Goal: Task Accomplishment & Management: Use online tool/utility

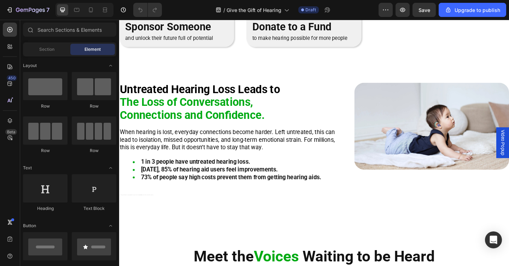
scroll to position [234, 0]
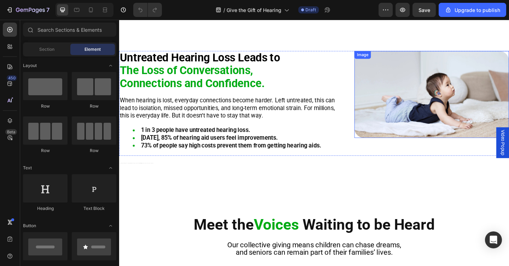
click at [414, 116] on img at bounding box center [459, 101] width 168 height 95
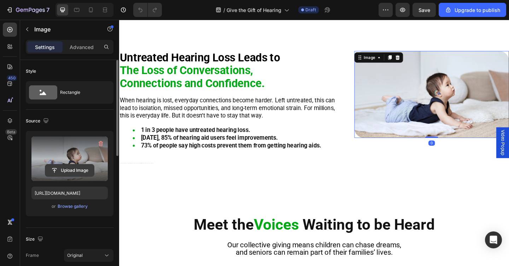
click at [76, 171] on input "file" at bounding box center [69, 171] width 49 height 12
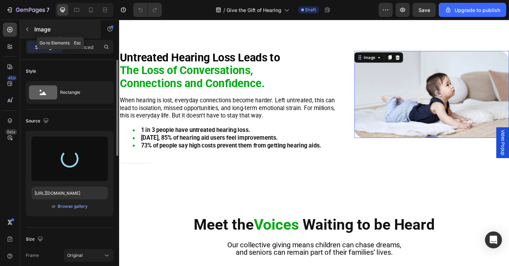
type input "https://cdn.shopify.com/s/files/1/0675/1073/1063/files/gempages_481874396202402…"
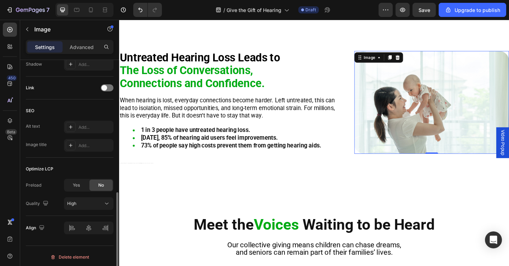
scroll to position [307, 0]
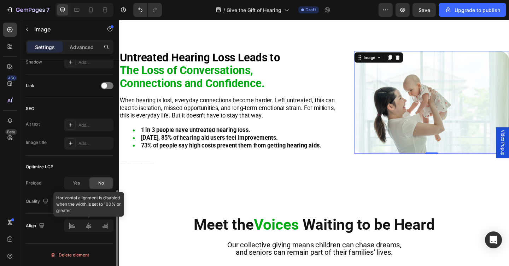
click at [100, 224] on div at bounding box center [88, 226] width 49 height 13
click at [86, 228] on div at bounding box center [88, 226] width 49 height 13
click at [89, 200] on div "High" at bounding box center [85, 202] width 36 height 6
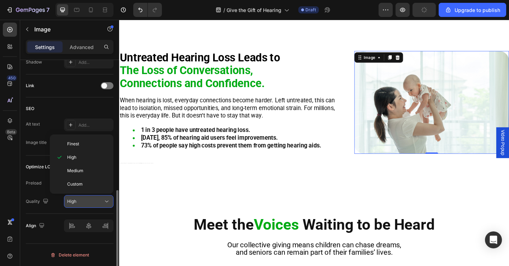
click at [89, 200] on div "High" at bounding box center [85, 202] width 36 height 6
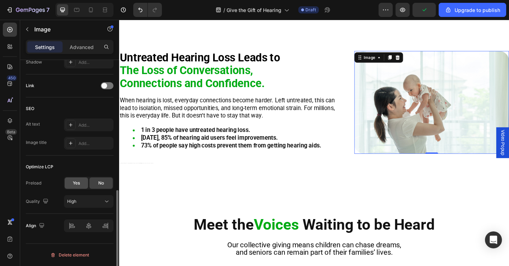
click at [81, 184] on div "Yes" at bounding box center [76, 183] width 23 height 11
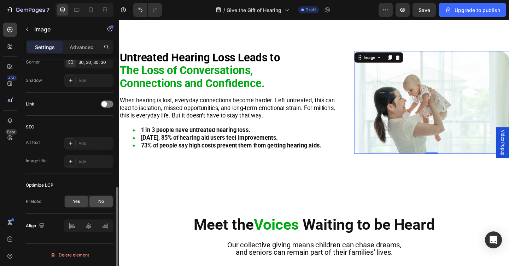
click at [96, 202] on div "No" at bounding box center [100, 201] width 23 height 11
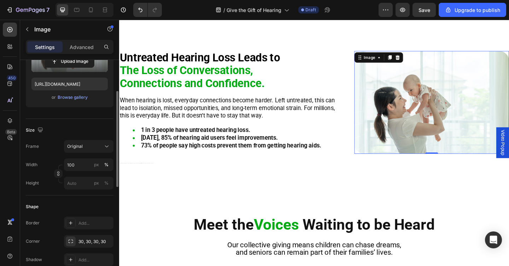
scroll to position [99, 0]
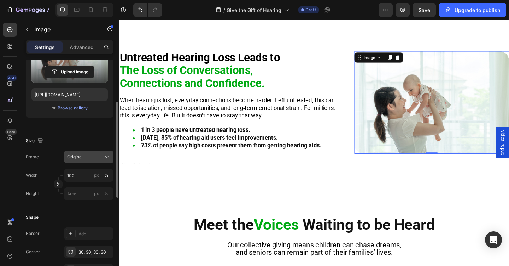
click at [83, 156] on div "Original" at bounding box center [84, 157] width 35 height 6
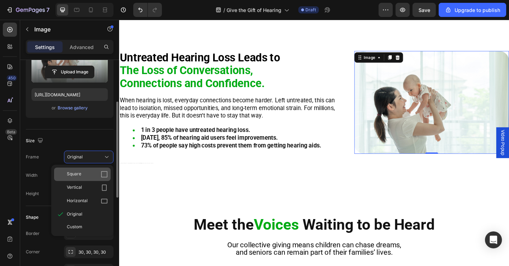
click at [84, 173] on div "Square" at bounding box center [87, 174] width 41 height 7
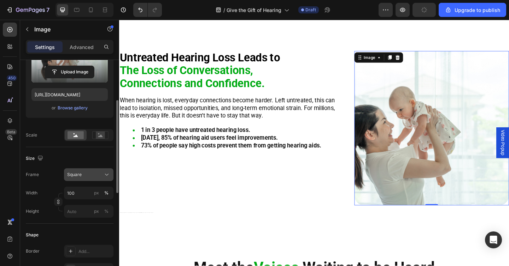
click at [87, 175] on div "Square" at bounding box center [84, 175] width 35 height 6
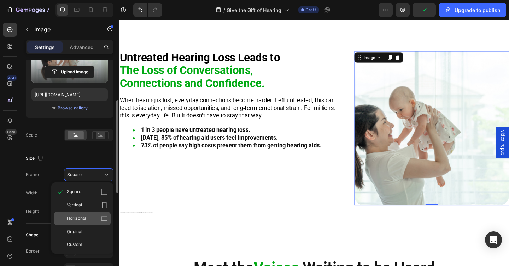
click at [95, 218] on div "Horizontal" at bounding box center [87, 218] width 41 height 7
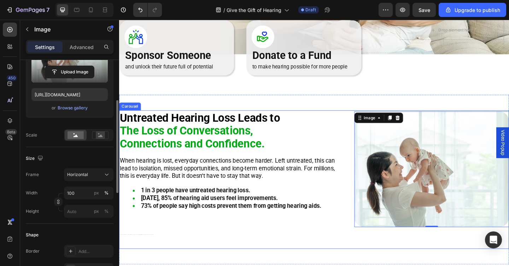
scroll to position [186, 0]
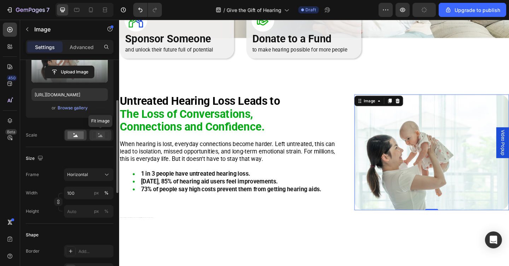
click at [95, 138] on icon at bounding box center [100, 135] width 16 height 8
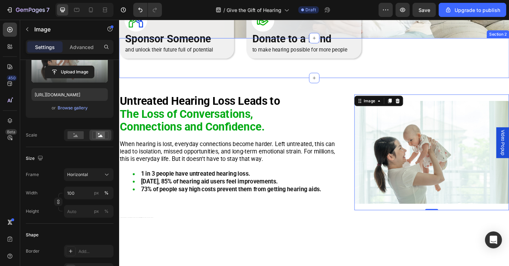
click at [136, 79] on div "Image Sponsor Someone Heading and unlock their future full of potential Text Bl…" at bounding box center [331, 62] width 424 height 44
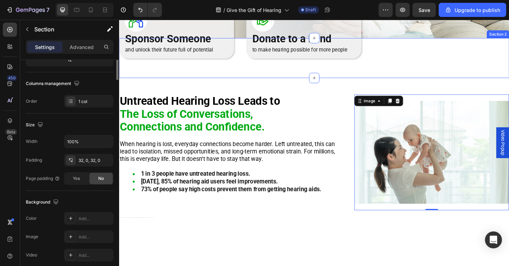
scroll to position [0, 0]
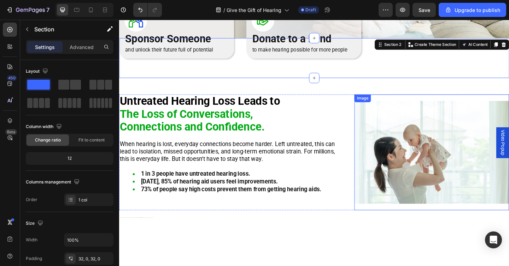
click at [401, 163] on img at bounding box center [459, 164] width 168 height 126
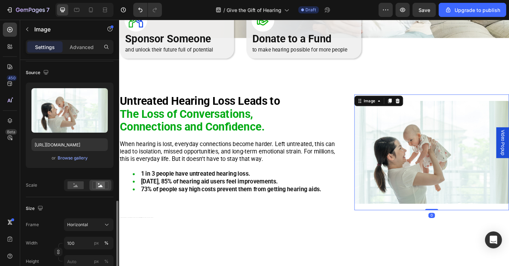
scroll to position [169, 0]
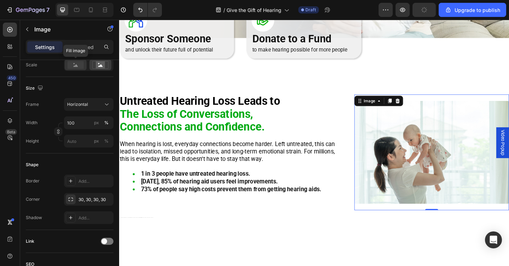
click at [78, 64] on rect at bounding box center [75, 65] width 16 height 8
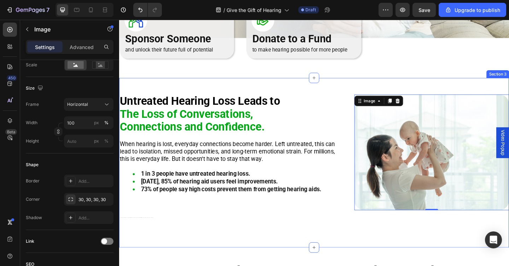
click at [359, 99] on div "Untreated Hearing Loss Leads to The Loss of Conversations, Connections and Conf…" at bounding box center [331, 175] width 424 height 185
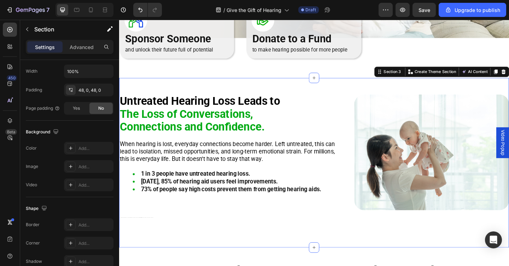
scroll to position [0, 0]
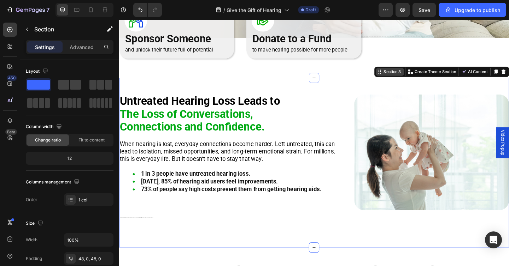
click at [407, 81] on div "Section 3" at bounding box center [413, 76] width 30 height 8
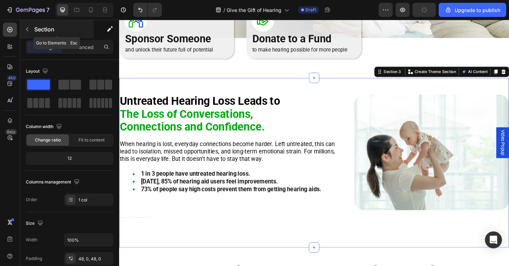
click at [26, 29] on icon "button" at bounding box center [27, 30] width 2 height 4
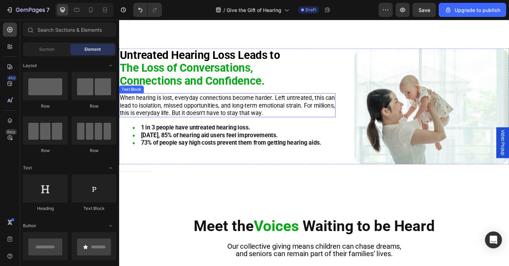
scroll to position [186, 0]
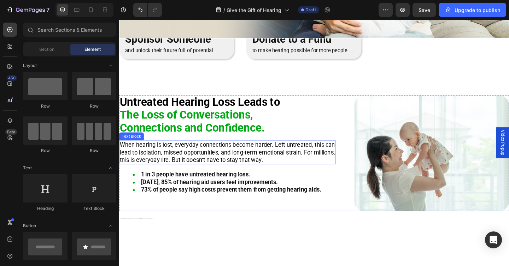
click at [157, 158] on span "When hearing is lost, everyday connections become harder. Left untreated, this …" at bounding box center [237, 164] width 234 height 24
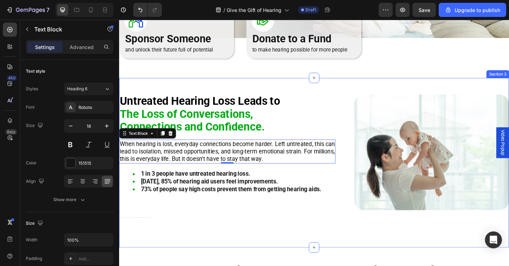
click at [158, 88] on div "Untreated Hearing Loss Leads to The Loss of Conversations, Connections and Conf…" at bounding box center [331, 175] width 424 height 185
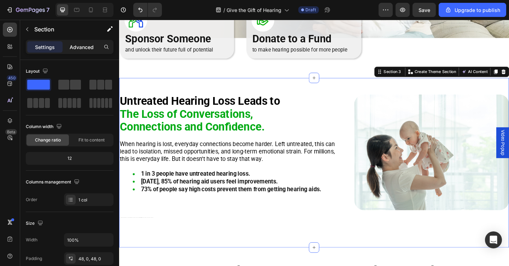
click at [80, 49] on p "Advanced" at bounding box center [82, 46] width 24 height 7
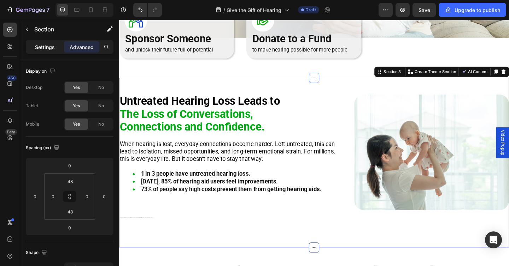
click at [36, 44] on p "Settings" at bounding box center [45, 46] width 20 height 7
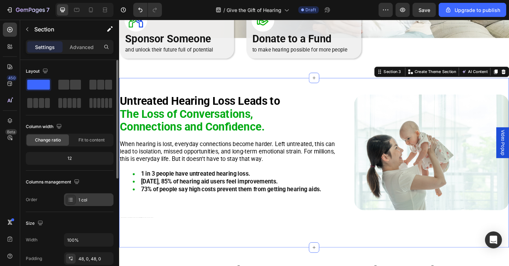
click at [86, 196] on div "1 col" at bounding box center [88, 200] width 49 height 13
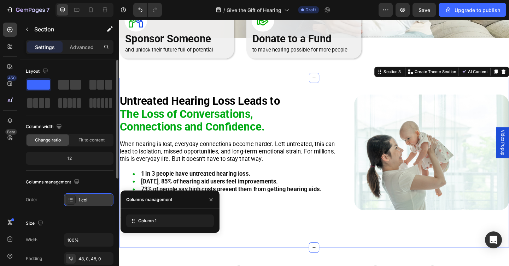
click at [73, 200] on icon at bounding box center [71, 200] width 6 height 6
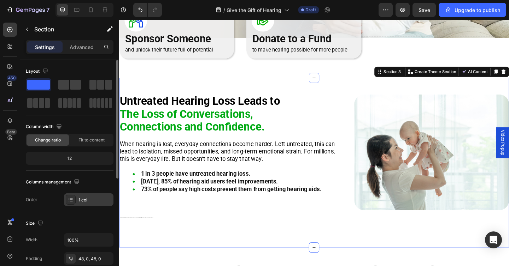
click at [73, 200] on icon at bounding box center [71, 200] width 6 height 6
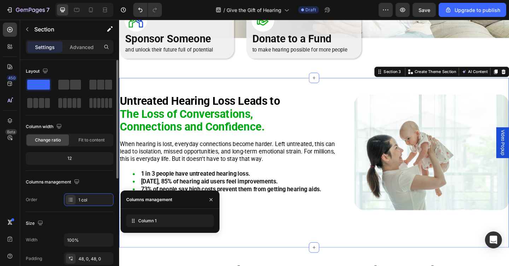
click at [102, 217] on div "Size Width 100% Padding 48, 0, 48, 0 Page padding Yes No" at bounding box center [70, 250] width 88 height 77
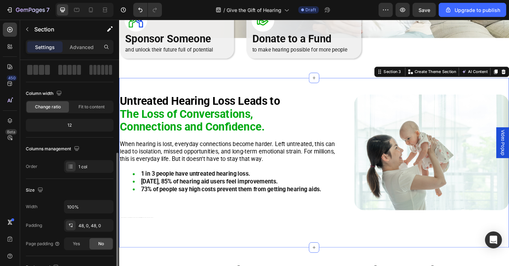
scroll to position [0, 0]
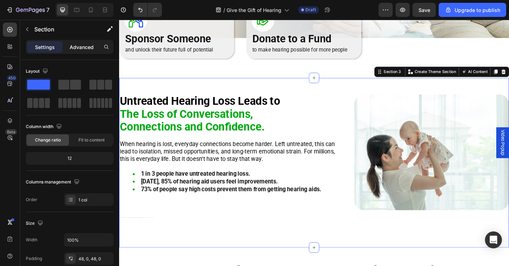
click at [81, 48] on p "Advanced" at bounding box center [82, 46] width 24 height 7
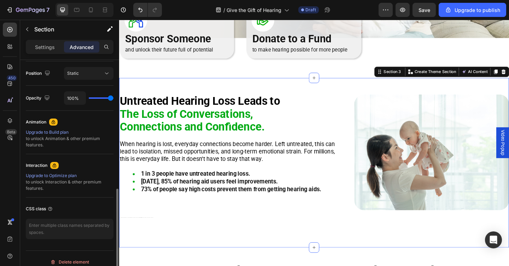
scroll to position [264, 0]
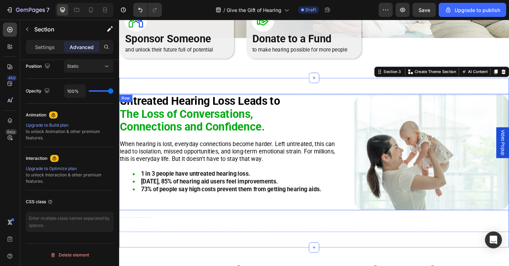
click at [370, 125] on div "Untreated Hearing Loss Leads to The Loss of Conversations, Connections and Conf…" at bounding box center [331, 164] width 424 height 126
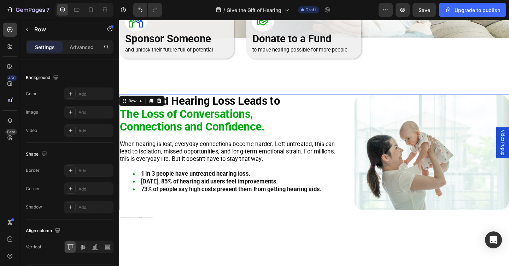
scroll to position [0, 0]
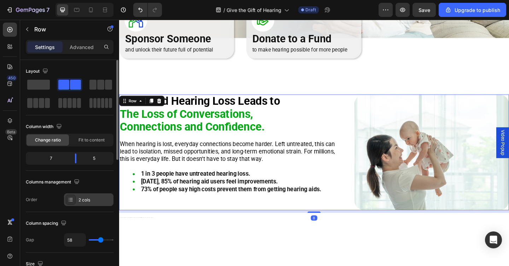
click at [86, 196] on div "2 cols" at bounding box center [88, 200] width 49 height 13
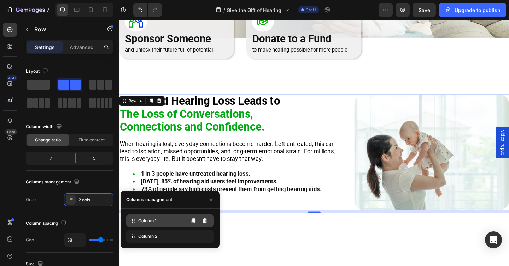
click at [149, 218] on div "Column 1" at bounding box center [170, 221] width 88 height 13
click at [149, 223] on span "Column 1" at bounding box center [147, 221] width 18 height 6
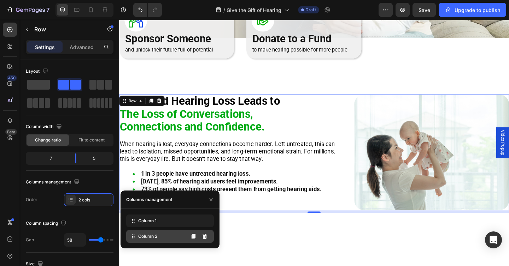
click at [153, 236] on span "Column 2" at bounding box center [147, 237] width 19 height 6
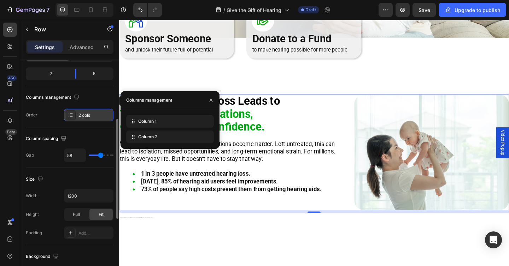
scroll to position [118, 0]
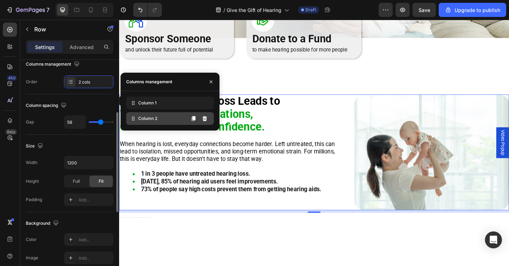
click at [149, 124] on div "Column 2" at bounding box center [170, 118] width 88 height 13
click at [149, 122] on span "Column 2" at bounding box center [147, 119] width 19 height 6
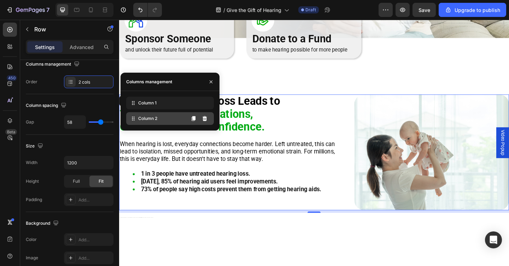
click at [149, 122] on span "Column 2" at bounding box center [147, 119] width 19 height 6
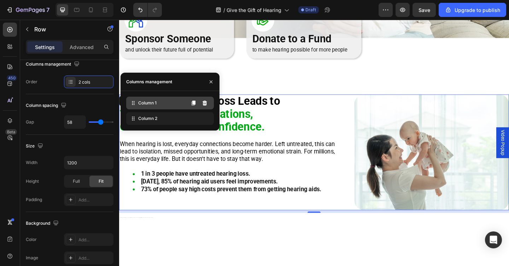
click at [149, 106] on span "Column 1" at bounding box center [147, 103] width 18 height 6
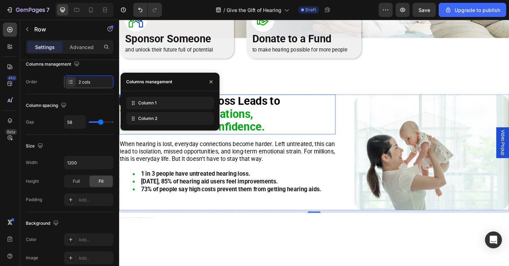
click at [342, 103] on h2 "Untreated Hearing Loss Leads to The Loss of Conversations, Connections and Conf…" at bounding box center [236, 122] width 235 height 43
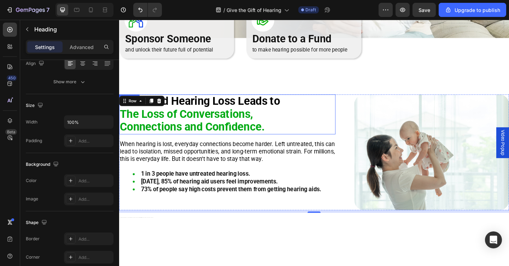
scroll to position [0, 0]
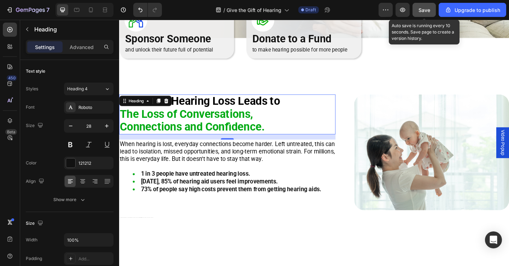
click at [422, 12] on span "Save" at bounding box center [424, 10] width 12 height 6
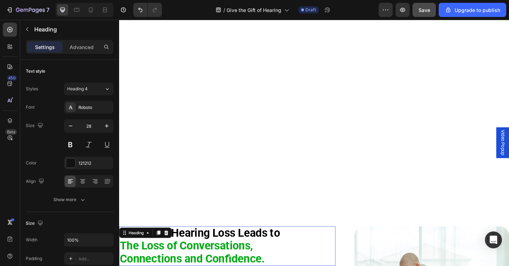
scroll to position [257, 0]
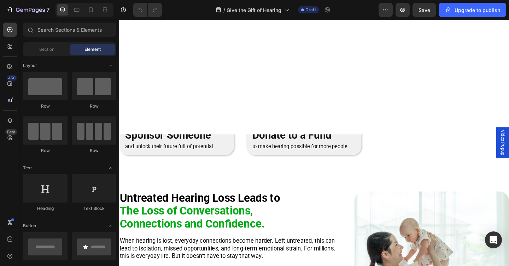
scroll to position [261, 0]
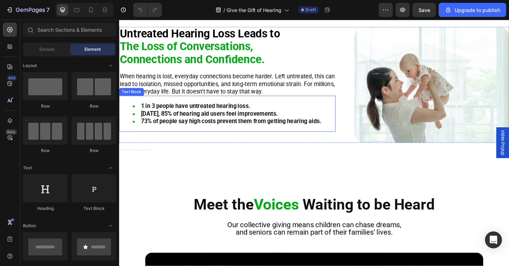
click at [192, 94] on span "When hearing is lost, everyday connections become harder. Left untreated, this …" at bounding box center [237, 90] width 234 height 24
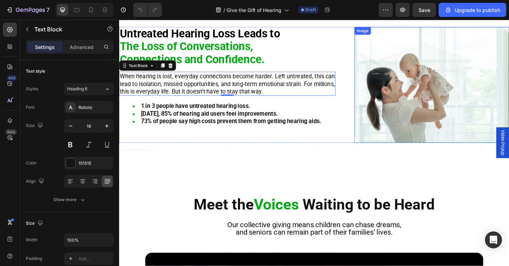
click at [398, 81] on img at bounding box center [459, 91] width 168 height 126
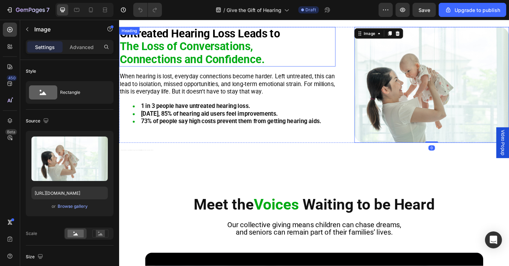
click at [352, 54] on h2 "Untreated Hearing Loss Leads to The Loss of Conversations, Connections and Conf…" at bounding box center [236, 49] width 235 height 43
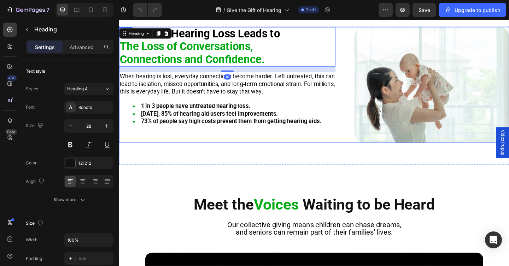
click at [366, 53] on div "Untreated Hearing Loss Leads to The Loss of Conversations, Connections and Conf…" at bounding box center [331, 91] width 424 height 126
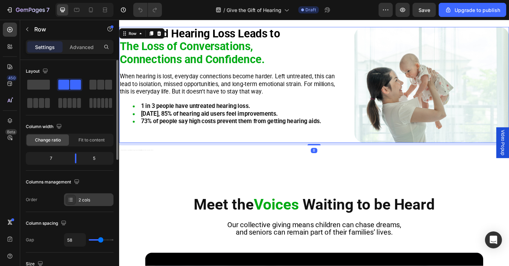
click at [99, 204] on div "2 cols" at bounding box center [88, 200] width 49 height 13
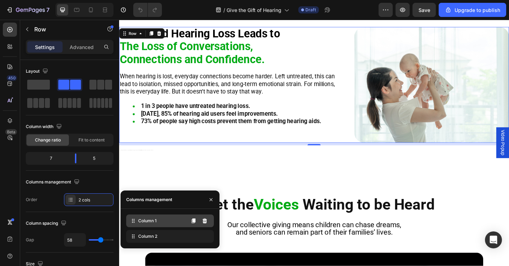
click at [142, 227] on div "Column 1" at bounding box center [170, 221] width 88 height 13
click at [145, 222] on span "Column 1" at bounding box center [147, 221] width 18 height 6
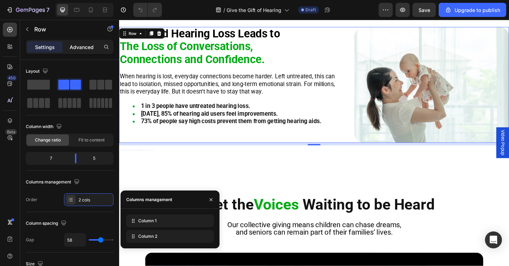
click at [77, 46] on p "Advanced" at bounding box center [82, 46] width 24 height 7
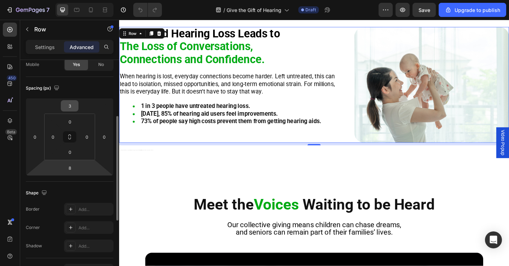
scroll to position [189, 0]
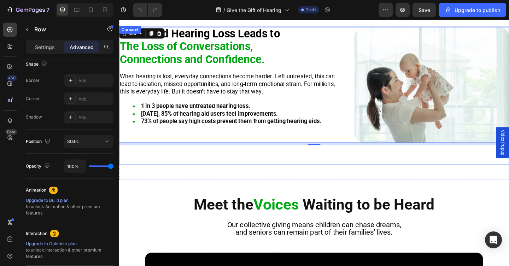
click at [231, 169] on div "Untreated Hearing Loss Leads to The Loss of Conversations, Connections and Conf…" at bounding box center [331, 103] width 424 height 151
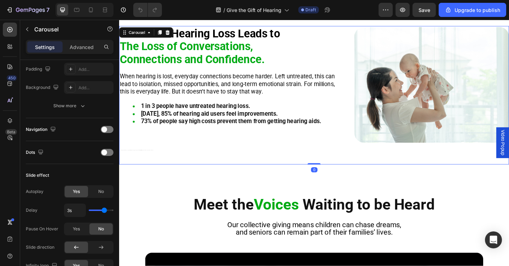
scroll to position [0, 0]
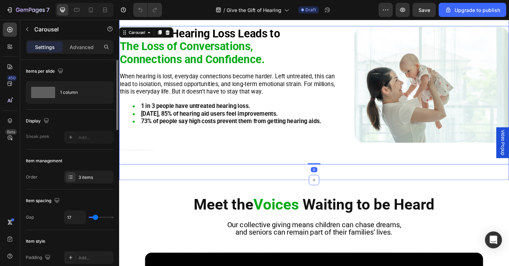
click at [229, 188] on div "Untreated Hearing Loss Leads to The Loss of Conversations, Connections and Conf…" at bounding box center [331, 102] width 424 height 185
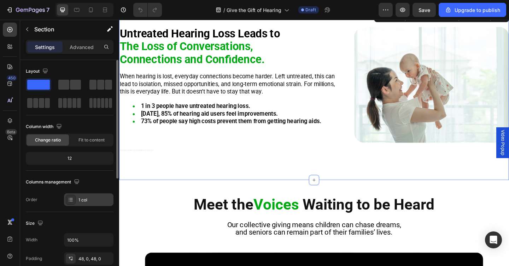
click at [104, 200] on div "1 col" at bounding box center [94, 200] width 33 height 6
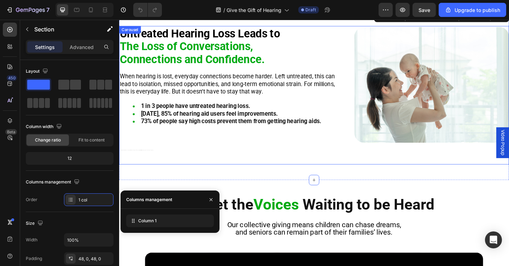
click at [235, 177] on div "Untreated Hearing Loss Leads to The Loss of Conversations, Connections and Conf…" at bounding box center [331, 103] width 424 height 151
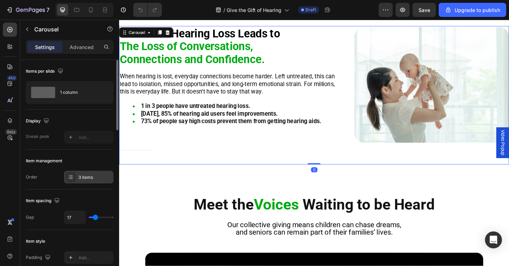
click at [90, 172] on div "3 items" at bounding box center [88, 177] width 49 height 13
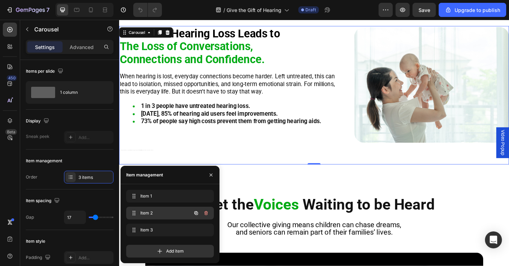
click at [148, 211] on span "Item 2" at bounding box center [160, 213] width 40 height 6
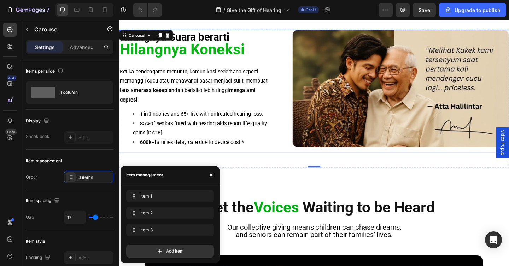
scroll to position [261, 0]
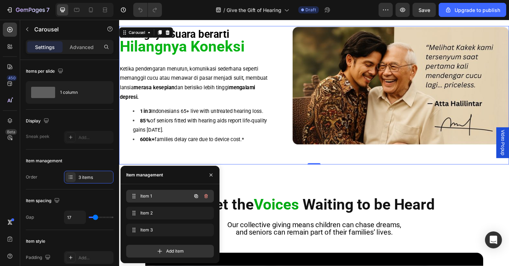
click at [167, 202] on div "Item 1 Item 1" at bounding box center [170, 196] width 88 height 13
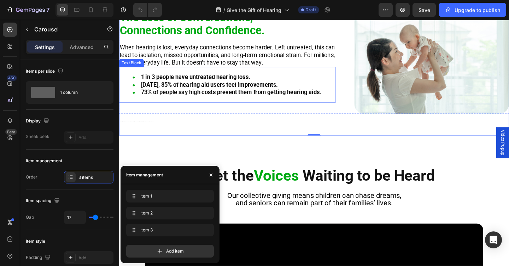
scroll to position [332, 0]
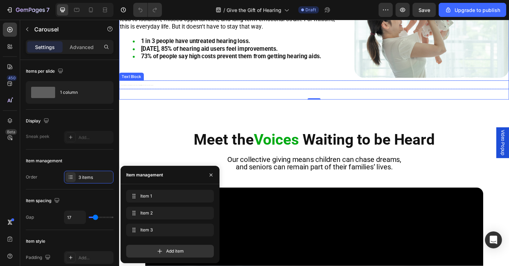
click at [189, 95] on div "¹ World Health Organization, World Report on Hearing (2021) ² MarkeTrak 2022, H…" at bounding box center [331, 91] width 424 height 10
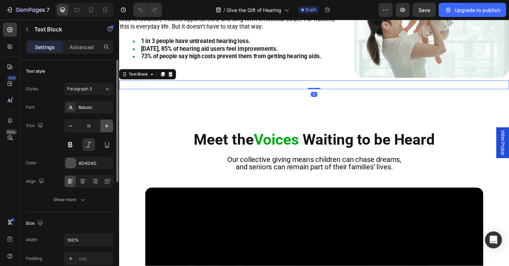
click at [104, 125] on icon "button" at bounding box center [106, 126] width 7 height 7
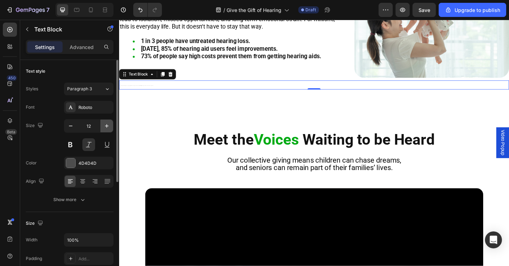
click at [105, 126] on icon "button" at bounding box center [106, 126] width 7 height 7
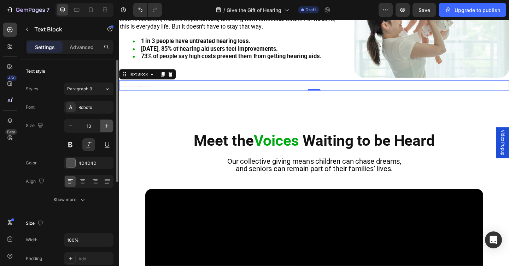
click at [105, 126] on icon "button" at bounding box center [106, 126] width 7 height 7
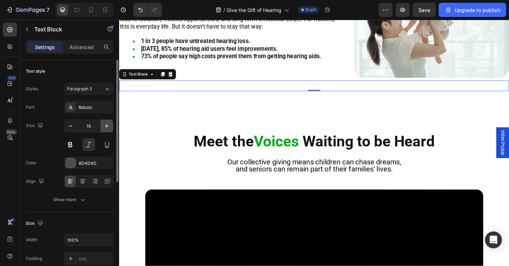
click at [105, 126] on icon "button" at bounding box center [106, 126] width 7 height 7
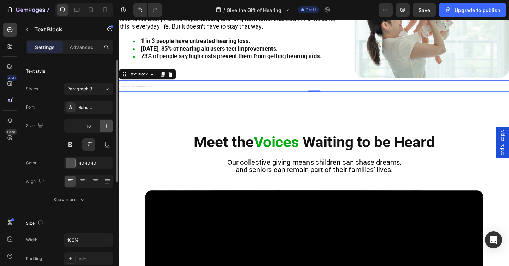
click at [105, 126] on icon "button" at bounding box center [106, 126] width 7 height 7
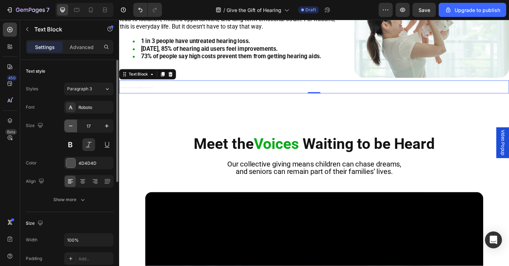
click at [67, 126] on icon "button" at bounding box center [70, 126] width 7 height 7
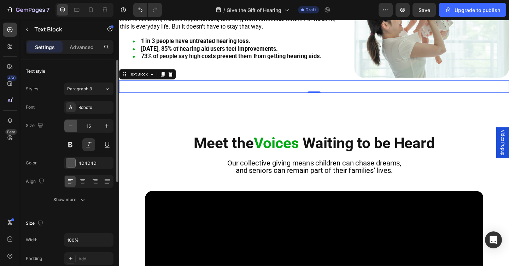
click at [67, 126] on icon "button" at bounding box center [70, 126] width 7 height 7
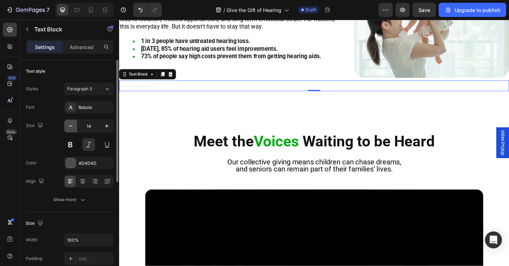
click at [67, 126] on icon "button" at bounding box center [70, 126] width 7 height 7
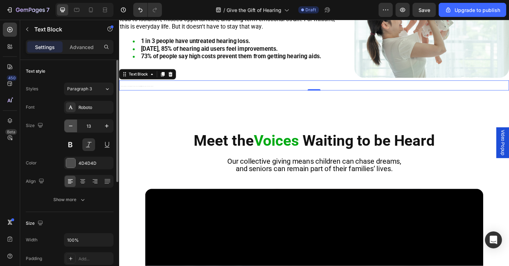
click at [67, 126] on icon "button" at bounding box center [70, 126] width 7 height 7
type input "12"
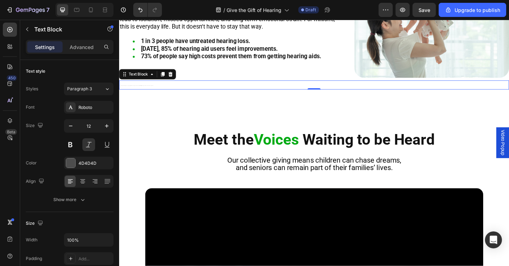
click at [132, 91] on icon "¹ World Health Organization, World Report on Hearing (2021) ² MarkeTrak 2022, H…" at bounding box center [138, 91] width 36 height 0
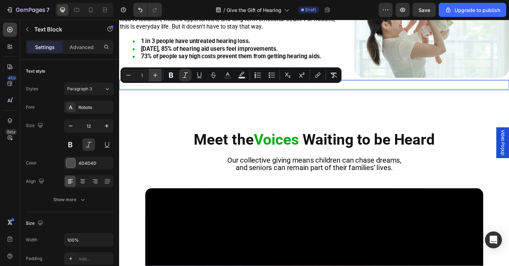
click at [154, 77] on icon "Editor contextual toolbar" at bounding box center [155, 75] width 7 height 7
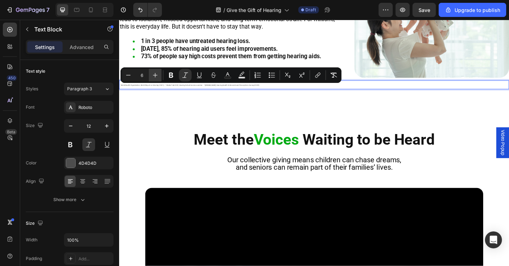
click at [154, 77] on icon "Editor contextual toolbar" at bounding box center [155, 75] width 7 height 7
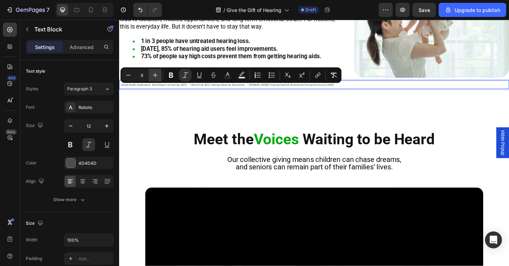
click at [154, 77] on icon "Editor contextual toolbar" at bounding box center [155, 75] width 7 height 7
type input "10"
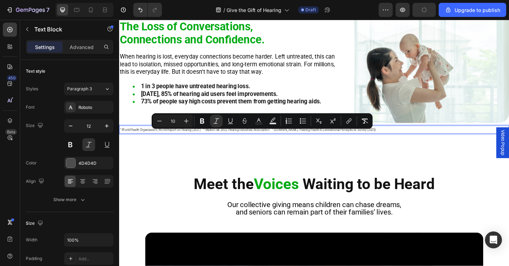
scroll to position [270, 0]
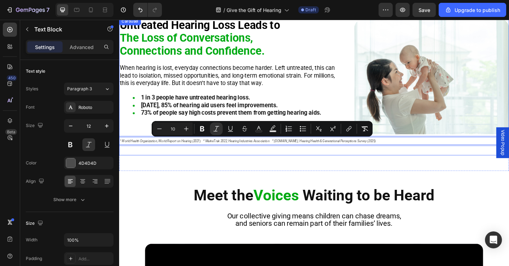
click at [171, 165] on div "Untreated Hearing Loss Leads to The Loss of Conversations, Connections and Conf…" at bounding box center [331, 93] width 424 height 150
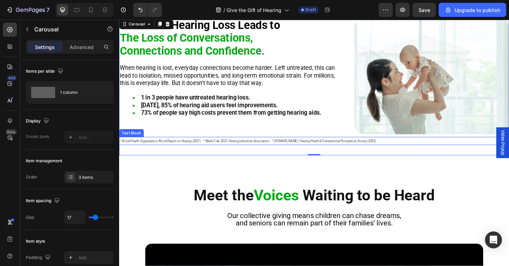
click at [182, 151] on icon "¹ World Health Organization, World Report on Hearing (2021) ² MarkeTrak 2022, H…" at bounding box center [259, 152] width 278 height 4
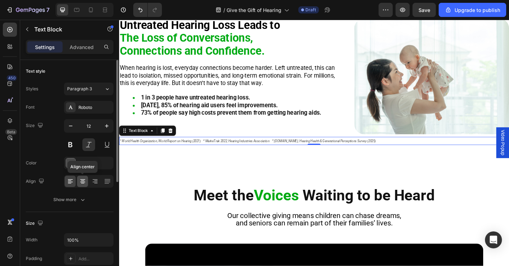
click at [81, 185] on div at bounding box center [82, 181] width 11 height 11
click at [81, 185] on icon at bounding box center [82, 181] width 7 height 7
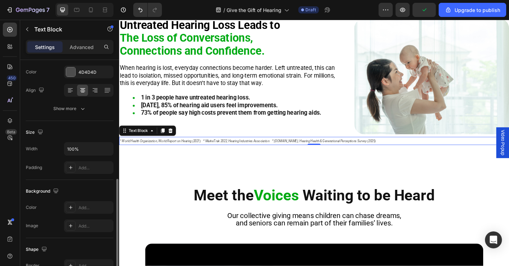
scroll to position [192, 0]
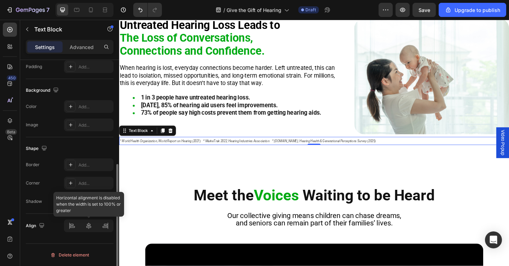
click at [88, 225] on div at bounding box center [88, 226] width 49 height 13
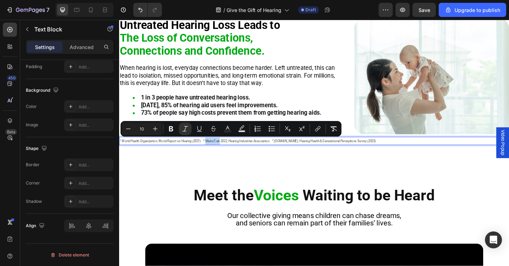
click at [232, 148] on p "¹ World Health Organization, World Report on Hearing (2021) ² MarkeTrak 2022, H…" at bounding box center [259, 152] width 278 height 8
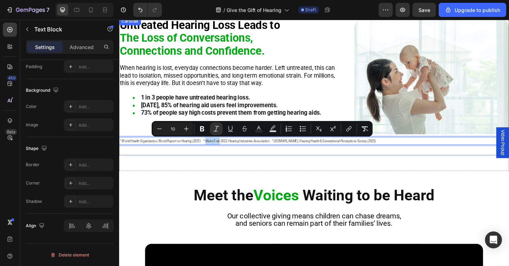
click at [203, 161] on div "Untreated Hearing Loss Leads to The Loss of Conversations, Connections and Conf…" at bounding box center [331, 93] width 424 height 150
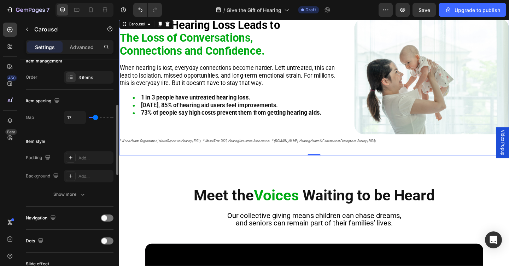
scroll to position [111, 0]
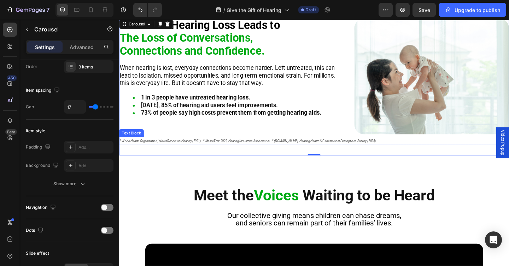
click at [170, 149] on p "¹ World Health Organization, World Report on Hearing (2021) ² MarkeTrak 2022, H…" at bounding box center [259, 152] width 278 height 8
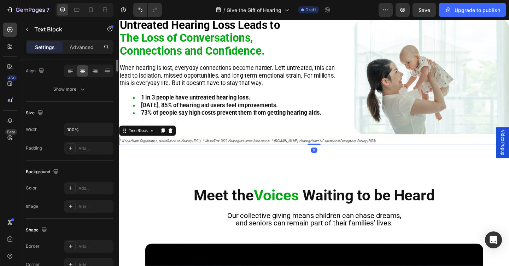
scroll to position [0, 0]
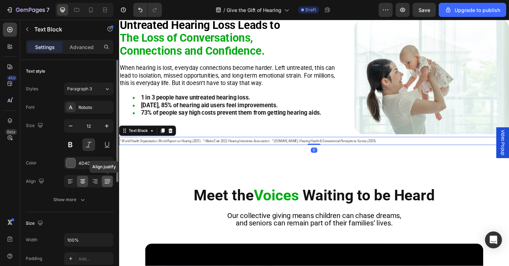
click at [105, 181] on icon at bounding box center [107, 181] width 7 height 7
click at [97, 181] on icon at bounding box center [94, 181] width 7 height 7
click at [73, 183] on icon at bounding box center [70, 181] width 7 height 7
click at [81, 209] on div "Text style Styles Paragraph 3 Font Roboto Size 12 Color 4D4D4D Align Show more" at bounding box center [70, 136] width 88 height 152
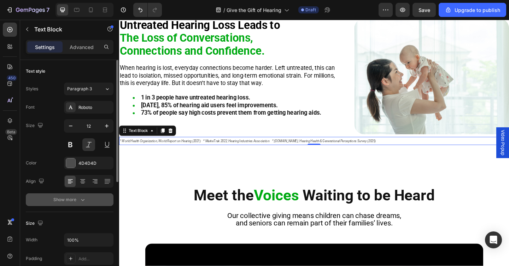
click at [80, 206] on button "Show more" at bounding box center [70, 200] width 88 height 13
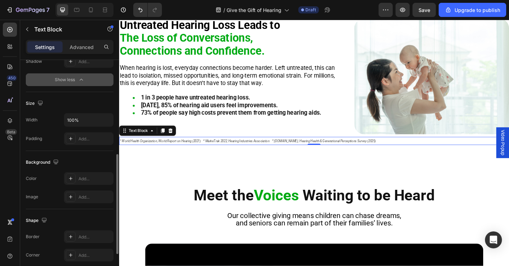
scroll to position [285, 0]
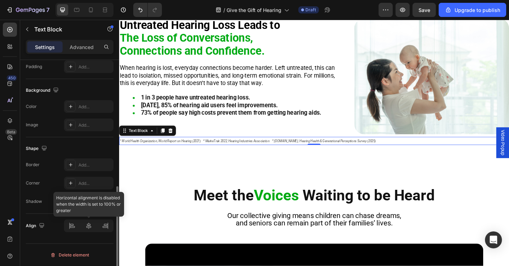
click at [88, 225] on div at bounding box center [88, 226] width 49 height 13
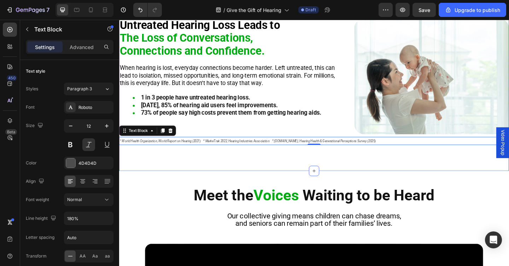
click at [317, 178] on div "Untreated Hearing Loss Leads to The Loss of Conversations, Connections and Conf…" at bounding box center [331, 92] width 424 height 184
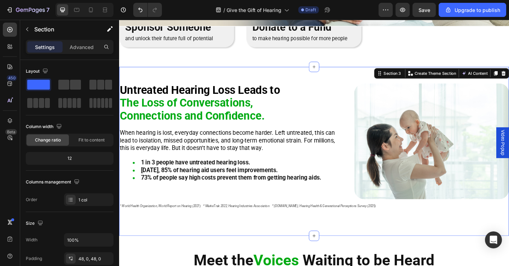
scroll to position [201, 0]
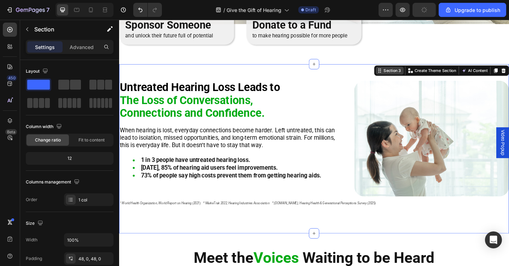
click at [404, 73] on icon at bounding box center [403, 75] width 6 height 6
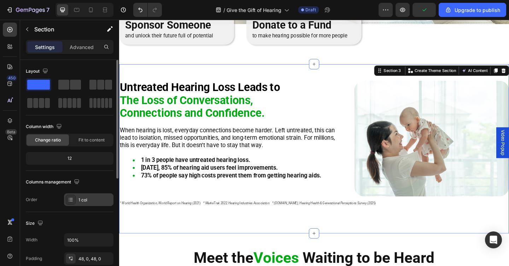
click at [88, 195] on div "1 col" at bounding box center [88, 200] width 49 height 13
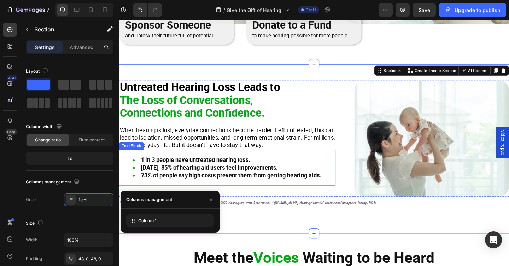
click at [183, 197] on div "1 in 3 people have untreated hearing loss. Within 3 months, 85% of hearing aid …" at bounding box center [236, 180] width 235 height 39
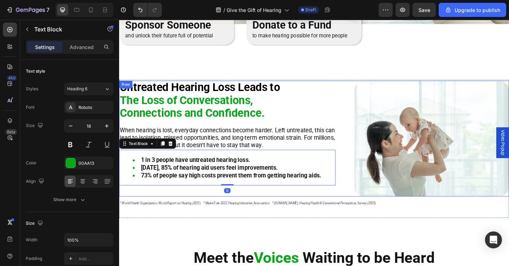
click at [189, 212] on div "Untreated Hearing Loss Leads to The Loss of Conversations, Connections and Conf…" at bounding box center [236, 149] width 235 height 126
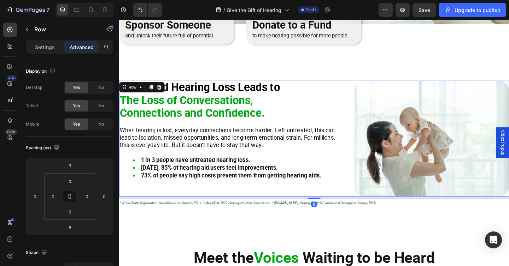
click at [169, 206] on div "Untreated Hearing Loss Leads to The Loss of Conversations, Connections and Conf…" at bounding box center [236, 149] width 235 height 126
click at [361, 78] on div "Untreated Hearing Loss Leads to The Loss of Conversations, Connections and Conf…" at bounding box center [331, 160] width 424 height 184
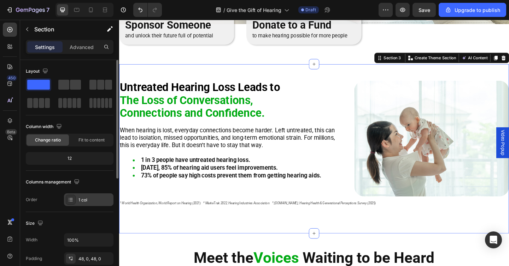
click at [85, 196] on div "1 col" at bounding box center [88, 200] width 49 height 13
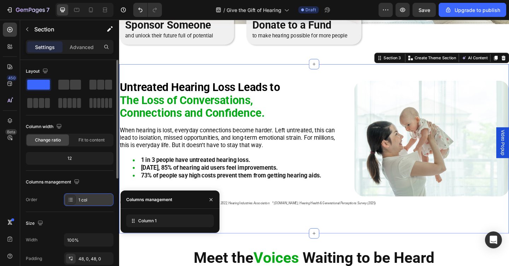
click at [85, 196] on div "1 col" at bounding box center [88, 200] width 49 height 13
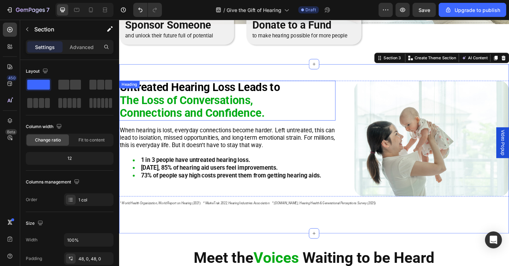
click at [350, 100] on h2 "Untreated Hearing Loss Leads to The Loss of Conversations, Connections and Conf…" at bounding box center [236, 107] width 235 height 43
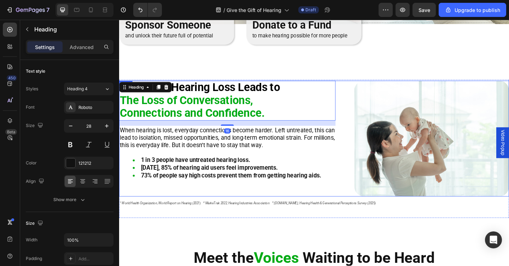
click at [359, 95] on div "Untreated Hearing Loss Leads to The Loss of Conversations, Connections and Conf…" at bounding box center [331, 149] width 424 height 126
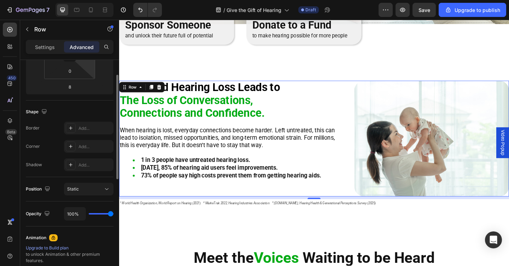
scroll to position [0, 0]
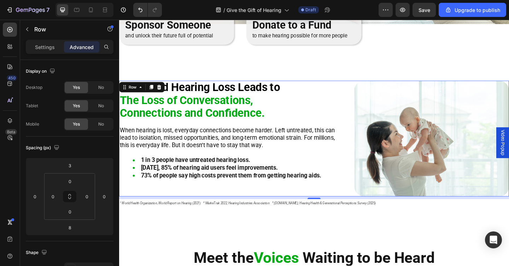
click at [358, 93] on div "Untreated Hearing Loss Leads to The Loss of Conversations, Connections and Conf…" at bounding box center [331, 149] width 424 height 126
click at [355, 76] on div "Untreated Hearing Loss Leads to The Loss of Conversations, Connections and Conf…" at bounding box center [331, 160] width 424 height 184
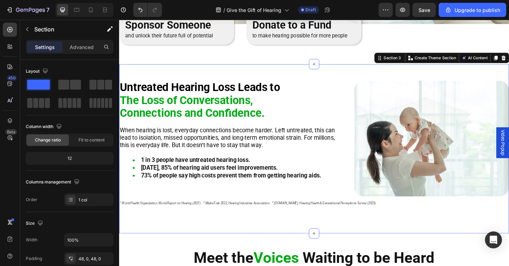
click at [356, 82] on div "Untreated Hearing Loss Leads to The Loss of Conversations, Connections and Conf…" at bounding box center [331, 160] width 424 height 184
click at [90, 202] on div "1 col" at bounding box center [94, 200] width 33 height 6
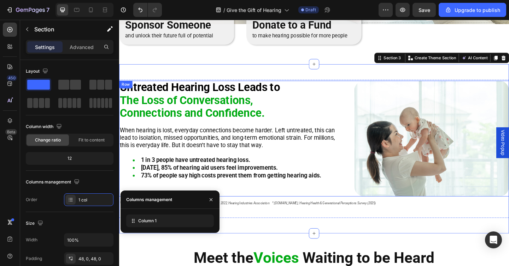
click at [365, 104] on div "Untreated Hearing Loss Leads to The Loss of Conversations, Connections and Conf…" at bounding box center [331, 149] width 424 height 126
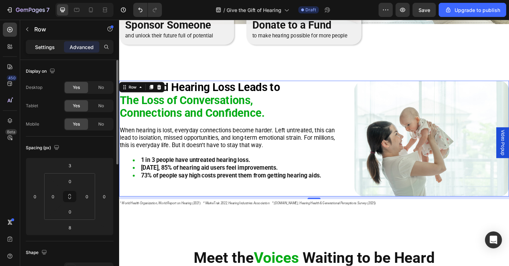
click at [41, 42] on div "Settings" at bounding box center [44, 46] width 35 height 11
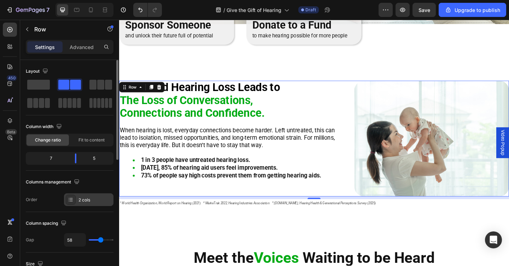
click at [99, 200] on div "2 cols" at bounding box center [94, 200] width 33 height 6
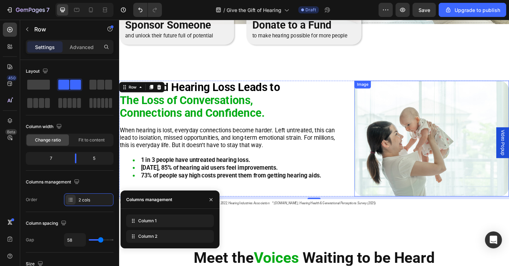
click at [379, 106] on img at bounding box center [459, 149] width 168 height 126
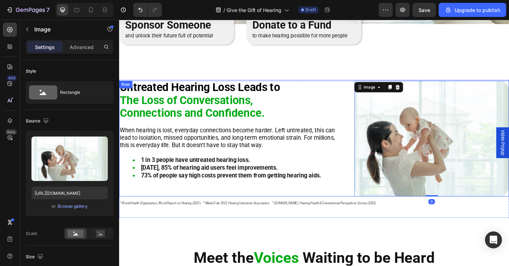
click at [361, 106] on div "Untreated Hearing Loss Leads to The Loss of Conversations, Connections and Conf…" at bounding box center [331, 149] width 424 height 126
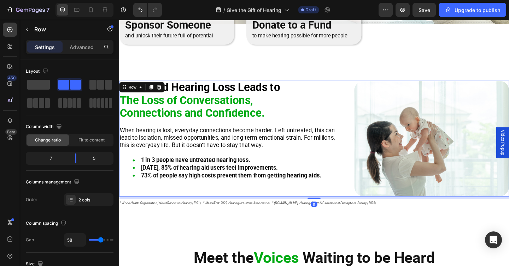
click at [367, 109] on div "Untreated Hearing Loss Leads to The Loss of Conversations, Connections and Conf…" at bounding box center [331, 149] width 424 height 126
click at [361, 75] on div "Untreated Hearing Loss Leads to The Loss of Conversations, Connections and Conf…" at bounding box center [331, 160] width 424 height 184
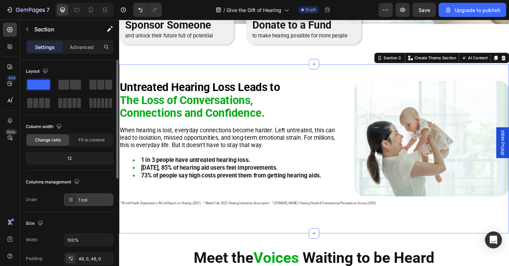
click at [105, 194] on div "1 col" at bounding box center [88, 200] width 49 height 13
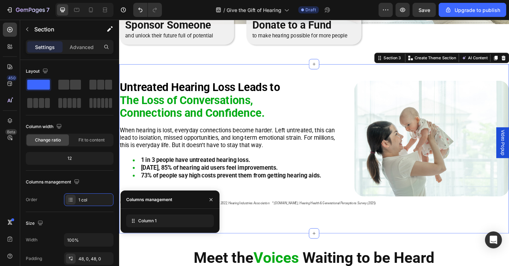
click at [255, 83] on div "Untreated Hearing Loss Leads to The Loss of Conversations, Connections and Conf…" at bounding box center [331, 160] width 424 height 184
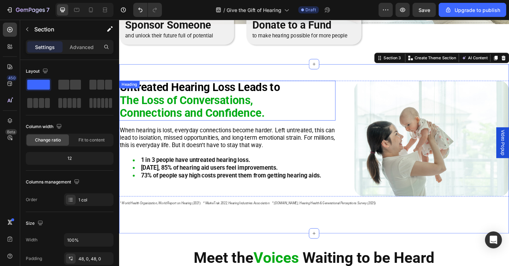
click at [262, 89] on strong "Untreated Hearing Loss Leads to" at bounding box center [207, 93] width 174 height 14
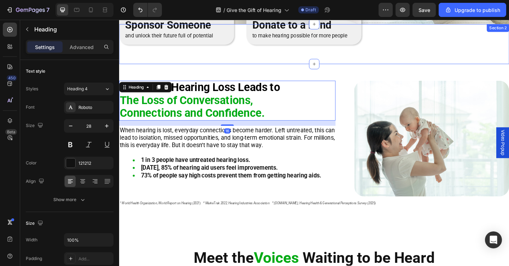
click at [310, 58] on div "Image Sponsor Someone Heading and unlock their future full of potential Text Bl…" at bounding box center [331, 47] width 424 height 44
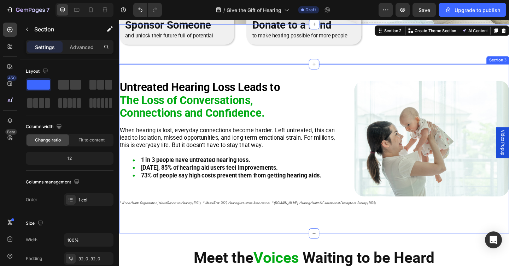
click at [361, 81] on div "Untreated Hearing Loss Leads to The Loss of Conversations, Connections and Conf…" at bounding box center [331, 160] width 424 height 184
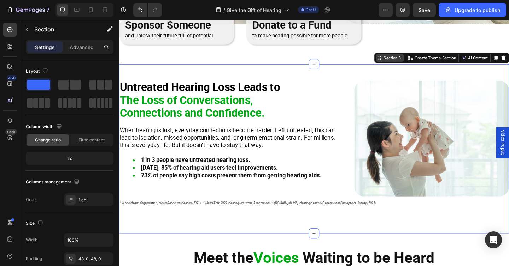
click at [411, 64] on div "Section 3" at bounding box center [416, 61] width 22 height 6
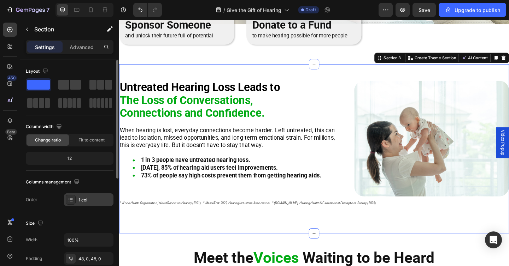
click at [97, 202] on div "1 col" at bounding box center [94, 200] width 33 height 6
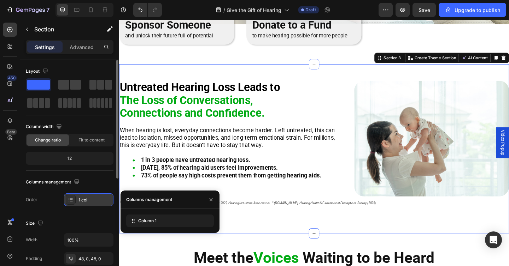
click at [97, 202] on div "1 col" at bounding box center [94, 200] width 33 height 6
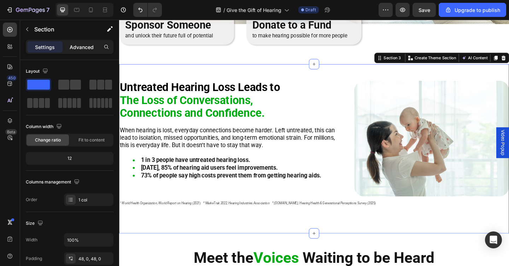
click at [78, 47] on p "Advanced" at bounding box center [82, 46] width 24 height 7
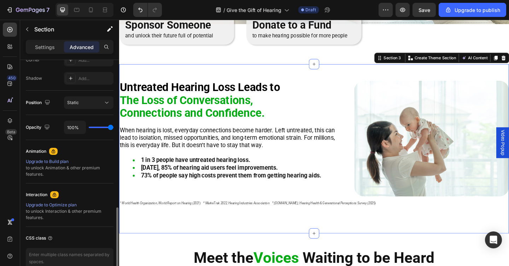
scroll to position [264, 0]
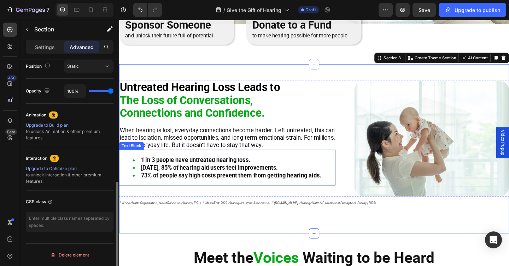
click at [354, 195] on div "1 in 3 people have untreated hearing loss. Within 3 months, 85% of hearing aid …" at bounding box center [236, 180] width 235 height 39
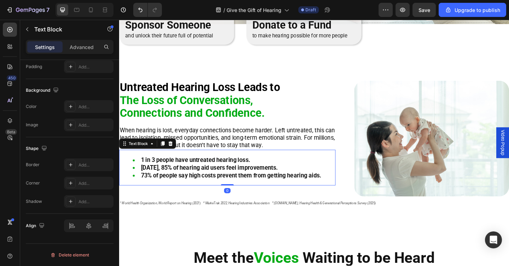
scroll to position [0, 0]
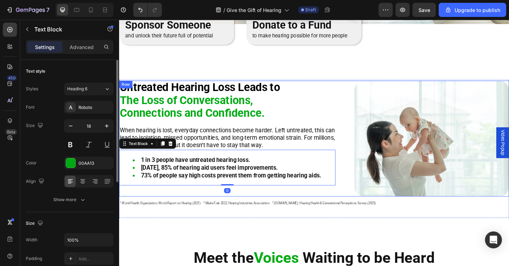
click at [355, 204] on div "Untreated Hearing Loss Leads to The Loss of Conversations, Connections and Conf…" at bounding box center [331, 149] width 424 height 126
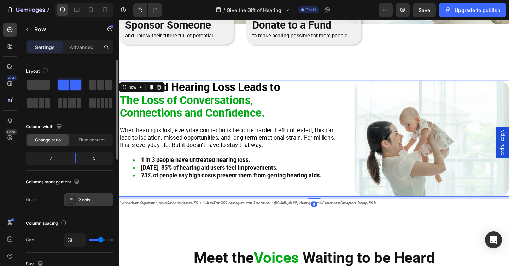
click at [95, 203] on div "2 cols" at bounding box center [94, 200] width 33 height 6
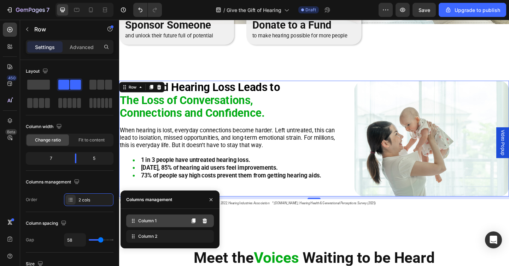
click at [143, 220] on span "Column 1" at bounding box center [147, 221] width 18 height 6
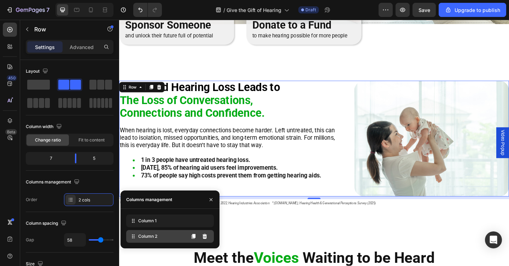
click at [146, 231] on div "Column 2" at bounding box center [170, 236] width 88 height 13
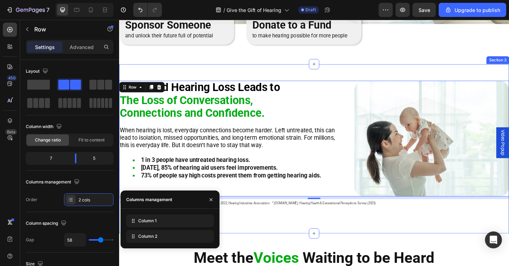
click at [344, 69] on div "Untreated Hearing Loss Leads to The Loss of Conversations, Connections and Conf…" at bounding box center [331, 160] width 424 height 184
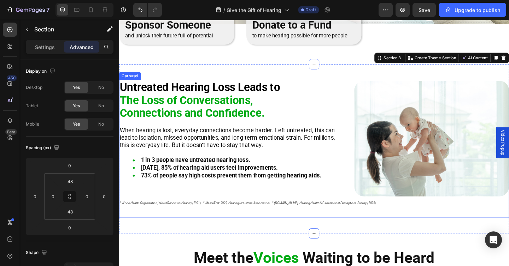
click at [343, 230] on div "Untreated Hearing Loss Leads to The Loss of Conversations, Connections and Conf…" at bounding box center [331, 161] width 424 height 150
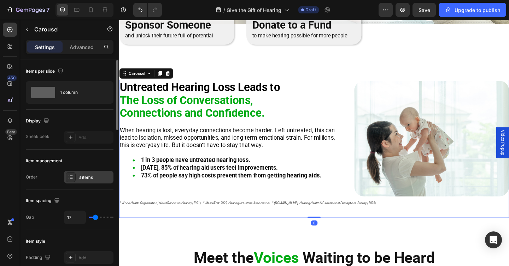
click at [88, 180] on div "3 items" at bounding box center [94, 178] width 33 height 6
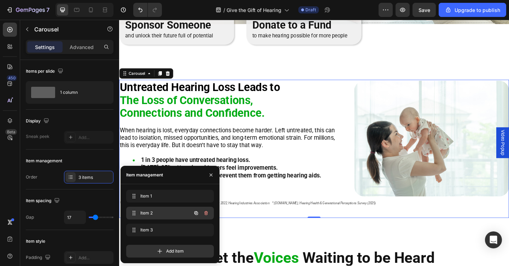
click at [152, 212] on span "Item 2" at bounding box center [160, 213] width 40 height 6
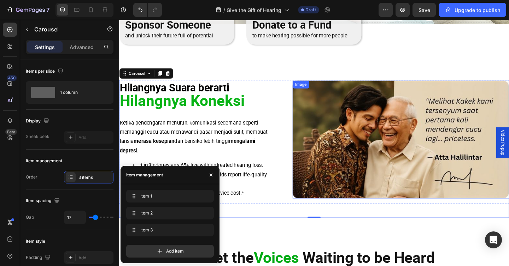
click at [333, 133] on img at bounding box center [425, 150] width 235 height 128
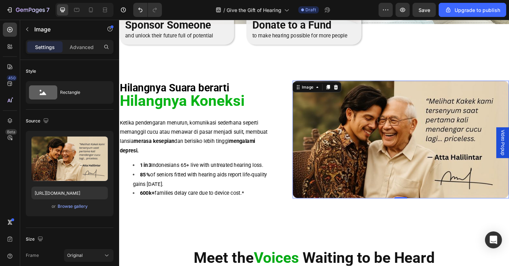
click at [419, 156] on img at bounding box center [425, 150] width 235 height 128
click at [61, 208] on div "Browse gallery" at bounding box center [73, 206] width 30 height 6
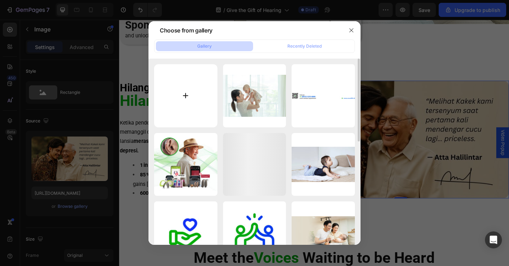
click at [200, 91] on input "file" at bounding box center [185, 95] width 63 height 63
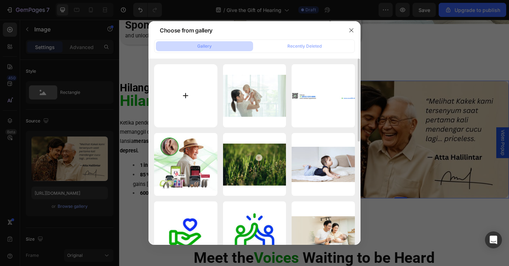
type input "C:\fakepath\grandmother-playing-with-granddaughter-outdoors-park.jpg"
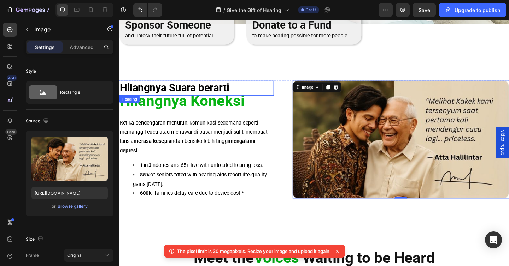
click at [211, 94] on strong "Hilangnya Suara berarti" at bounding box center [179, 93] width 119 height 13
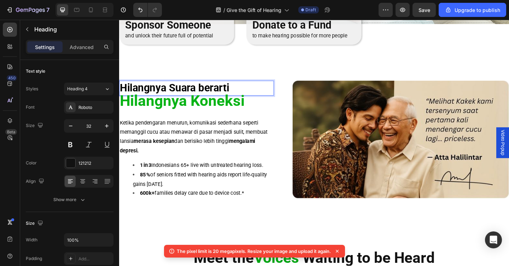
click at [211, 96] on strong "Hilangnya Suara berarti" at bounding box center [179, 93] width 119 height 13
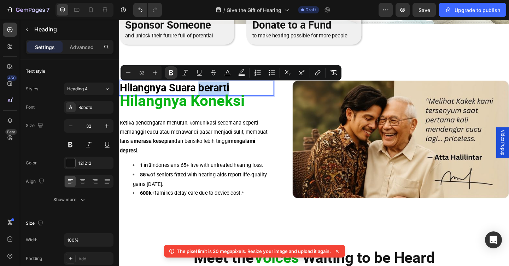
click at [211, 96] on strong "Hilangnya Suara berarti" at bounding box center [179, 93] width 119 height 13
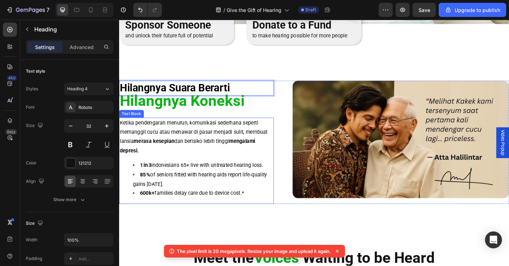
click at [224, 139] on p "Ketika pendengaran menurun, komunikasi sederhana seperti memanggil cucu atau me…" at bounding box center [203, 147] width 167 height 41
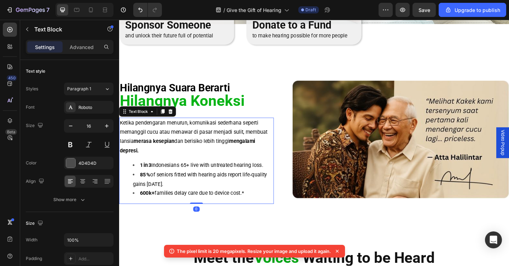
click at [224, 139] on p "Ketika pendengaran menurun, komunikasi sederhana seperti memanggil cucu atau me…" at bounding box center [203, 147] width 167 height 41
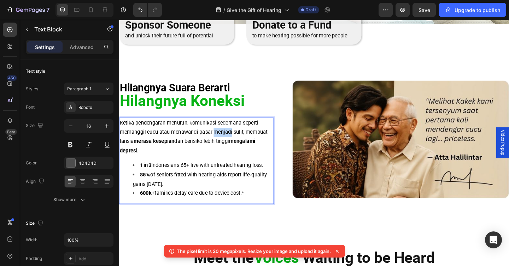
click at [224, 139] on p "Ketika pendengaran menurun, komunikasi sederhana seperti memanggil cucu atau me…" at bounding box center [203, 147] width 167 height 41
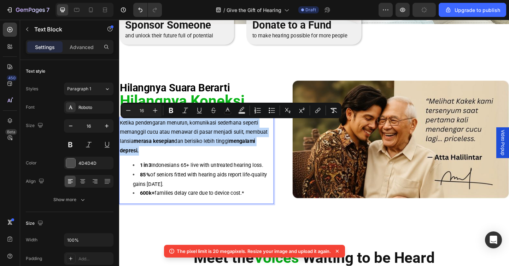
copy span "Ketika pendengaran menurun, komunikasi sederhana seperti memanggil cucu atau me…"
click at [146, 158] on p "Ketika pendengaran menurun, komunikasi sederhana seperti memanggil cucu atau me…" at bounding box center [203, 147] width 167 height 41
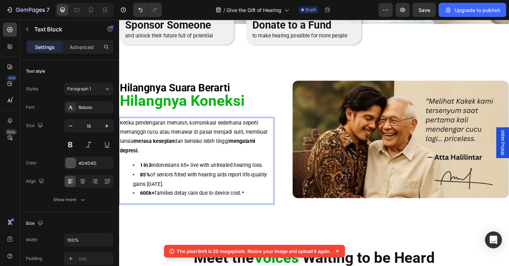
click at [140, 164] on strong "mengalami depresi." at bounding box center [193, 157] width 147 height 17
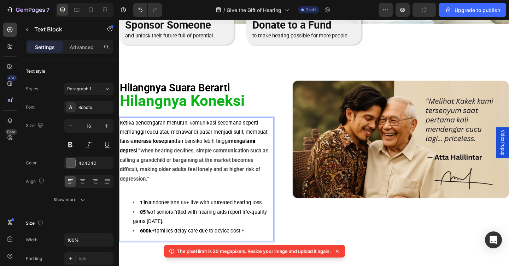
click at [144, 164] on strong "“When hearing declines, simple communication such as calling a grandchild or ba…" at bounding box center [200, 177] width 161 height 37
click at [152, 197] on p "Ketika pendengaran menurun, komunikasi sederhana seperti memanggil cucu atau me…" at bounding box center [203, 162] width 167 height 71
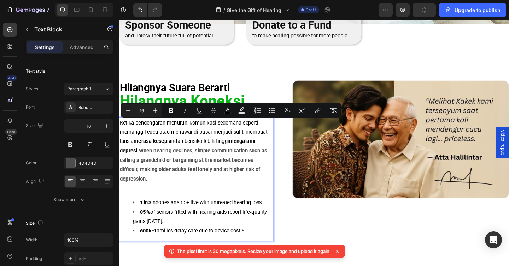
drag, startPoint x: 142, startPoint y: 164, endPoint x: 118, endPoint y: 135, distance: 37.6
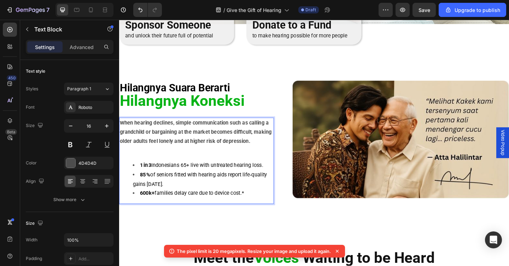
click at [157, 142] on strong "When hearing declines, simple communication such as calling a grandchild or bar…" at bounding box center [202, 142] width 165 height 27
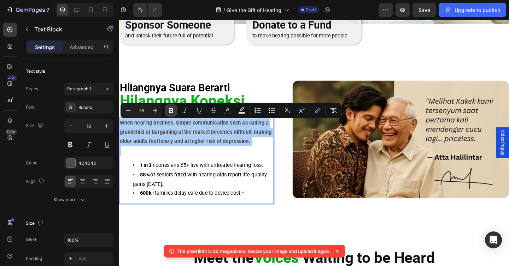
click at [172, 108] on icon "Editor contextual toolbar" at bounding box center [170, 110] width 7 height 7
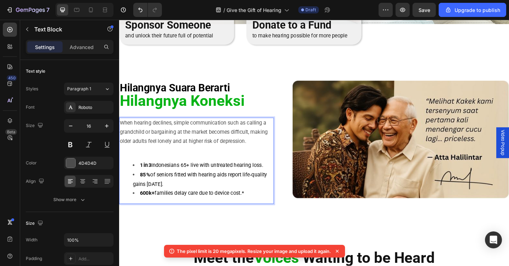
click at [234, 155] on p "When hearing declines, simple communication such as calling a grandchild or bar…" at bounding box center [203, 142] width 167 height 30
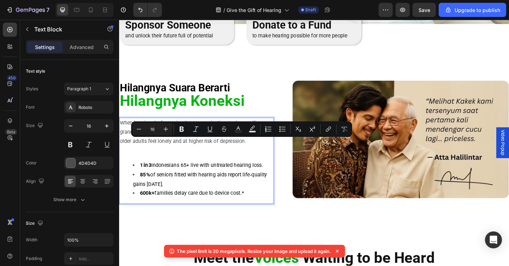
click at [198, 154] on p "When hearing declines, simple communication such as calling a grandchild or bar…" at bounding box center [203, 142] width 167 height 30
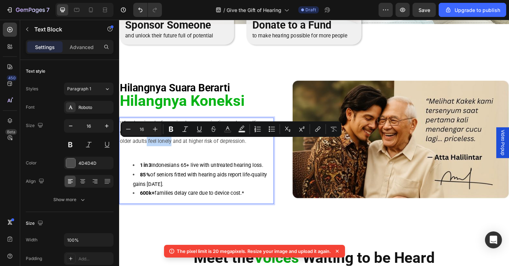
drag, startPoint x: 150, startPoint y: 155, endPoint x: 175, endPoint y: 155, distance: 25.4
click at [175, 155] on p "When hearing declines, simple communication such as calling a grandchild or bar…" at bounding box center [203, 142] width 167 height 30
click at [171, 130] on icon "Editor contextual toolbar" at bounding box center [170, 129] width 7 height 7
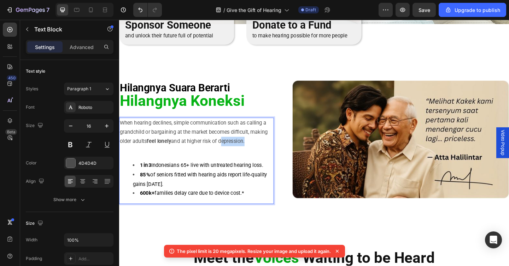
drag, startPoint x: 230, startPoint y: 154, endPoint x: 256, endPoint y: 152, distance: 27.0
click at [256, 152] on p "When hearing declines, simple communication such as calling a grandchild or bar…" at bounding box center [203, 142] width 167 height 30
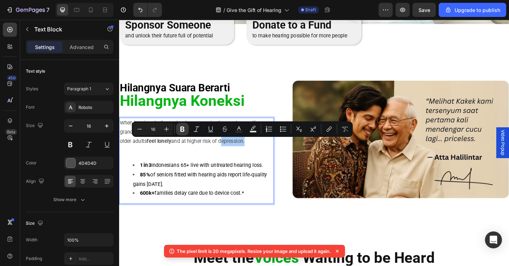
click at [182, 130] on icon "Editor contextual toolbar" at bounding box center [182, 129] width 7 height 7
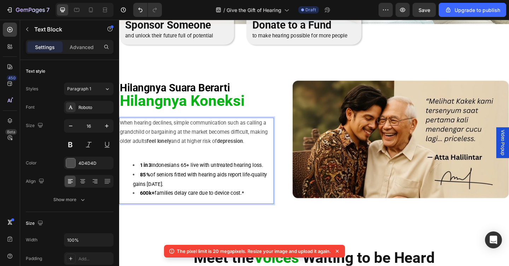
click at [192, 170] on div "When hearing declines, simple communication such as calling a grandchild or bar…" at bounding box center [203, 173] width 168 height 94
click at [196, 163] on p "Rich Text Editor. Editing area: main" at bounding box center [203, 163] width 167 height 10
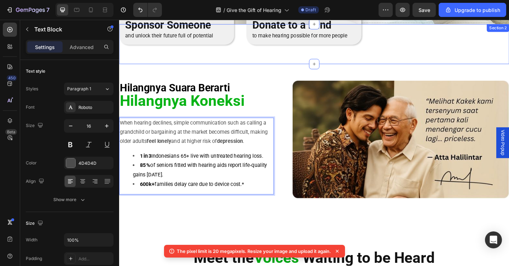
click at [207, 65] on div "Image Sponsor Someone Heading and unlock their future full of potential Text Bl…" at bounding box center [331, 47] width 424 height 44
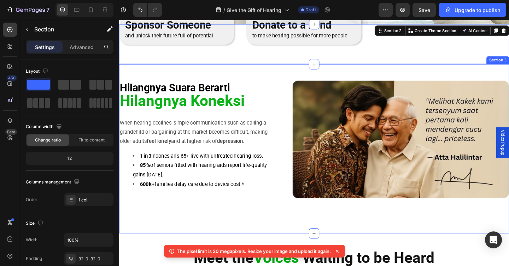
click at [205, 73] on div "Untreated Hearing Loss Leads to The Loss of Conversations, Connections and Conf…" at bounding box center [331, 160] width 424 height 184
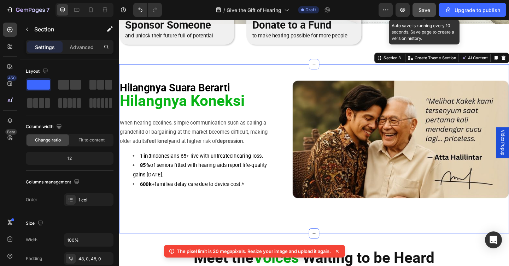
click at [423, 11] on span "Save" at bounding box center [424, 10] width 12 height 6
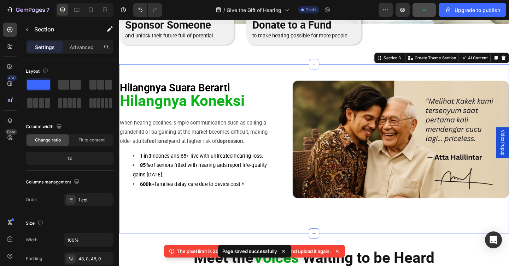
click at [141, 82] on div "Untreated Hearing Loss Leads to The Loss of Conversations, Connections and Conf…" at bounding box center [331, 160] width 424 height 184
click at [146, 99] on div "Hilangnya Koneksi Heading" at bounding box center [203, 108] width 168 height 23
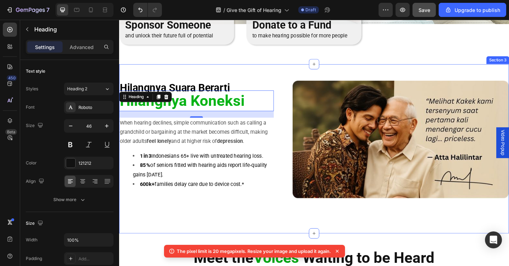
click at [144, 78] on div "Untreated Hearing Loss Leads to The Loss of Conversations, Connections and Conf…" at bounding box center [331, 160] width 424 height 184
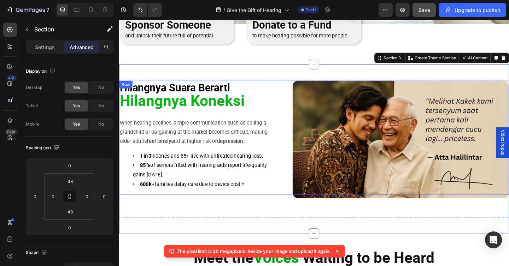
click at [301, 106] on div "⁠⁠⁠⁠⁠⁠⁠ Hilangnya Suara Berarti Heading Hilangnya Koneksi Heading When hearing …" at bounding box center [331, 148] width 424 height 124
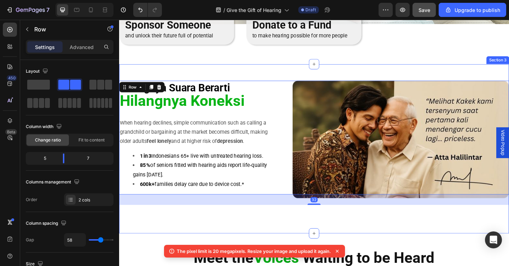
click at [138, 76] on div "Untreated Hearing Loss Leads to The Loss of Conversations, Connections and Conf…" at bounding box center [331, 160] width 424 height 184
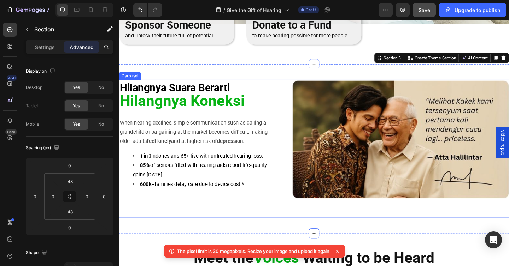
click at [142, 213] on div "⁠⁠⁠⁠⁠⁠⁠ Hilangnya Suara Berarti Heading Hilangnya Koneksi Heading When hearing …" at bounding box center [331, 161] width 424 height 150
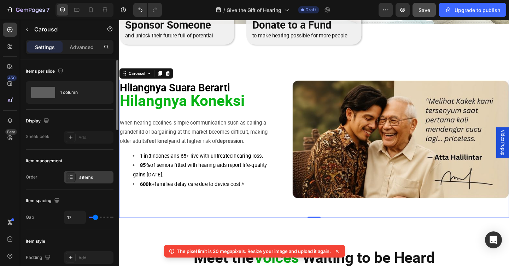
click at [90, 183] on div "3 items" at bounding box center [88, 177] width 49 height 13
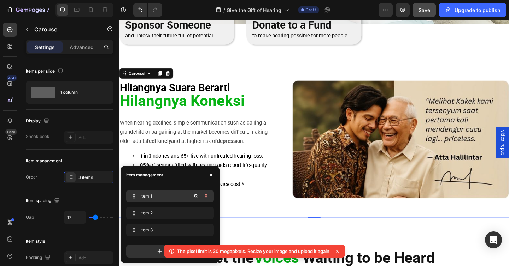
click at [141, 198] on span "Item 1" at bounding box center [160, 196] width 40 height 6
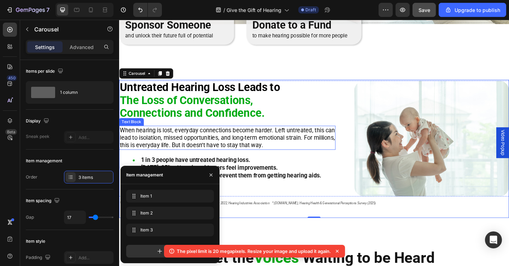
click at [167, 154] on span "When hearing is lost, everyday connections become harder. Left untreated, this …" at bounding box center [237, 148] width 234 height 24
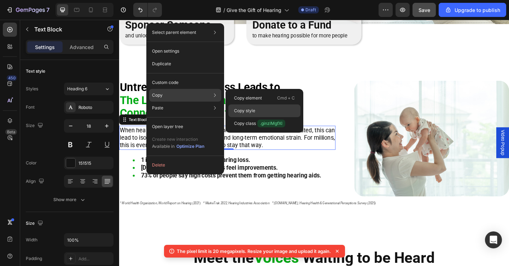
click at [248, 112] on p "Copy style" at bounding box center [244, 111] width 21 height 6
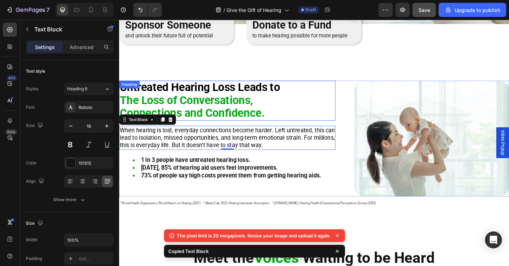
click at [205, 113] on strong "The Loss of Conversations," at bounding box center [192, 107] width 145 height 14
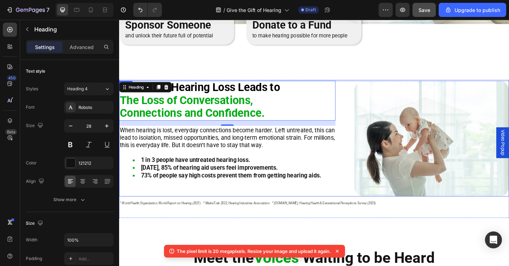
click at [160, 203] on div "Untreated Hearing Loss Leads to The Loss of Conversations, Connections and Conf…" at bounding box center [236, 149] width 235 height 126
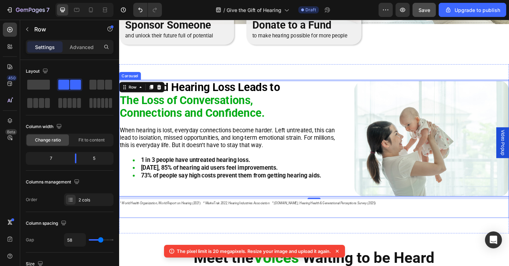
click at [163, 229] on div "Untreated Hearing Loss Leads to The Loss of Conversations, Connections and Conf…" at bounding box center [331, 161] width 424 height 150
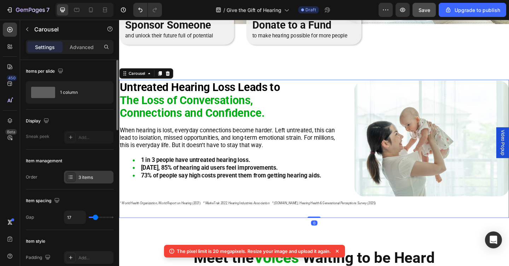
click at [85, 177] on div "3 items" at bounding box center [94, 178] width 33 height 6
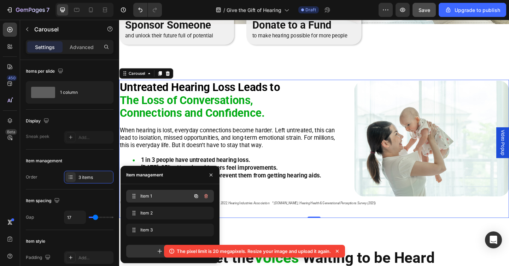
click at [165, 199] on span "Item 1" at bounding box center [160, 196] width 40 height 6
click at [166, 208] on div "Item 2 Item 2" at bounding box center [170, 213] width 88 height 13
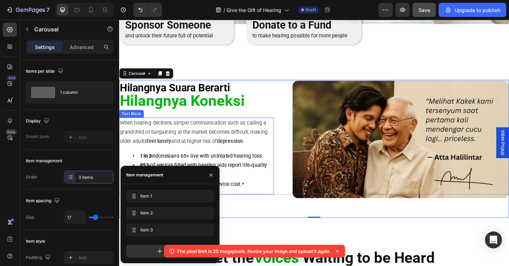
click at [172, 140] on p "When hearing declines, simple communication such as calling a grandchild or bar…" at bounding box center [203, 142] width 167 height 30
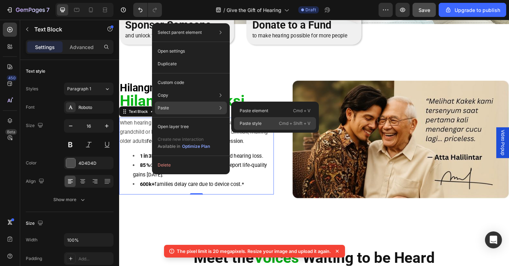
click at [257, 121] on p "Paste style" at bounding box center [251, 123] width 22 height 6
type input "18"
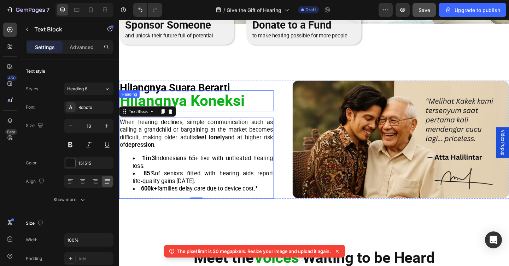
click at [235, 105] on strong "Hilangnya Koneksi" at bounding box center [188, 107] width 136 height 19
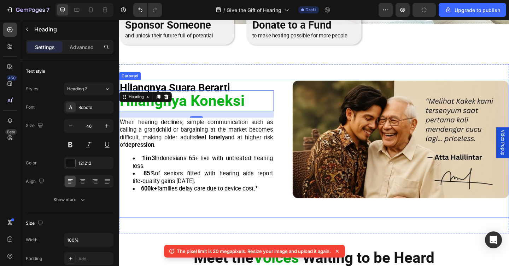
click at [159, 219] on div "⁠⁠⁠⁠⁠⁠⁠ Hilangnya Suara Berarti Heading Hilangnya Koneksi Heading 20 When heari…" at bounding box center [331, 161] width 424 height 150
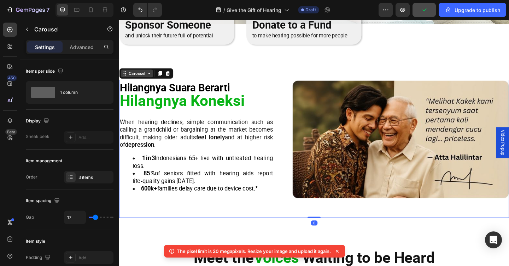
click at [136, 77] on div "Carousel" at bounding box center [138, 78] width 21 height 6
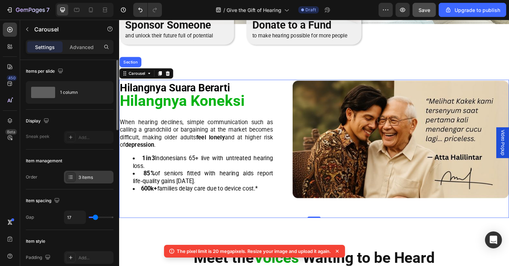
click at [94, 175] on div "3 items" at bounding box center [94, 178] width 33 height 6
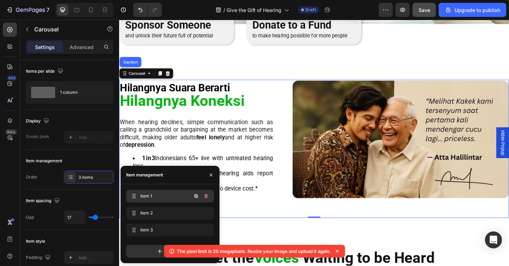
click at [179, 199] on span "Item 1" at bounding box center [160, 196] width 40 height 6
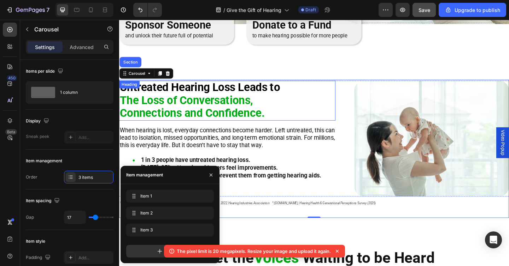
click at [199, 97] on strong "Untreated Hearing Loss Leads to" at bounding box center [207, 93] width 174 height 14
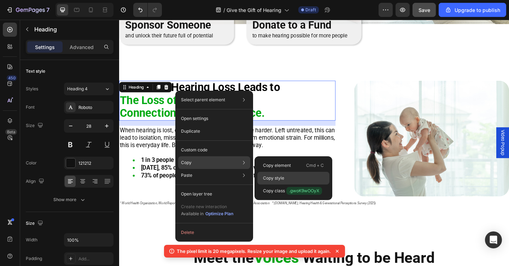
click at [274, 178] on p "Copy style" at bounding box center [273, 178] width 21 height 6
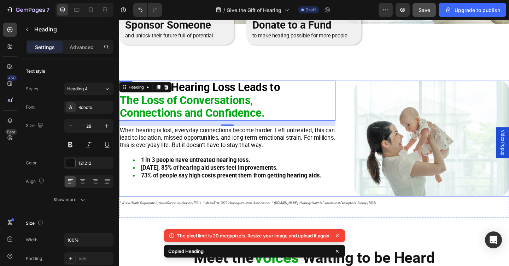
click at [169, 212] on div "Untreated Hearing Loss Leads to The Loss of Conversations, Connections and Conf…" at bounding box center [236, 149] width 235 height 126
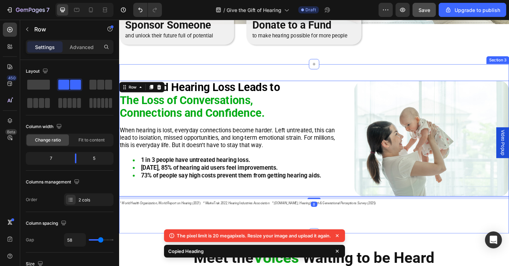
click at [165, 73] on div "Untreated Hearing Loss Leads to The Loss of Conversations, Connections and Conf…" at bounding box center [331, 160] width 424 height 184
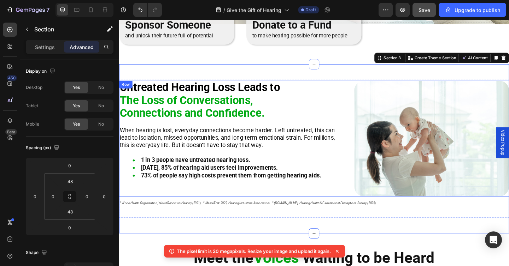
click at [156, 211] on div "Untreated Hearing Loss Leads to The Loss of Conversations, Connections and Conf…" at bounding box center [236, 149] width 235 height 126
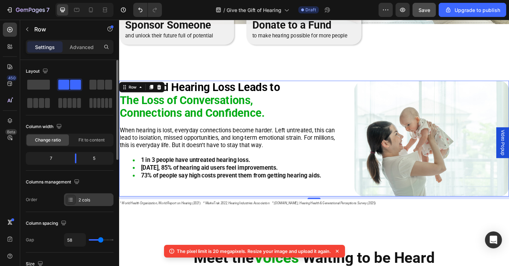
click at [99, 199] on div "2 cols" at bounding box center [94, 200] width 33 height 6
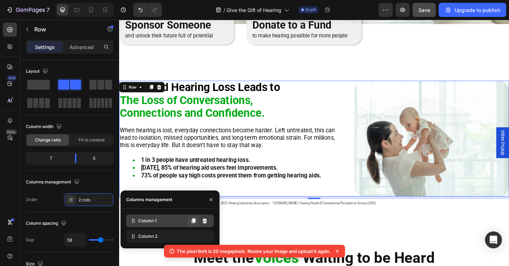
click at [190, 225] on button at bounding box center [193, 220] width 11 height 11
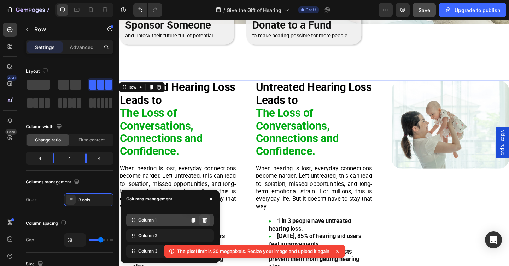
click at [205, 222] on icon at bounding box center [205, 221] width 6 height 6
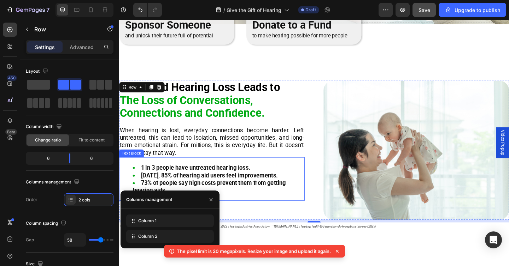
click at [278, 217] on div "1 in 3 people have untreated hearing loss. Within 3 months, 85% of hearing aid …" at bounding box center [220, 193] width 202 height 47
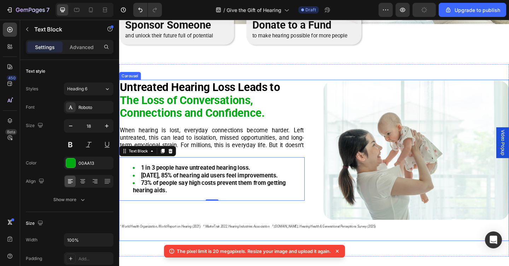
click at [280, 240] on div "Untreated Hearing Loss Leads to The Loss of Conversations, Connections and Conf…" at bounding box center [331, 174] width 424 height 176
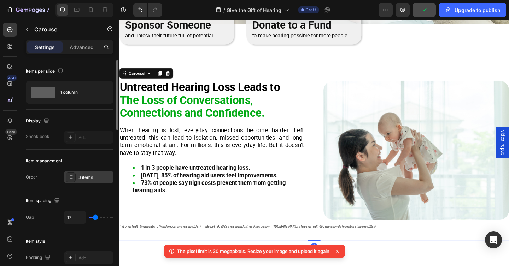
click at [89, 179] on div "3 items" at bounding box center [94, 178] width 33 height 6
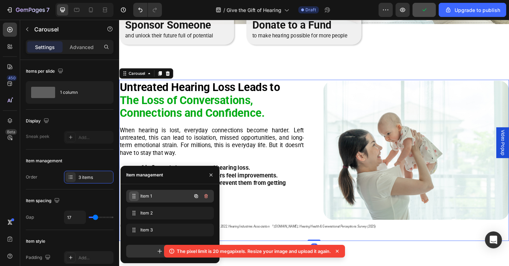
click at [137, 199] on span at bounding box center [134, 196] width 10 height 10
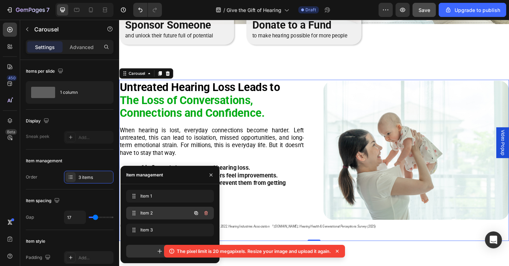
click at [154, 211] on span "Item 2" at bounding box center [160, 213] width 40 height 6
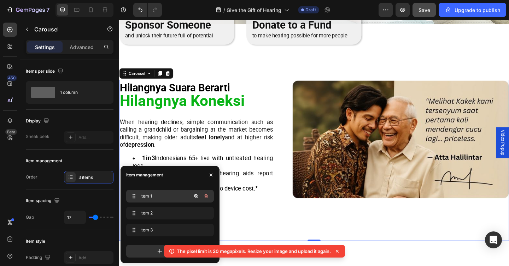
click at [158, 192] on div "Item 1 Item 1" at bounding box center [160, 196] width 62 height 10
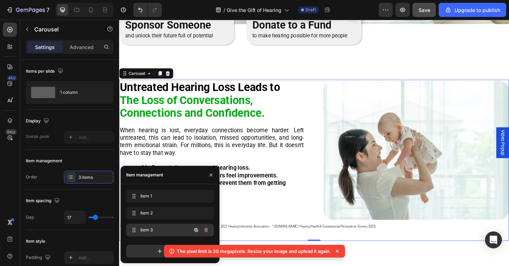
click at [165, 232] on span "Item 3" at bounding box center [160, 230] width 40 height 6
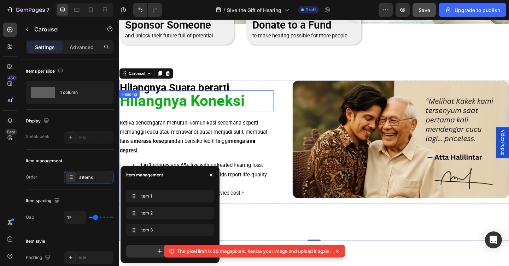
click at [185, 108] on strong "Hilangnya Koneksi" at bounding box center [188, 107] width 136 height 19
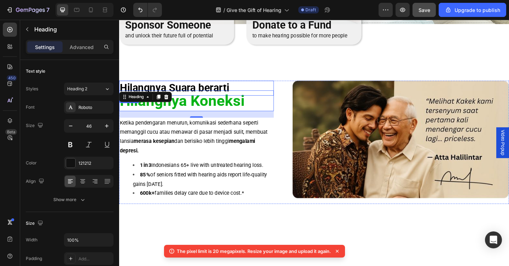
click at [201, 91] on strong "Hilangnya Suara berarti" at bounding box center [179, 93] width 119 height 13
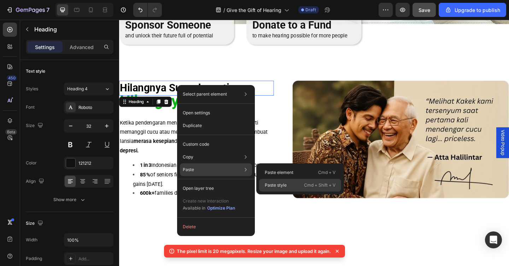
click at [277, 185] on p "Paste style" at bounding box center [276, 185] width 22 height 6
type input "28"
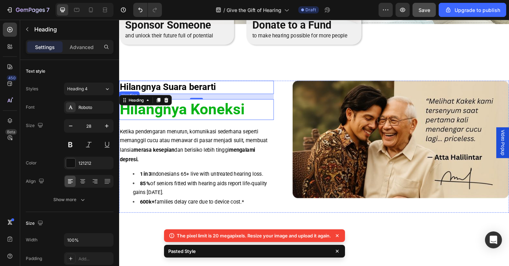
click at [226, 111] on strong "Hilangnya Koneksi" at bounding box center [188, 117] width 136 height 19
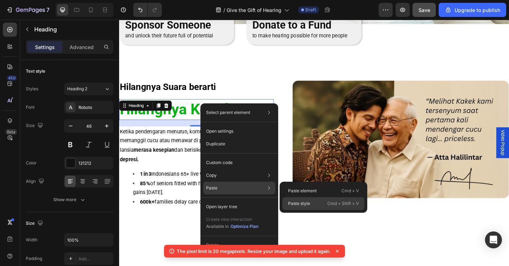
click at [296, 202] on p "Paste style" at bounding box center [299, 204] width 22 height 6
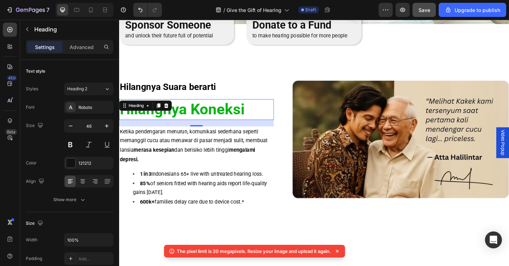
type input "28"
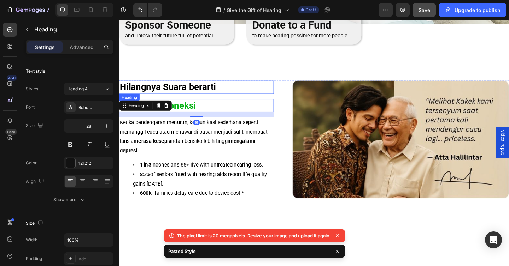
click at [201, 96] on strong "Hilangnya Suara berarti" at bounding box center [172, 93] width 105 height 12
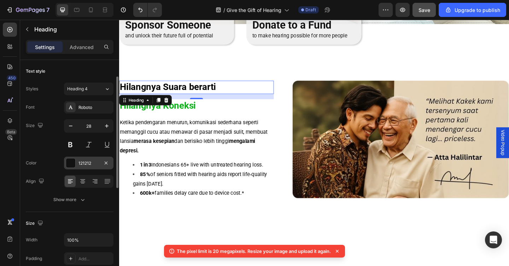
scroll to position [67, 0]
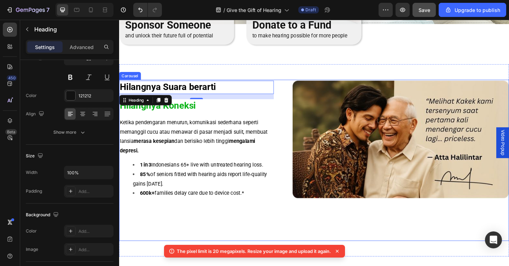
click at [166, 224] on div "Hilangnya Suara berarti Heading 16 Hilangnya Koneksi Heading Ketika pendengaran…" at bounding box center [331, 174] width 424 height 176
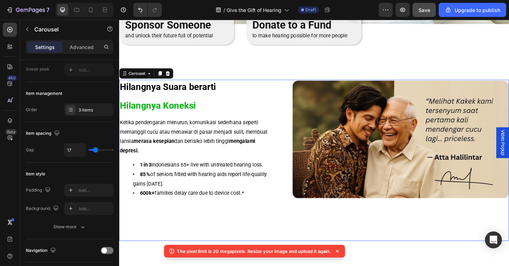
scroll to position [0, 0]
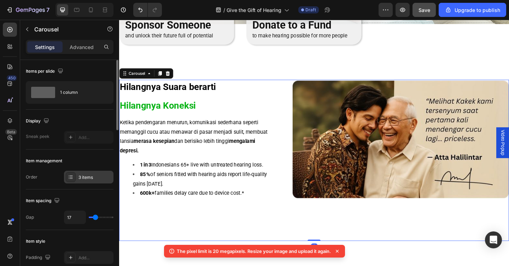
click at [98, 178] on div "3 items" at bounding box center [94, 178] width 33 height 6
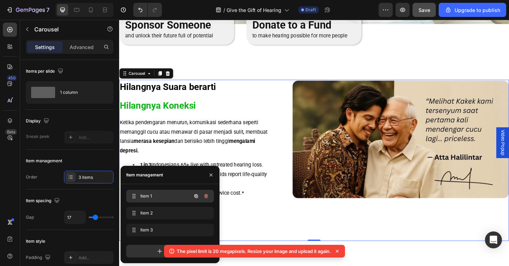
click at [146, 199] on span "Item 1" at bounding box center [160, 196] width 40 height 6
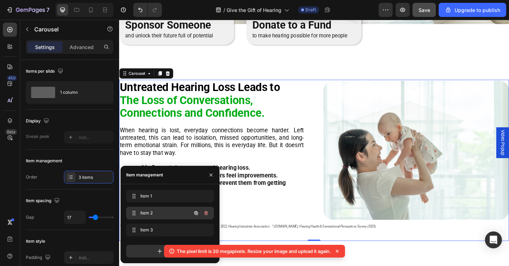
click at [149, 208] on div "Item 2 Item 2" at bounding box center [160, 213] width 62 height 10
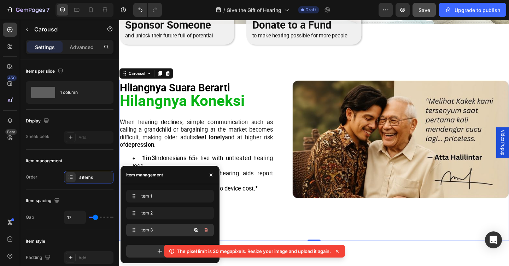
click at [151, 228] on span "Item 3" at bounding box center [160, 230] width 40 height 6
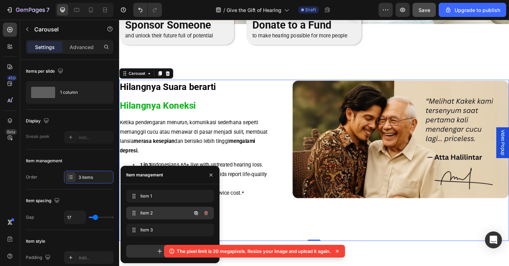
click at [154, 215] on span "Item 2" at bounding box center [160, 213] width 40 height 6
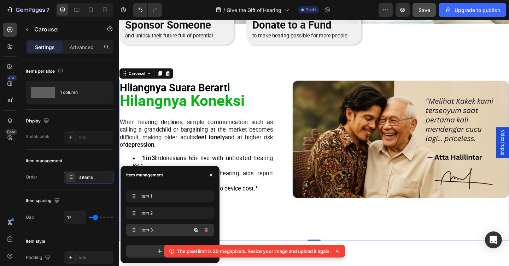
click at [154, 228] on span "Item 3" at bounding box center [160, 230] width 40 height 6
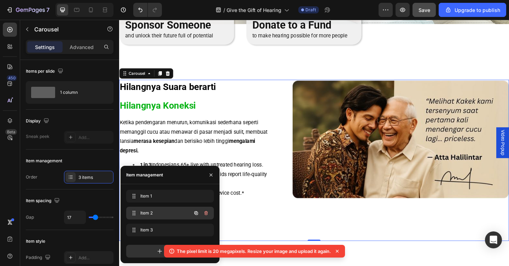
click at [157, 219] on div "Item 2 Item 2" at bounding box center [170, 213] width 88 height 13
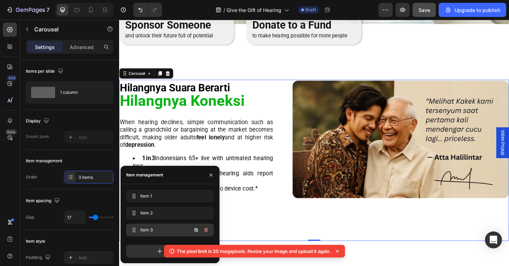
click at [159, 232] on span "Item 3" at bounding box center [160, 230] width 40 height 6
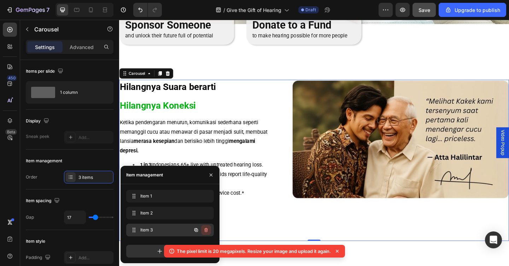
click at [205, 230] on icon "button" at bounding box center [206, 231] width 6 height 6
click at [200, 232] on div "Delete" at bounding box center [201, 230] width 13 height 6
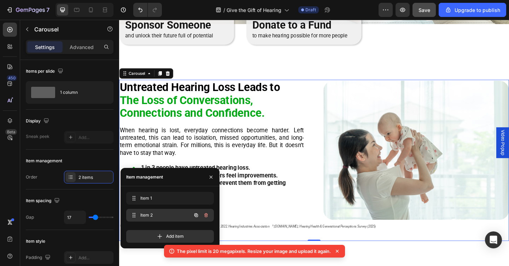
click at [181, 216] on div "Item 2 Item 2" at bounding box center [160, 216] width 62 height 10
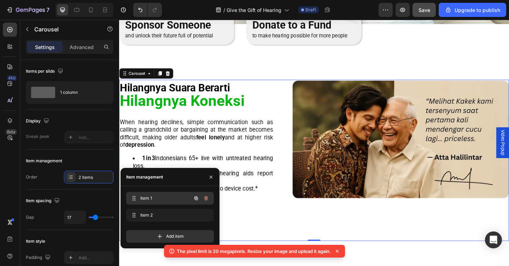
click at [179, 204] on div "Item 1 Item 1" at bounding box center [170, 198] width 88 height 13
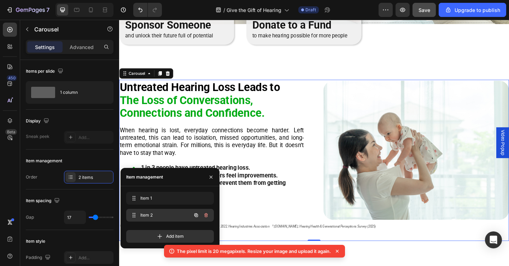
click at [178, 217] on span "Item 2" at bounding box center [160, 215] width 40 height 6
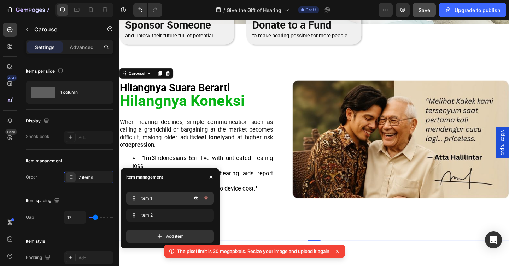
click at [179, 201] on span "Item 1" at bounding box center [160, 198] width 40 height 6
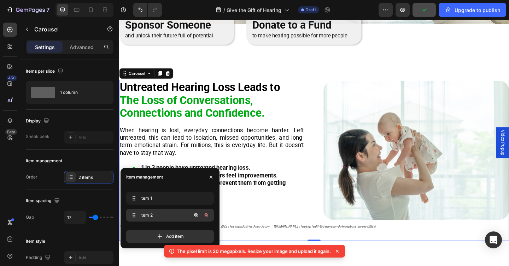
click at [178, 219] on div "Item 2 Item 2" at bounding box center [160, 216] width 62 height 10
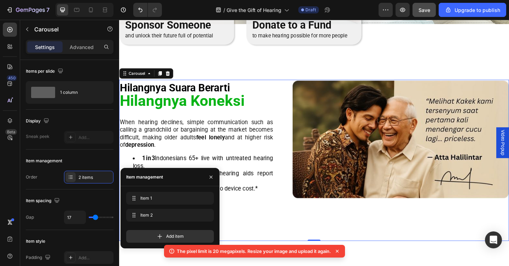
click at [179, 207] on div "Item 1 Item 1" at bounding box center [170, 200] width 88 height 16
click at [179, 202] on div "Item 1 Item 1" at bounding box center [160, 199] width 62 height 10
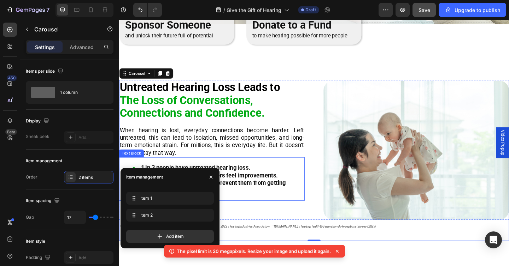
click at [246, 185] on strong "Within 3 months, 85% of hearing aid users feel improvements." at bounding box center [217, 188] width 149 height 7
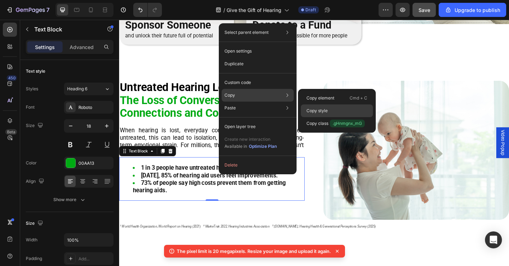
click at [317, 111] on p "Copy style" at bounding box center [316, 111] width 21 height 6
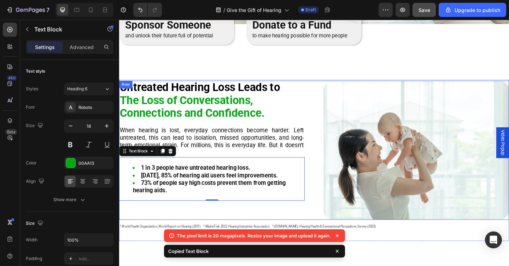
click at [147, 232] on div "Untreated Hearing Loss Leads to The Loss of Conversations, Connections and Conf…" at bounding box center [220, 161] width 202 height 151
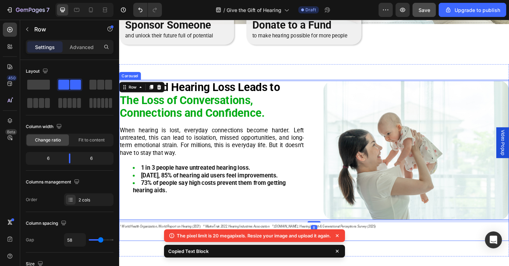
click at [146, 255] on div "Untreated Hearing Loss Leads to The Loss of Conversations, Connections and Conf…" at bounding box center [331, 174] width 424 height 176
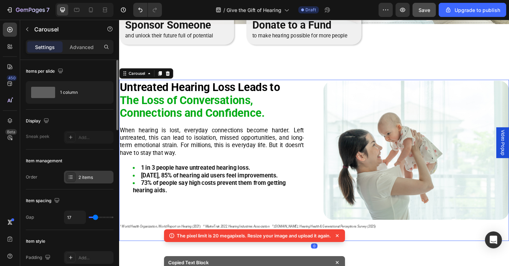
click at [89, 182] on div "2 items" at bounding box center [88, 177] width 49 height 13
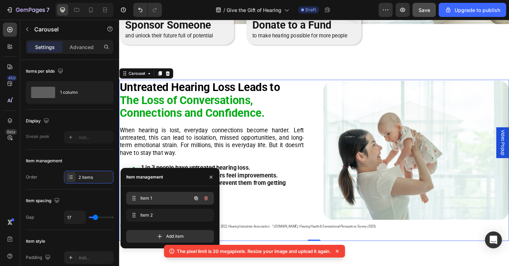
click at [150, 201] on span "Item 1" at bounding box center [160, 198] width 40 height 6
click at [191, 196] on button "button" at bounding box center [196, 199] width 10 height 10
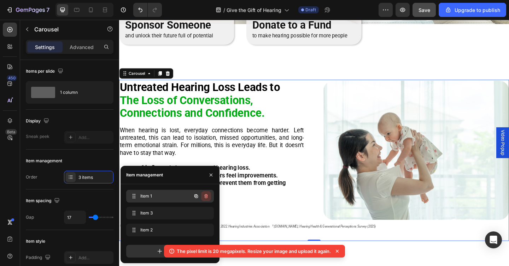
click at [205, 196] on icon "button" at bounding box center [206, 197] width 6 height 6
click at [204, 199] on div "Delete" at bounding box center [201, 196] width 13 height 6
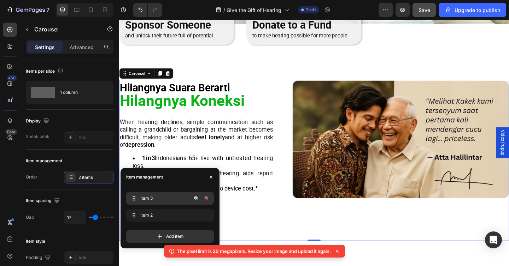
click at [176, 201] on span "Item 3" at bounding box center [160, 198] width 40 height 6
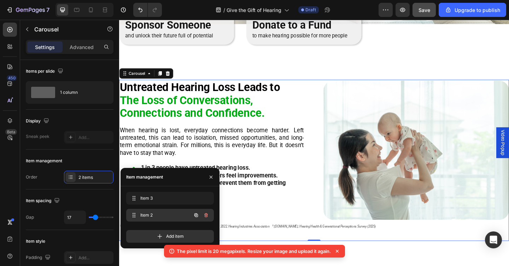
click at [174, 215] on span "Item 2" at bounding box center [160, 215] width 40 height 6
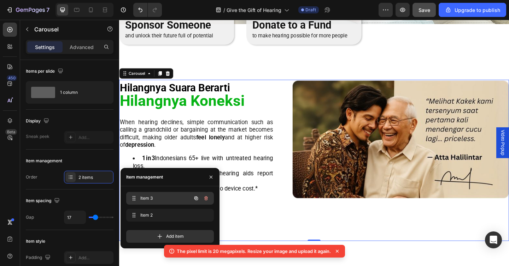
click at [177, 193] on div "Item 3 Item 3" at bounding box center [170, 198] width 88 height 13
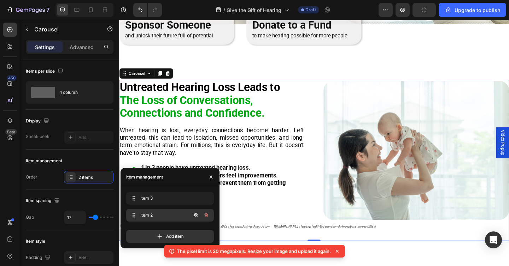
click at [174, 217] on span "Item 2" at bounding box center [160, 215] width 40 height 6
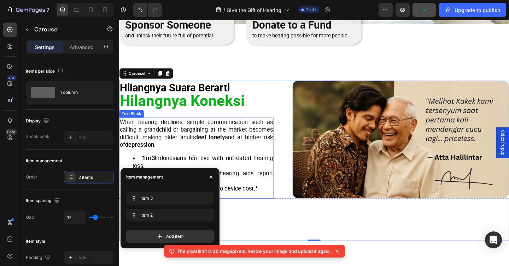
click at [250, 176] on li "1 in 3 Indonesians 65+ live with untreated hearing loss." at bounding box center [210, 174] width 153 height 17
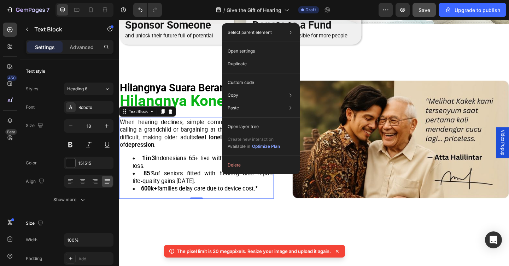
click at [189, 162] on div "When hearing declines, simple communication such as calling a grandchild or bar…" at bounding box center [203, 170] width 168 height 89
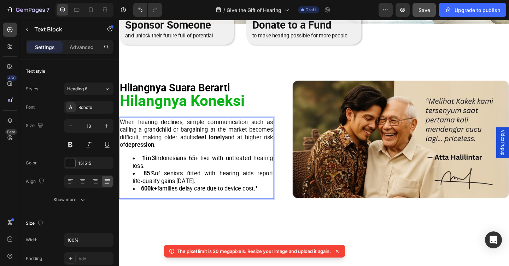
click at [189, 162] on div "When hearing declines, simple communication such as calling a grandchild or bar…" at bounding box center [203, 170] width 168 height 89
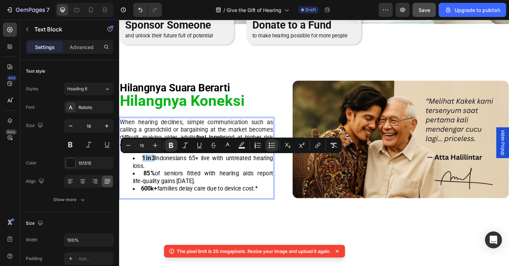
click at [188, 174] on span "1 in 3 Indonesians 65+ live with untreated hearing loss." at bounding box center [210, 175] width 153 height 16
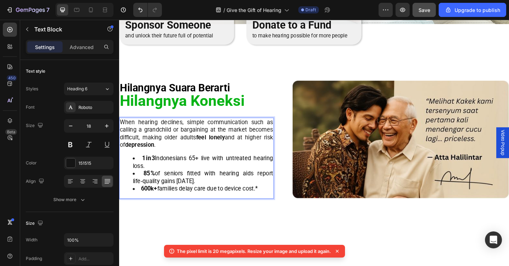
click at [188, 174] on span "1 in 3 Indonesians 65+ live with untreated hearing loss." at bounding box center [210, 175] width 153 height 16
click at [264, 205] on span "600k+ families delay care due to device cost.*" at bounding box center [206, 203] width 127 height 7
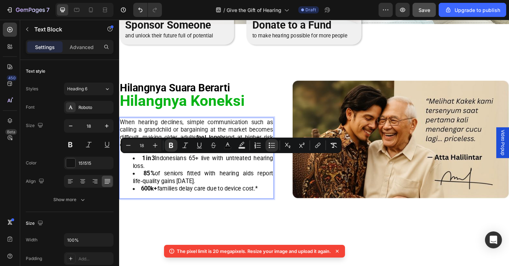
drag, startPoint x: 277, startPoint y: 205, endPoint x: 143, endPoint y: 168, distance: 138.9
click at [143, 168] on ul "1 in 3 Indonesians 65+ live with untreated hearing loss. 85 % of seniors fitted…" at bounding box center [203, 186] width 167 height 41
click at [175, 143] on button "Bold" at bounding box center [171, 145] width 13 height 13
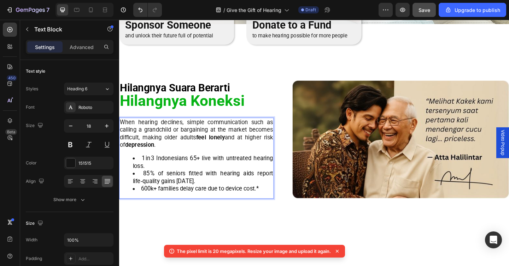
click at [273, 203] on li "600k+ families delay care due to device cost.*" at bounding box center [210, 204] width 153 height 8
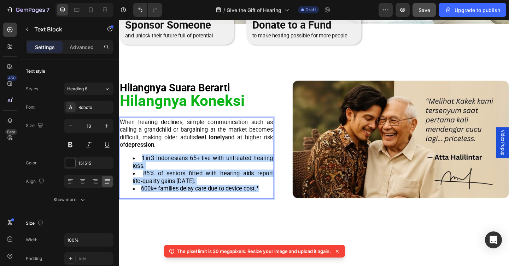
drag, startPoint x: 273, startPoint y: 203, endPoint x: 135, endPoint y: 166, distance: 142.7
click at [135, 166] on div "When hearing declines, simple communication such as calling a grandchild or bar…" at bounding box center [203, 170] width 168 height 89
click at [152, 189] on span "85 % of seniors fitted with hearing aids report life‑quality gains within 3 mon…" at bounding box center [210, 191] width 153 height 16
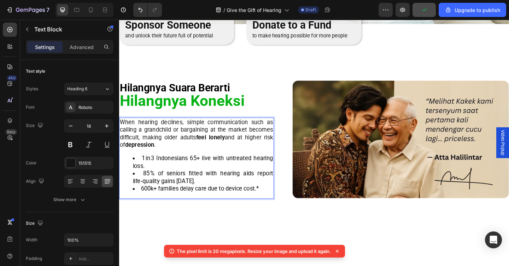
click at [158, 189] on span "85 % of seniors fitted with hearing aids report life‑quality gains within 3 mon…" at bounding box center [210, 191] width 153 height 16
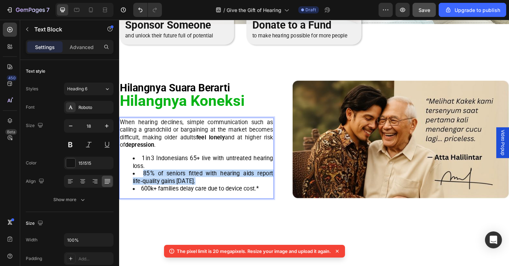
click at [158, 189] on span "85 % of seniors fitted with hearing aids report life‑quality gains within 3 mon…" at bounding box center [210, 191] width 153 height 16
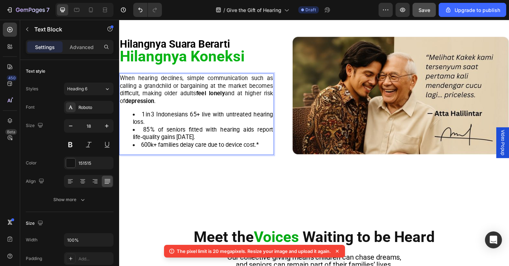
scroll to position [261, 0]
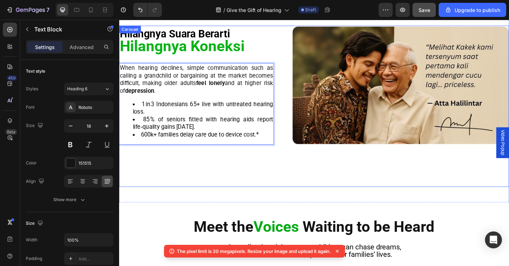
click at [158, 178] on div "⁠⁠⁠⁠⁠⁠⁠ Hilangnya Suara Berarti Heading Hilangnya Koneksi Heading When hearing …" at bounding box center [331, 115] width 424 height 176
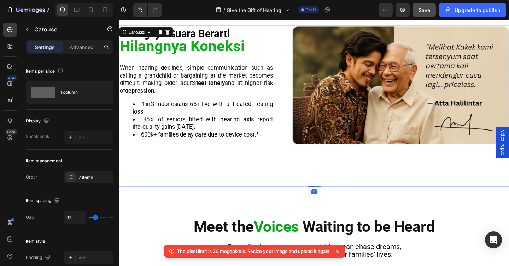
click at [158, 178] on div "⁠⁠⁠⁠⁠⁠⁠ Hilangnya Suara Berarti Heading Hilangnya Koneksi Heading When hearing …" at bounding box center [331, 115] width 424 height 176
click at [95, 179] on div "2 items" at bounding box center [94, 178] width 33 height 6
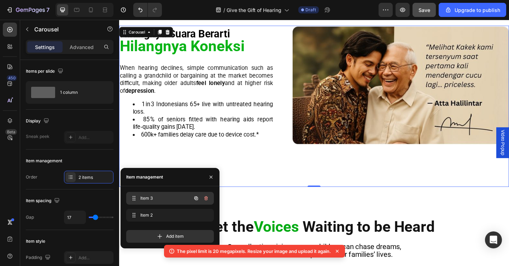
click at [150, 196] on span "Item 3" at bounding box center [160, 198] width 40 height 6
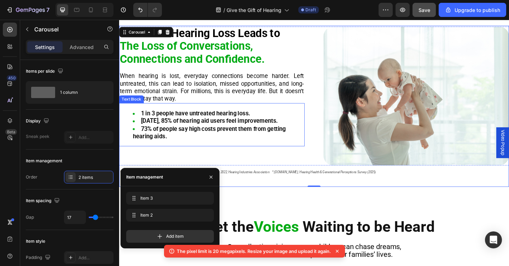
click at [169, 126] on strong "Within 3 months, 85% of hearing aid users feel improvements." at bounding box center [217, 129] width 149 height 7
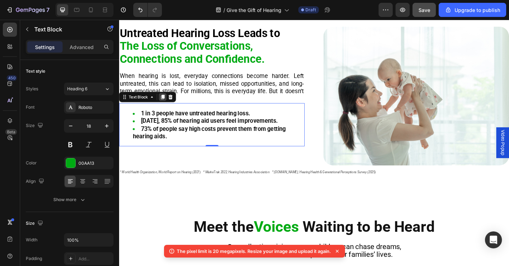
click at [166, 101] on icon at bounding box center [167, 103] width 4 height 5
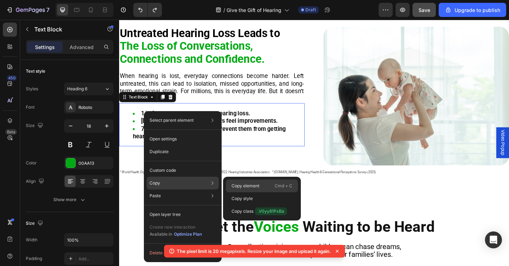
click at [237, 188] on p "Copy element" at bounding box center [245, 186] width 28 height 6
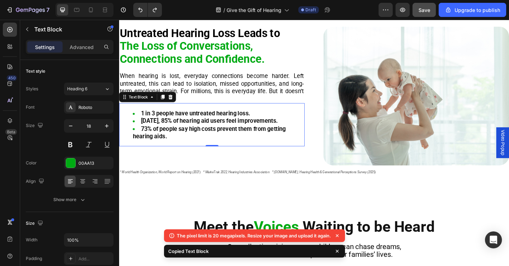
click at [232, 151] on li "73% of people say high costs prevent them from getting hearing aids." at bounding box center [227, 142] width 186 height 17
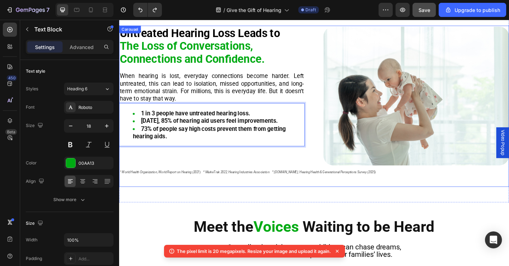
click at [156, 179] on div "Untreated Hearing Loss Leads to The Loss of Conversations, Connections and Conf…" at bounding box center [331, 115] width 424 height 176
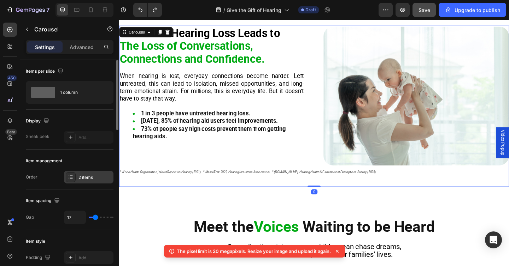
click at [101, 180] on div "2 items" at bounding box center [94, 178] width 33 height 6
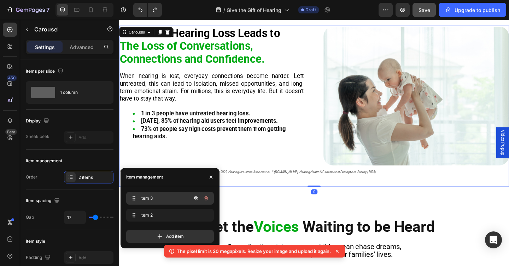
click at [143, 199] on span "Item 3" at bounding box center [160, 198] width 40 height 6
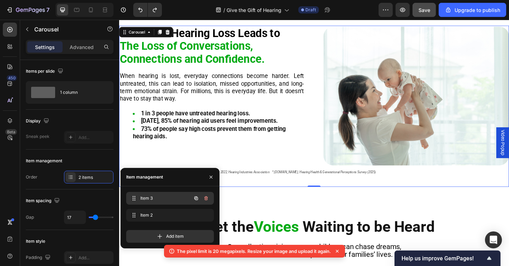
click at [155, 199] on span "Item 3" at bounding box center [160, 198] width 40 height 6
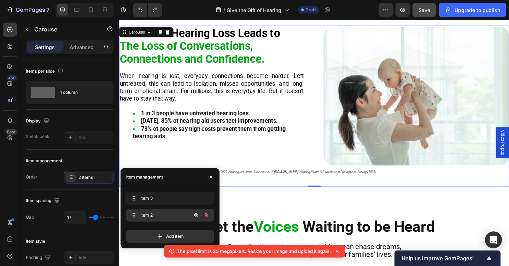
click at [157, 212] on span "Item 2" at bounding box center [160, 215] width 40 height 6
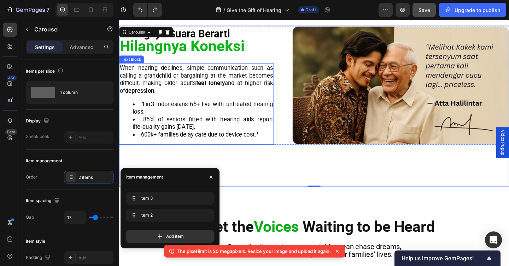
click at [181, 138] on span "85 % of seniors fitted with hearing aids report life‑quality gains within 3 mon…" at bounding box center [210, 132] width 153 height 16
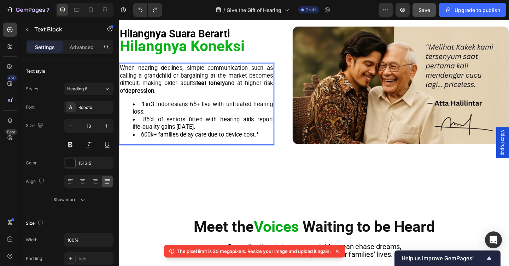
click at [181, 138] on span "85 % of seniors fitted with hearing aids report life‑quality gains within 3 mon…" at bounding box center [210, 132] width 153 height 16
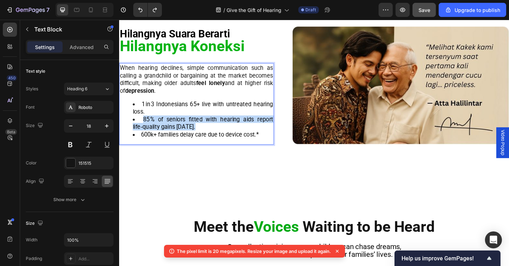
click at [181, 138] on span "85 % of seniors fitted with hearing aids report life‑quality gains within 3 mon…" at bounding box center [210, 132] width 153 height 16
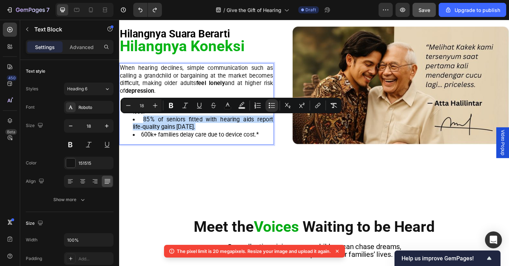
click at [181, 138] on span "85 % of seniors fitted with hearing aids report life‑quality gains within 3 mon…" at bounding box center [210, 132] width 153 height 16
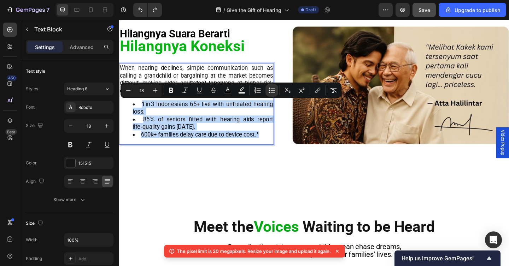
drag, startPoint x: 274, startPoint y: 145, endPoint x: 134, endPoint y: 107, distance: 144.7
click at [134, 107] on div "When hearing declines, simple communication such as calling a grandchild or bar…" at bounding box center [203, 111] width 168 height 89
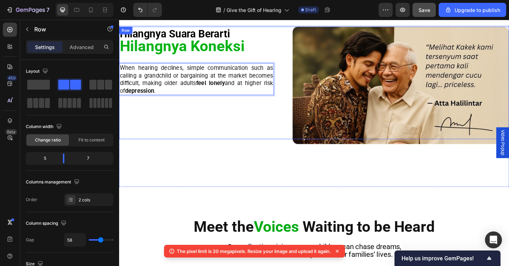
click at [163, 115] on div "⁠⁠⁠⁠⁠⁠⁠ Hilangnya Suara Berarti Heading Hilangnya Koneksi Heading When hearing …" at bounding box center [203, 88] width 168 height 123
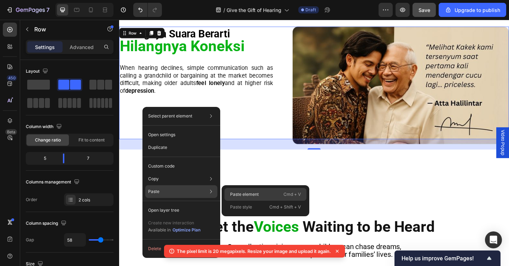
click at [264, 197] on div "Paste element Cmd + V" at bounding box center [265, 194] width 82 height 13
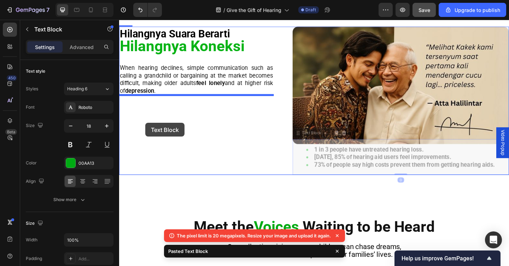
drag, startPoint x: 332, startPoint y: 169, endPoint x: 147, endPoint y: 132, distance: 188.0
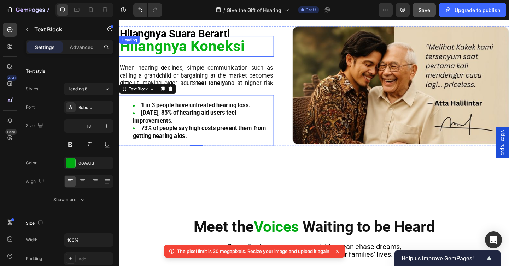
click at [192, 54] on strong "Hilangnya Koneksi" at bounding box center [188, 48] width 136 height 19
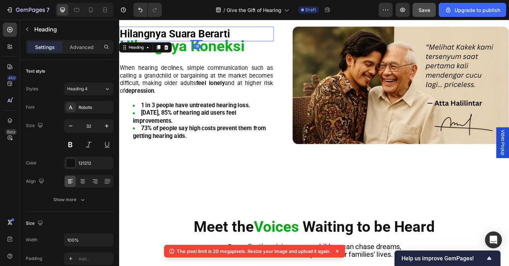
click at [225, 33] on strong "Hilangnya Suara Berarti" at bounding box center [180, 34] width 120 height 13
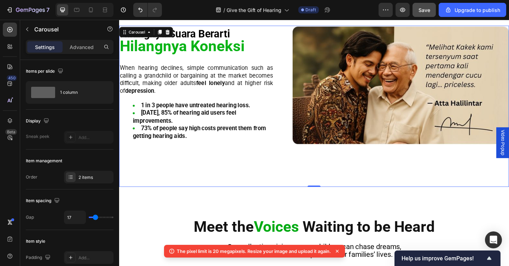
click at [179, 180] on div "⁠⁠⁠⁠⁠⁠⁠ Hilangnya Suara Berarti Heading Hilangnya Koneksi Heading When hearing …" at bounding box center [331, 115] width 424 height 176
click at [92, 176] on div "2 items" at bounding box center [94, 178] width 33 height 6
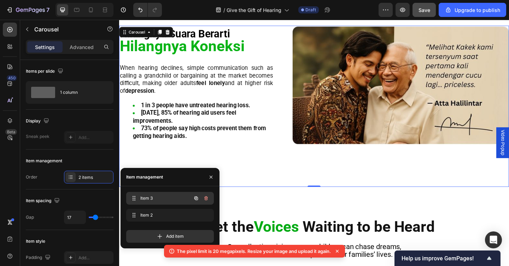
click at [146, 200] on span "Item 3" at bounding box center [160, 198] width 40 height 6
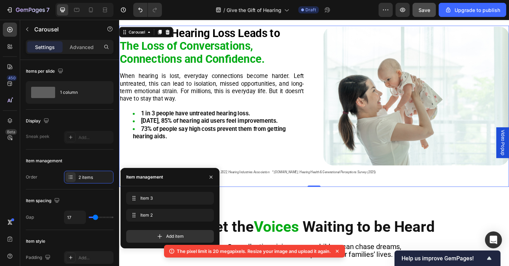
click at [339, 252] on icon at bounding box center [336, 251] width 7 height 7
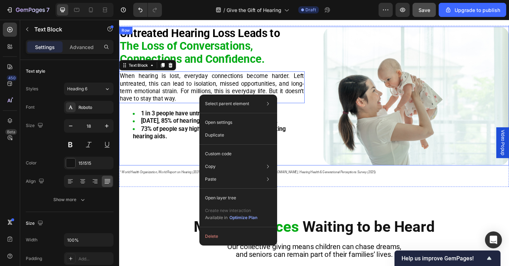
click at [174, 177] on div "Untreated Hearing Loss Leads to The Loss of Conversations, Connections and Conf…" at bounding box center [220, 102] width 202 height 151
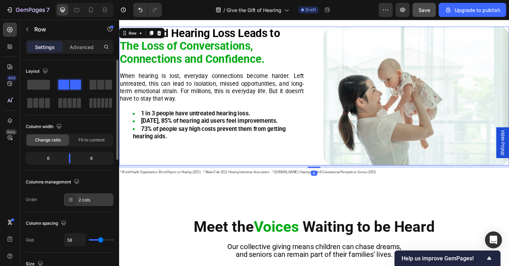
click at [87, 197] on div "2 cols" at bounding box center [94, 200] width 33 height 6
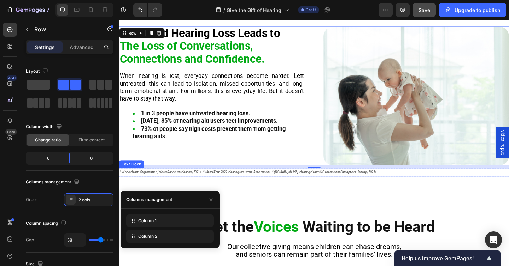
click at [173, 182] on div "¹ World Health Organization, World Report on Hearing (2021) ² MarkeTrak 2022, H…" at bounding box center [331, 185] width 424 height 9
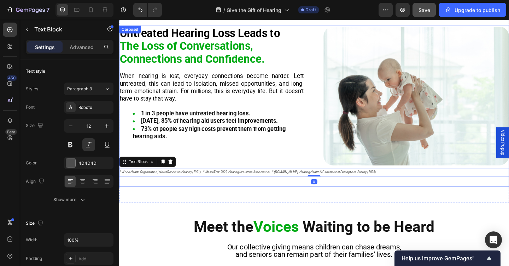
click at [172, 196] on div "Untreated Hearing Loss Leads to The Loss of Conversations, Connections and Conf…" at bounding box center [331, 115] width 424 height 176
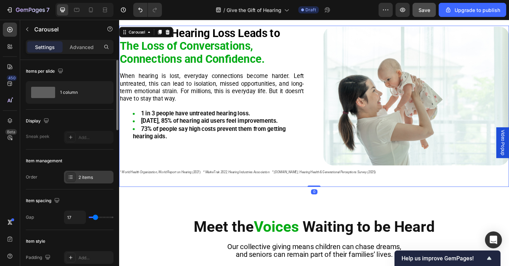
click at [87, 180] on div "2 items" at bounding box center [94, 178] width 33 height 6
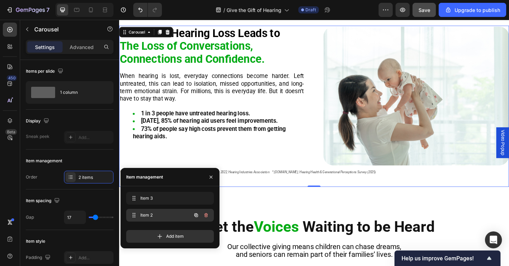
click at [141, 209] on div "Item 2 Item 2" at bounding box center [170, 215] width 88 height 13
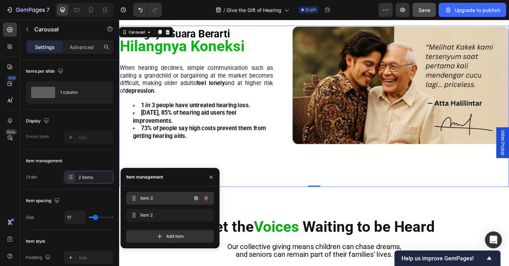
click at [144, 197] on span "Item 3" at bounding box center [160, 198] width 40 height 6
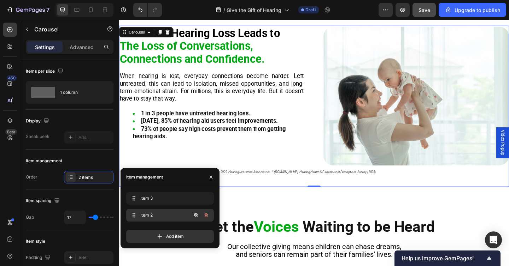
click at [148, 214] on span "Item 2" at bounding box center [160, 215] width 40 height 6
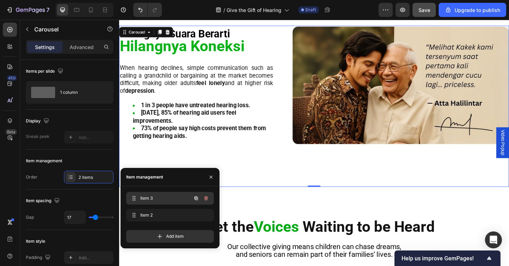
click at [152, 201] on span "Item 3" at bounding box center [160, 198] width 40 height 6
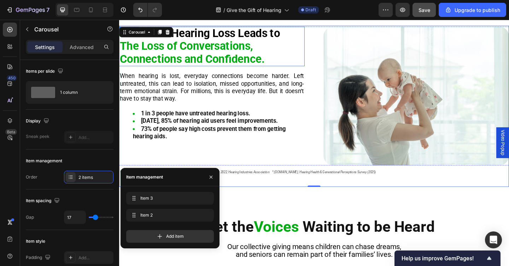
click at [177, 65] on strong "Connections and Confidence." at bounding box center [199, 62] width 158 height 14
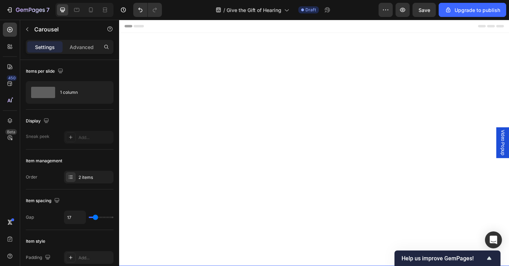
scroll to position [261, 0]
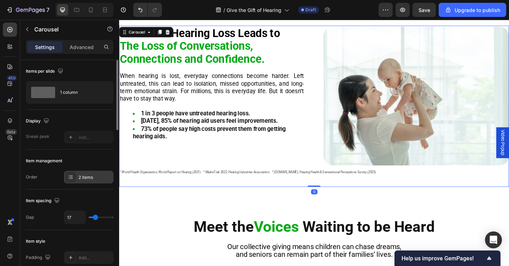
click at [89, 177] on div "2 items" at bounding box center [94, 178] width 33 height 6
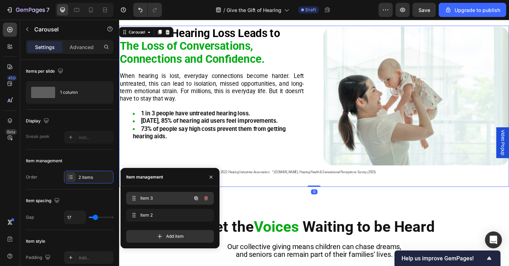
click at [141, 199] on span "Item 3" at bounding box center [160, 198] width 40 height 6
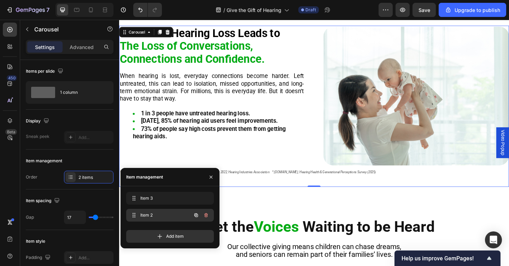
click at [147, 214] on span "Item 2" at bounding box center [160, 215] width 40 height 6
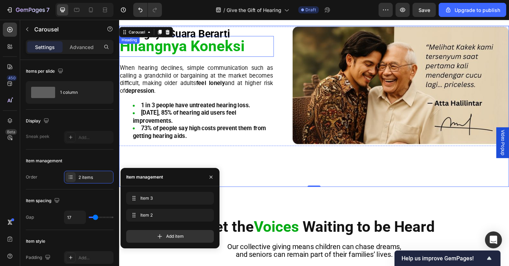
click at [204, 47] on strong "Hilangnya Koneksi" at bounding box center [188, 48] width 136 height 19
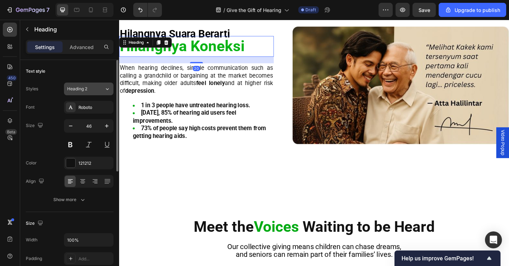
click at [108, 89] on icon at bounding box center [107, 88] width 6 height 7
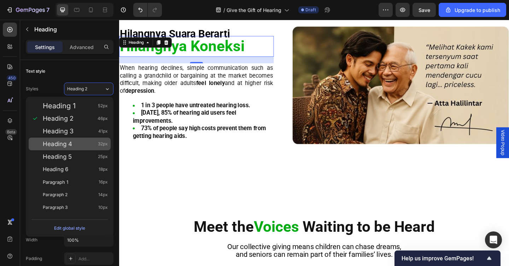
click at [93, 141] on div "Heading 4 32px" at bounding box center [75, 144] width 65 height 7
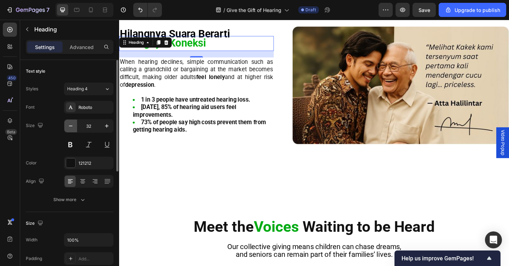
click at [70, 128] on icon "button" at bounding box center [70, 126] width 7 height 7
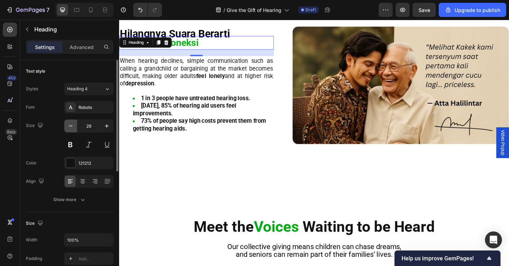
click at [70, 128] on icon "button" at bounding box center [70, 126] width 7 height 7
type input "28"
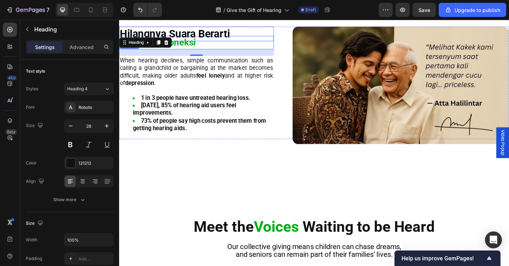
click at [218, 33] on strong "Hilangnya Suara Berarti" at bounding box center [180, 34] width 120 height 13
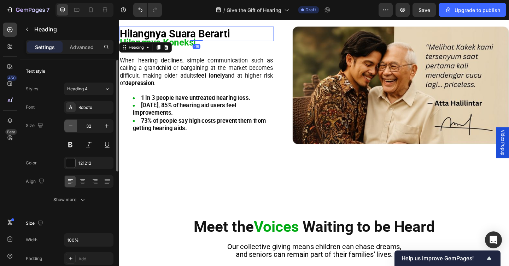
click at [70, 126] on icon "button" at bounding box center [70, 126] width 7 height 7
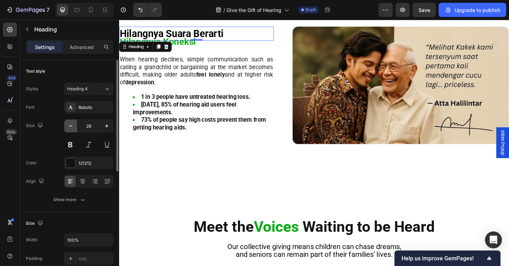
click at [70, 126] on icon "button" at bounding box center [70, 126] width 7 height 7
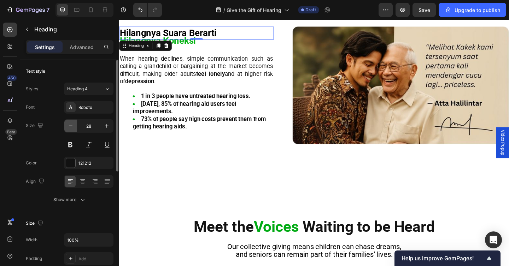
click at [70, 126] on icon "button" at bounding box center [70, 126] width 7 height 7
click at [109, 125] on icon "button" at bounding box center [106, 126] width 7 height 7
type input "28"
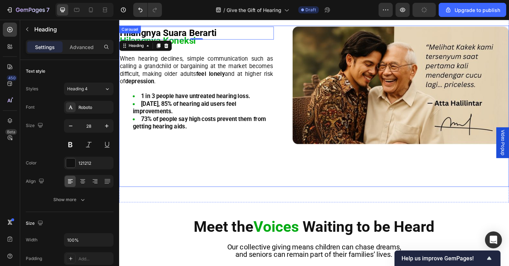
click at [195, 152] on div "⁠⁠⁠⁠⁠⁠⁠ Hilangnya Suara Berarti Heading -16 Hilangnya Koneksi Heading When hear…" at bounding box center [331, 115] width 424 height 176
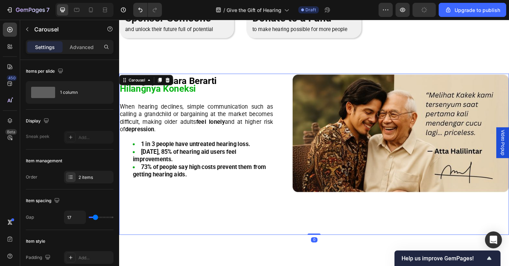
scroll to position [199, 0]
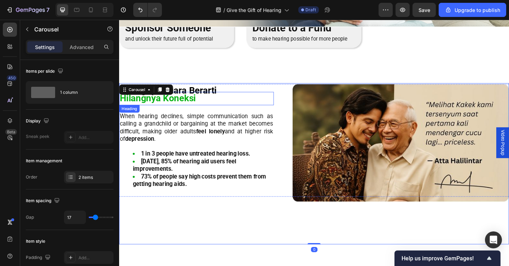
click at [185, 107] on strong "Hilangnya Koneksi" at bounding box center [161, 106] width 83 height 12
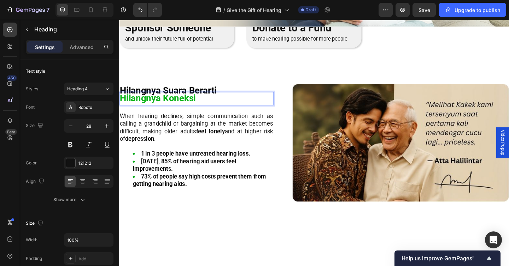
click at [185, 107] on strong "Hilangnya Koneksi" at bounding box center [161, 106] width 83 height 12
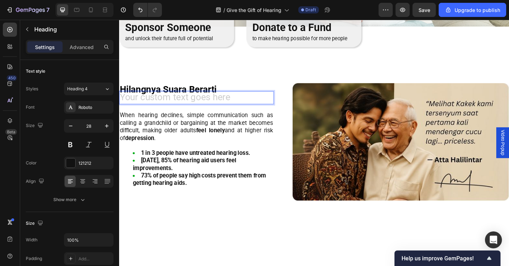
click at [234, 102] on h2 "Rich Text Editor. Editing area: main" at bounding box center [203, 105] width 168 height 14
click at [247, 95] on p "⁠⁠⁠⁠⁠⁠⁠ Hilangnya Suara Berarti" at bounding box center [203, 96] width 167 height 13
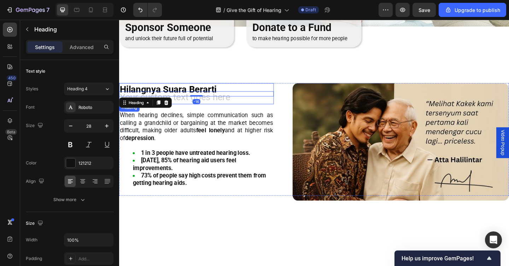
click at [240, 106] on h2 "Rich Text Editor. Editing area: main" at bounding box center [203, 105] width 168 height 14
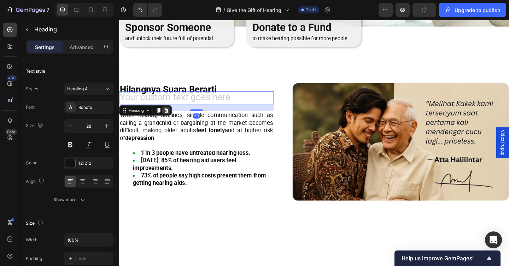
click at [169, 119] on icon at bounding box center [170, 118] width 5 height 5
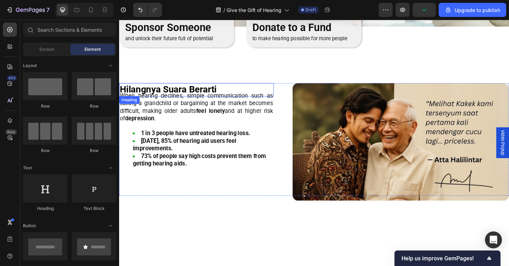
click at [217, 98] on strong "Hilangnya Suara Berarti" at bounding box center [172, 96] width 105 height 12
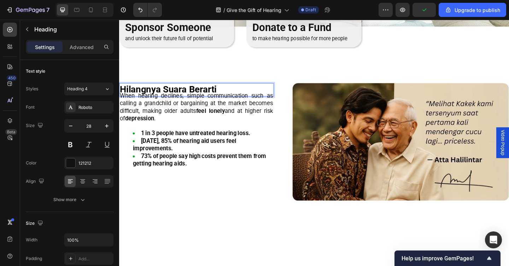
click at [230, 97] on p "Hilangnya Suara Berarti" at bounding box center [203, 96] width 167 height 13
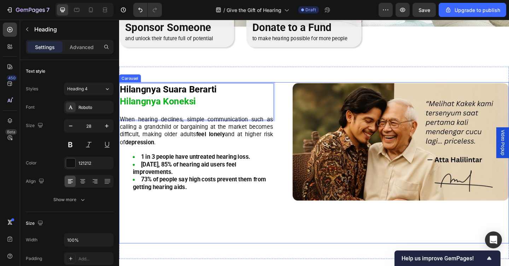
click at [237, 233] on div "Hilangnya Suara Berarti Hilangnya Koneksi ⁠⁠⁠⁠⁠⁠⁠ Heading -16 When hearing decl…" at bounding box center [331, 177] width 424 height 176
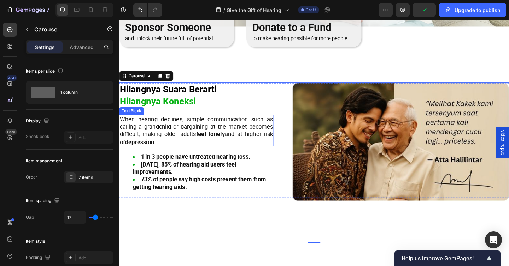
click at [173, 147] on p "When hearing declines, simple communication such as calling a grandchild or bar…" at bounding box center [203, 140] width 167 height 33
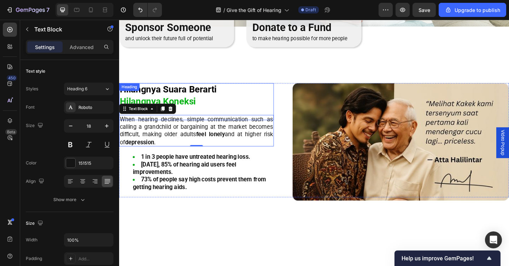
click at [184, 106] on strong "Hilangnya Koneksi" at bounding box center [161, 109] width 83 height 12
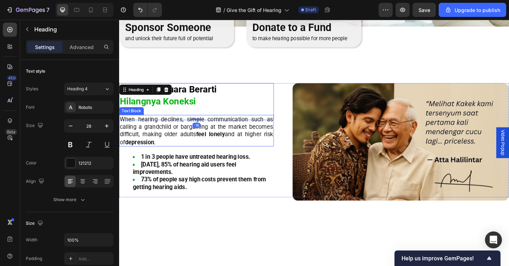
click at [171, 147] on p "When hearing declines, simple communication such as calling a grandchild or bar…" at bounding box center [203, 140] width 167 height 33
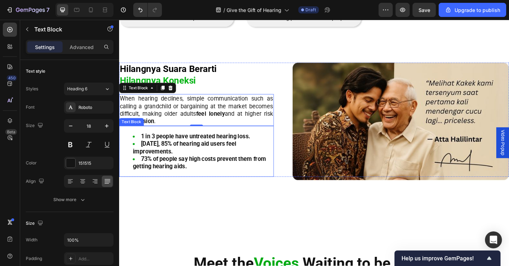
scroll to position [246, 0]
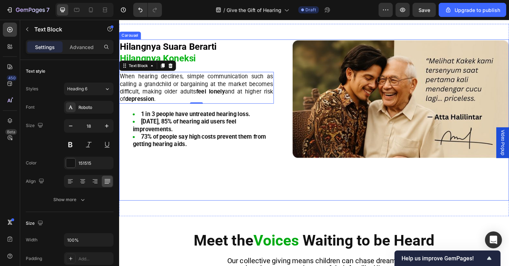
click at [177, 196] on div "⁠⁠⁠⁠⁠⁠⁠ Hilangnya Suara Berarti Hilangnya Koneksi Heading When hearing declines…" at bounding box center [331, 130] width 424 height 176
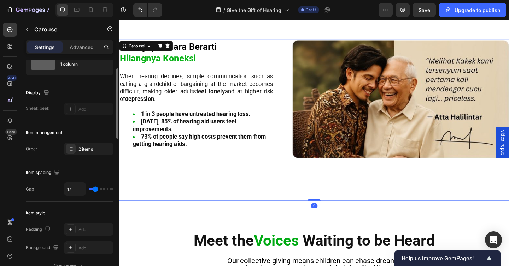
scroll to position [104, 0]
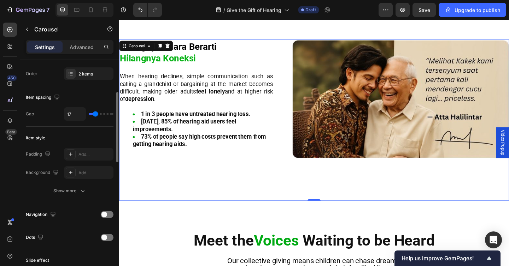
type input "0"
drag, startPoint x: 95, startPoint y: 113, endPoint x: 85, endPoint y: 113, distance: 9.9
type input "0"
click at [89, 113] on input "range" at bounding box center [101, 113] width 25 height 1
click at [98, 115] on div "0" at bounding box center [88, 113] width 49 height 13
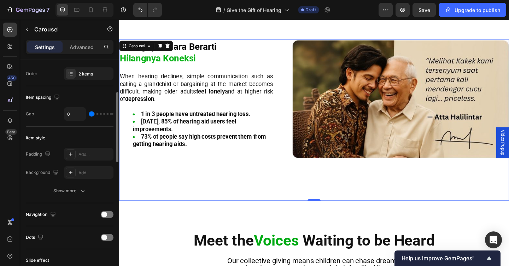
type input "4"
type input "11"
type input "12"
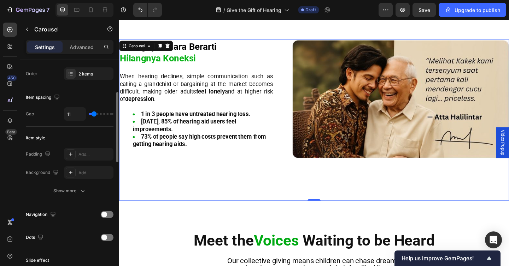
type input "12"
type input "23"
type input "16"
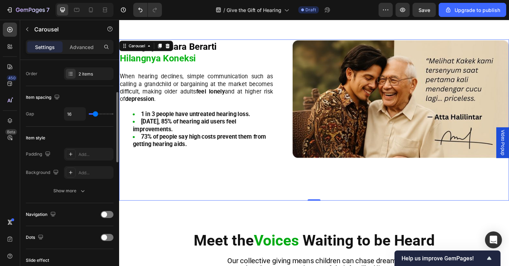
type input "15"
type input "14"
type input "13"
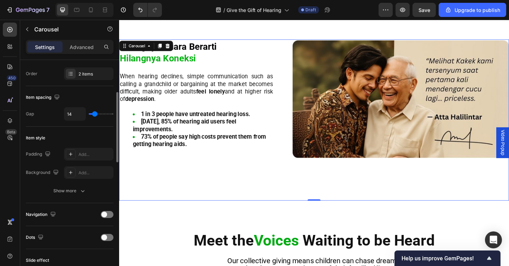
type input "13"
type input "15"
type input "16"
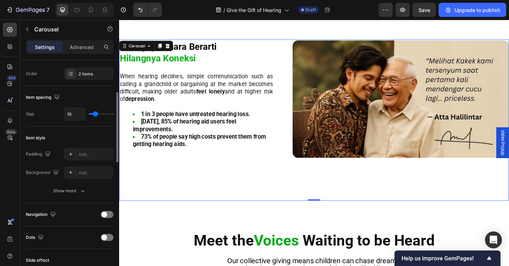
type input "17"
type input "18"
click at [96, 115] on input "range" at bounding box center [101, 113] width 25 height 1
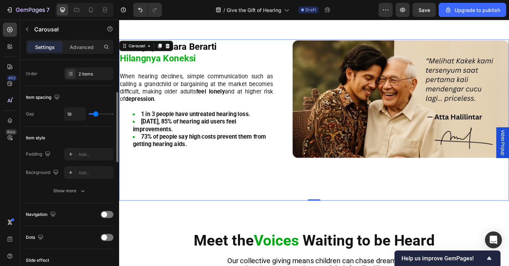
type input "17"
type input "16"
type input "15"
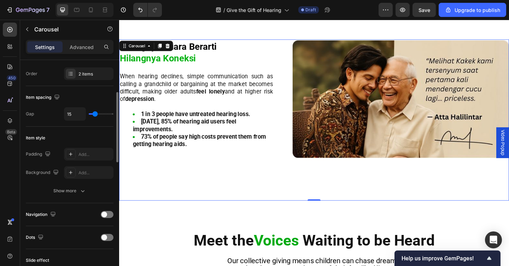
type input "14"
click at [95, 115] on input "range" at bounding box center [101, 113] width 25 height 1
type input "14"
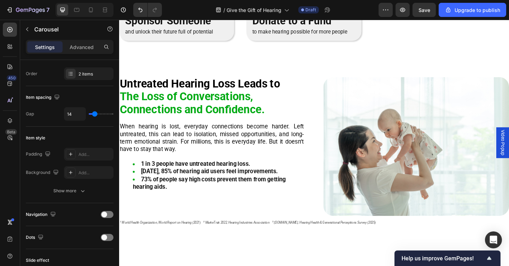
scroll to position [189, 0]
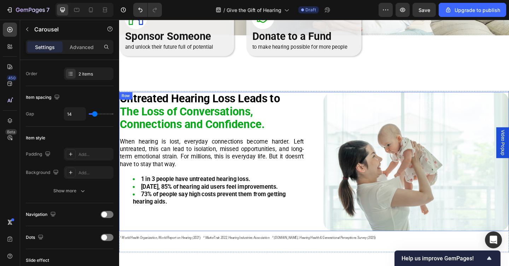
click at [178, 250] on div "Untreated Hearing Loss Leads to The Loss of Conversations, Connections and Conf…" at bounding box center [220, 174] width 202 height 151
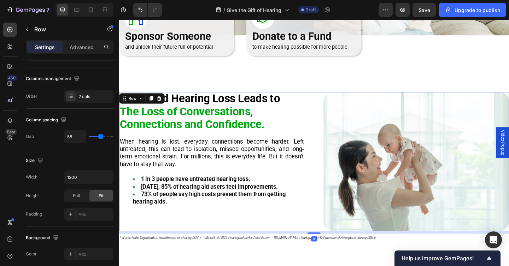
scroll to position [0, 0]
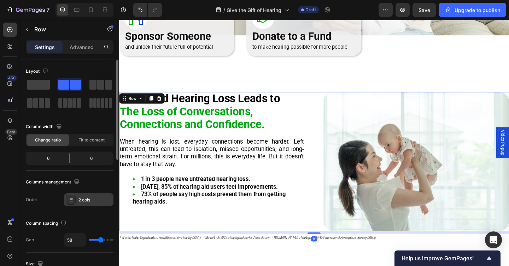
click at [95, 201] on div "2 cols" at bounding box center [94, 200] width 33 height 6
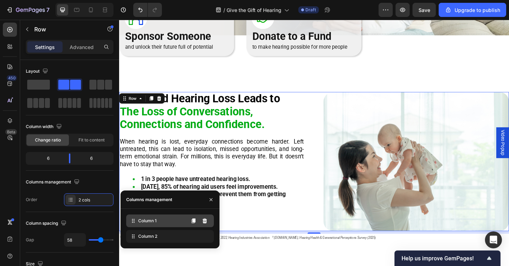
click at [137, 223] on div "Column 1" at bounding box center [170, 221] width 88 height 13
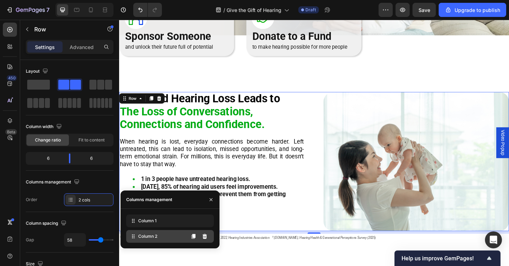
click at [140, 231] on div "Column 2" at bounding box center [170, 236] width 88 height 13
click at [146, 238] on span "Column 2" at bounding box center [147, 237] width 19 height 6
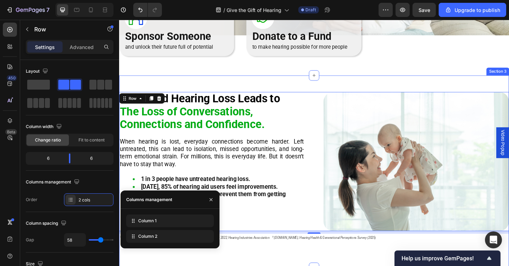
click at [162, 266] on div "Untreated Hearing Loss Leads to The Loss of Conversations, Connections and Conf…" at bounding box center [331, 185] width 424 height 209
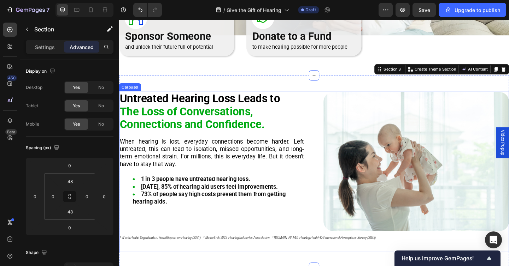
click at [166, 266] on div "Untreated Hearing Loss Leads to The Loss of Conversations, Connections and Conf…" at bounding box center [331, 187] width 424 height 176
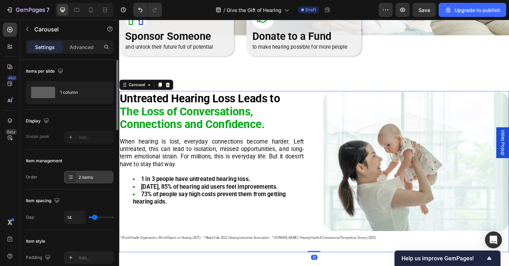
click at [84, 171] on div "2 items" at bounding box center [88, 177] width 49 height 13
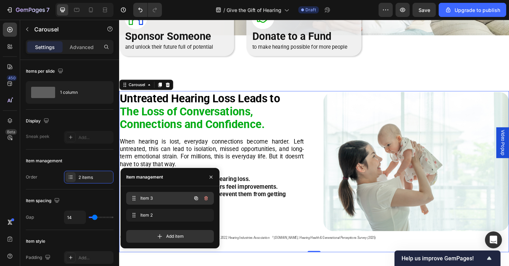
click at [141, 197] on span "Item 3" at bounding box center [160, 198] width 40 height 6
click at [151, 202] on div "Item 3 Item 3" at bounding box center [160, 199] width 62 height 10
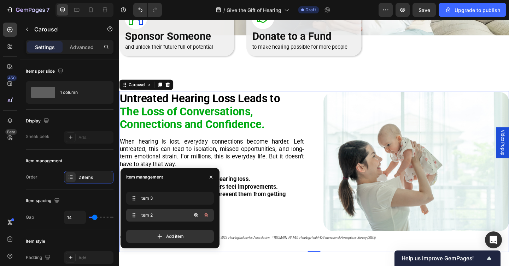
click at [152, 214] on span "Item 2" at bounding box center [160, 215] width 40 height 6
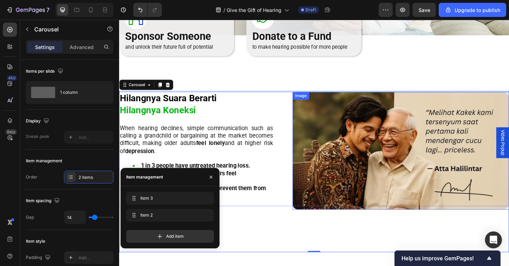
click at [412, 168] on img at bounding box center [425, 163] width 235 height 128
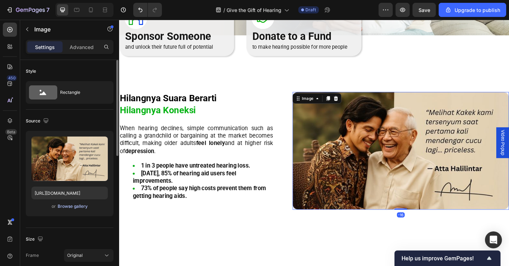
click at [77, 209] on div "Browse gallery" at bounding box center [73, 206] width 30 height 6
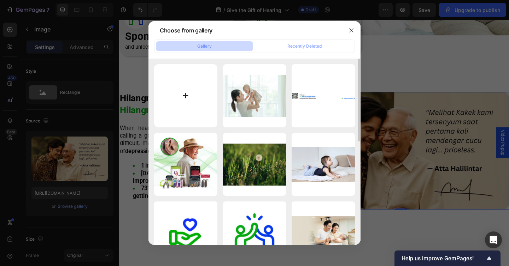
click at [197, 113] on input "file" at bounding box center [185, 95] width 63 height 63
type input "C:\fakepath\Screen Shot 2025-09-28 at 09.58.51.png"
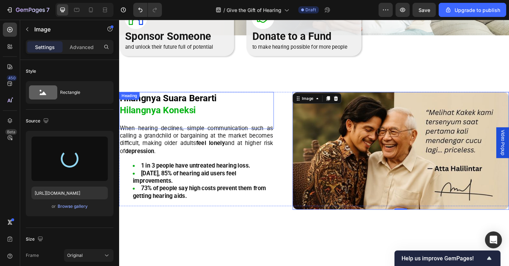
click at [207, 111] on strong "Hilangnya Suara Berarti" at bounding box center [172, 106] width 105 height 12
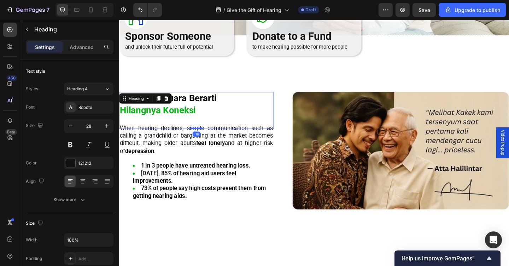
click at [207, 111] on strong "Hilangnya Suara Berarti" at bounding box center [172, 106] width 105 height 12
click at [205, 118] on p "Hilangnya Suara Berarti Hilangnya Koneksi" at bounding box center [203, 118] width 167 height 39
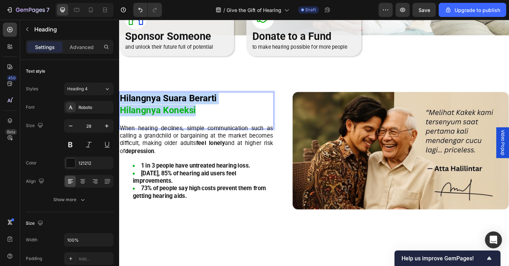
drag, startPoint x: 205, startPoint y: 119, endPoint x: 112, endPoint y: 109, distance: 93.5
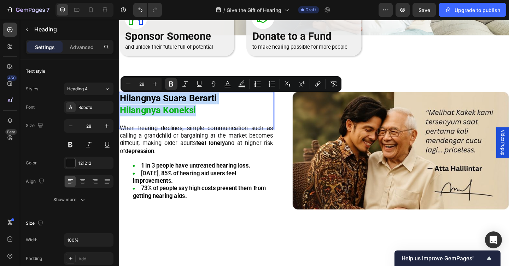
copy p "Hilangnya Suara Berarti Hilangnya Koneksi"
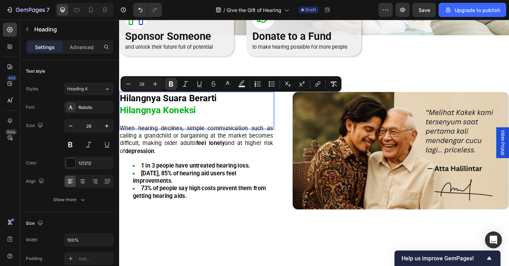
click at [227, 106] on p "Hilangnya Suara Berarti Hilangnya Koneksi" at bounding box center [203, 118] width 167 height 39
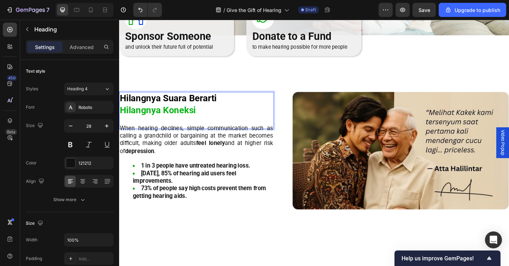
click at [170, 106] on strong "Hilangnya Suara Berarti" at bounding box center [172, 106] width 105 height 12
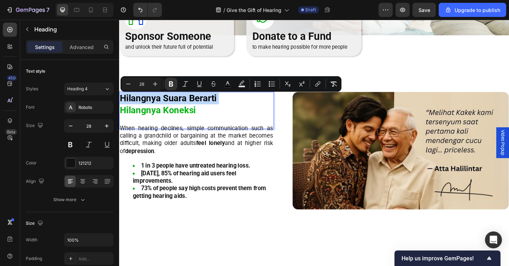
click at [170, 106] on strong "Hilangnya Suara Berarti" at bounding box center [172, 106] width 105 height 12
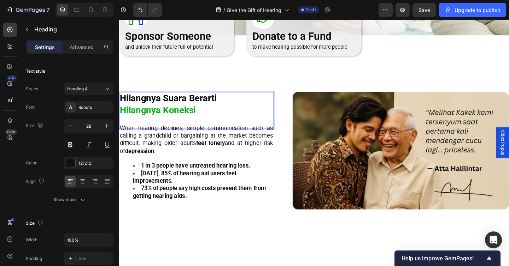
click at [170, 106] on strong "Hilangnya Suara Berarti" at bounding box center [172, 106] width 105 height 12
click at [170, 106] on strong "Hilangnya Berarti" at bounding box center [159, 106] width 79 height 12
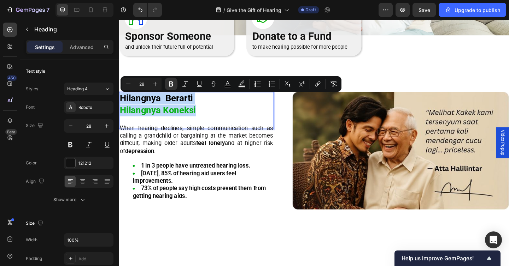
drag, startPoint x: 202, startPoint y: 122, endPoint x: 121, endPoint y: 105, distance: 82.5
click at [121, 105] on p "Hilangnya Berarti Hilangnya Koneksi" at bounding box center [203, 118] width 167 height 39
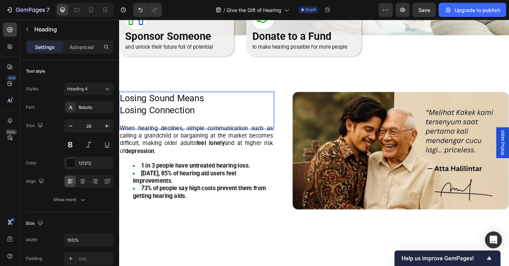
click at [148, 111] on p "Losing Sound Means Losing Connection" at bounding box center [203, 118] width 167 height 39
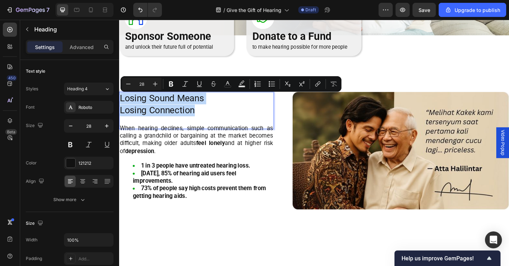
drag, startPoint x: 208, startPoint y: 120, endPoint x: 120, endPoint y: 108, distance: 88.7
click at [120, 108] on p "Losing Sound Means Losing Connection" at bounding box center [203, 118] width 167 height 39
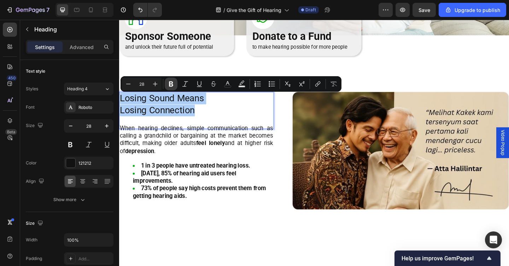
click at [167, 86] on icon "Editor contextual toolbar" at bounding box center [170, 84] width 7 height 7
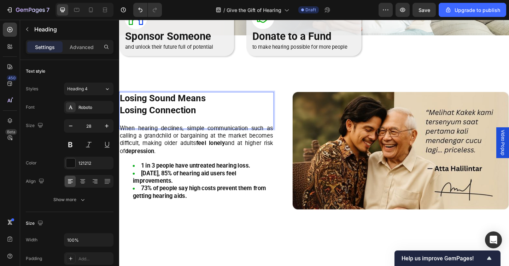
click at [181, 119] on strong "Losing Connection" at bounding box center [161, 119] width 83 height 12
click at [186, 119] on strong "Losing Connection" at bounding box center [161, 119] width 83 height 12
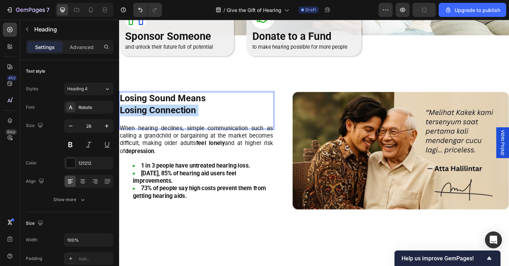
click at [186, 119] on strong "Losing Connection" at bounding box center [161, 119] width 83 height 12
click at [190, 105] on strong "Losing Sound Means" at bounding box center [166, 106] width 93 height 12
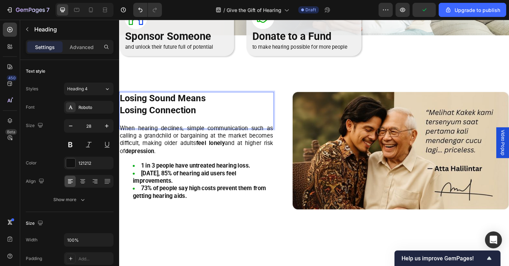
click at [225, 103] on p "Losing Sound Means Losing Connection" at bounding box center [203, 118] width 167 height 39
click at [178, 119] on strong "Losing Connection" at bounding box center [161, 119] width 83 height 12
click at [182, 142] on p "When hearing declines, simple communication such as calling a grandchild or bar…" at bounding box center [203, 150] width 167 height 33
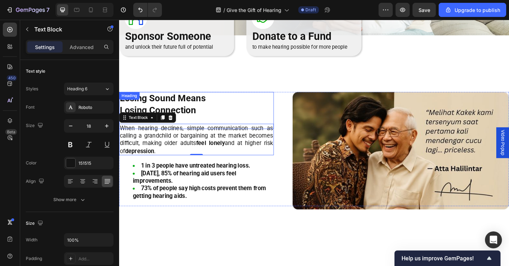
click at [202, 113] on p "⁠⁠⁠⁠⁠⁠⁠ Losing Sound Means Losing Connection" at bounding box center [203, 118] width 167 height 39
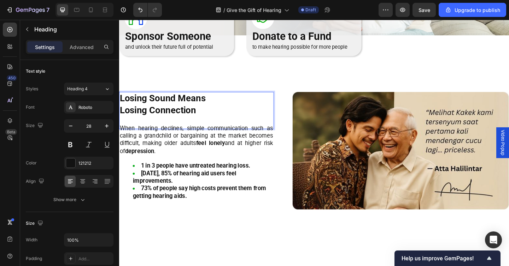
click at [202, 113] on p "Losing Sound Means Losing Connection" at bounding box center [203, 118] width 167 height 39
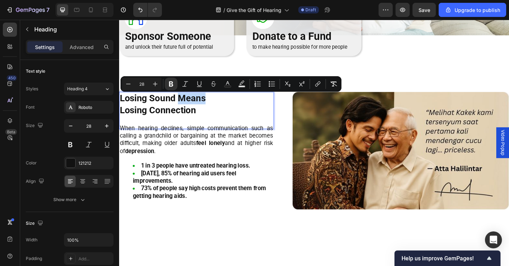
click at [199, 118] on strong "Losing Connection" at bounding box center [161, 119] width 83 height 12
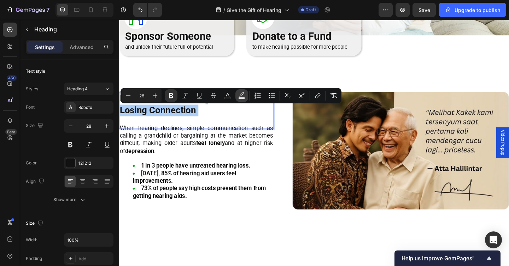
click at [240, 99] on rect "Editor contextual toolbar" at bounding box center [241, 99] width 7 height 2
type input "000000"
type input "77"
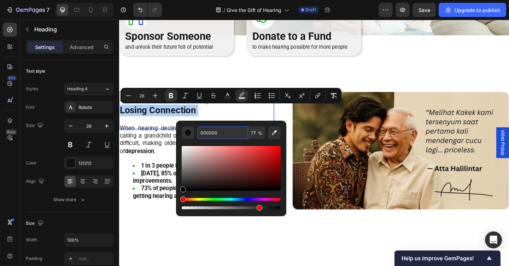
click at [208, 138] on input "000000" at bounding box center [222, 132] width 51 height 13
type input "00AA13"
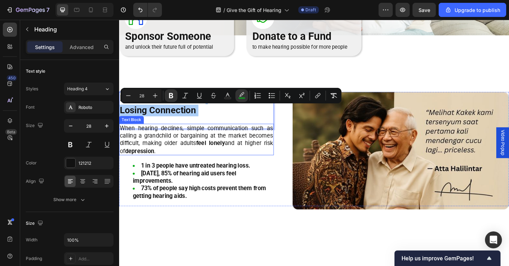
click at [205, 151] on strong "feel lonely" at bounding box center [218, 153] width 31 height 7
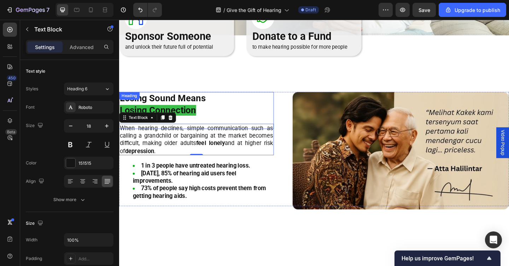
click at [195, 122] on strong "Losing Connection" at bounding box center [161, 119] width 83 height 12
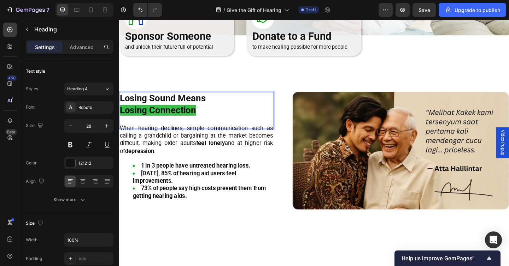
click at [195, 122] on strong "Losing Connection" at bounding box center [161, 119] width 83 height 12
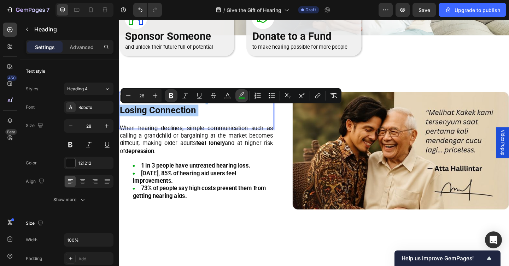
click at [242, 94] on icon "Editor contextual toolbar" at bounding box center [241, 95] width 7 height 7
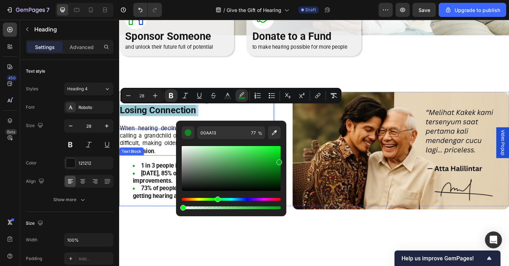
type input "0"
drag, startPoint x: 321, startPoint y: 227, endPoint x: 157, endPoint y: 222, distance: 163.7
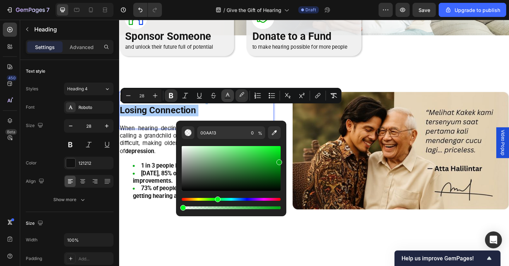
click at [228, 98] on rect "Editor contextual toolbar" at bounding box center [227, 99] width 7 height 2
type input "121212"
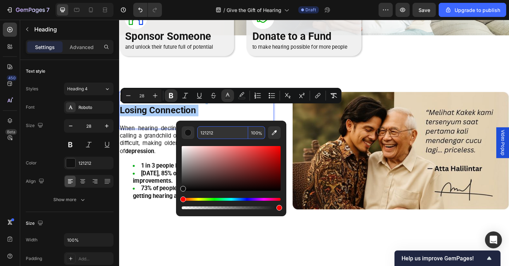
click at [229, 134] on input "121212" at bounding box center [222, 132] width 51 height 13
type input "00AA13"
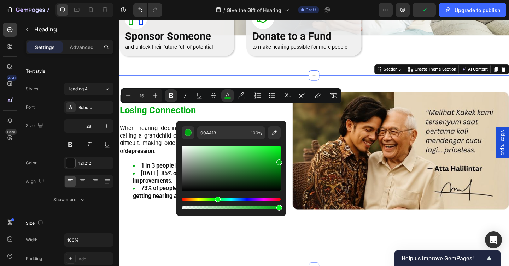
click at [212, 82] on div "Untreated Hearing Loss Leads to The Loss of Conversations, Connections and Conf…" at bounding box center [331, 185] width 424 height 209
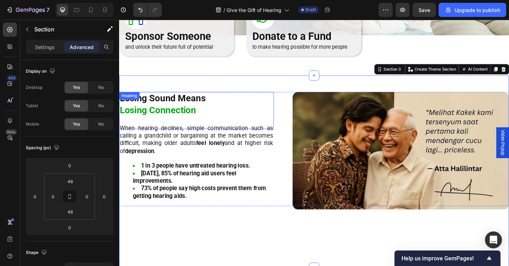
click at [206, 109] on strong "Losing Sound Means" at bounding box center [166, 106] width 93 height 12
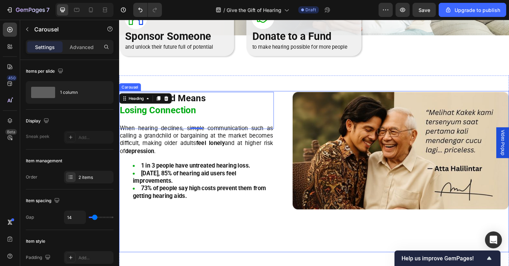
click at [197, 232] on div "⁠⁠⁠⁠⁠⁠⁠ Losing Sound Means Losing Connection Heading -16 When hearing declines,…" at bounding box center [331, 187] width 424 height 176
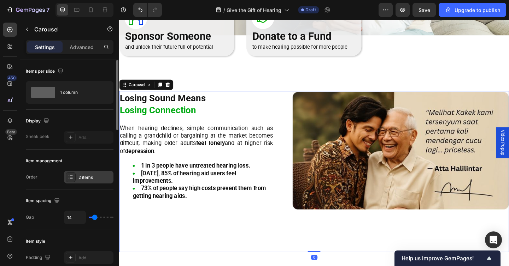
click at [99, 181] on div "2 items" at bounding box center [88, 177] width 49 height 13
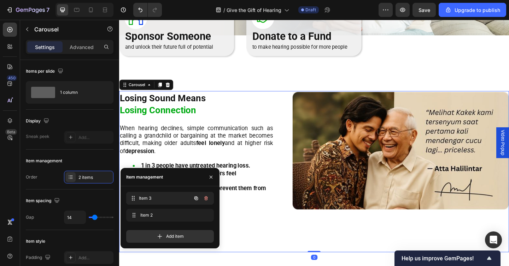
click at [159, 199] on span "Item 3" at bounding box center [165, 198] width 52 height 6
click at [150, 211] on div "Item 2 Item 2" at bounding box center [160, 216] width 62 height 10
click at [150, 213] on span "Item 2" at bounding box center [165, 215] width 52 height 6
click at [153, 201] on span "Item 3" at bounding box center [165, 198] width 52 height 6
click at [153, 201] on span "Item 3" at bounding box center [160, 198] width 40 height 6
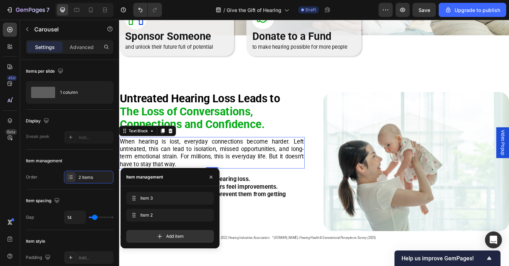
click at [173, 166] on span "When hearing is lost, everyday connections become harder. Left untreated, this …" at bounding box center [220, 165] width 200 height 32
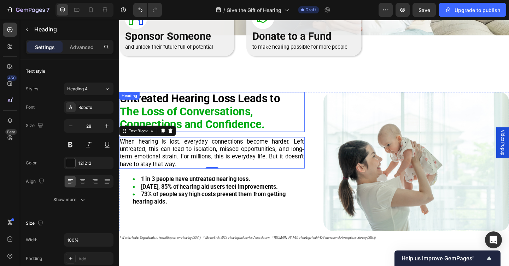
click at [184, 135] on strong "Connections and Confidence." at bounding box center [199, 133] width 158 height 14
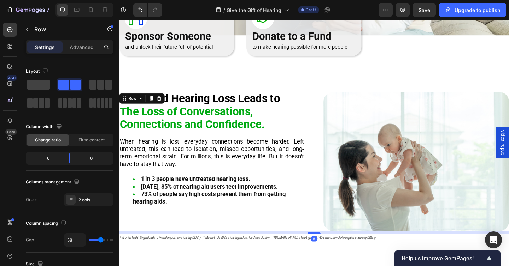
click at [191, 248] on div "Untreated Hearing Loss Leads to The Loss of Conversations, Connections and Conf…" at bounding box center [220, 174] width 202 height 151
click at [88, 197] on div "2 cols" at bounding box center [94, 200] width 33 height 6
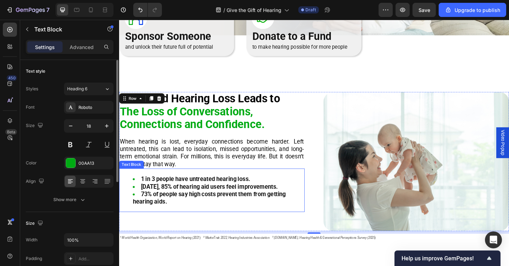
click at [265, 229] on div "1 in 3 people have untreated hearing loss. Within 3 months, 85% of hearing aid …" at bounding box center [220, 205] width 202 height 47
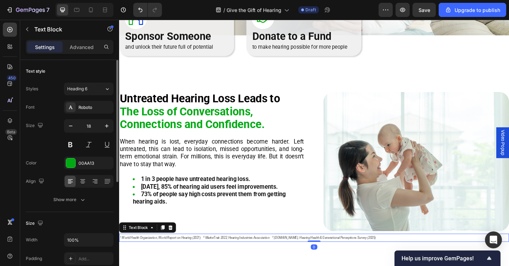
click at [247, 255] on p "¹ World Health Organization, World Report on Hearing (2021) ² MarkeTrak 2022, H…" at bounding box center [331, 258] width 423 height 8
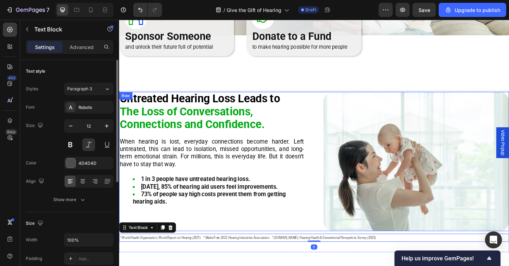
click at [247, 250] on div "Untreated Hearing Loss Leads to The Loss of Conversations, Connections and Conf…" at bounding box center [220, 174] width 202 height 151
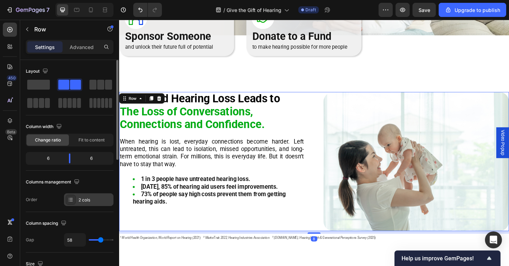
click at [83, 195] on div "2 cols" at bounding box center [88, 200] width 49 height 13
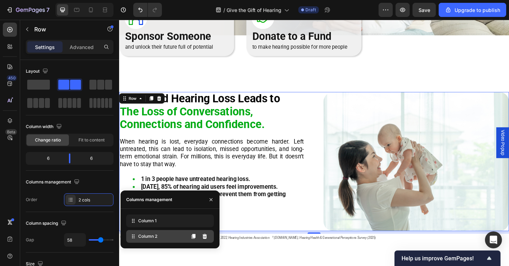
click at [156, 237] on span "Column 2" at bounding box center [147, 237] width 19 height 6
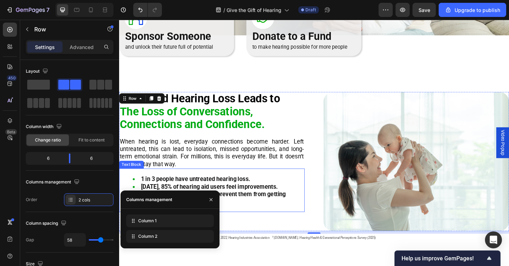
click at [256, 198] on strong "Within 3 months, 85% of hearing aid users feel improvements." at bounding box center [217, 201] width 149 height 7
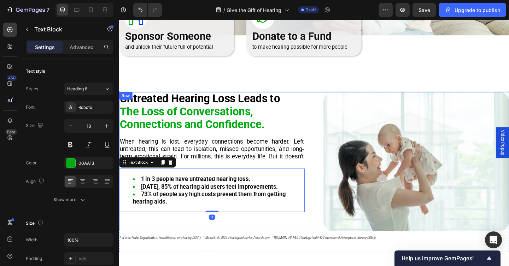
click at [252, 246] on div "Untreated Hearing Loss Leads to The Loss of Conversations, Connections and Conf…" at bounding box center [220, 174] width 202 height 151
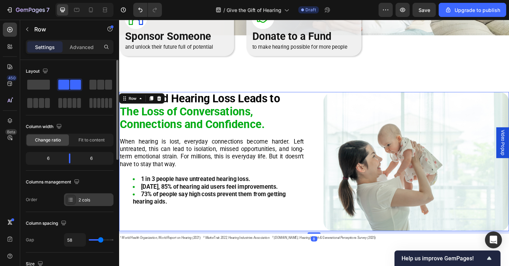
click at [83, 203] on div "2 cols" at bounding box center [94, 200] width 33 height 6
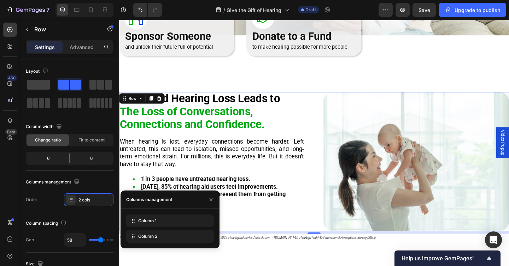
click at [253, 143] on div "Untreated Hearing Loss Leads to The Loss of Conversations, Connections and Conf…" at bounding box center [220, 174] width 202 height 151
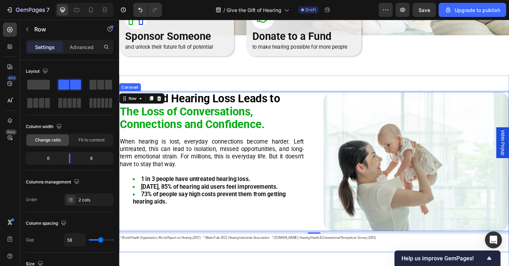
click at [199, 266] on div "Untreated Hearing Loss Leads to The Loss of Conversations, Connections and Conf…" at bounding box center [331, 187] width 424 height 176
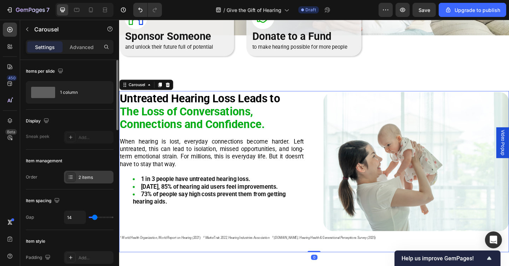
click at [94, 178] on div "2 items" at bounding box center [94, 178] width 33 height 6
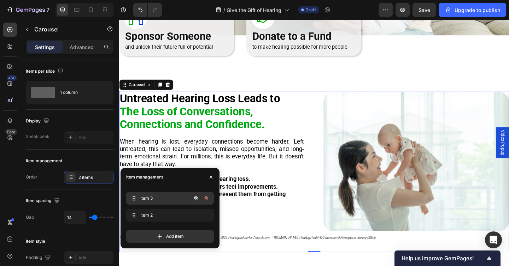
click at [142, 202] on div "Item 3 Item 3" at bounding box center [160, 199] width 62 height 10
click at [146, 201] on span "Item 3" at bounding box center [160, 198] width 40 height 6
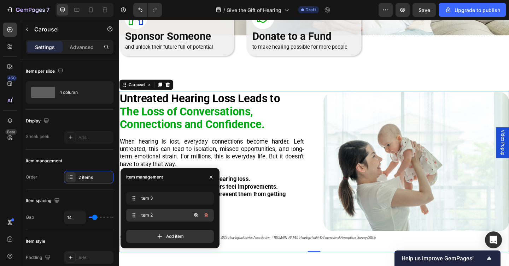
click at [147, 217] on span "Item 2" at bounding box center [160, 215] width 40 height 6
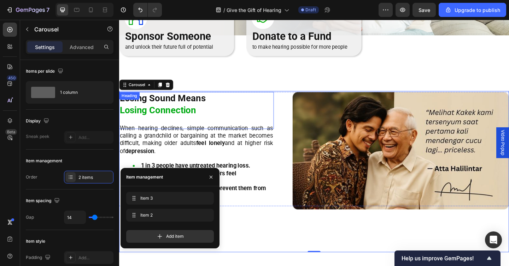
click at [197, 122] on strong "Losing Connection" at bounding box center [161, 119] width 83 height 12
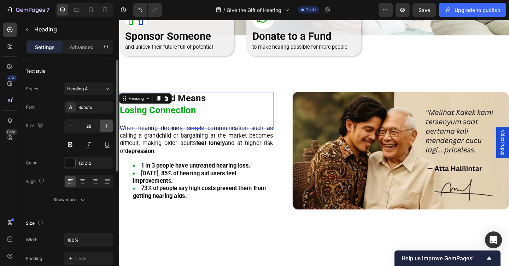
click at [103, 128] on button "button" at bounding box center [106, 126] width 13 height 13
type input "29"
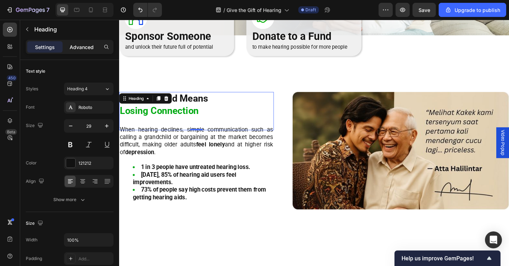
click at [87, 48] on p "Advanced" at bounding box center [82, 46] width 24 height 7
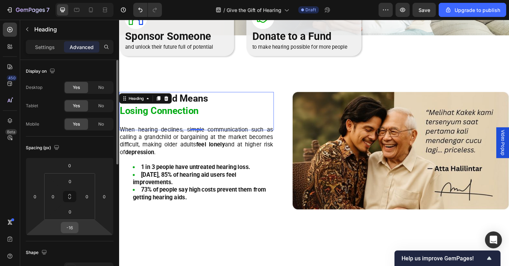
click at [72, 226] on input "-16" at bounding box center [70, 228] width 14 height 11
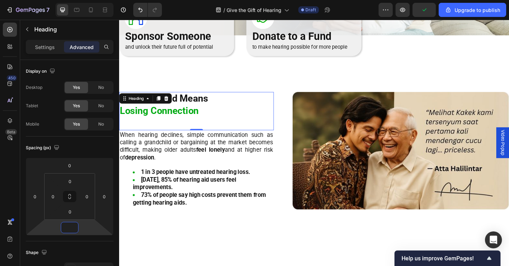
click at [173, 133] on h2 "Losing Sound Means Losing Connection" at bounding box center [203, 119] width 168 height 41
type input "0"
click at [173, 133] on p "Losing Sound Means Losing Connection" at bounding box center [203, 119] width 167 height 40
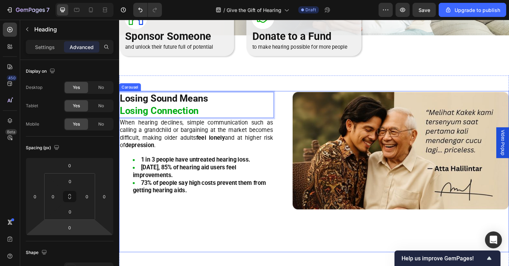
click at [204, 231] on div "Losing Sound Means Losing Connection Heading 0 When hearing declines, simple co…" at bounding box center [331, 187] width 424 height 176
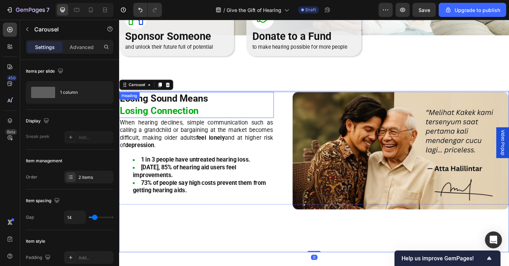
click at [201, 117] on strong "Losing Connection" at bounding box center [163, 119] width 86 height 12
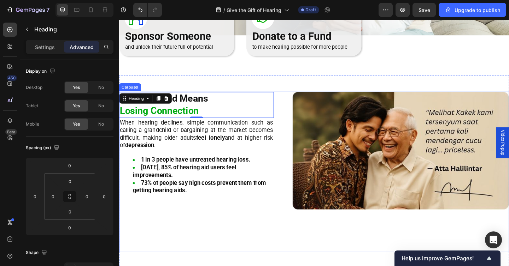
click at [191, 237] on div "⁠⁠⁠⁠⁠⁠⁠ Losing Sound Means Losing Connection Heading 0 When hearing declines, s…" at bounding box center [331, 187] width 424 height 176
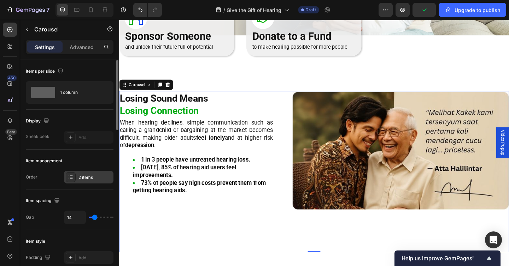
click at [87, 179] on div "2 items" at bounding box center [94, 178] width 33 height 6
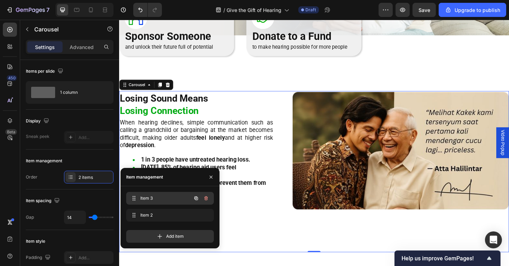
click at [183, 205] on div "Item 3 Item 3" at bounding box center [170, 198] width 88 height 13
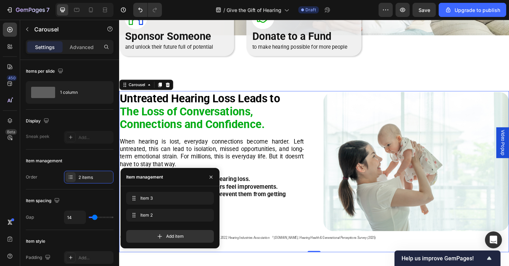
click at [277, 251] on div "Untreated Hearing Loss Leads to The Loss of Conversations, Connections and Conf…" at bounding box center [331, 187] width 424 height 176
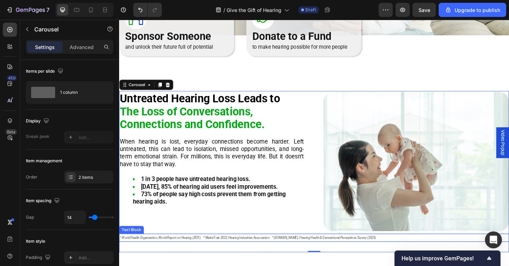
click at [274, 258] on icon "¹ World Health Organization, World Report on Hearing (2021) ² MarkeTrak 2022, H…" at bounding box center [259, 257] width 278 height 4
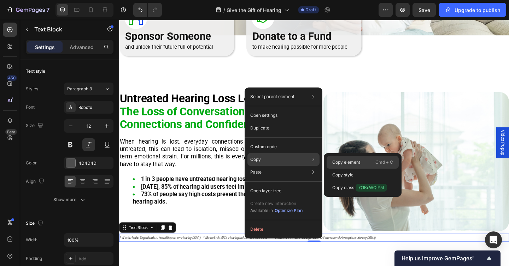
click at [351, 161] on p "Copy element" at bounding box center [346, 162] width 28 height 6
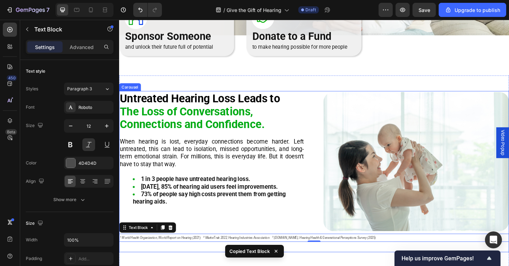
click at [176, 264] on div "Untreated Hearing Loss Leads to The Loss of Conversations, Connections and Conf…" at bounding box center [331, 187] width 424 height 176
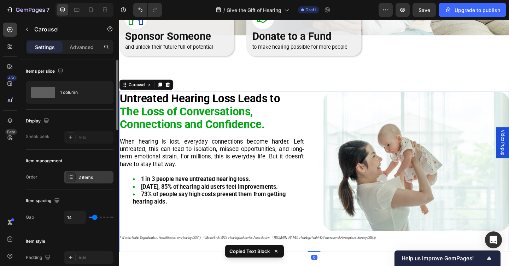
click at [101, 181] on div "2 items" at bounding box center [88, 177] width 49 height 13
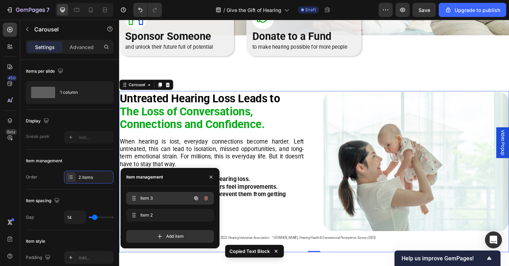
click at [150, 201] on span "Item 3" at bounding box center [160, 198] width 40 height 6
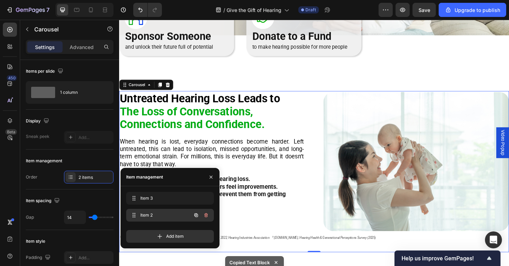
click at [151, 211] on div "Item 2 Item 2" at bounding box center [160, 216] width 62 height 10
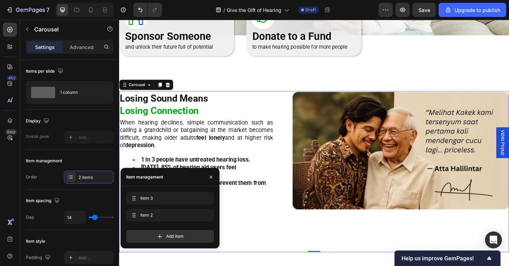
click at [267, 249] on div "⁠⁠⁠⁠⁠⁠⁠ Losing Sound Means Losing Connection Heading When hearing declines, sim…" at bounding box center [331, 187] width 424 height 176
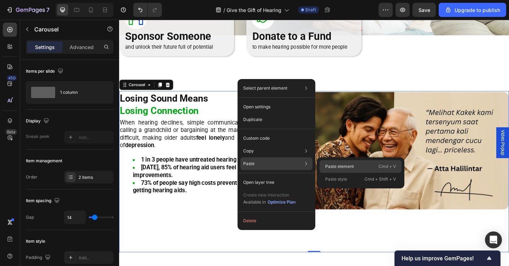
click at [342, 163] on div "Paste element Cmd + V" at bounding box center [360, 166] width 82 height 13
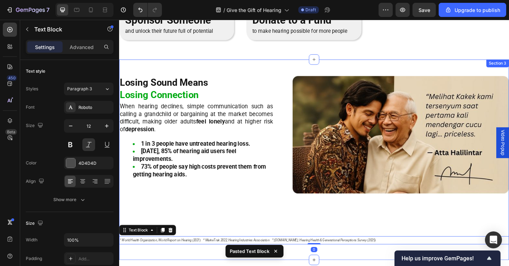
scroll to position [238, 0]
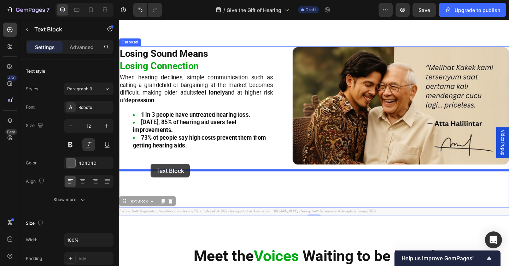
drag, startPoint x: 125, startPoint y: 219, endPoint x: 153, endPoint y: 177, distance: 50.5
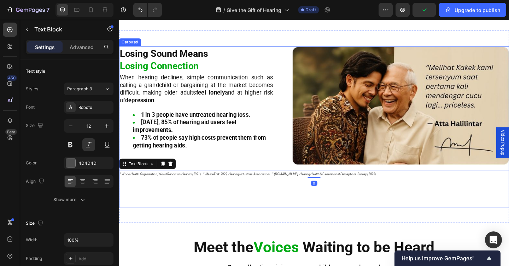
click at [201, 209] on div "⁠⁠⁠⁠⁠⁠⁠ Losing Sound Means Losing Connection Heading When hearing declines, sim…" at bounding box center [331, 138] width 424 height 176
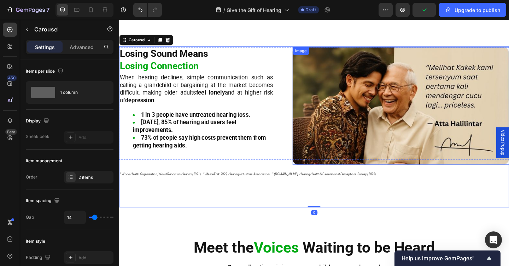
click at [407, 129] on img at bounding box center [425, 114] width 235 height 128
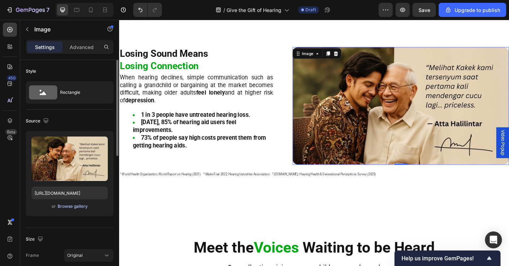
click at [71, 205] on div "Browse gallery" at bounding box center [73, 206] width 30 height 6
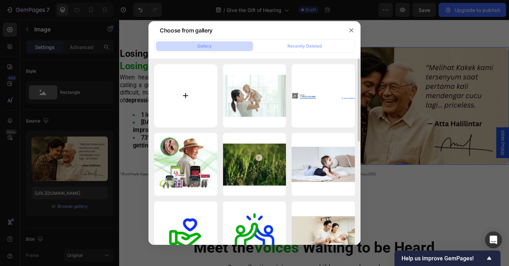
click at [207, 106] on input "file" at bounding box center [185, 95] width 63 height 63
type input "C:\fakepath\Screen Shot 2025-09-28 at 09.58.51.png"
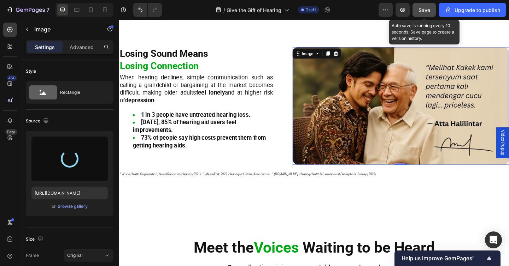
type input "https://cdn.shopify.com/s/files/1/0675/1073/1063/files/gempages_481874396202402…"
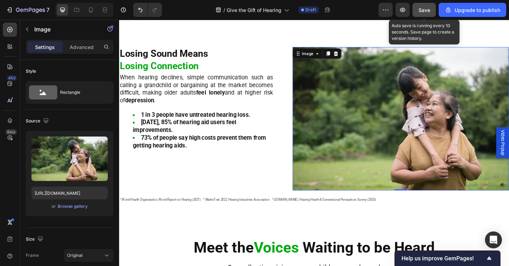
click at [426, 9] on span "Save" at bounding box center [424, 10] width 12 height 6
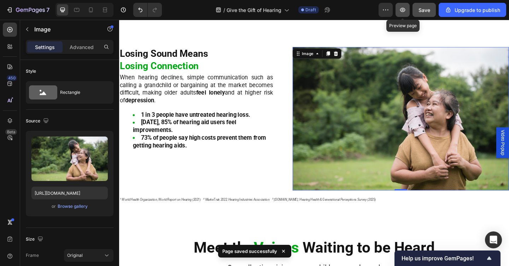
click at [400, 12] on icon "button" at bounding box center [402, 9] width 7 height 7
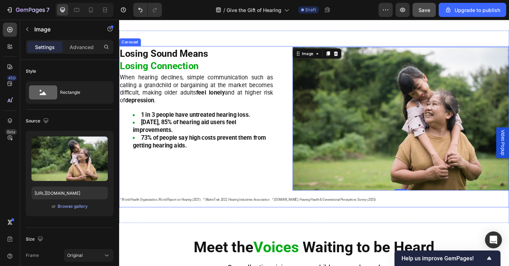
click at [154, 225] on div "⁠⁠⁠⁠⁠⁠⁠ Losing Sound Means Losing Connection Heading When hearing declines, sim…" at bounding box center [331, 138] width 424 height 176
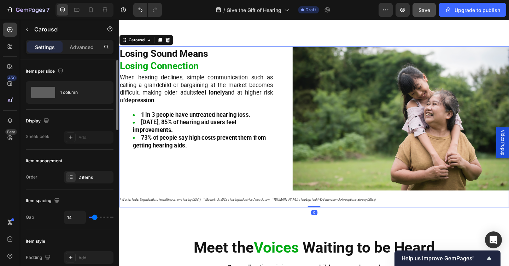
click at [101, 184] on div "Item management Order 2 items" at bounding box center [70, 170] width 88 height 40
click at [100, 182] on div "2 items" at bounding box center [88, 177] width 49 height 13
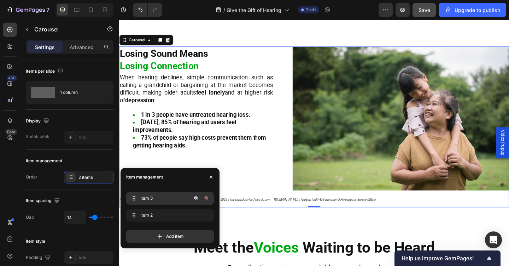
click at [145, 201] on span "Item 3" at bounding box center [160, 198] width 40 height 6
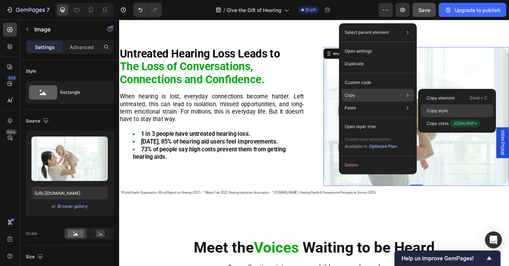
click at [444, 110] on p "Copy style" at bounding box center [436, 111] width 21 height 6
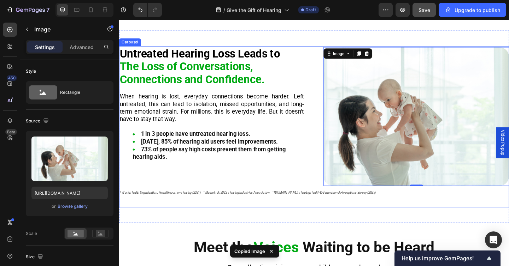
click at [182, 221] on div "Untreated Hearing Loss Leads to The Loss of Conversations, Connections and Conf…" at bounding box center [331, 138] width 424 height 176
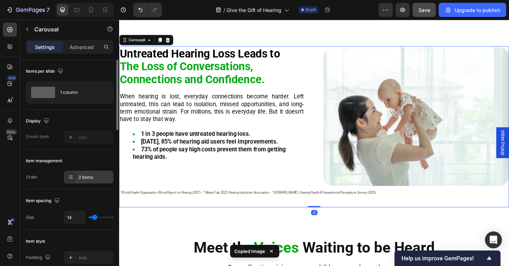
click at [95, 183] on div "2 items" at bounding box center [88, 177] width 49 height 13
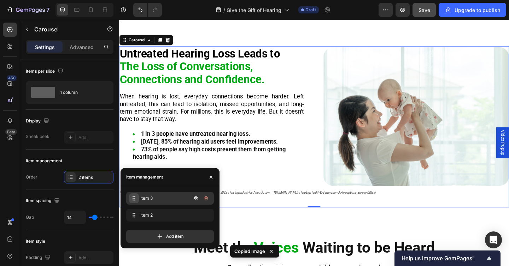
click at [138, 197] on div "Item 3 Item 3" at bounding box center [160, 199] width 62 height 10
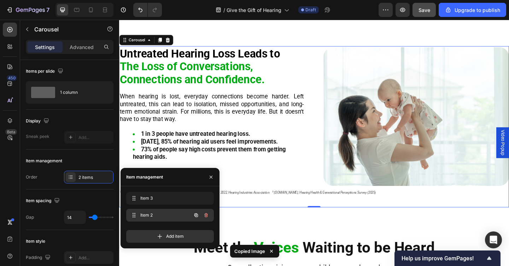
click at [143, 210] on div "Item 2 Item 2" at bounding box center [170, 215] width 88 height 13
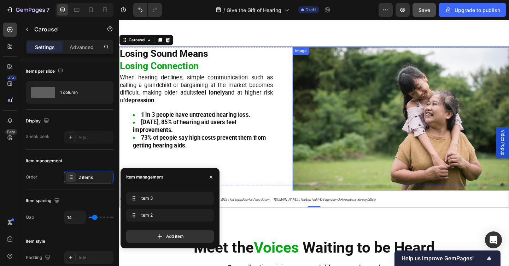
click at [442, 147] on img at bounding box center [425, 128] width 235 height 156
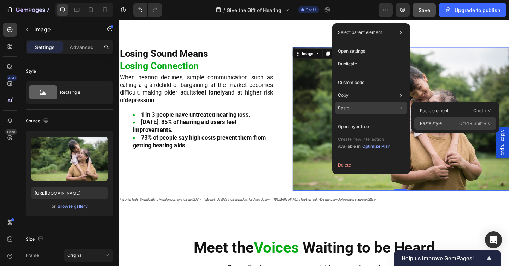
click at [428, 123] on p "Paste style" at bounding box center [431, 123] width 22 height 6
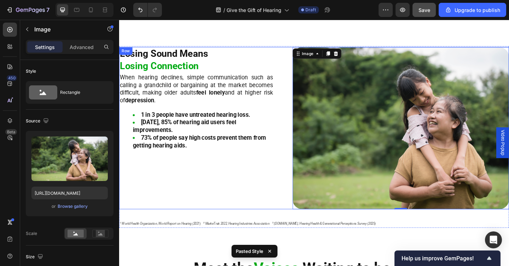
click at [240, 190] on div "⁠⁠⁠⁠⁠⁠⁠ Losing Sound Means Losing Connection Heading When hearing declines, sim…" at bounding box center [203, 138] width 168 height 177
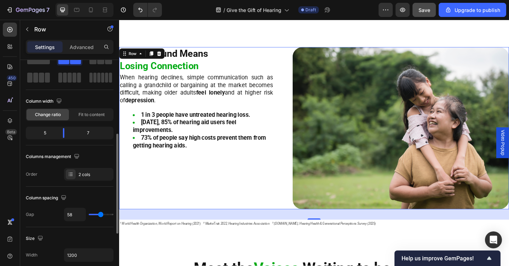
scroll to position [69, 0]
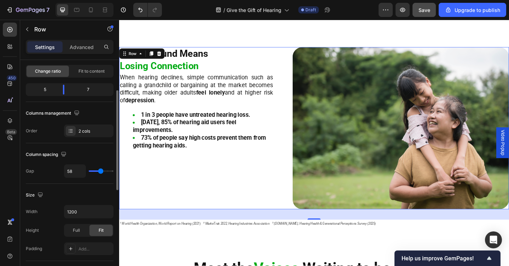
type input "34"
click at [97, 172] on input "range" at bounding box center [101, 171] width 25 height 1
type input "34"
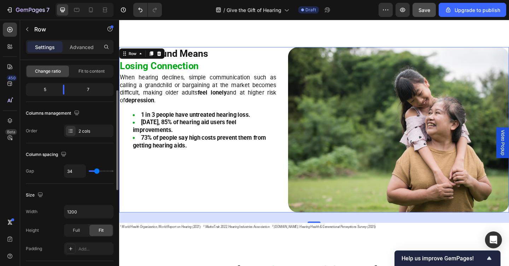
type input "67"
click at [102, 172] on input "range" at bounding box center [101, 171] width 25 height 1
type input "67"
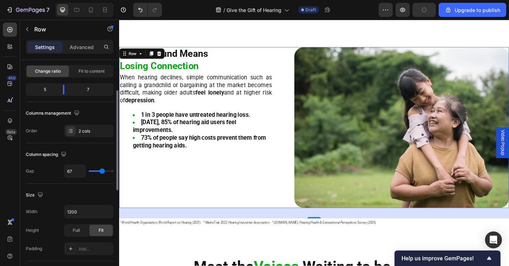
type input "90"
click at [106, 172] on input "range" at bounding box center [101, 171] width 25 height 1
type input "90"
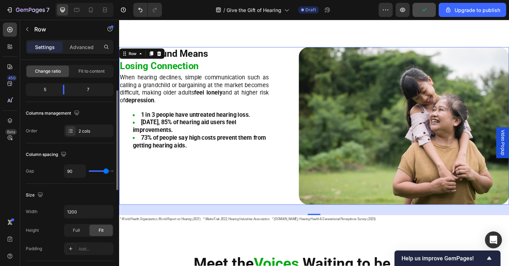
type input "112"
click at [109, 172] on input "range" at bounding box center [101, 171] width 25 height 1
type input "112"
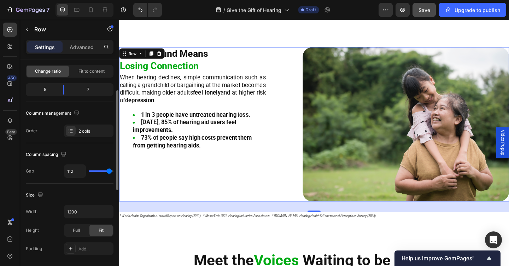
type input "74"
click at [103, 172] on input "range" at bounding box center [101, 171] width 25 height 1
type input "74"
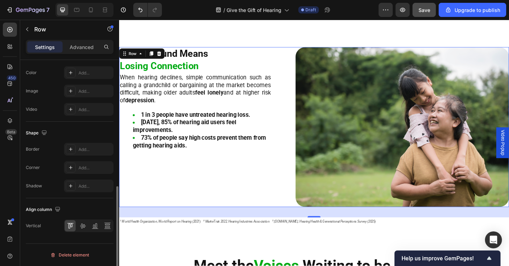
scroll to position [0, 0]
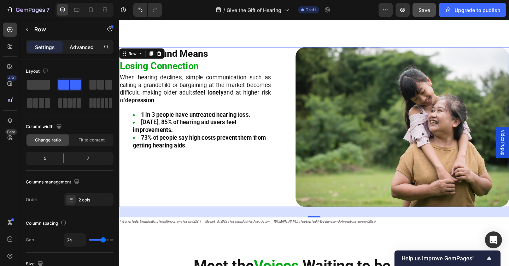
click at [85, 47] on p "Advanced" at bounding box center [82, 46] width 24 height 7
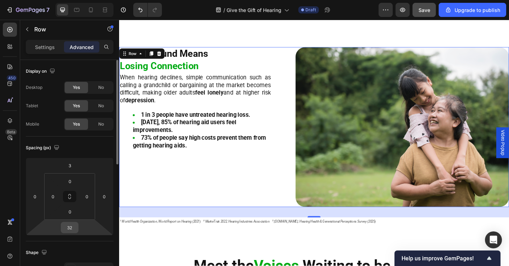
click at [70, 230] on input "32" at bounding box center [70, 228] width 14 height 11
type input "0"
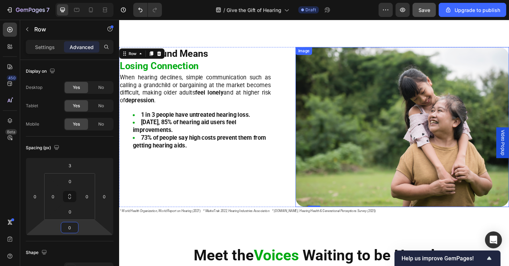
click at [360, 158] on img at bounding box center [427, 137] width 232 height 174
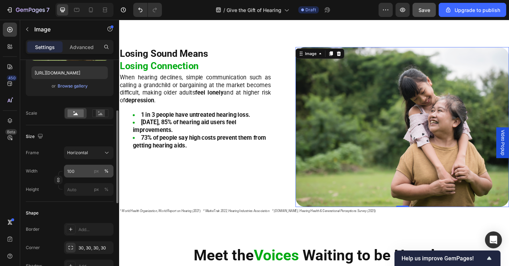
scroll to position [158, 0]
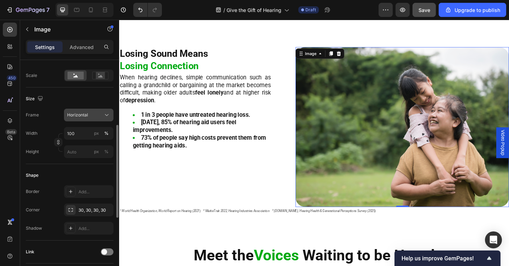
click at [94, 110] on button "Horizontal" at bounding box center [88, 115] width 49 height 13
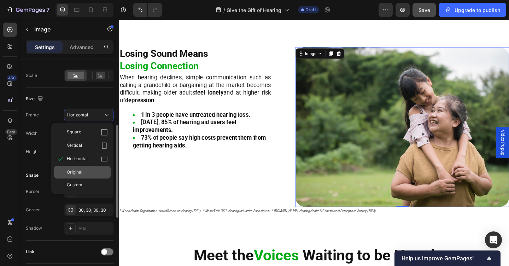
click at [94, 177] on div "Original" at bounding box center [82, 172] width 57 height 13
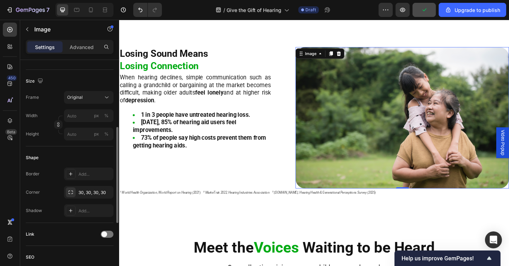
click at [369, 156] on img at bounding box center [427, 127] width 232 height 154
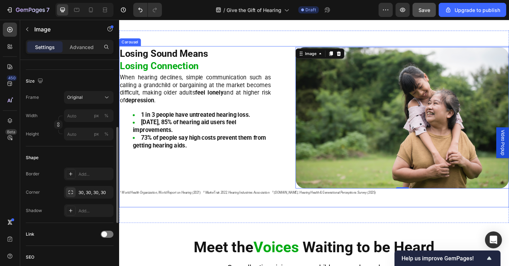
click at [182, 214] on div "⁠⁠⁠⁠⁠⁠⁠ Losing Sound Means Losing Connection Heading When hearing declines, sim…" at bounding box center [331, 138] width 424 height 176
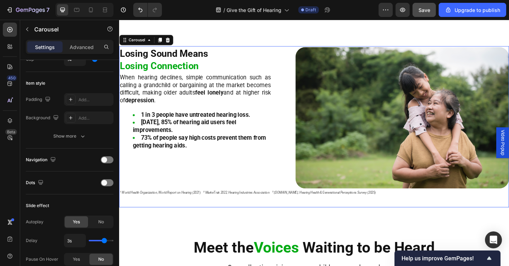
scroll to position [0, 0]
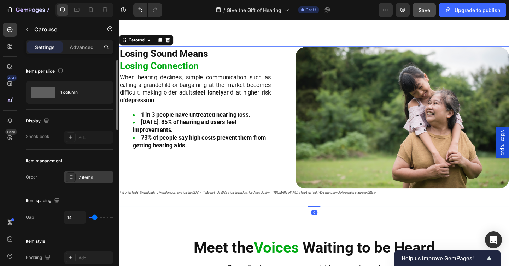
click at [94, 181] on div "2 items" at bounding box center [94, 178] width 33 height 6
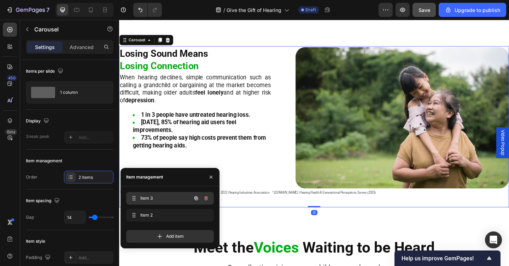
click at [163, 197] on span "Item 3" at bounding box center [160, 198] width 40 height 6
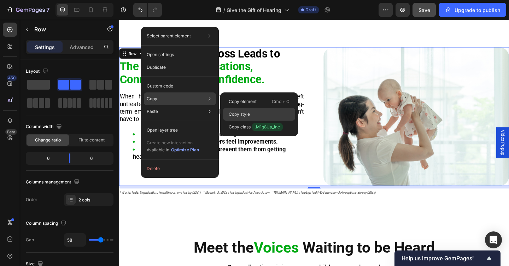
click at [236, 117] on p "Copy style" at bounding box center [239, 114] width 21 height 6
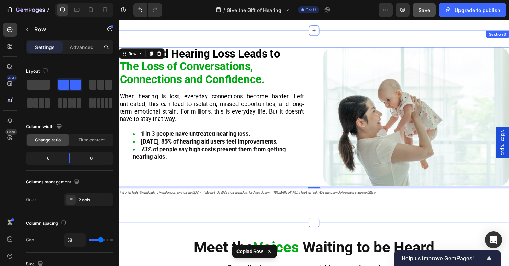
click at [201, 229] on div "Untreated Hearing Loss Leads to The Loss of Conversations, Connections and Conf…" at bounding box center [331, 136] width 424 height 209
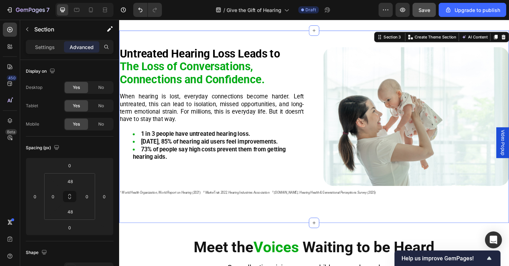
click at [151, 238] on div "Untreated Hearing Loss Leads to The Loss of Conversations, Connections and Conf…" at bounding box center [331, 136] width 424 height 209
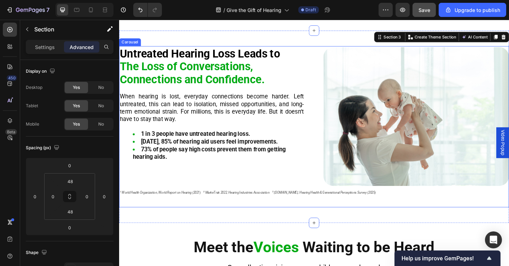
click at [151, 216] on div "Untreated Hearing Loss Leads to The Loss of Conversations, Connections and Conf…" at bounding box center [331, 138] width 424 height 176
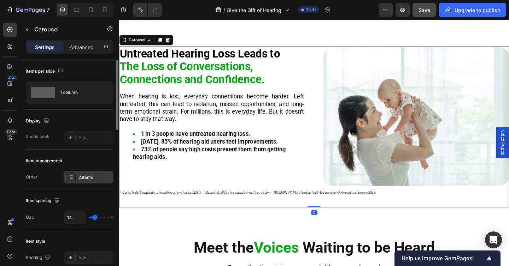
click at [92, 175] on div "2 items" at bounding box center [94, 178] width 33 height 6
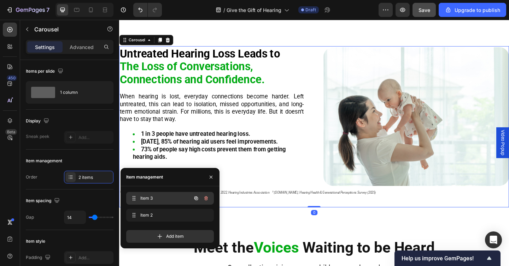
click at [153, 198] on span "Item 3" at bounding box center [160, 198] width 40 height 6
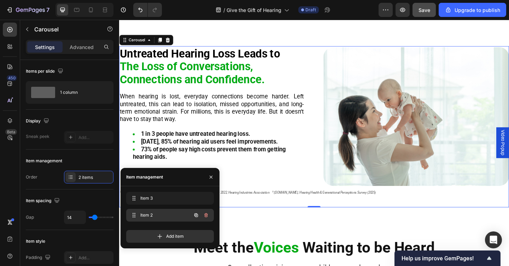
click at [154, 215] on span "Item 2" at bounding box center [160, 215] width 40 height 6
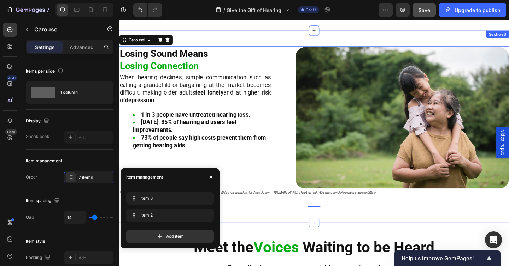
click at [273, 227] on div "Untreated Hearing Loss Leads to The Loss of Conversations, Connections and Conf…" at bounding box center [331, 136] width 424 height 209
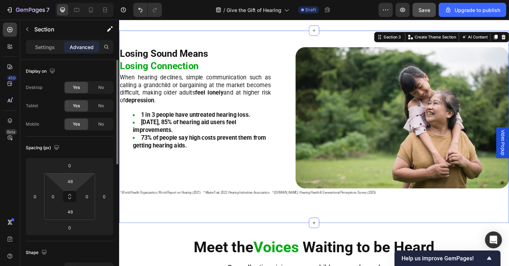
click at [64, 0] on html "7 / Give the Gift of Hearing Draft Preview Save Upgrade to publish 450 Beta Sec…" at bounding box center [254, 0] width 509 height 0
type input "3"
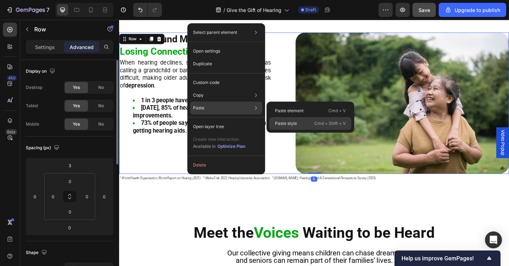
click at [288, 120] on div "Paste style Cmd + Shift + V" at bounding box center [310, 123] width 82 height 13
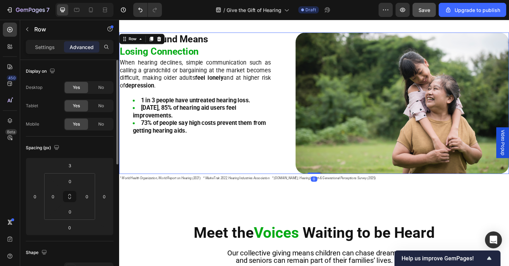
type input "8"
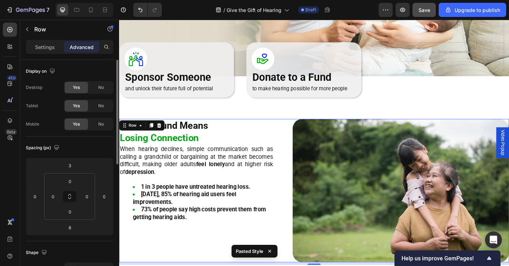
scroll to position [144, 0]
click at [235, 136] on p "⁠⁠⁠⁠⁠⁠⁠ Losing Sound Means Losing Connection" at bounding box center [203, 142] width 167 height 26
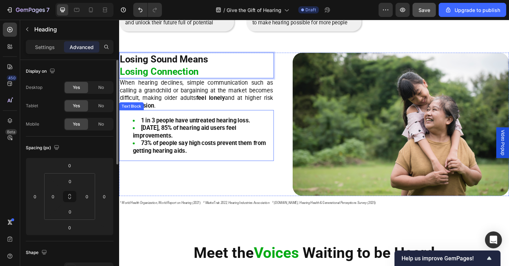
scroll to position [217, 0]
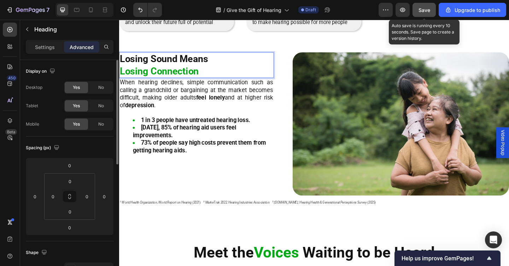
click at [425, 15] on button "Save" at bounding box center [423, 10] width 23 height 14
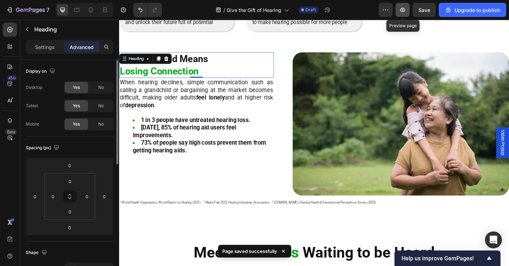
click at [400, 10] on icon "button" at bounding box center [402, 9] width 7 height 7
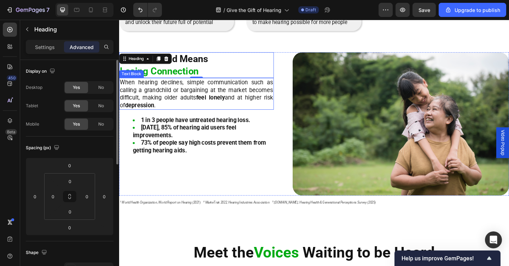
click at [196, 105] on p "When hearing declines, simple communication such as calling a grandchild or bar…" at bounding box center [203, 100] width 167 height 33
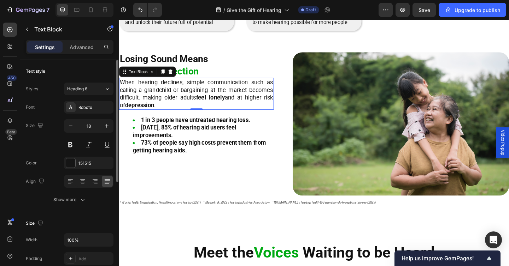
click at [196, 105] on p "When hearing declines, simple communication such as calling a grandchild or bar…" at bounding box center [203, 100] width 167 height 33
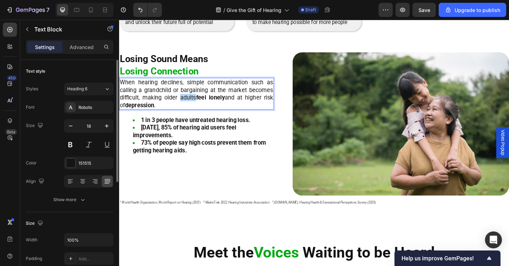
click at [196, 105] on p "When hearing declines, simple communication such as calling a grandchild or bar…" at bounding box center [203, 100] width 167 height 33
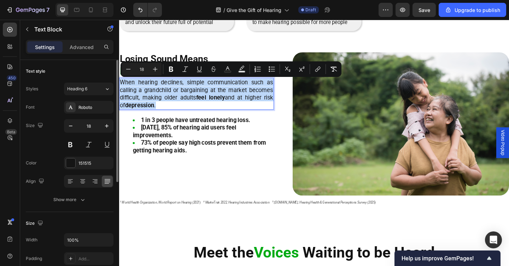
copy p "When hearing declines, simple communication such as calling a grandchild or bar…"
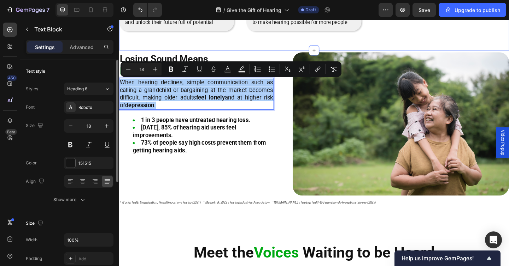
click at [156, 47] on div "Image Sponsor Someone Heading and unlock their future full of potential Text Bl…" at bounding box center [331, 32] width 424 height 44
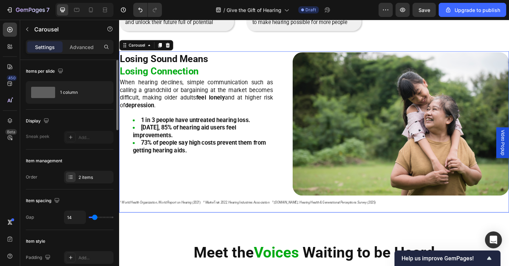
click at [178, 214] on div "⁠⁠⁠⁠⁠⁠⁠ Losing Sound Means Losing Connection Heading When hearing declines, sim…" at bounding box center [331, 143] width 424 height 176
click at [89, 175] on div "2 items" at bounding box center [94, 178] width 33 height 6
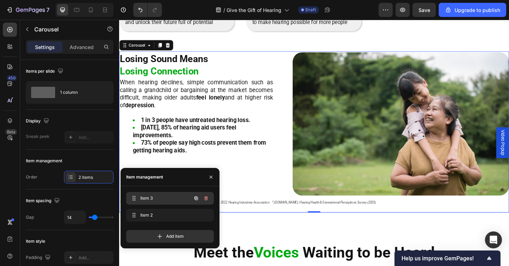
click at [152, 200] on span "Item 3" at bounding box center [160, 198] width 40 height 6
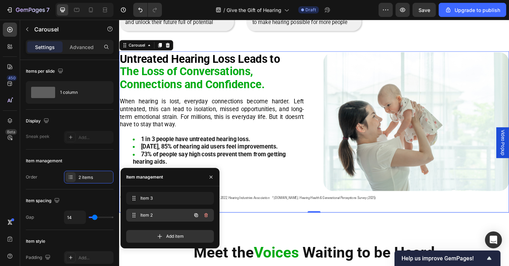
click at [157, 212] on div "Item 2 Item 2" at bounding box center [160, 216] width 62 height 10
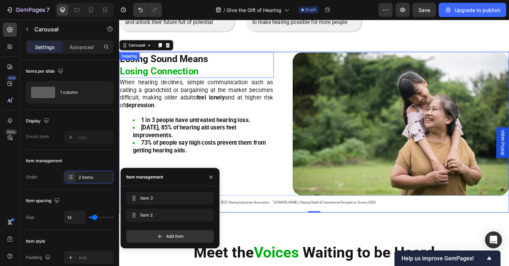
click at [197, 64] on strong "Losing Sound Means" at bounding box center [168, 63] width 96 height 12
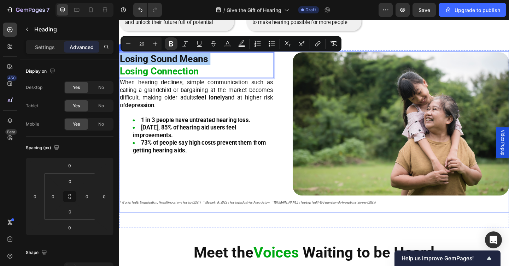
click at [159, 226] on div "Losing Sound Means Losing Connection Heading 0 When hearing declines, simple co…" at bounding box center [331, 143] width 424 height 176
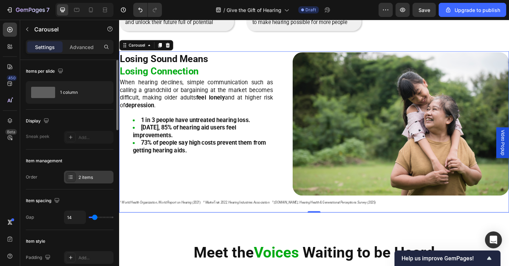
click at [89, 181] on div "2 items" at bounding box center [88, 177] width 49 height 13
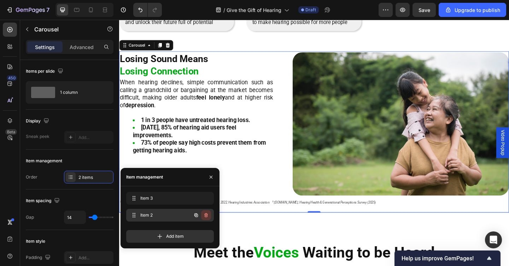
click at [207, 215] on icon "button" at bounding box center [206, 216] width 6 height 6
click at [203, 215] on div "Delete" at bounding box center [201, 215] width 13 height 6
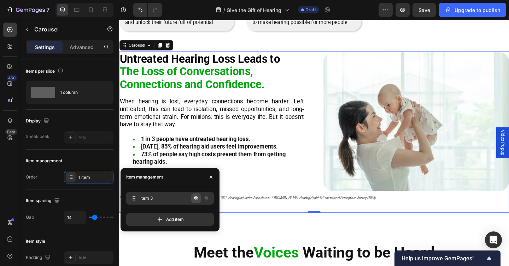
click at [195, 199] on icon "button" at bounding box center [196, 199] width 6 height 6
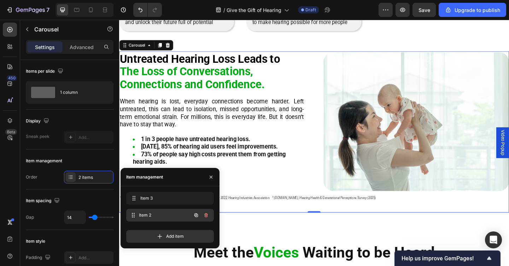
click at [187, 212] on div "Item 2 Item 2" at bounding box center [160, 216] width 62 height 10
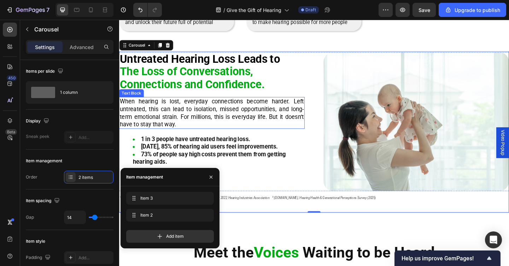
click at [202, 118] on span "When hearing is lost, everyday connections become harder. Left untreated, this …" at bounding box center [220, 121] width 200 height 32
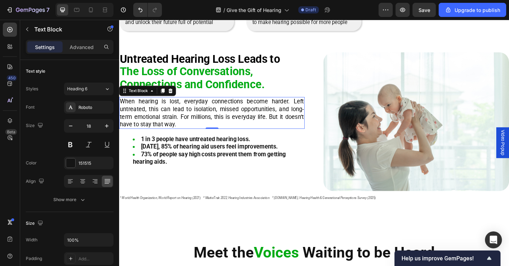
click at [202, 118] on span "When hearing is lost, everyday connections become harder. Left untreated, this …" at bounding box center [220, 121] width 200 height 32
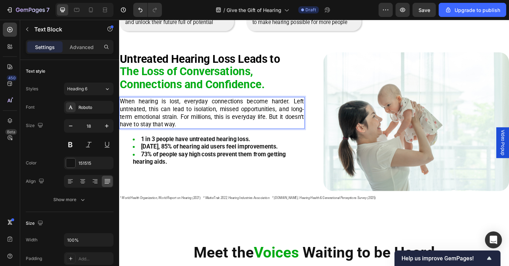
click at [202, 118] on span "When hearing is lost, everyday connections become harder. Left untreated, this …" at bounding box center [220, 121] width 200 height 32
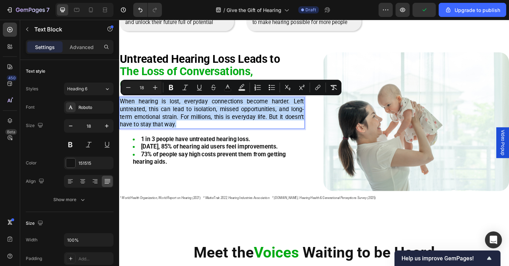
copy span "When hearing is lost, everyday connections become harder. Left untreated, this …"
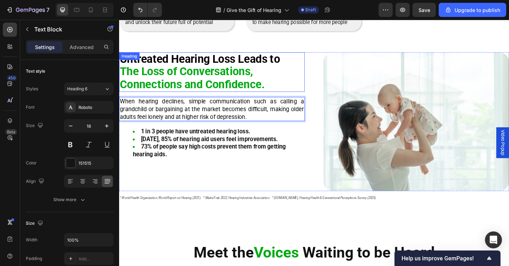
click at [190, 85] on strong "Connections and Confidence." at bounding box center [199, 90] width 158 height 14
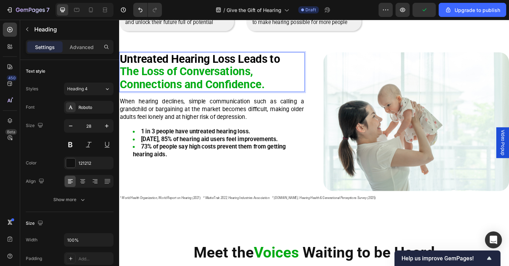
click at [203, 75] on strong "The Loss of Conversations," at bounding box center [192, 76] width 145 height 14
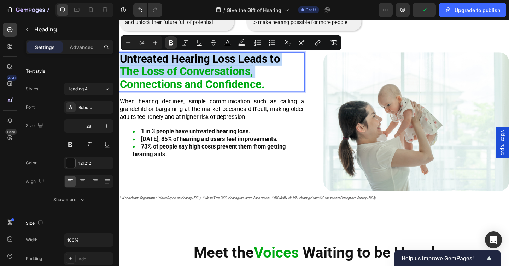
type input "28"
click at [198, 64] on strong "Untreated Hearing Loss Leads to" at bounding box center [207, 62] width 174 height 14
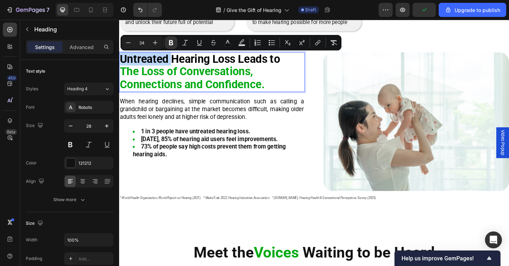
drag, startPoint x: 176, startPoint y: 63, endPoint x: 123, endPoint y: 63, distance: 53.0
click at [123, 63] on strong "Untreated Hearing Loss Leads to" at bounding box center [207, 62] width 174 height 14
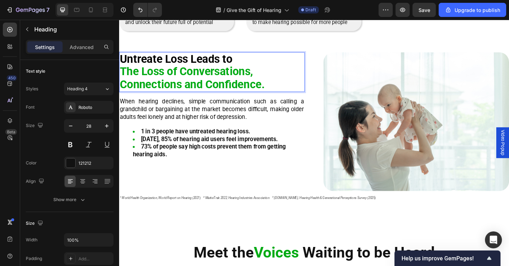
click at [169, 62] on strong "Untreate Loss Leads to" at bounding box center [181, 62] width 123 height 14
drag, startPoint x: 164, startPoint y: 64, endPoint x: 119, endPoint y: 65, distance: 45.6
click at [119, 65] on h2 "Untreate Loosing Sound The Loss of Conversations, Connections and Confidence." at bounding box center [220, 76] width 202 height 43
click at [134, 65] on strong "Loosing Sound" at bounding box center [159, 62] width 79 height 14
click at [213, 61] on p "Losing Sound The Loss of Conversations, Connections and Confidence." at bounding box center [220, 77] width 200 height 42
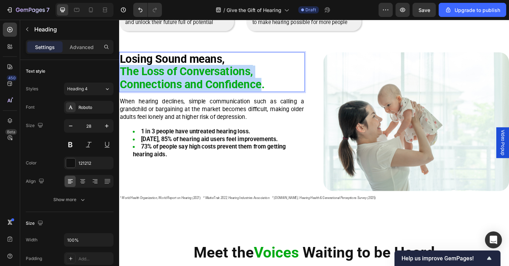
drag, startPoint x: 122, startPoint y: 76, endPoint x: 272, endPoint y: 89, distance: 150.7
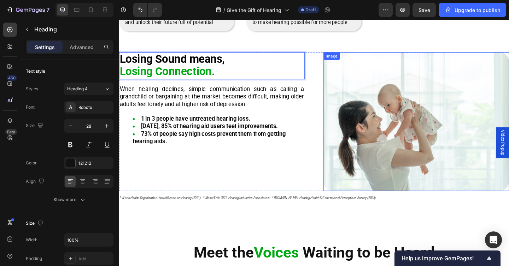
click at [445, 169] on img at bounding box center [442, 130] width 202 height 151
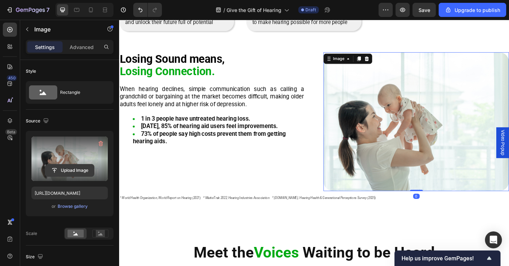
click at [84, 172] on input "file" at bounding box center [69, 171] width 49 height 12
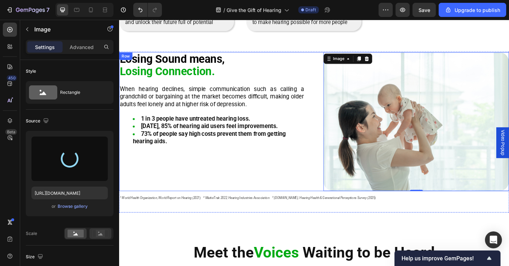
type input "https://cdn.shopify.com/s/files/1/0675/1073/1063/files/gempages_481874396202402…"
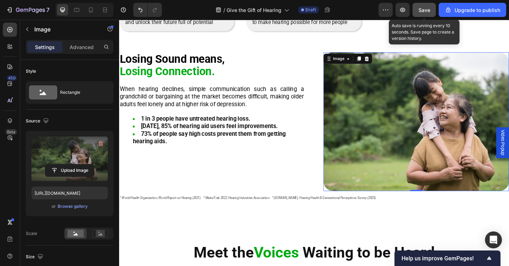
click at [425, 16] on button "Save" at bounding box center [423, 10] width 23 height 14
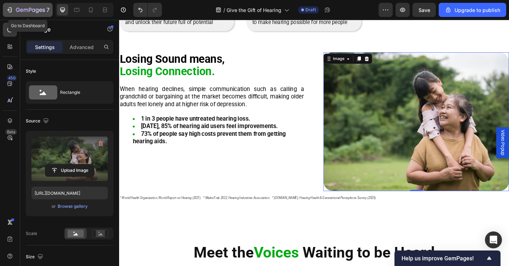
click at [14, 12] on div "7" at bounding box center [27, 10] width 43 height 8
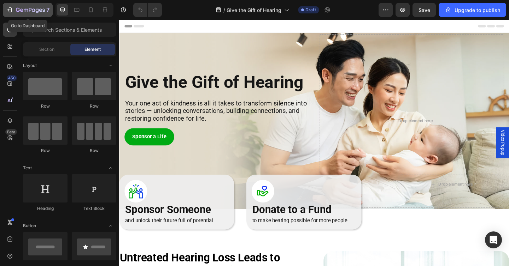
click at [7, 8] on icon "button" at bounding box center [9, 9] width 7 height 7
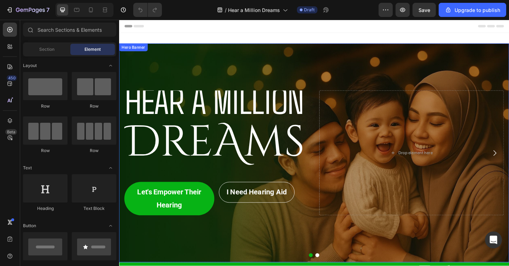
click at [331, 82] on div "Overlay" at bounding box center [331, 165] width 424 height 238
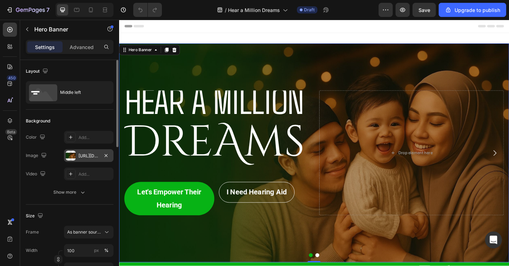
click at [85, 154] on div "[URL][DOMAIN_NAME]" at bounding box center [88, 156] width 20 height 6
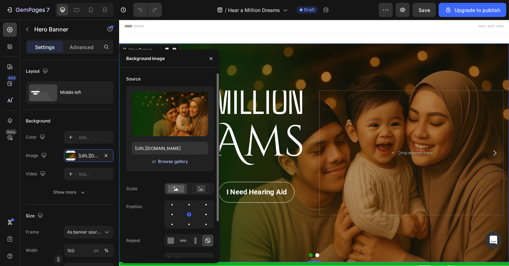
click at [160, 160] on div "Browse gallery" at bounding box center [173, 162] width 30 height 6
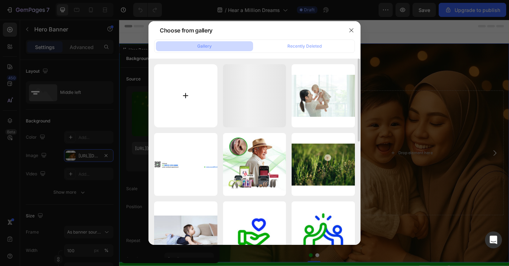
click at [172, 100] on input "file" at bounding box center [185, 95] width 63 height 63
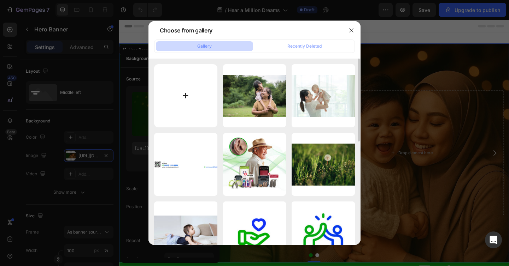
type input "C:\fakepath\Gemini_Generated_Image_7n7vuq7n7vuq7n7v.jpg"
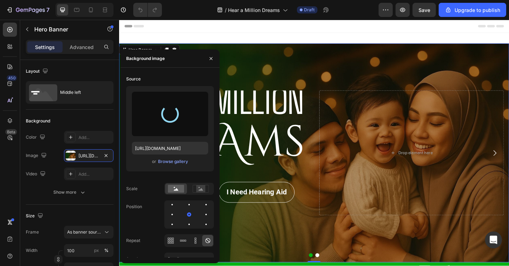
type input "[URL][DOMAIN_NAME]"
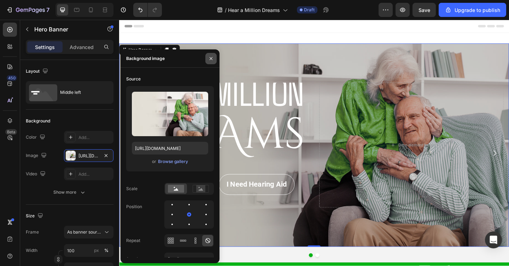
click at [211, 59] on icon "button" at bounding box center [211, 59] width 6 height 6
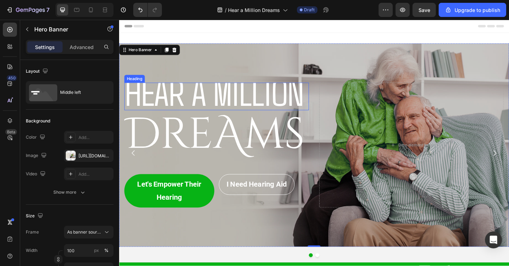
click at [215, 101] on span "HEAR A MILLION" at bounding box center [222, 98] width 194 height 47
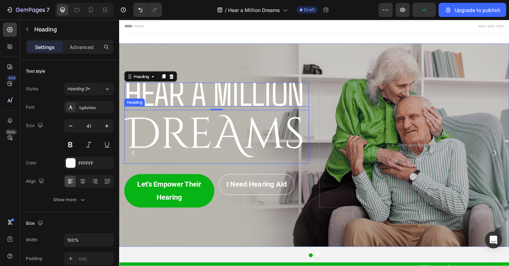
click at [206, 139] on h2 "DreAms" at bounding box center [225, 145] width 201 height 63
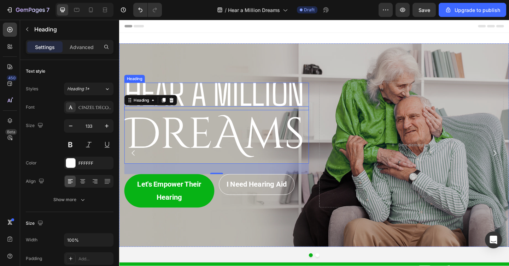
click at [196, 100] on span "HEAR A MILLION" at bounding box center [222, 98] width 194 height 47
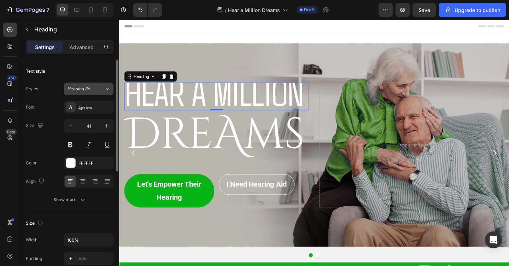
click at [97, 90] on div "Heading 3*" at bounding box center [85, 89] width 37 height 6
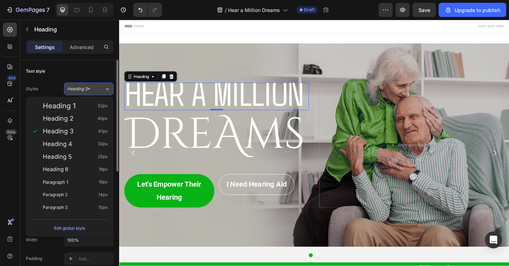
click at [97, 90] on div "Heading 3*" at bounding box center [85, 89] width 37 height 6
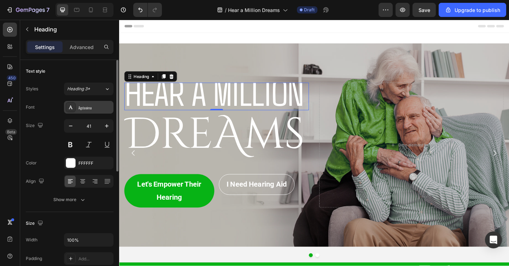
click at [96, 110] on div "Agdasima" at bounding box center [94, 108] width 33 height 6
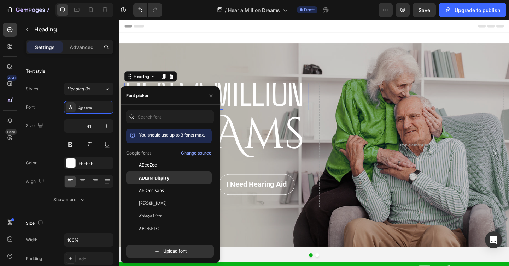
click at [174, 178] on div "ADLaM Display" at bounding box center [174, 178] width 71 height 6
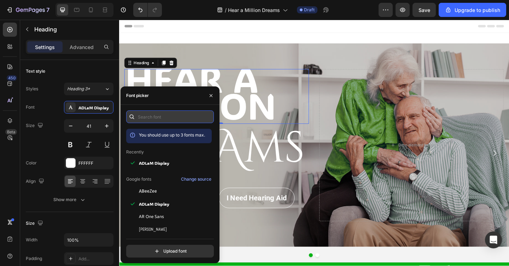
click at [148, 116] on input "text" at bounding box center [170, 117] width 88 height 13
click at [159, 114] on input "text" at bounding box center [170, 117] width 88 height 13
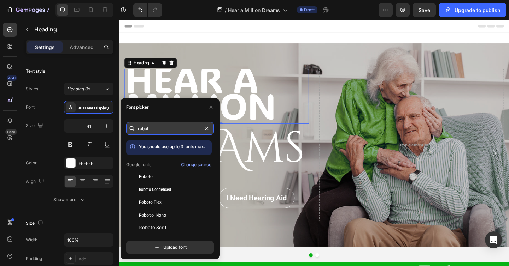
type input "robot"
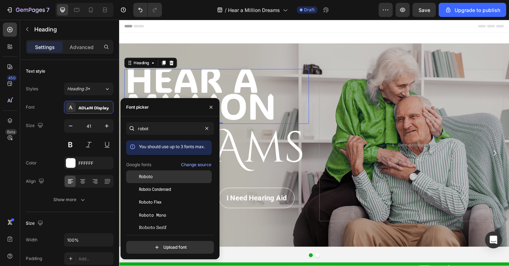
click at [162, 177] on div "Roboto" at bounding box center [174, 177] width 71 height 6
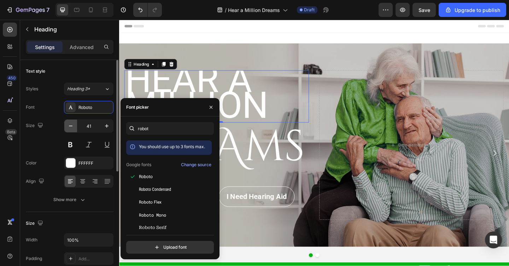
click at [67, 128] on icon "button" at bounding box center [70, 126] width 7 height 7
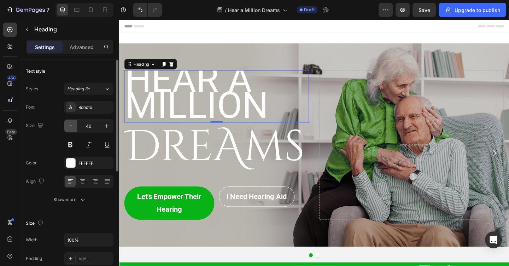
click at [67, 128] on icon "button" at bounding box center [70, 126] width 7 height 7
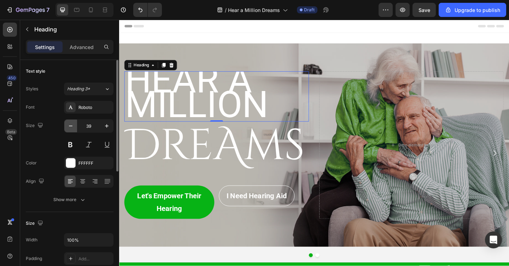
click at [67, 128] on icon "button" at bounding box center [70, 126] width 7 height 7
click at [88, 127] on input "37" at bounding box center [88, 126] width 23 height 13
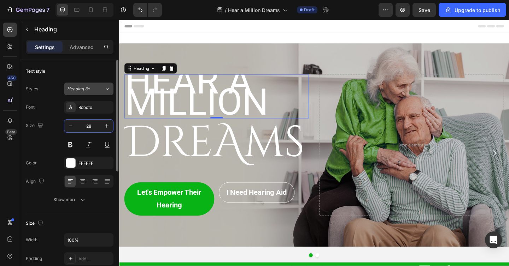
click at [102, 89] on div "Heading 3*" at bounding box center [85, 89] width 37 height 6
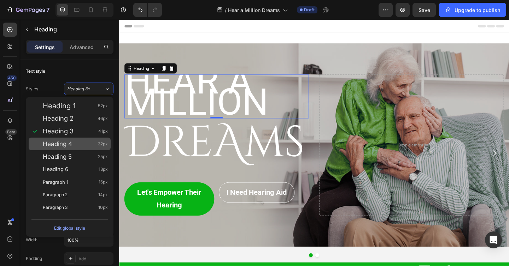
click at [81, 146] on div "Heading 4 32px" at bounding box center [75, 144] width 65 height 7
type input "32"
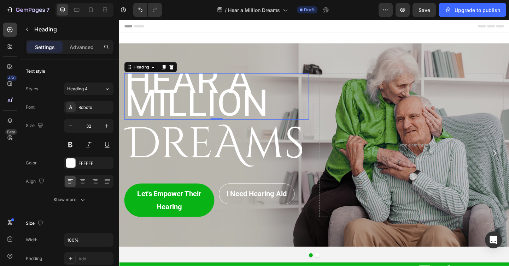
click at [192, 101] on span "HEAR A MILLION" at bounding box center [203, 99] width 156 height 72
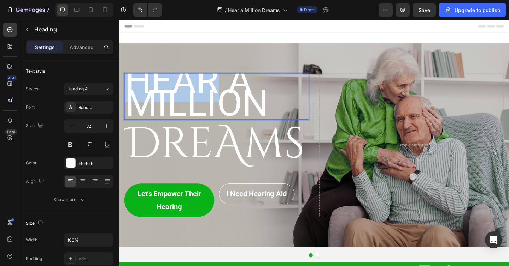
click at [192, 101] on span "HEAR A MILLION" at bounding box center [203, 99] width 156 height 72
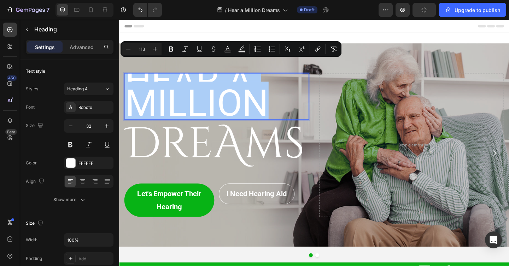
click at [141, 49] on input "113" at bounding box center [142, 49] width 14 height 8
type input "32"
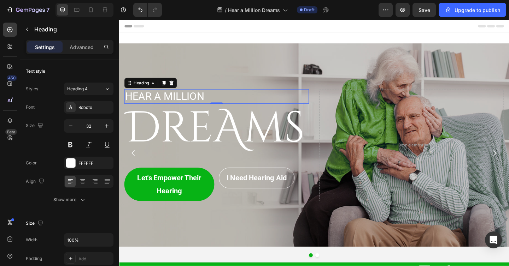
click at [157, 104] on span "HEAR A MILLION" at bounding box center [168, 102] width 86 height 13
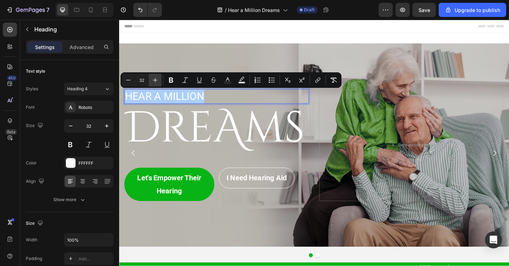
click at [153, 78] on icon "Editor contextual toolbar" at bounding box center [155, 80] width 7 height 7
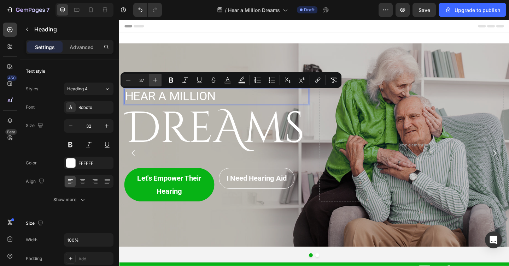
click at [153, 78] on icon "Editor contextual toolbar" at bounding box center [155, 80] width 7 height 7
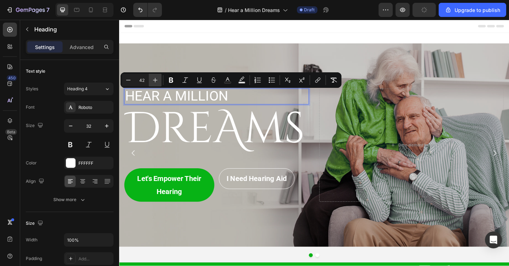
click at [153, 78] on icon "Editor contextual toolbar" at bounding box center [155, 80] width 7 height 7
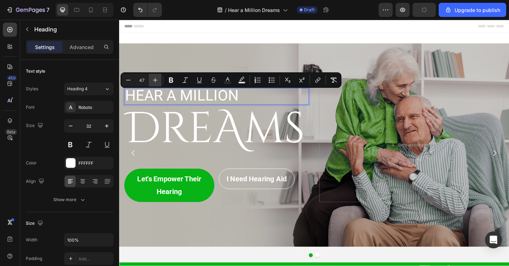
click at [153, 78] on icon "Editor contextual toolbar" at bounding box center [155, 80] width 7 height 7
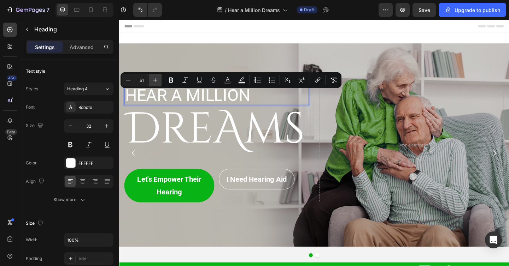
type input "52"
click at [167, 79] on button "Bold" at bounding box center [171, 80] width 13 height 13
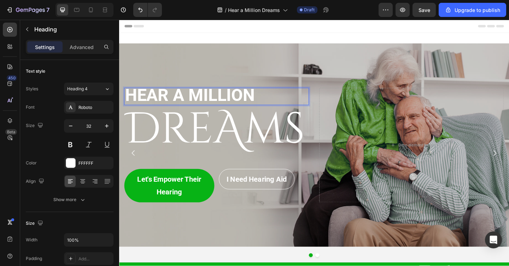
click at [191, 104] on strong "HEAR A MILLION" at bounding box center [195, 102] width 141 height 22
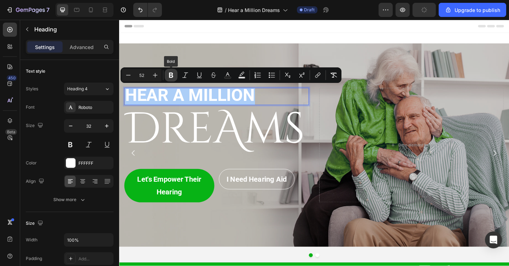
click at [174, 75] on icon "Editor contextual toolbar" at bounding box center [170, 75] width 7 height 7
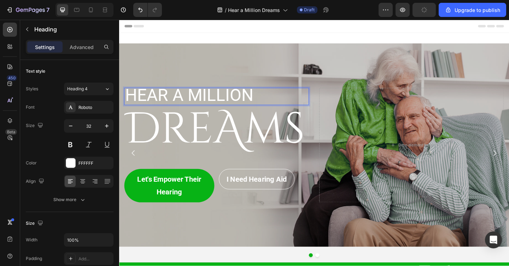
click at [179, 80] on div "Overlay" at bounding box center [331, 157] width 424 height 222
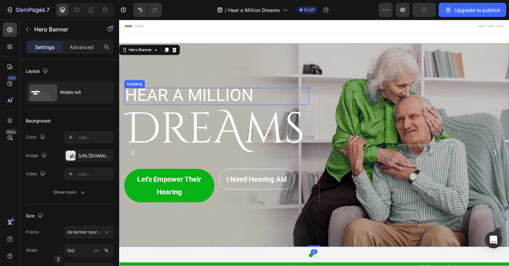
click at [182, 100] on span "HEAR A MILLION" at bounding box center [195, 102] width 140 height 22
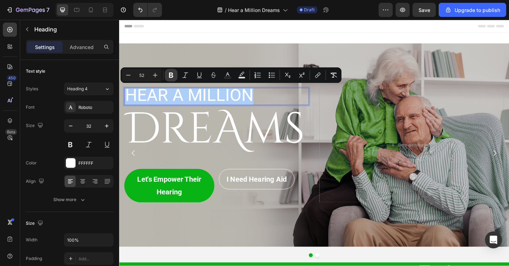
click at [174, 77] on icon "Editor contextual toolbar" at bounding box center [170, 75] width 7 height 7
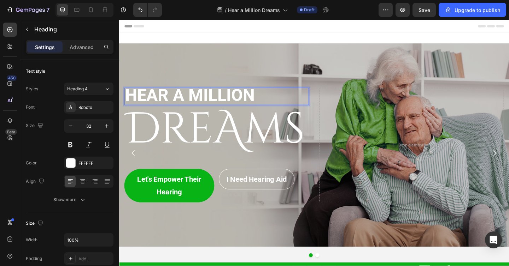
click at [205, 97] on strong "HEAR A MILLION" at bounding box center [195, 102] width 141 height 22
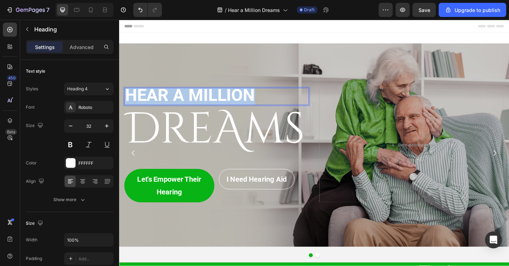
click at [223, 98] on strong "HEAR A MILLION" at bounding box center [195, 102] width 141 height 22
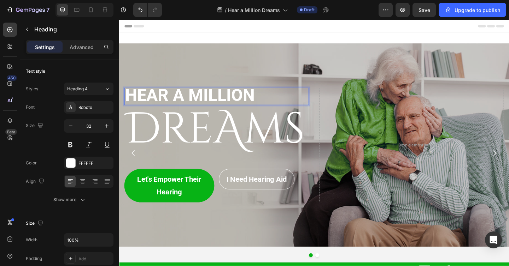
click at [223, 98] on strong "HEAR A MILLION" at bounding box center [195, 102] width 141 height 22
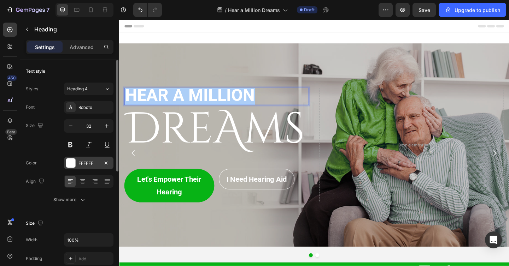
click at [73, 163] on div at bounding box center [70, 163] width 9 height 9
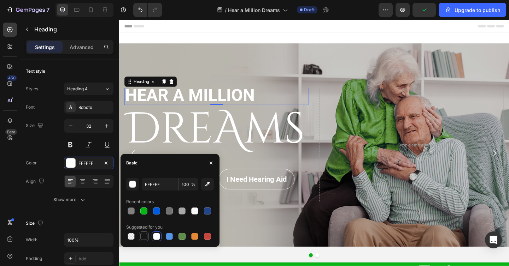
click at [143, 238] on div at bounding box center [143, 236] width 7 height 7
type input "151515"
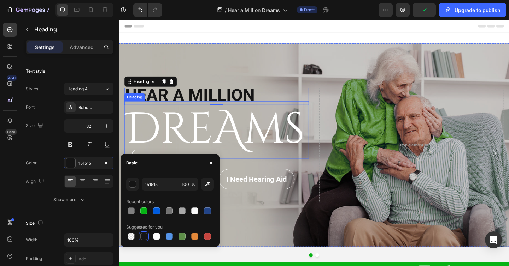
click at [205, 132] on h2 "DreAms" at bounding box center [225, 139] width 201 height 63
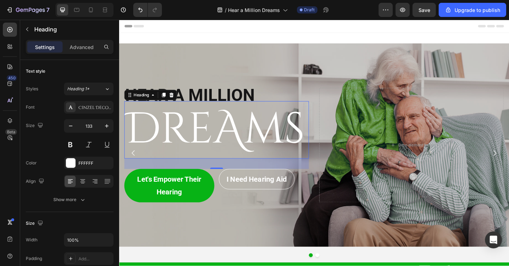
click at [205, 132] on h2 "DreAms" at bounding box center [225, 139] width 201 height 63
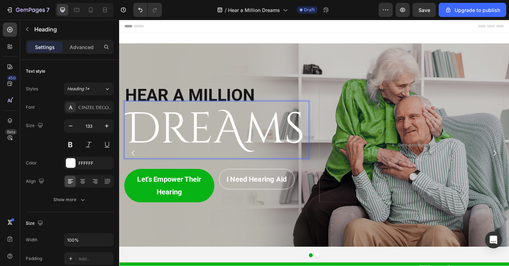
click at [205, 132] on p "DreAms" at bounding box center [224, 139] width 199 height 61
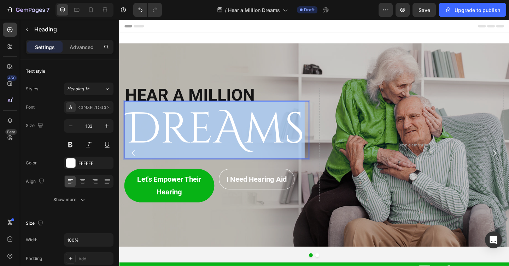
click at [205, 132] on p "DreAms" at bounding box center [224, 139] width 199 height 61
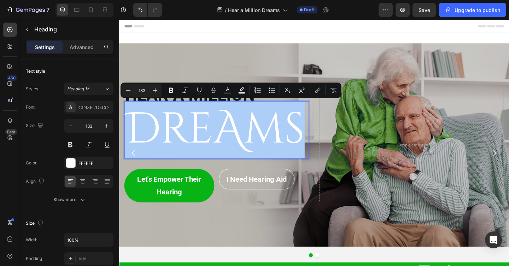
click at [148, 91] on input "133" at bounding box center [142, 90] width 14 height 8
type input "50"
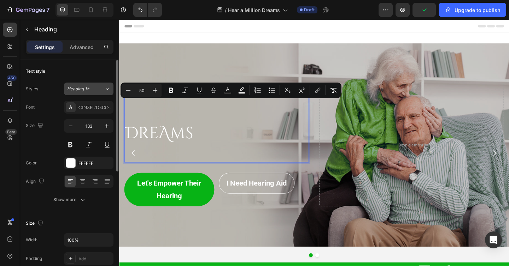
click at [90, 93] on button "Heading 1*" at bounding box center [88, 89] width 49 height 13
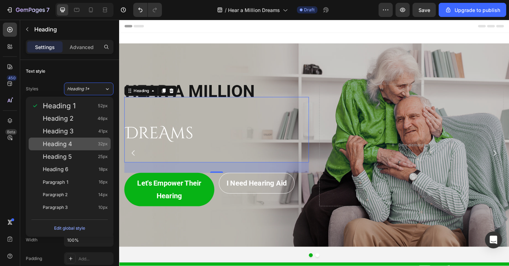
click at [83, 143] on div "Heading 4 32px" at bounding box center [75, 144] width 65 height 7
type input "32"
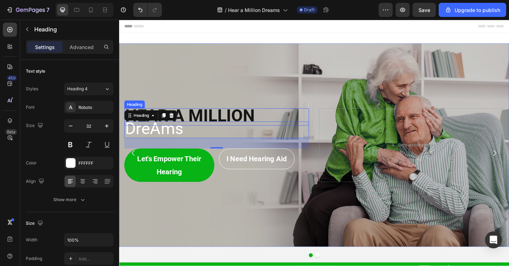
click at [211, 128] on strong "HEAR A MILLION" at bounding box center [195, 124] width 141 height 22
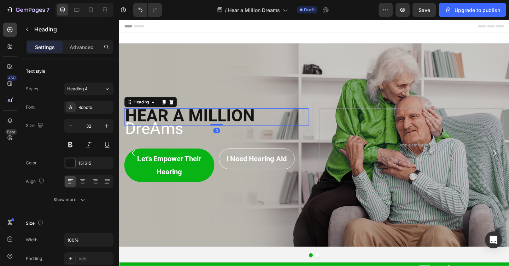
click at [222, 141] on div "0" at bounding box center [225, 141] width 7 height 6
click at [209, 143] on p "⁠⁠⁠⁠⁠⁠⁠ DreAms" at bounding box center [224, 139] width 199 height 17
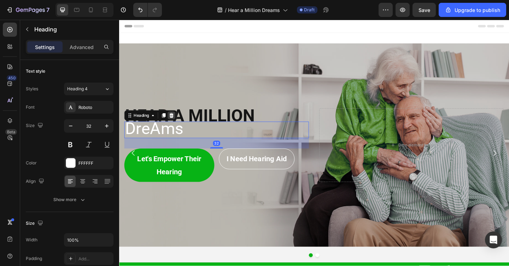
click at [177, 122] on icon at bounding box center [176, 124] width 6 height 6
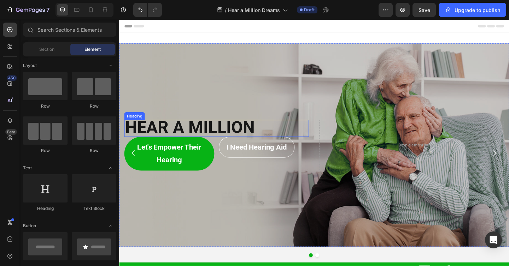
click at [234, 135] on strong "HEAR A MILLION" at bounding box center [195, 137] width 141 height 22
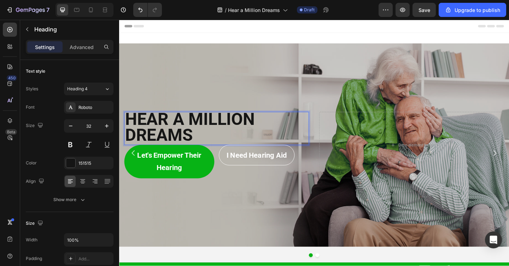
click at [178, 128] on strong "HEAR A MILLION" at bounding box center [195, 128] width 141 height 22
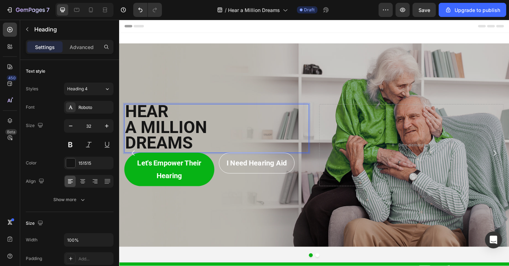
click at [178, 128] on strong "A MILLION" at bounding box center [169, 137] width 89 height 22
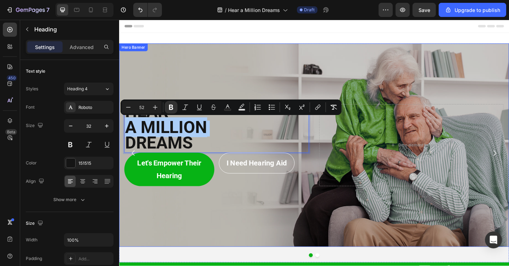
click at [178, 93] on div "Overlay" at bounding box center [331, 157] width 424 height 222
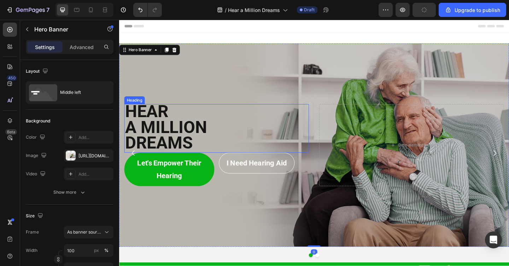
click at [177, 120] on p "⁠⁠⁠⁠⁠⁠⁠ HEAR A MILLION DREAMS" at bounding box center [224, 138] width 199 height 52
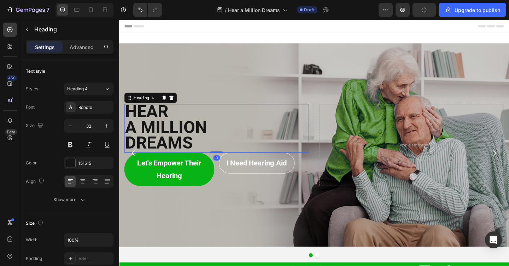
click at [143, 132] on strong "A MILLION" at bounding box center [169, 137] width 89 height 22
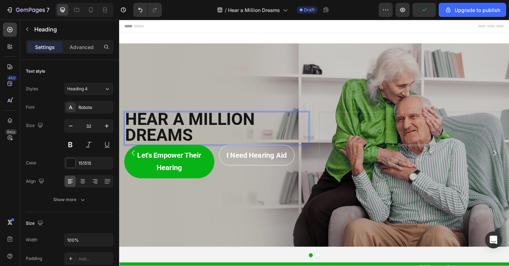
click at [131, 135] on strong "DREAMS" at bounding box center [162, 146] width 74 height 22
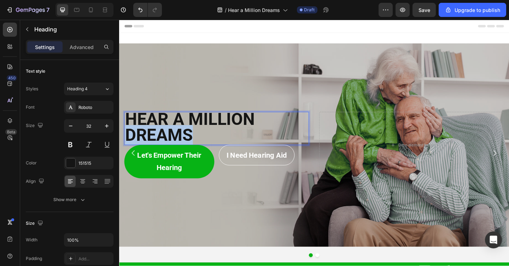
click at [131, 135] on strong "DREAMS" at bounding box center [162, 146] width 74 height 22
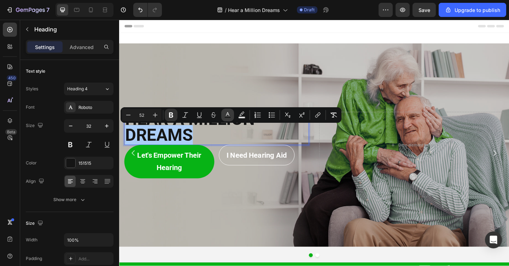
click at [224, 115] on icon "Editor contextual toolbar" at bounding box center [227, 115] width 7 height 7
type input "151515"
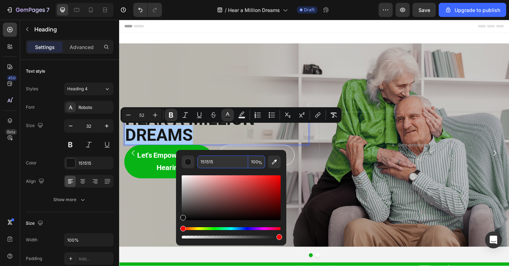
click at [235, 162] on input "151515" at bounding box center [222, 162] width 51 height 13
type input "0000AA"
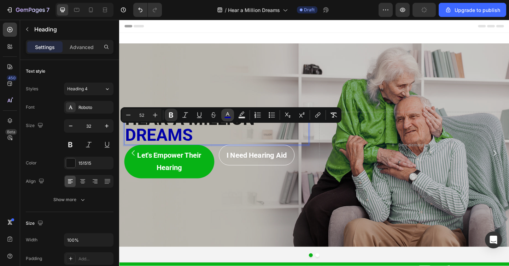
click at [229, 114] on icon "Editor contextual toolbar" at bounding box center [227, 115] width 7 height 7
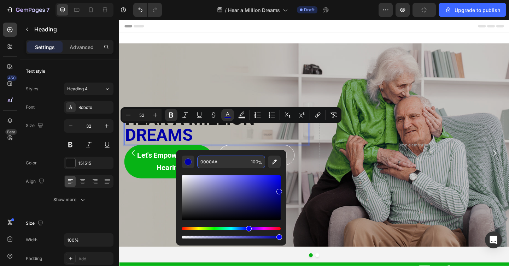
click at [226, 162] on input "0000AA" at bounding box center [222, 162] width 51 height 13
type input "00AA13"
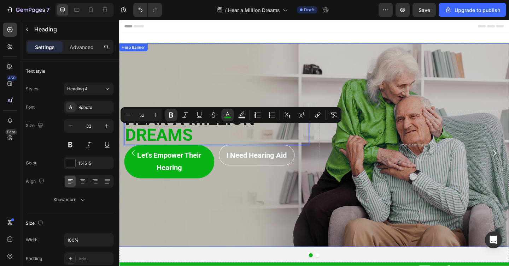
click at [187, 94] on div "Overlay" at bounding box center [331, 157] width 424 height 222
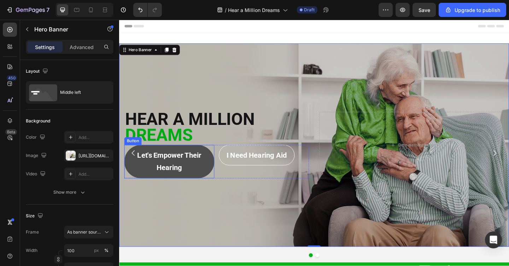
click at [222, 176] on button "Let's empower Their Hearing" at bounding box center [174, 174] width 98 height 36
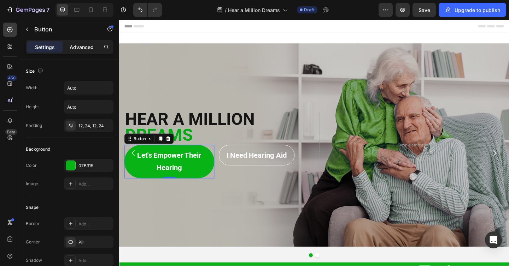
click at [87, 49] on p "Advanced" at bounding box center [82, 46] width 24 height 7
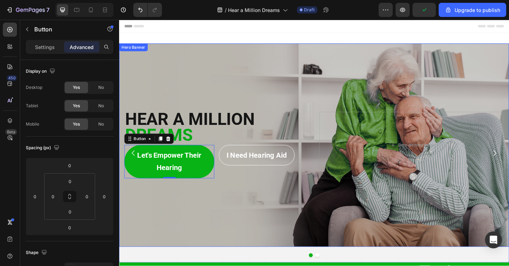
click at [206, 84] on div "Overlay" at bounding box center [331, 157] width 424 height 222
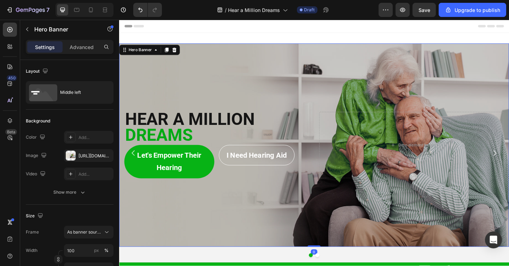
scroll to position [8, 0]
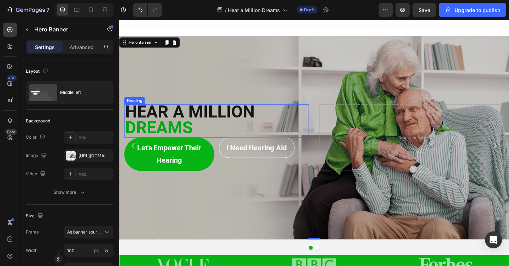
click at [212, 113] on strong "HEAR A MILLION" at bounding box center [195, 120] width 141 height 22
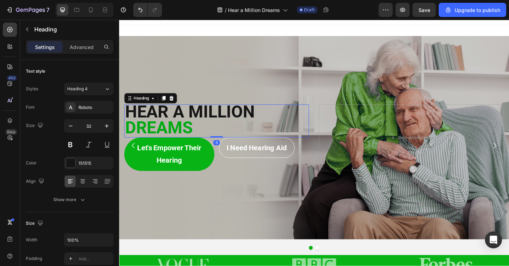
click at [212, 117] on strong "HEAR A MILLION" at bounding box center [195, 120] width 141 height 22
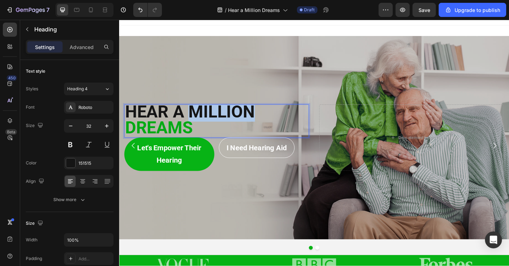
click at [212, 117] on strong "HEAR A MILLION" at bounding box center [195, 120] width 141 height 22
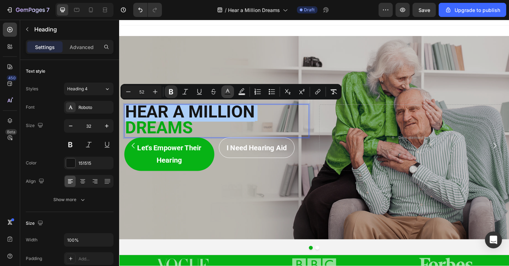
click at [228, 88] on icon "Editor contextual toolbar" at bounding box center [227, 91] width 7 height 7
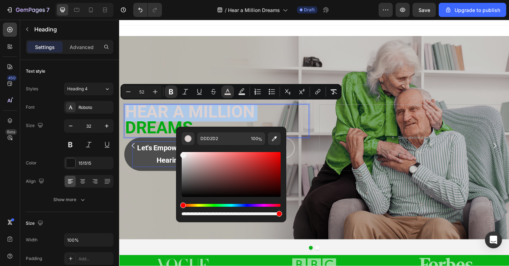
drag, startPoint x: 306, startPoint y: 177, endPoint x: 175, endPoint y: 158, distance: 133.1
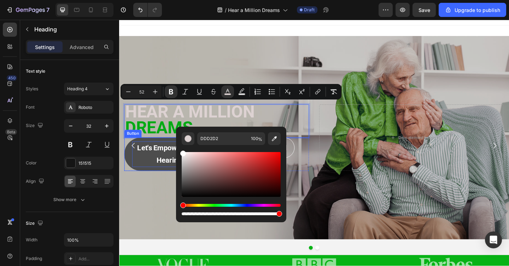
type input "FFFFFF"
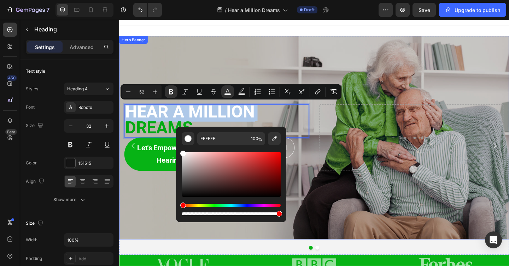
click at [178, 59] on div "Overlay" at bounding box center [331, 148] width 424 height 222
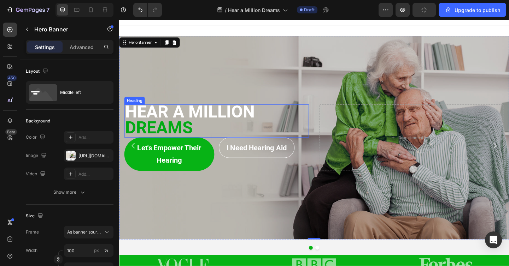
click at [201, 122] on strong "HEAR A MILLION" at bounding box center [195, 120] width 141 height 22
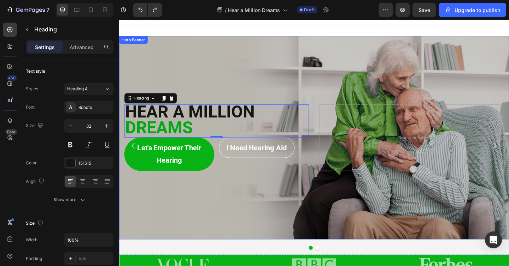
click at [195, 64] on div "Overlay" at bounding box center [331, 148] width 424 height 222
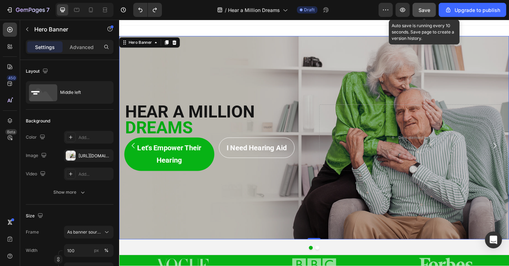
click at [420, 8] on span "Save" at bounding box center [424, 10] width 12 height 6
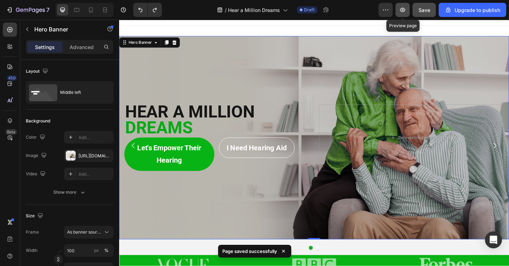
click at [406, 10] on icon "button" at bounding box center [402, 9] width 7 height 7
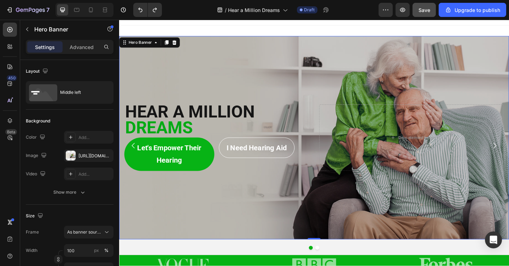
click at [160, 99] on div "Overlay" at bounding box center [331, 148] width 424 height 222
click at [164, 126] on strong "HEAR A MILLION" at bounding box center [195, 120] width 141 height 22
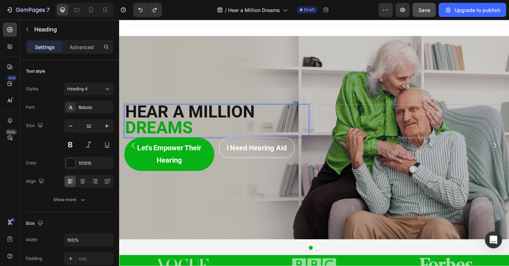
click at [127, 140] on strong "DREAMS" at bounding box center [162, 137] width 74 height 22
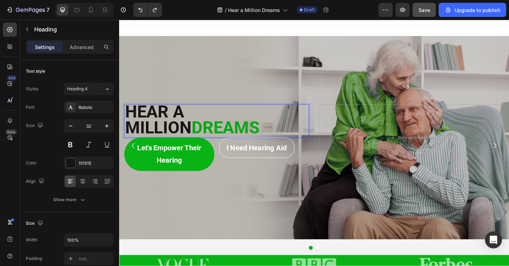
scroll to position [0, 0]
click at [161, 105] on div "Overlay" at bounding box center [331, 148] width 424 height 222
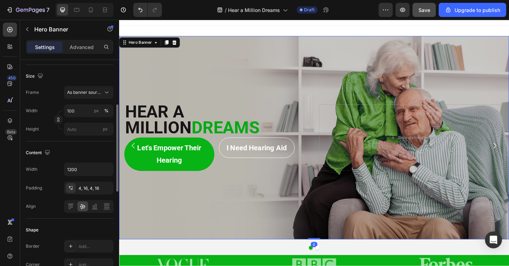
scroll to position [140, 0]
click at [87, 188] on div "4, 16, 4, 16" at bounding box center [88, 188] width 20 height 6
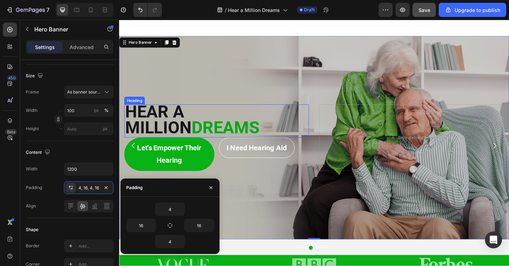
click at [173, 115] on strong "HEAR A MILLION" at bounding box center [161, 128] width 72 height 39
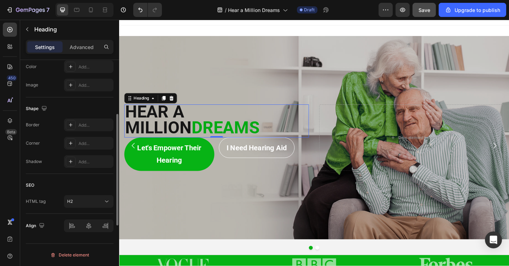
scroll to position [0, 0]
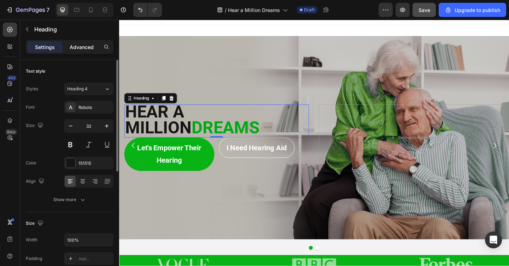
click at [85, 51] on p "Advanced" at bounding box center [82, 46] width 24 height 7
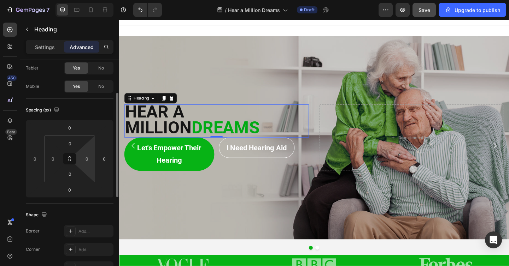
scroll to position [140, 0]
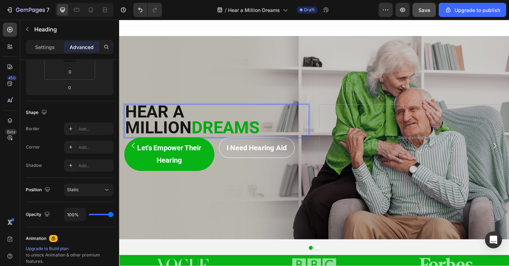
click at [198, 138] on strong "DREAMS" at bounding box center [235, 137] width 74 height 22
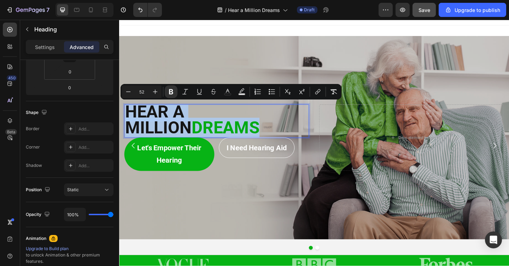
click at [198, 138] on strong "DREAMS" at bounding box center [235, 137] width 74 height 22
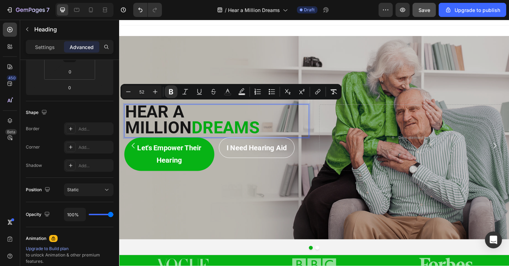
click at [198, 138] on strong "DREAMS" at bounding box center [235, 137] width 74 height 22
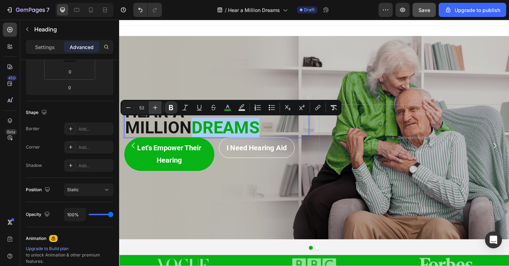
click at [154, 108] on icon "Editor contextual toolbar" at bounding box center [155, 107] width 7 height 7
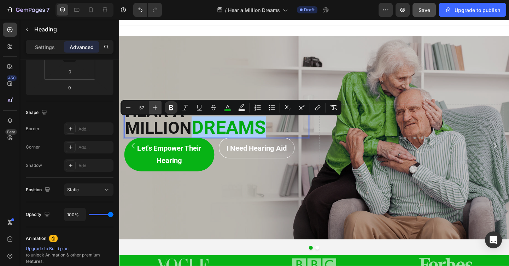
click at [154, 108] on icon "Editor contextual toolbar" at bounding box center [155, 107] width 7 height 7
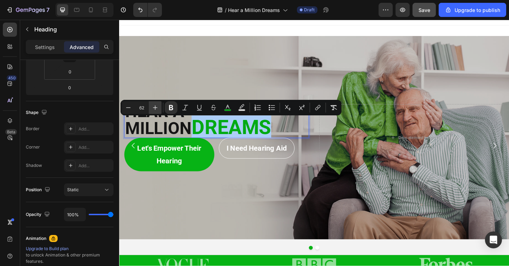
click at [154, 108] on icon "Editor contextual toolbar" at bounding box center [155, 107] width 7 height 7
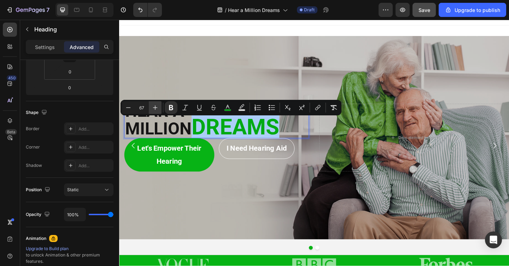
click at [154, 108] on icon "Editor contextual toolbar" at bounding box center [155, 107] width 7 height 7
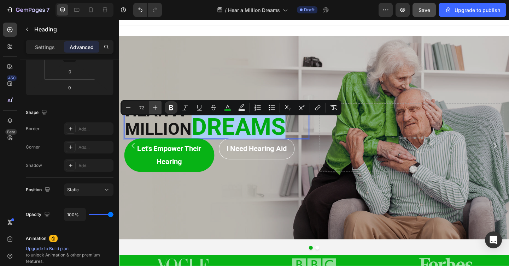
click at [154, 108] on icon "Editor contextual toolbar" at bounding box center [155, 107] width 7 height 7
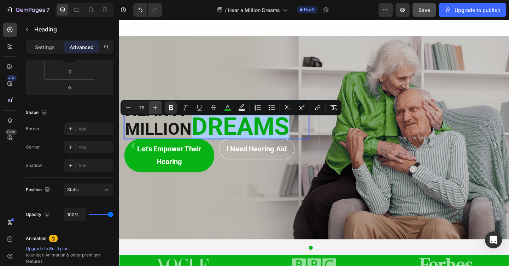
click at [154, 108] on icon "Editor contextual toolbar" at bounding box center [155, 107] width 7 height 7
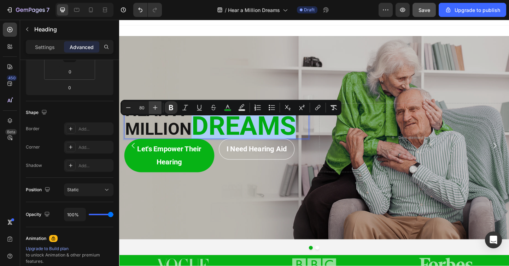
click at [154, 108] on icon "Editor contextual toolbar" at bounding box center [155, 107] width 7 height 7
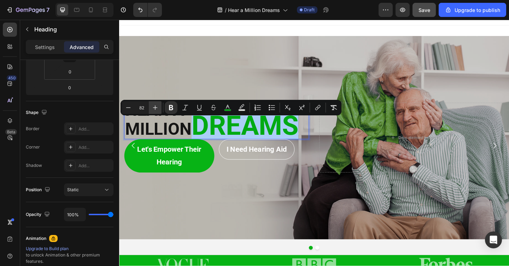
click at [154, 108] on icon "Editor contextual toolbar" at bounding box center [155, 107] width 7 height 7
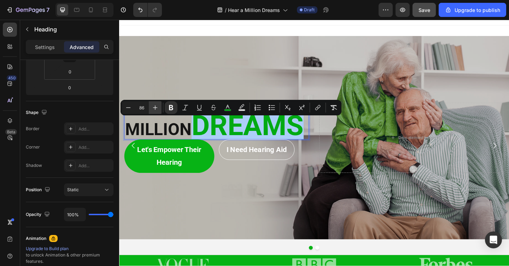
click at [154, 108] on icon "Editor contextual toolbar" at bounding box center [155, 107] width 7 height 7
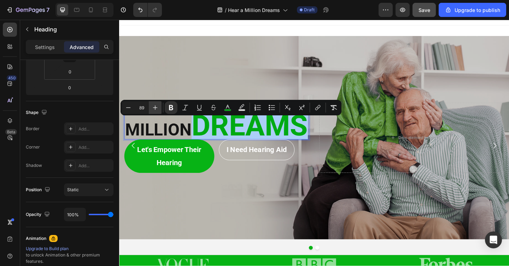
click at [154, 108] on icon "Editor contextual toolbar" at bounding box center [155, 107] width 7 height 7
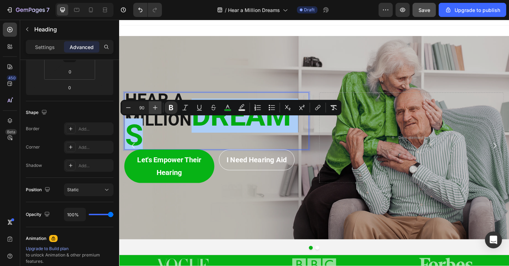
click at [154, 108] on icon "Editor contextual toolbar" at bounding box center [155, 107] width 7 height 7
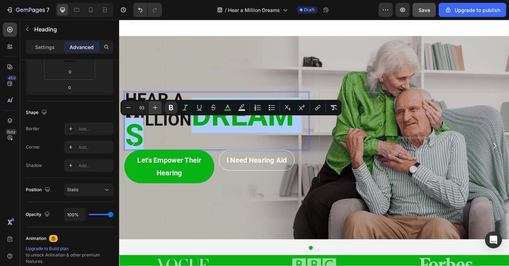
click at [154, 108] on icon "Editor contextual toolbar" at bounding box center [155, 107] width 7 height 7
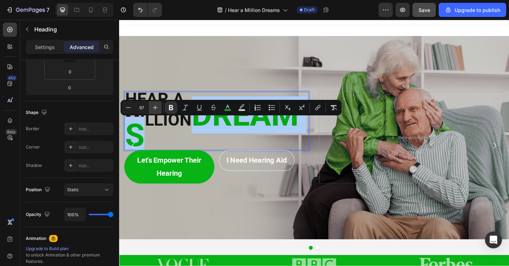
click at [154, 108] on icon "Editor contextual toolbar" at bounding box center [155, 107] width 7 height 7
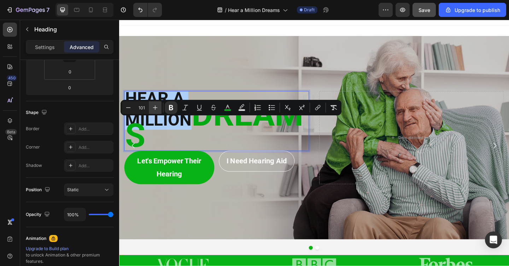
click at [154, 108] on icon "Editor contextual toolbar" at bounding box center [155, 107] width 7 height 7
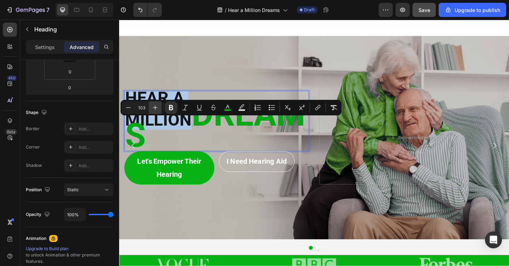
type input "104"
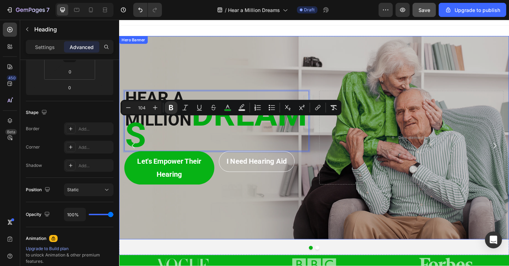
click at [164, 76] on div "Overlay" at bounding box center [331, 148] width 424 height 222
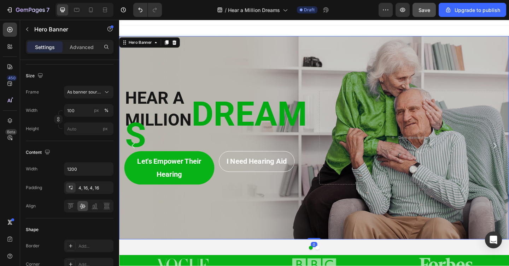
scroll to position [0, 0]
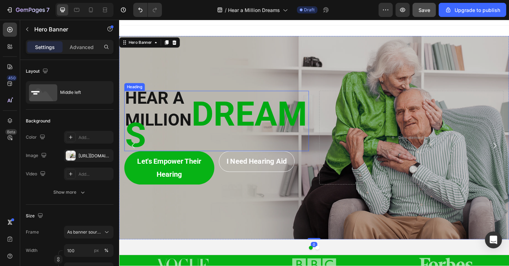
click at [169, 116] on strong "DREAMS" at bounding box center [224, 134] width 198 height 66
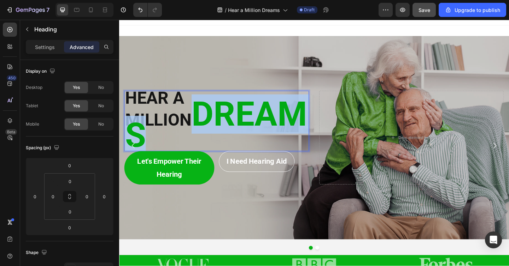
click at [156, 114] on strong "DREAMS" at bounding box center [224, 134] width 198 height 66
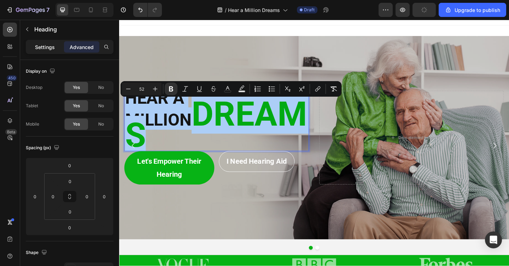
click at [51, 51] on div "Settings" at bounding box center [44, 46] width 35 height 11
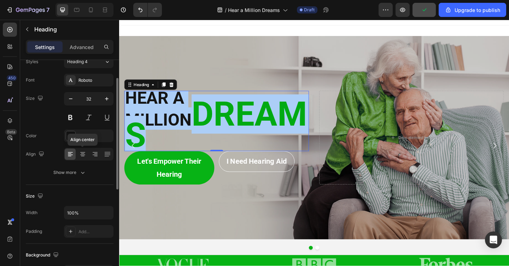
scroll to position [36, 0]
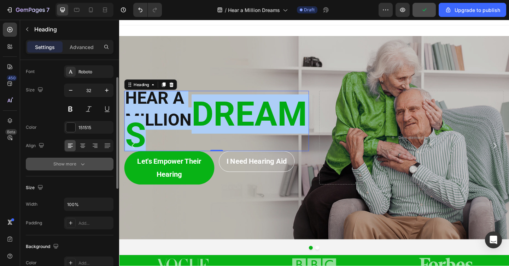
click at [78, 167] on div "Show more" at bounding box center [69, 164] width 33 height 7
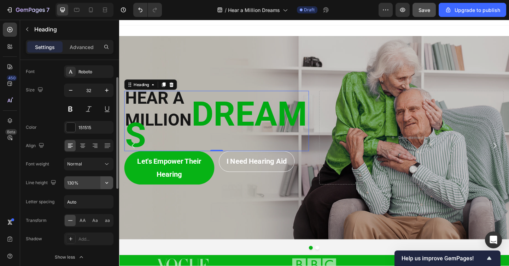
click at [106, 184] on icon "button" at bounding box center [106, 182] width 7 height 7
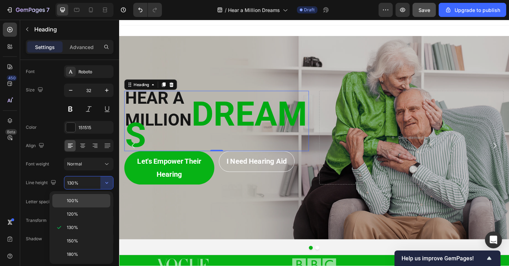
click at [85, 203] on p "100%" at bounding box center [87, 201] width 40 height 6
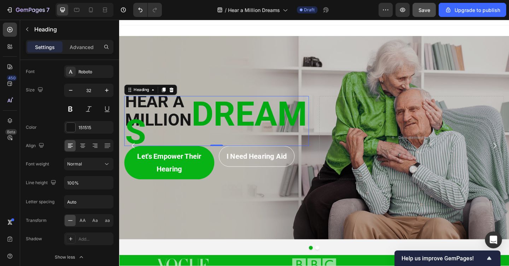
scroll to position [0, 0]
click at [86, 184] on input "100%" at bounding box center [88, 183] width 49 height 13
click at [103, 184] on icon "button" at bounding box center [106, 182] width 7 height 7
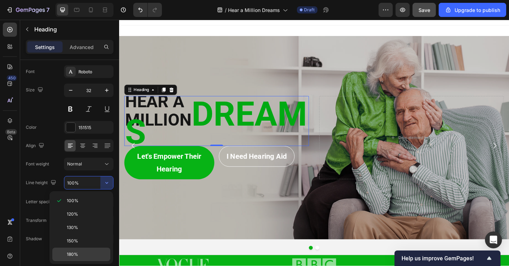
click at [91, 250] on div "180%" at bounding box center [81, 254] width 58 height 13
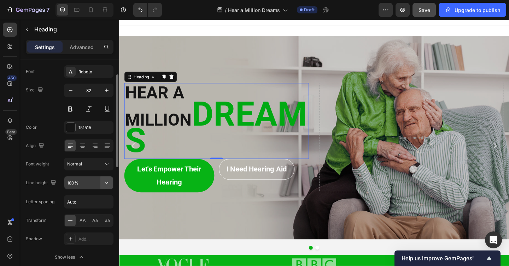
click at [103, 179] on icon "button" at bounding box center [106, 182] width 7 height 7
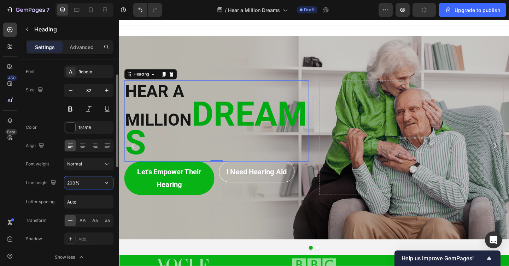
type input "200%"
click at [189, 69] on div "Overlay" at bounding box center [331, 148] width 424 height 222
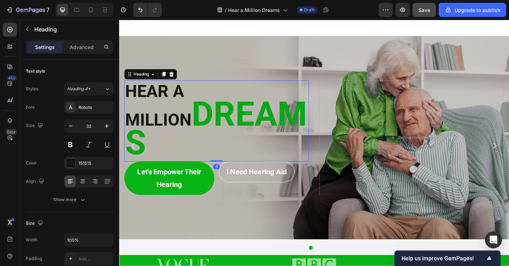
click at [198, 106] on strong "HEAR A MILLION" at bounding box center [161, 113] width 72 height 53
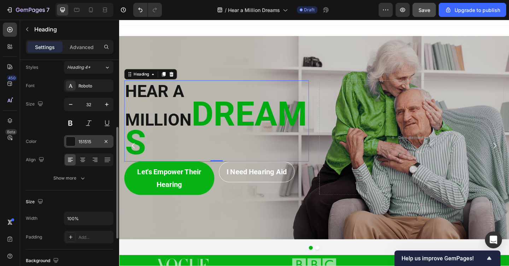
scroll to position [11, 0]
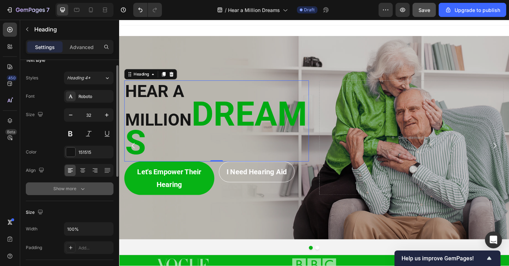
click at [78, 191] on div "Show more" at bounding box center [69, 188] width 33 height 7
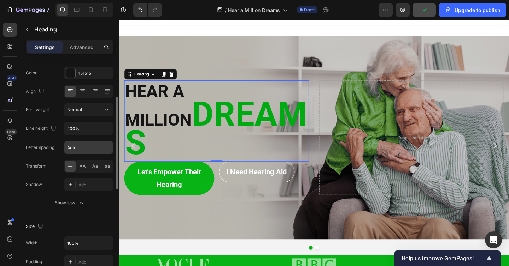
scroll to position [89, 0]
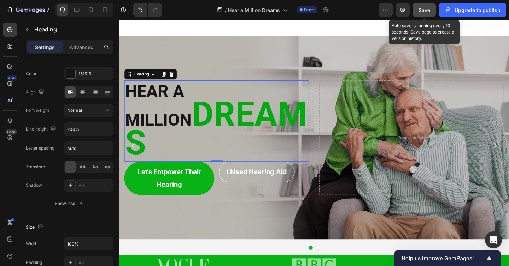
click at [424, 5] on button "Save" at bounding box center [423, 10] width 23 height 14
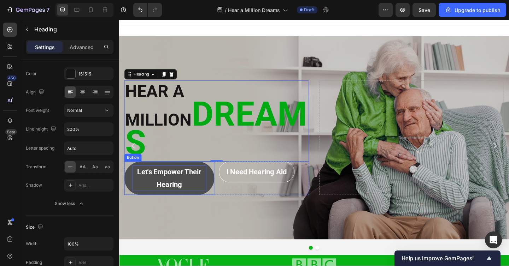
click at [199, 178] on p "Let's empower Their Hearing" at bounding box center [173, 192] width 81 height 28
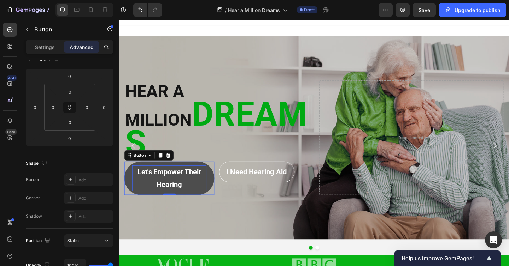
scroll to position [0, 0]
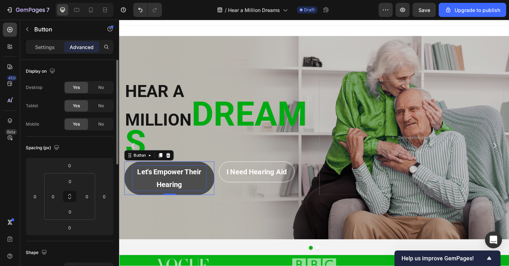
click at [160, 185] on p "Let's empower Their Hearing" at bounding box center [173, 192] width 81 height 28
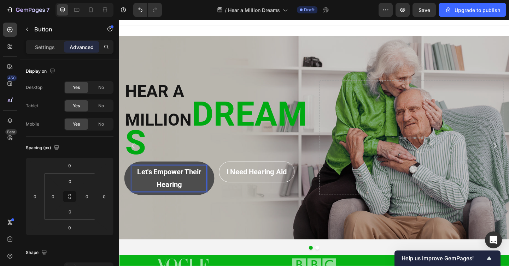
click at [125, 174] on button "Let's empower Their Hearing" at bounding box center [174, 192] width 98 height 36
click at [223, 176] on div "Let's empower Their Hearing Button 0 I Need Hearing Aid Button Row" at bounding box center [225, 192] width 201 height 36
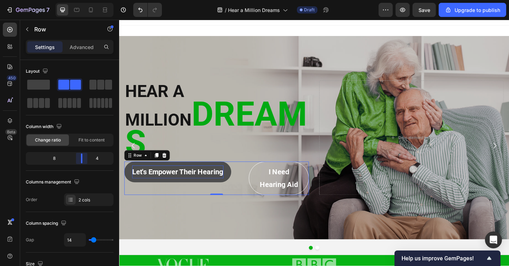
drag, startPoint x: 70, startPoint y: 156, endPoint x: 83, endPoint y: 156, distance: 13.8
click at [83, 0] on body "7 / Hear a Million Dreams Draft Preview Save Upgrade to publish 450 Beta Sectio…" at bounding box center [254, 0] width 509 height 0
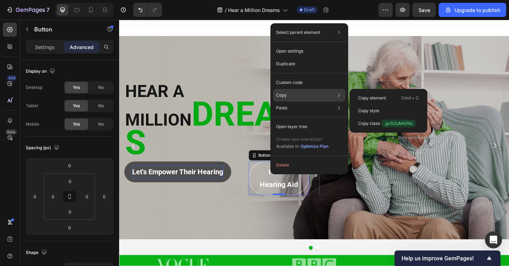
click at [279, 92] on p "Copy" at bounding box center [281, 95] width 11 height 6
click at [365, 94] on div "Copy element Cmd + C" at bounding box center [388, 98] width 72 height 13
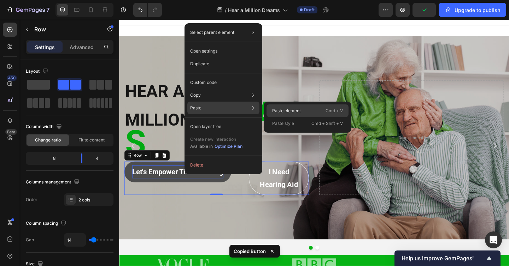
click at [278, 109] on p "Paste element" at bounding box center [286, 111] width 29 height 6
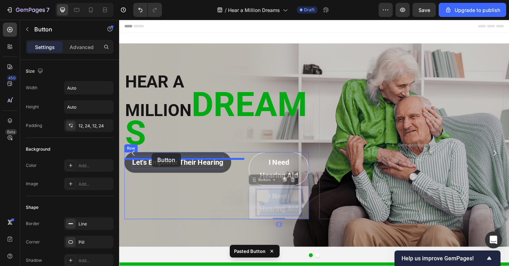
drag, startPoint x: 283, startPoint y: 202, endPoint x: 154, endPoint y: 165, distance: 133.7
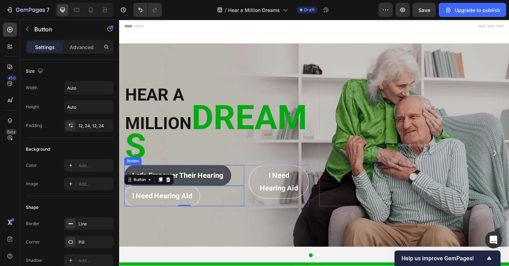
click at [250, 178] on div "Let's empower Their Hearing Button" at bounding box center [190, 189] width 130 height 23
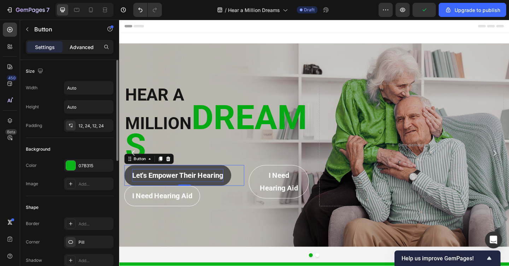
click at [85, 50] on p "Advanced" at bounding box center [82, 46] width 24 height 7
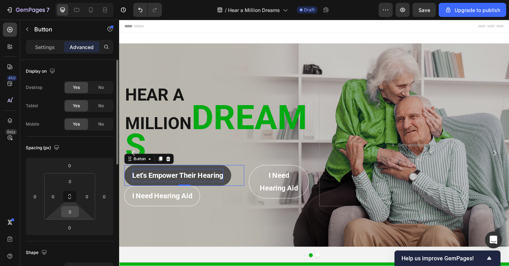
click at [69, 211] on input "0" at bounding box center [70, 212] width 14 height 11
type input "20"
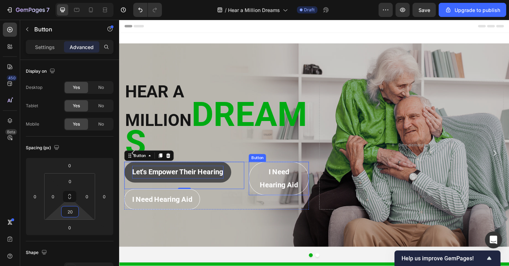
click at [318, 175] on div "I Need Hearing Aid Button" at bounding box center [292, 193] width 65 height 36
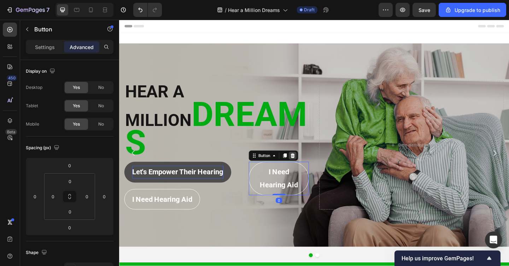
click at [309, 165] on icon at bounding box center [308, 167] width 5 height 5
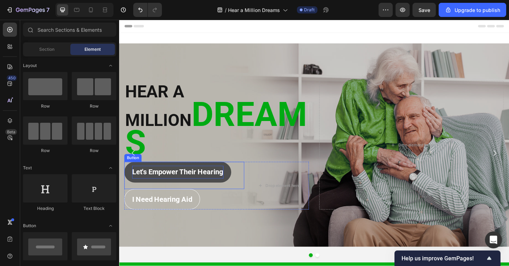
click at [197, 179] on p "Let's empower Their Hearing" at bounding box center [182, 186] width 99 height 14
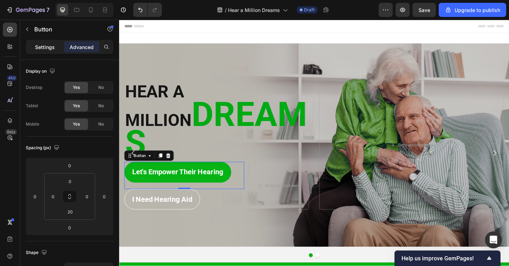
click at [48, 51] on div "Settings" at bounding box center [44, 46] width 35 height 11
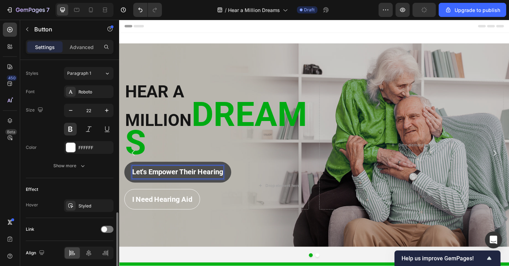
scroll to position [280, 0]
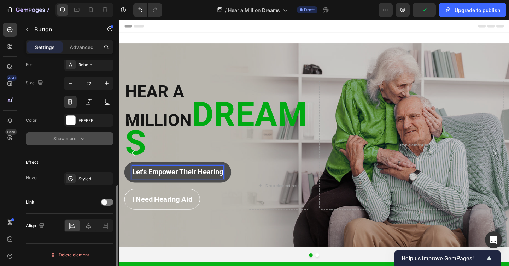
click at [81, 139] on icon "button" at bounding box center [82, 138] width 7 height 7
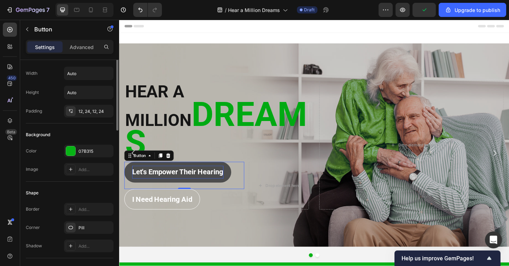
scroll to position [0, 0]
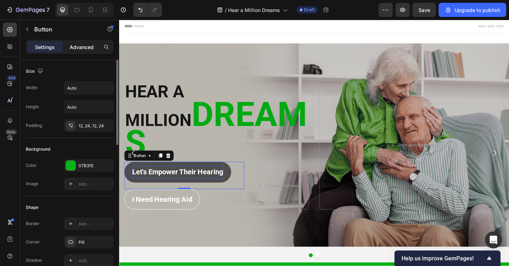
click at [81, 46] on p "Advanced" at bounding box center [82, 46] width 24 height 7
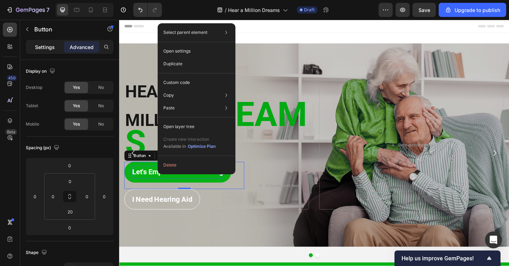
click at [40, 45] on p "Settings" at bounding box center [45, 46] width 20 height 7
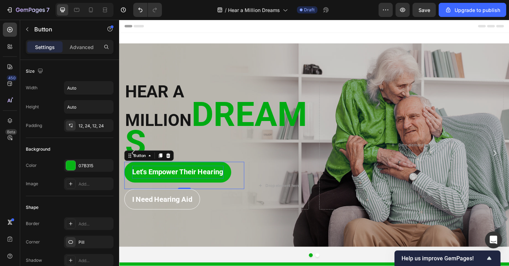
click at [249, 183] on div "Let's empower Their Hearing Button 0" at bounding box center [190, 190] width 130 height 30
click at [243, 204] on div "I Need Hearing Aid Button" at bounding box center [190, 215] width 130 height 23
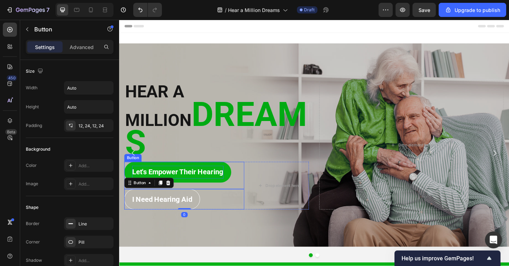
click at [245, 175] on div "Let's empower Their Hearing Button" at bounding box center [190, 190] width 130 height 30
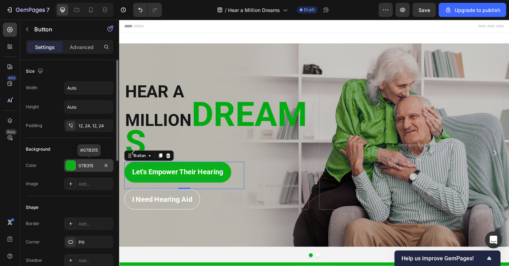
click at [72, 164] on div at bounding box center [70, 165] width 9 height 9
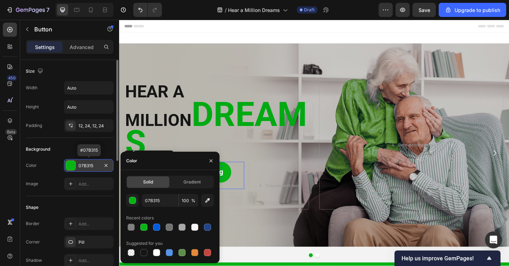
click at [72, 164] on div at bounding box center [70, 165] width 9 height 9
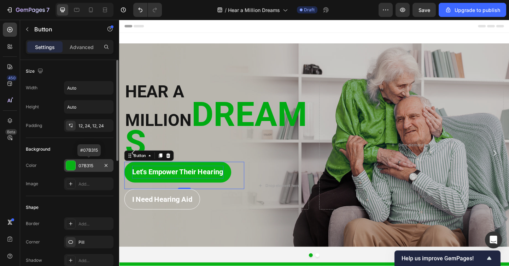
click at [90, 164] on div "07B315" at bounding box center [88, 166] width 20 height 6
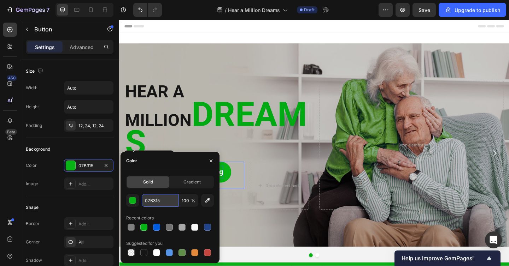
click at [153, 202] on input "07B315" at bounding box center [160, 200] width 37 height 13
type input "00AA13"
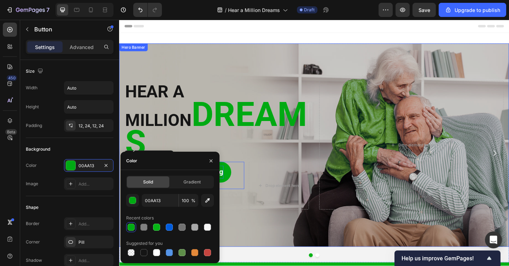
click at [267, 218] on div "Overlay" at bounding box center [331, 157] width 424 height 222
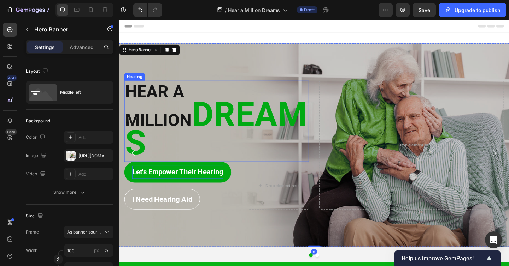
click at [227, 146] on strong "DREAMS" at bounding box center [224, 138] width 198 height 74
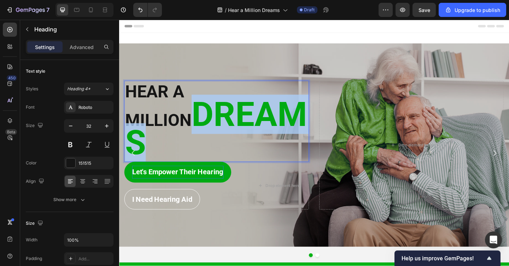
click at [209, 142] on strong "DREAMS" at bounding box center [224, 138] width 198 height 74
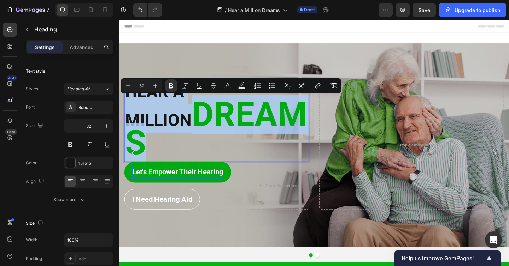
click at [227, 144] on strong "DREAMS" at bounding box center [224, 138] width 198 height 74
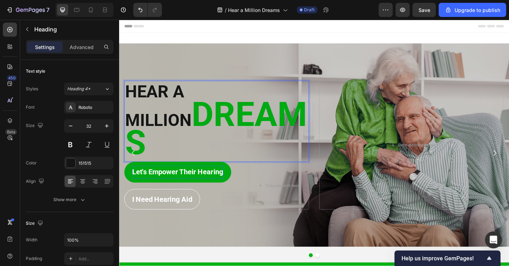
click at [227, 144] on strong "DREAMS" at bounding box center [224, 138] width 198 height 74
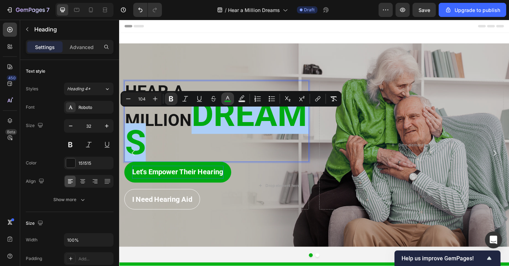
click at [225, 98] on icon "Editor contextual toolbar" at bounding box center [227, 98] width 7 height 7
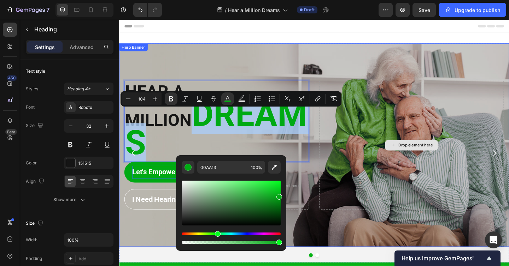
click at [337, 185] on div "Drop element here" at bounding box center [437, 156] width 201 height 140
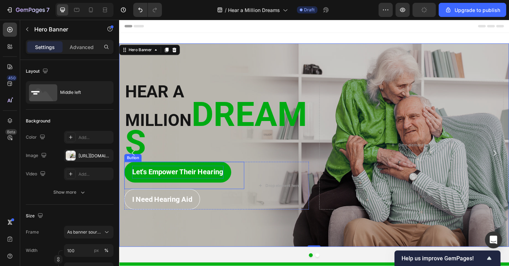
click at [212, 179] on p "Let's empower Their Hearing" at bounding box center [182, 186] width 99 height 14
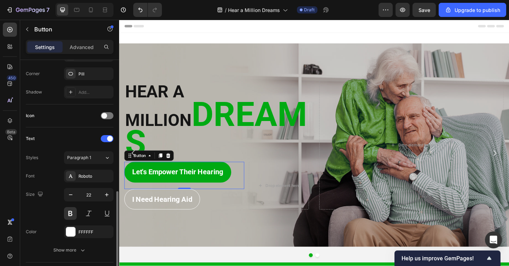
scroll to position [280, 0]
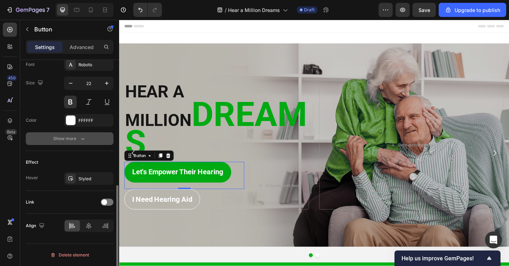
click at [81, 141] on icon "button" at bounding box center [82, 138] width 7 height 7
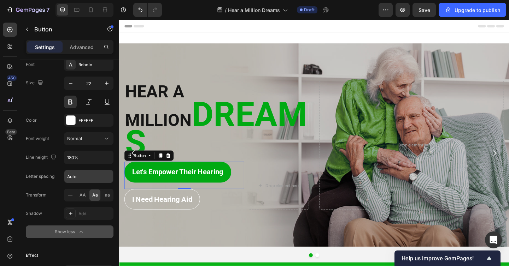
scroll to position [0, 0]
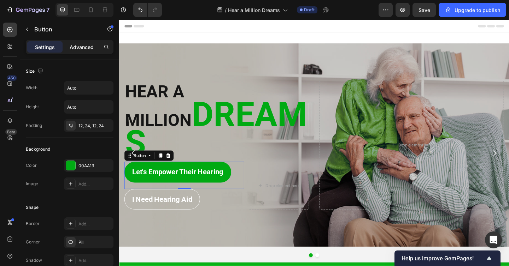
click at [75, 45] on p "Advanced" at bounding box center [82, 46] width 24 height 7
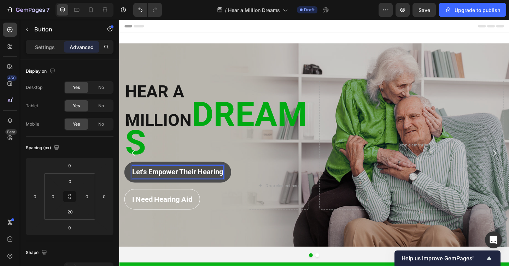
click at [146, 179] on p "Let's empower Their Hearing" at bounding box center [182, 186] width 99 height 14
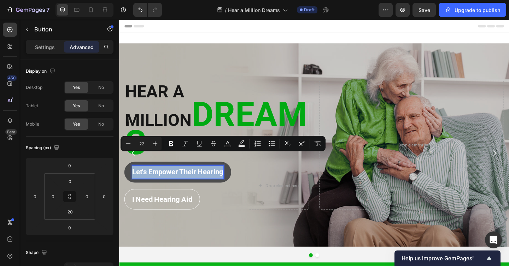
click at [237, 175] on button "Let's empower Their Hearing" at bounding box center [183, 186] width 116 height 23
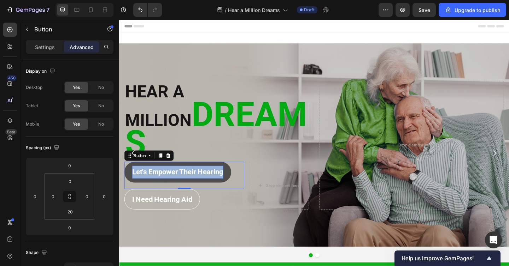
click at [237, 175] on button "Let's empower Their Hearing" at bounding box center [183, 186] width 116 height 23
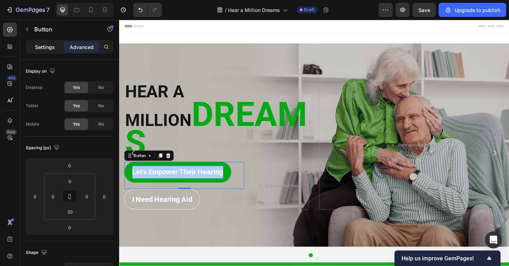
click at [54, 49] on p "Settings" at bounding box center [45, 46] width 20 height 7
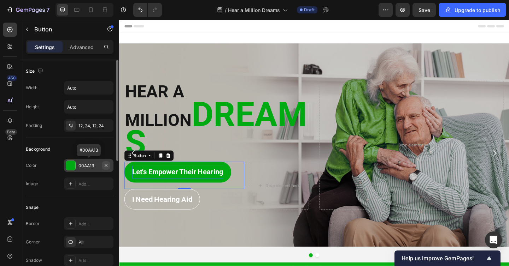
click at [102, 162] on button "button" at bounding box center [106, 165] width 8 height 8
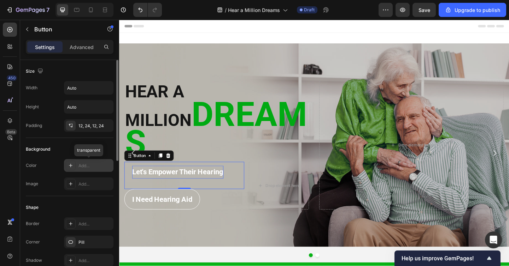
click at [71, 166] on icon at bounding box center [71, 166] width 4 height 4
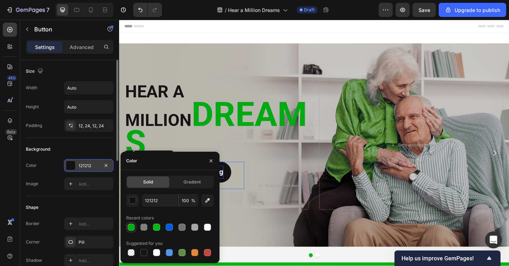
click at [132, 226] on div at bounding box center [131, 227] width 7 height 7
type input "00AA13"
click at [94, 193] on div "Background Color 00AA13 Image Add..." at bounding box center [70, 167] width 88 height 58
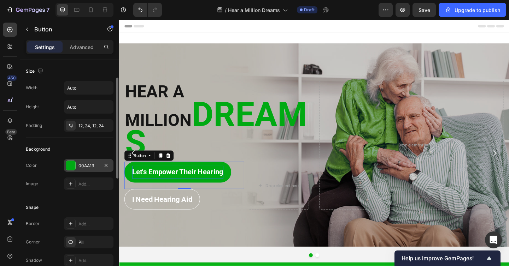
scroll to position [33, 0]
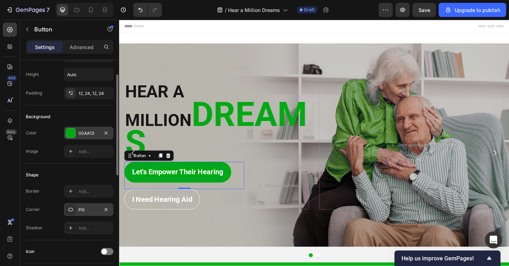
click at [95, 208] on div "Pill" at bounding box center [88, 210] width 20 height 6
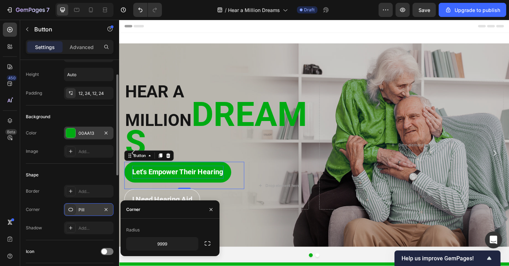
click at [95, 208] on div "Pill" at bounding box center [88, 210] width 20 height 6
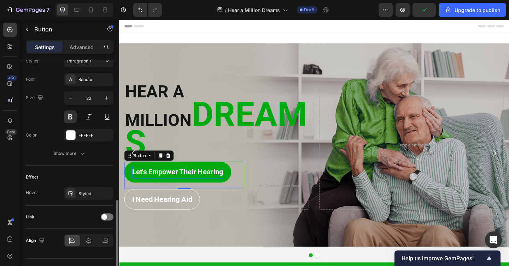
scroll to position [280, 0]
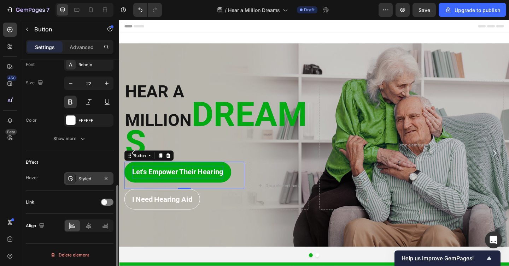
click at [92, 176] on div "Styled" at bounding box center [88, 179] width 20 height 6
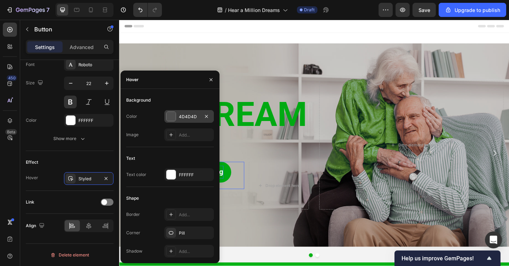
click at [168, 119] on div at bounding box center [170, 116] width 9 height 9
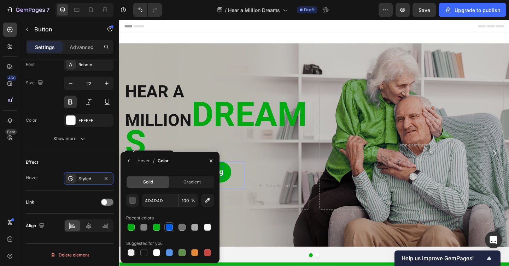
click at [168, 227] on div at bounding box center [169, 227] width 7 height 7
type input "005CDE"
click at [207, 78] on div "Overlay" at bounding box center [331, 157] width 424 height 222
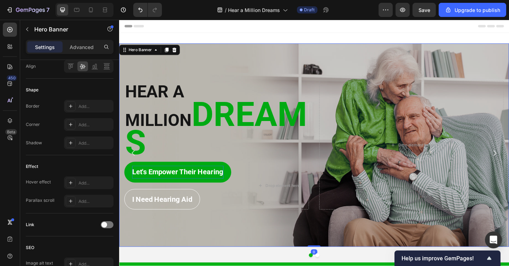
scroll to position [0, 0]
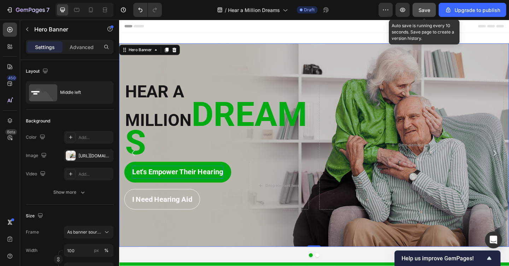
click at [425, 14] on button "Save" at bounding box center [423, 10] width 23 height 14
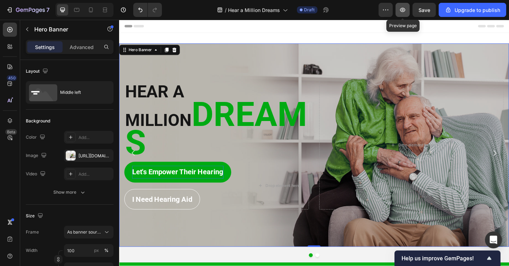
click at [406, 8] on icon "button" at bounding box center [402, 9] width 7 height 7
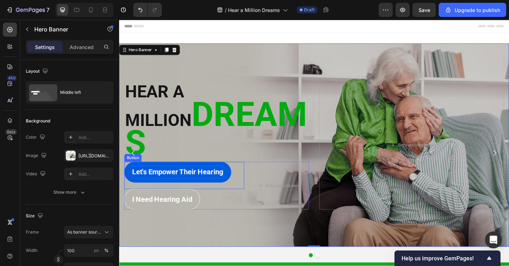
click at [188, 179] on button "Let's empower Their Hearing" at bounding box center [183, 186] width 116 height 23
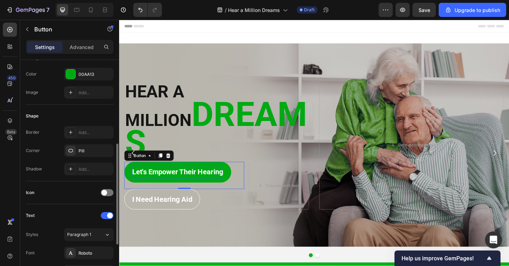
scroll to position [280, 0]
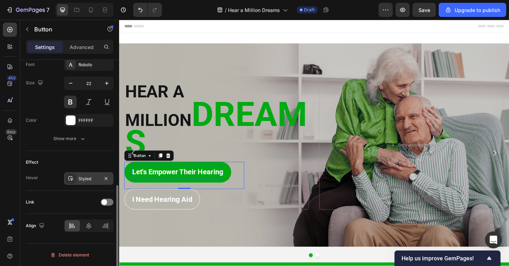
click at [84, 181] on div "Styled" at bounding box center [88, 179] width 20 height 6
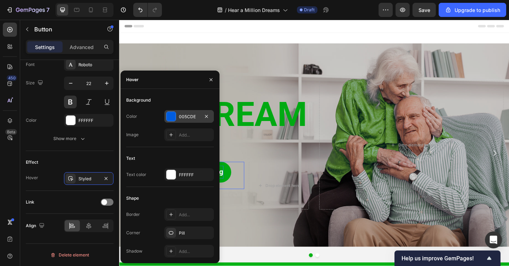
click at [174, 118] on div at bounding box center [170, 116] width 9 height 9
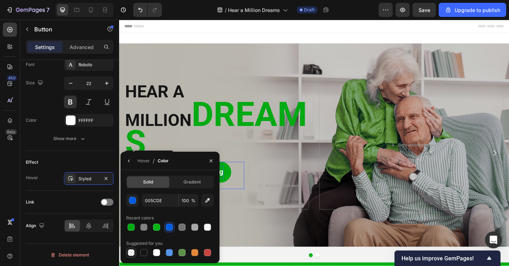
click at [130, 252] on div at bounding box center [131, 252] width 7 height 7
type input "000000"
type input "0"
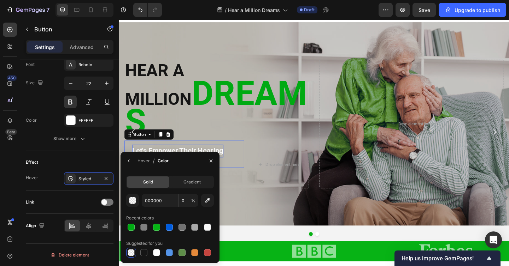
scroll to position [38, 0]
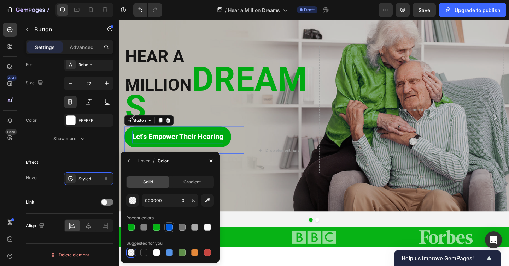
click at [170, 227] on div at bounding box center [169, 227] width 7 height 7
type input "005CDE"
type input "100"
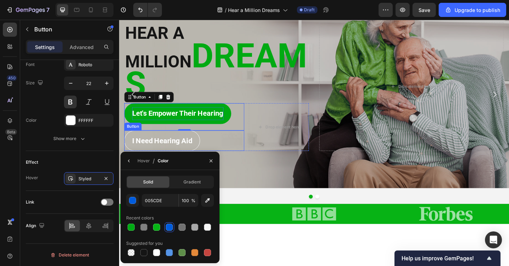
scroll to position [71, 0]
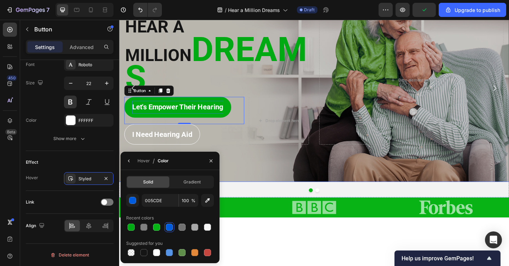
click at [187, 150] on div "Overlay" at bounding box center [331, 86] width 424 height 222
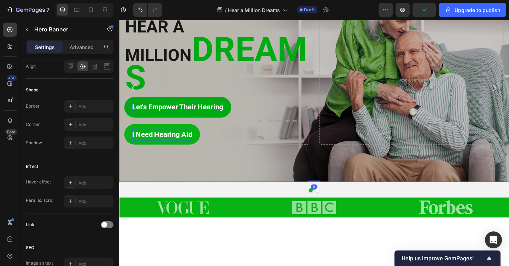
scroll to position [0, 0]
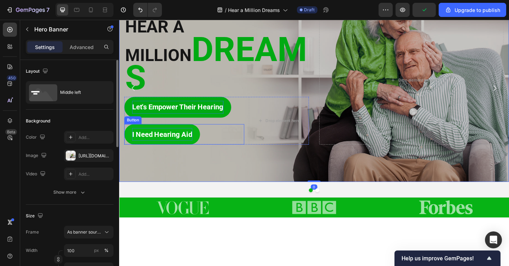
click at [183, 138] on p "I Need Hearing Aid" at bounding box center [165, 145] width 65 height 14
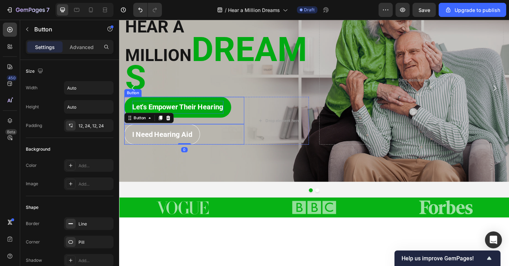
click at [200, 108] on p "Let's empower Their Hearing" at bounding box center [182, 115] width 99 height 14
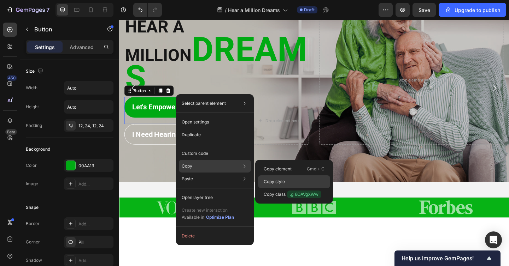
click at [265, 181] on p "Copy style" at bounding box center [274, 182] width 21 height 6
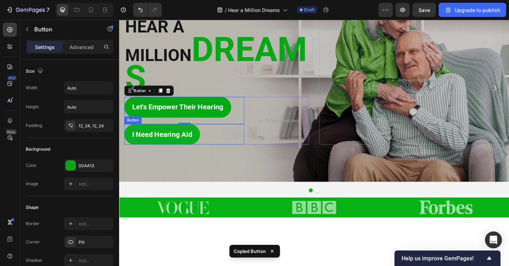
click at [167, 138] on p "I Need Hearing Aid" at bounding box center [165, 145] width 65 height 14
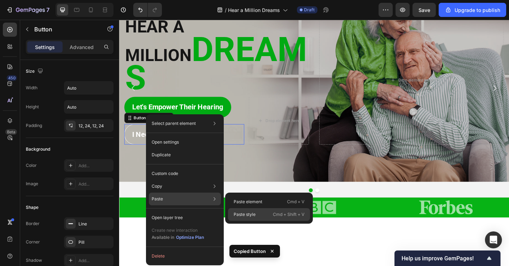
click at [242, 215] on p "Paste style" at bounding box center [245, 215] width 22 height 6
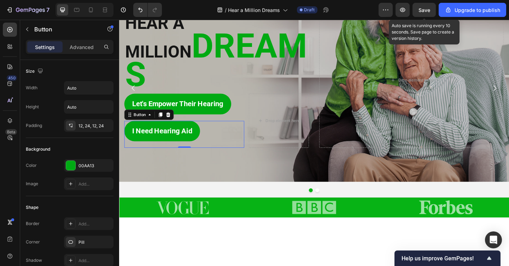
click at [425, 13] on div "Save" at bounding box center [424, 9] width 12 height 7
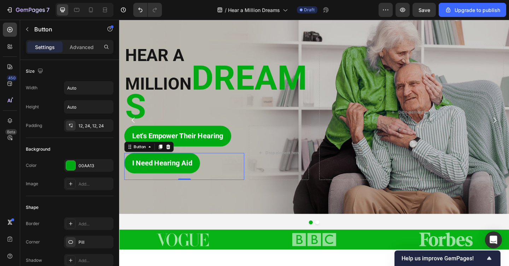
scroll to position [30, 0]
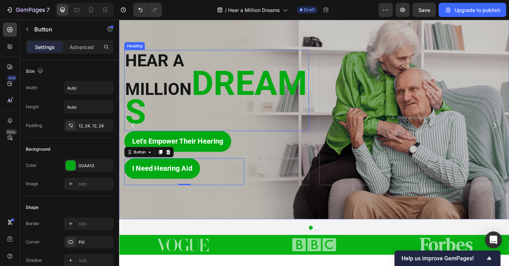
click at [198, 72] on strong "HEAR A MILLION" at bounding box center [161, 80] width 72 height 53
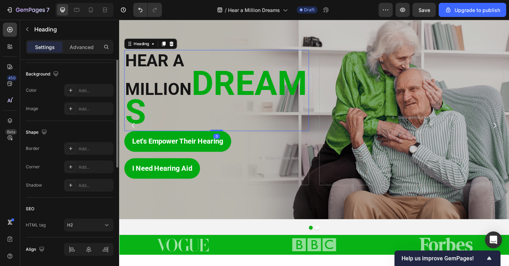
scroll to position [232, 0]
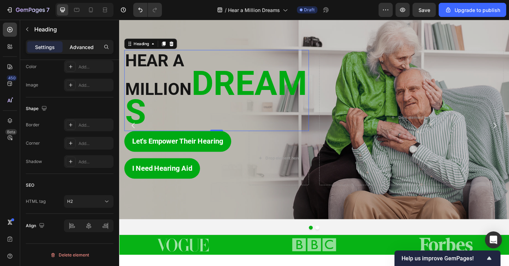
click at [91, 52] on div "Advanced" at bounding box center [81, 46] width 35 height 11
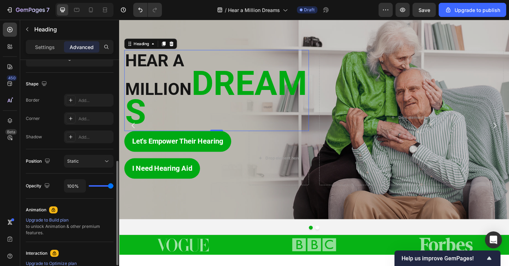
scroll to position [185, 0]
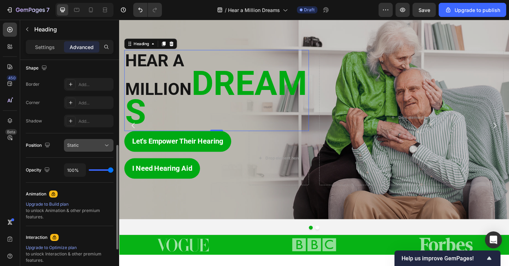
click at [96, 143] on div "Static" at bounding box center [85, 145] width 36 height 6
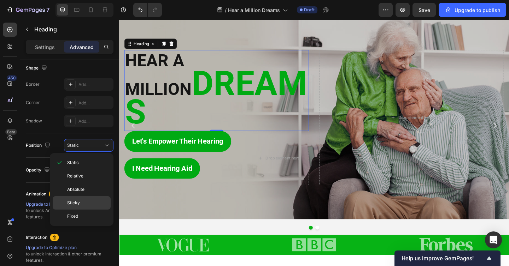
click at [93, 205] on p "Sticky" at bounding box center [87, 203] width 40 height 6
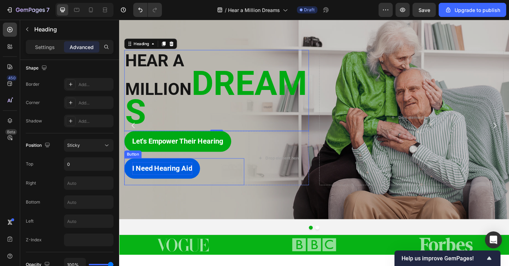
scroll to position [0, 0]
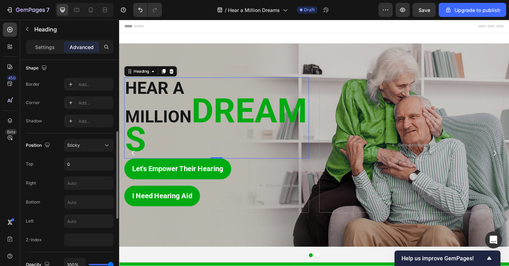
click at [96, 152] on div "Position Sticky Top 0 Right Bottom Left Z-Index" at bounding box center [70, 192] width 88 height 107
click at [96, 149] on div "Sticky" at bounding box center [88, 145] width 43 height 7
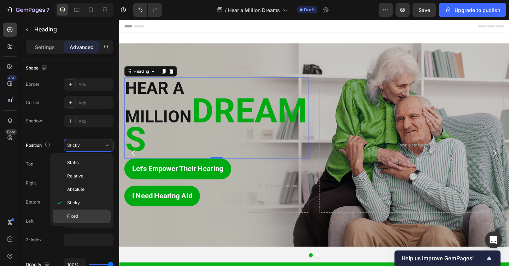
click at [95, 215] on p "Fixed" at bounding box center [87, 216] width 40 height 6
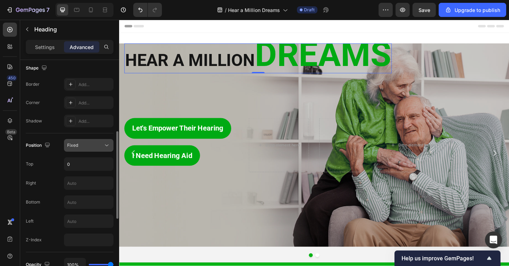
click at [109, 149] on button "Fixed" at bounding box center [88, 145] width 49 height 13
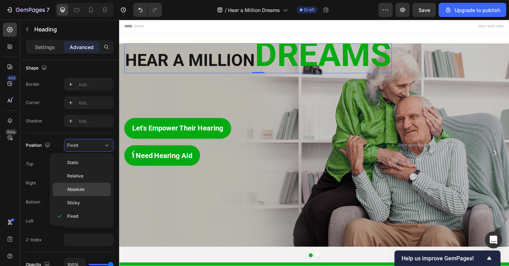
click at [91, 188] on p "Absolute" at bounding box center [87, 190] width 40 height 6
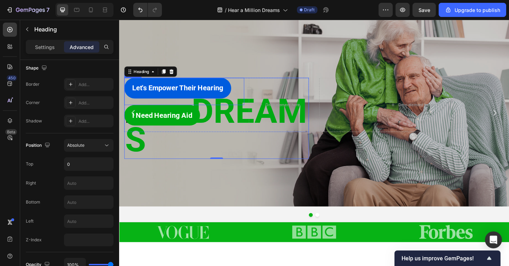
scroll to position [19, 0]
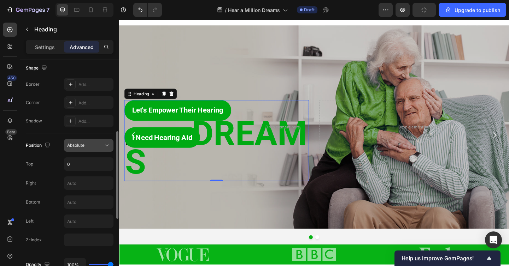
click at [97, 152] on button "Absolute" at bounding box center [88, 145] width 49 height 13
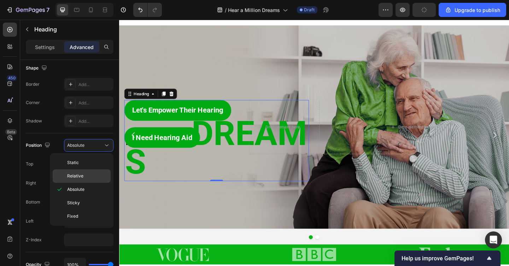
click at [94, 172] on div "Relative" at bounding box center [82, 176] width 58 height 13
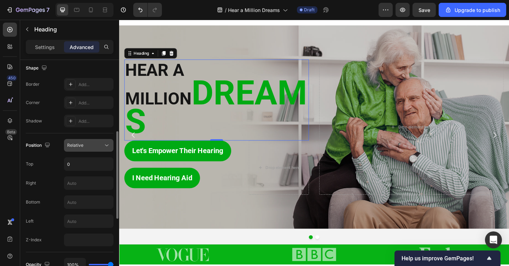
click at [102, 140] on button "Relative" at bounding box center [88, 145] width 49 height 13
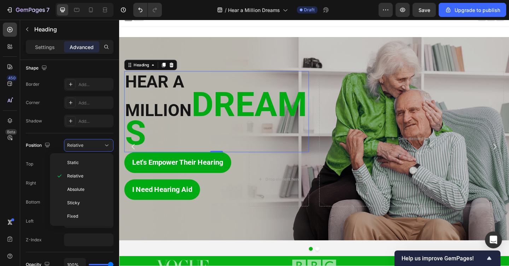
scroll to position [0, 0]
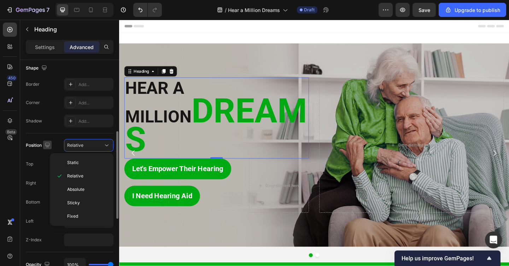
click at [46, 143] on icon "button" at bounding box center [47, 145] width 7 height 7
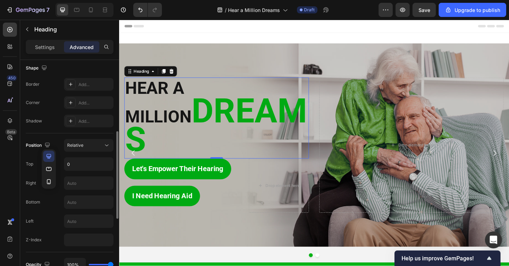
click at [35, 143] on div "Position" at bounding box center [39, 146] width 26 height 10
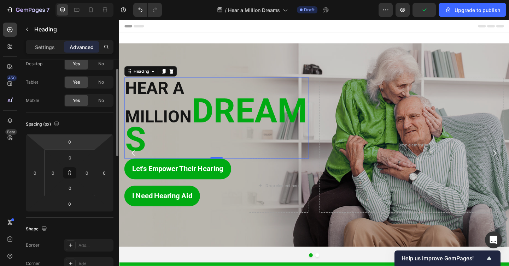
scroll to position [20, 0]
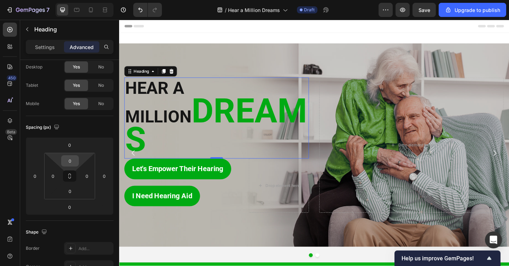
click at [65, 163] on input "0" at bounding box center [70, 161] width 14 height 11
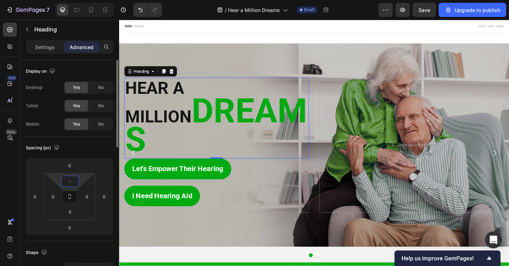
scroll to position [190, 0]
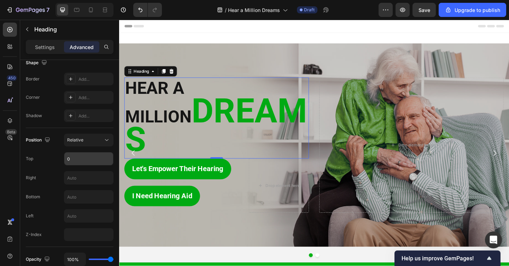
type input "-"
click at [68, 156] on input "0" at bounding box center [88, 159] width 49 height 13
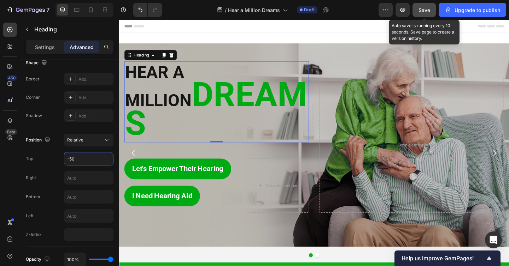
type input "-50"
click at [422, 14] on button "Save" at bounding box center [423, 10] width 23 height 14
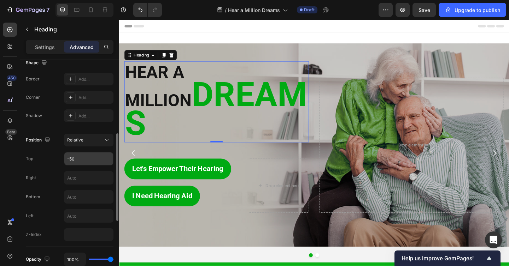
click at [72, 159] on input "-50" at bounding box center [88, 159] width 49 height 13
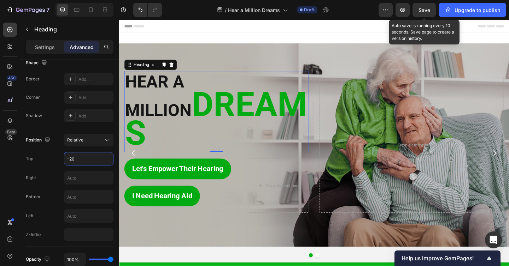
type input "-20"
click at [425, 8] on span "Save" at bounding box center [424, 10] width 12 height 6
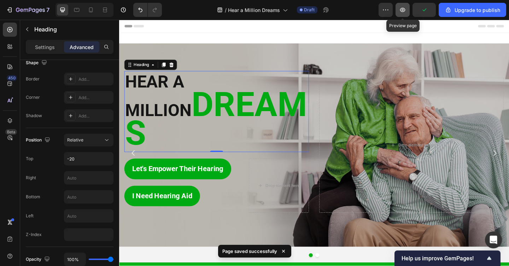
click at [401, 11] on icon "button" at bounding box center [402, 10] width 5 height 4
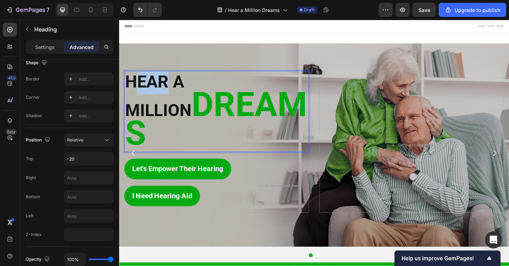
drag, startPoint x: 139, startPoint y: 105, endPoint x: 169, endPoint y: 102, distance: 30.2
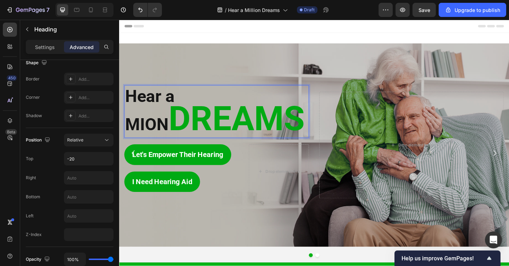
drag, startPoint x: 198, startPoint y: 105, endPoint x: 222, endPoint y: 105, distance: 24.0
click at [179, 105] on strong "Hear a MION" at bounding box center [152, 118] width 54 height 53
click at [232, 104] on p "Hear a MION DREAMS" at bounding box center [224, 120] width 199 height 56
click at [179, 103] on strong "Hear a MION" at bounding box center [152, 118] width 54 height 53
click at [179, 101] on strong "Hear a MION" at bounding box center [152, 118] width 54 height 53
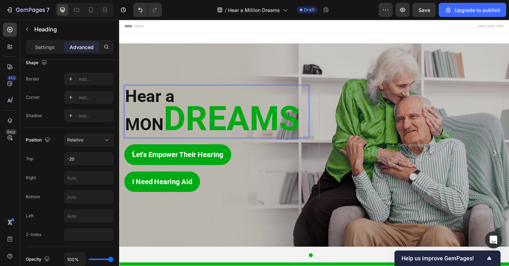
scroll to position [1, 0]
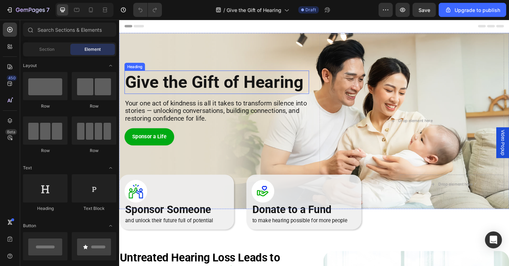
click at [210, 87] on h2 "Give the Gift of Hearing" at bounding box center [225, 87] width 201 height 25
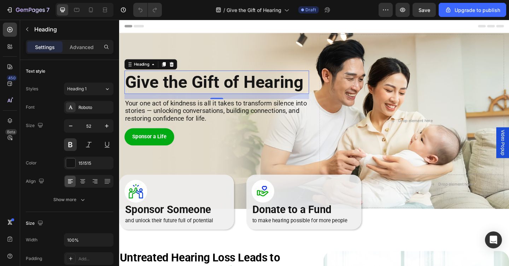
click at [230, 90] on h2 "Give the Gift of Hearing" at bounding box center [225, 87] width 201 height 25
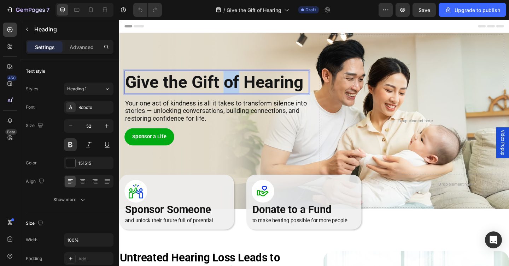
click at [230, 90] on p "Give the Gift of Hearing" at bounding box center [224, 88] width 199 height 24
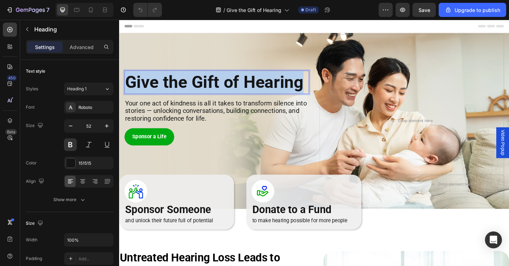
click at [230, 90] on p "Give the Gift of Hearing" at bounding box center [224, 88] width 199 height 24
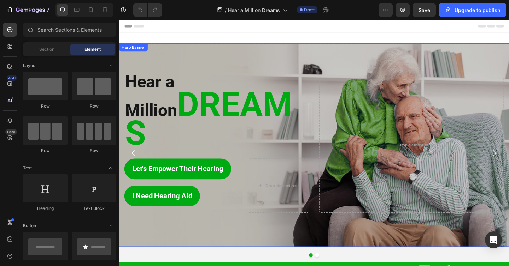
click at [158, 84] on div "Overlay" at bounding box center [331, 157] width 424 height 222
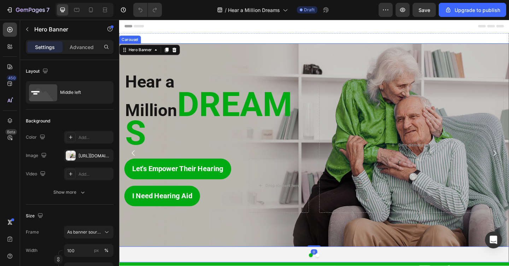
click at [194, 266] on div "Hear a Million DREAMS Heading Let's empower Their Hearing Button I Need Hearing…" at bounding box center [331, 165] width 424 height 238
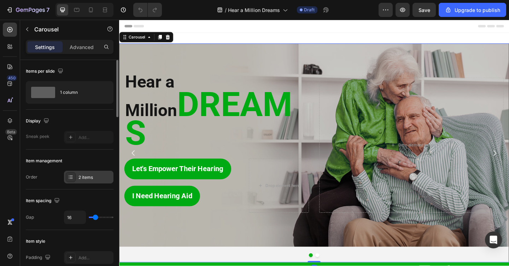
click at [88, 177] on div "2 items" at bounding box center [94, 178] width 33 height 6
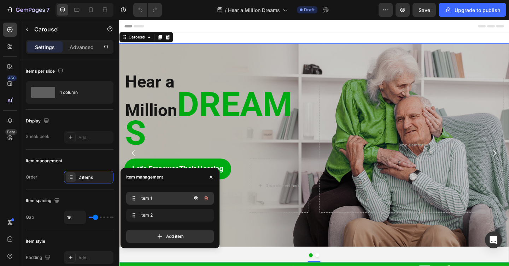
click at [144, 200] on span "Item 1" at bounding box center [160, 198] width 40 height 6
click at [197, 199] on icon "button" at bounding box center [196, 199] width 6 height 6
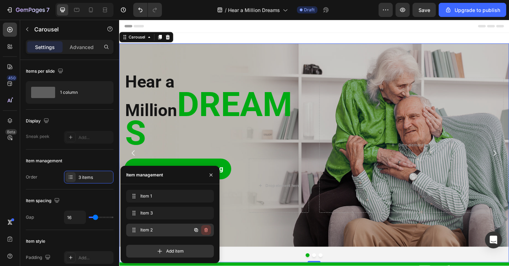
click at [206, 229] on icon "button" at bounding box center [206, 230] width 4 height 4
click at [203, 229] on div "Delete" at bounding box center [201, 230] width 13 height 6
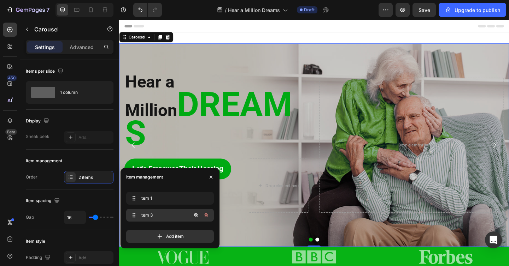
click at [162, 212] on span "Item 3" at bounding box center [160, 215] width 40 height 6
click at [167, 211] on div "Item 3 Item 3" at bounding box center [160, 216] width 62 height 10
click at [167, 215] on span "Item 3" at bounding box center [165, 215] width 52 height 6
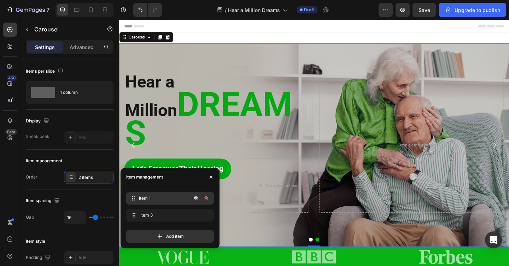
click at [169, 204] on div "Item 1 Item 1" at bounding box center [170, 198] width 88 height 13
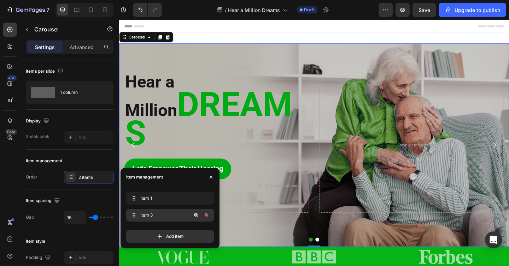
click at [168, 213] on span "Item 3" at bounding box center [160, 215] width 40 height 6
click at [295, 143] on h2 "Hear a Million DREAMS" at bounding box center [225, 120] width 201 height 88
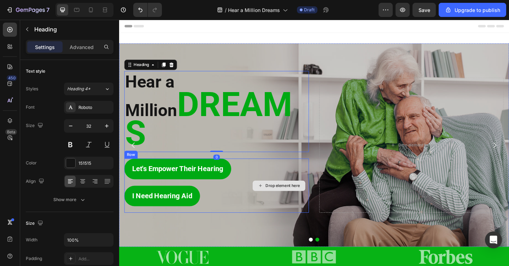
click at [300, 174] on div "Drop element here" at bounding box center [292, 200] width 65 height 59
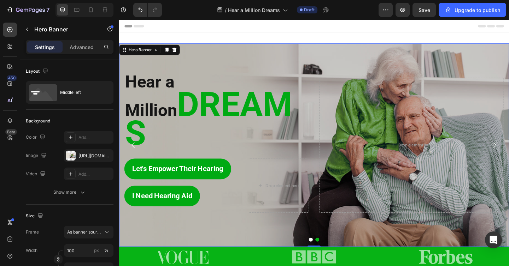
click at [273, 232] on div "Overlay" at bounding box center [331, 157] width 424 height 222
click at [82, 158] on div "[URL][DOMAIN_NAME]" at bounding box center [88, 156] width 20 height 6
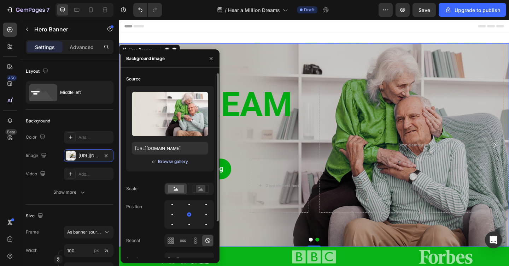
click at [166, 159] on div "Browse gallery" at bounding box center [173, 162] width 30 height 6
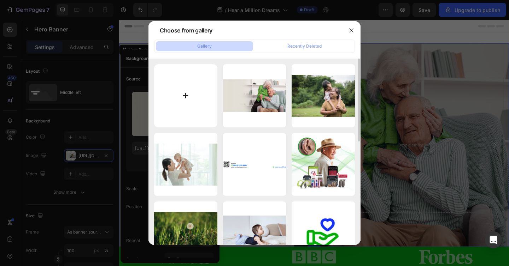
click at [195, 97] on input "file" at bounding box center [185, 95] width 63 height 63
type input "C:\fakepath\aGemini_Generated_Image_7n7vuq7n7vuq7n7v.jpg"
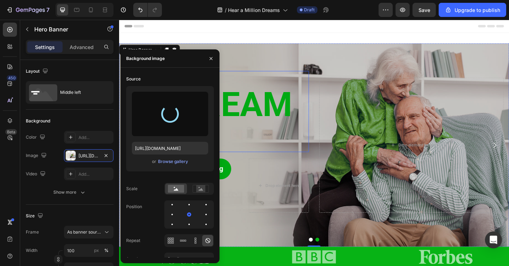
type input "[URL][DOMAIN_NAME]"
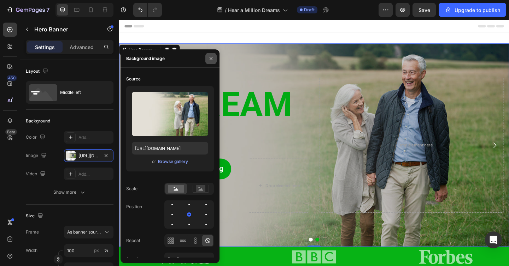
click at [211, 59] on icon "button" at bounding box center [211, 59] width 6 height 6
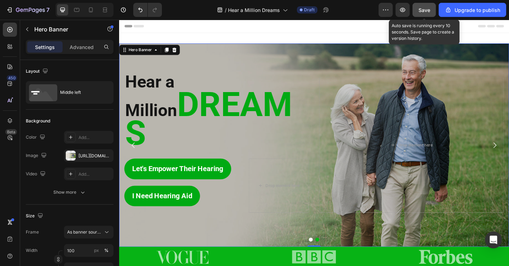
click at [423, 11] on span "Save" at bounding box center [424, 10] width 12 height 6
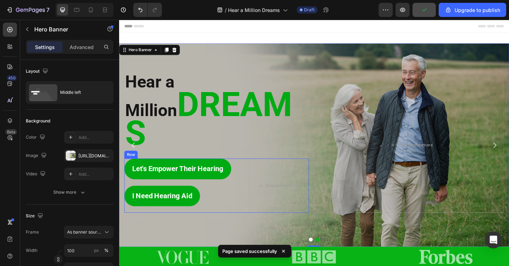
scroll to position [58, 0]
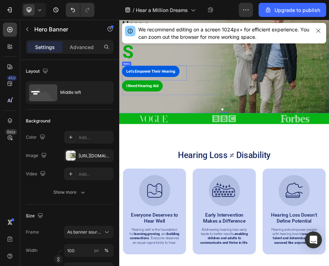
click at [187, 117] on p "Let's empower Their Hearing" at bounding box center [182, 124] width 99 height 14
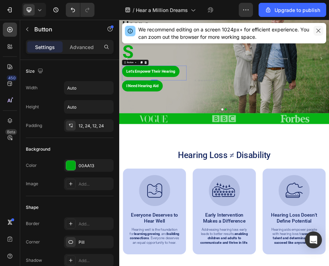
click at [318, 33] on icon "button" at bounding box center [318, 31] width 6 height 6
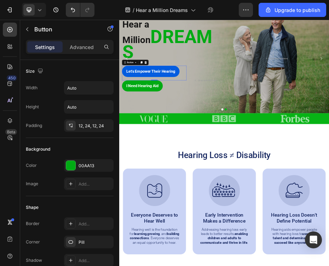
click at [212, 117] on p "Let's empower Their Hearing" at bounding box center [182, 124] width 99 height 14
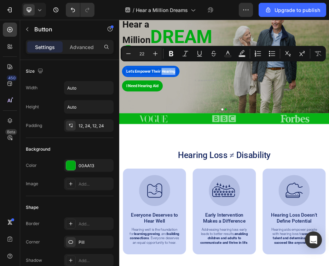
click at [212, 117] on p "Let's empower Their Hearing" at bounding box center [182, 124] width 99 height 14
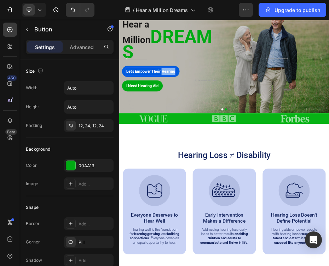
click at [212, 117] on p "Let's empower Their Hearing" at bounding box center [182, 124] width 99 height 14
click at [125, 113] on button "Help" at bounding box center [141, 124] width 33 height 23
click at [125, 113] on button "Help Them" at bounding box center [152, 124] width 55 height 23
click at [125, 113] on button "Help Them Hear" at bounding box center [161, 124] width 73 height 23
click at [184, 147] on p "I Need Hearing Aid" at bounding box center [165, 154] width 65 height 14
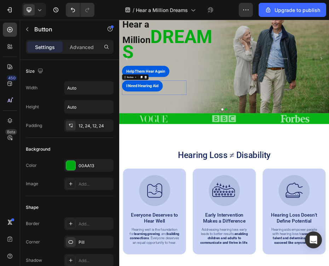
click at [184, 147] on p "I Need Hearing Aid" at bounding box center [165, 154] width 65 height 14
click at [125, 142] on button "Apply" at bounding box center [143, 153] width 37 height 23
click at [125, 142] on button "Apply For" at bounding box center [150, 153] width 50 height 23
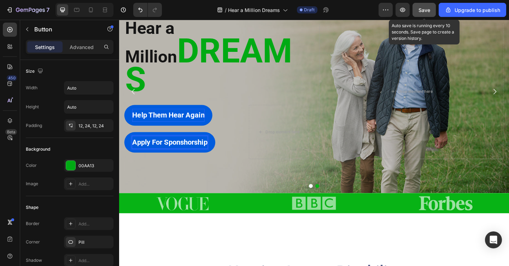
click at [429, 7] on span "Save" at bounding box center [424, 10] width 12 height 6
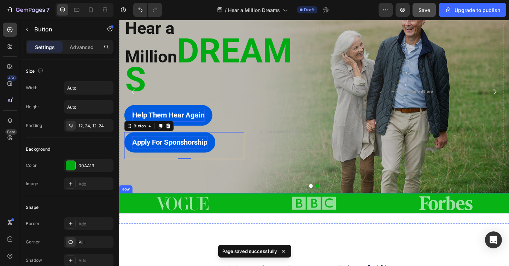
click at [260, 223] on div "Image Image Image Row" at bounding box center [331, 220] width 424 height 22
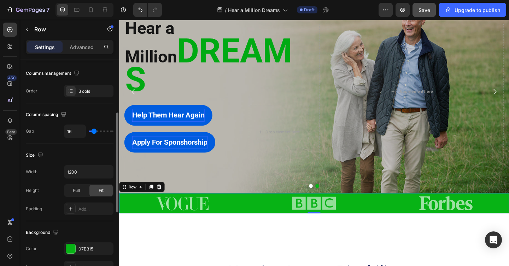
scroll to position [116, 0]
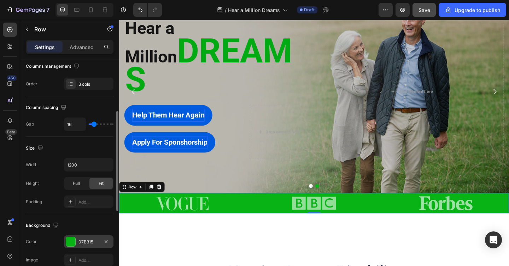
click at [69, 241] on div at bounding box center [70, 241] width 9 height 9
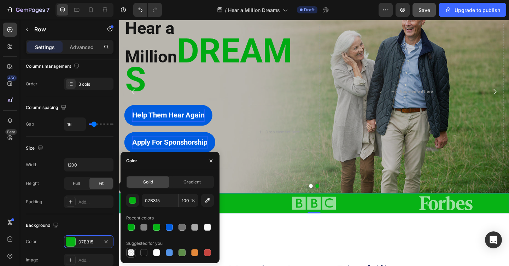
click at [131, 251] on div at bounding box center [131, 252] width 7 height 7
type input "000000"
type input "0"
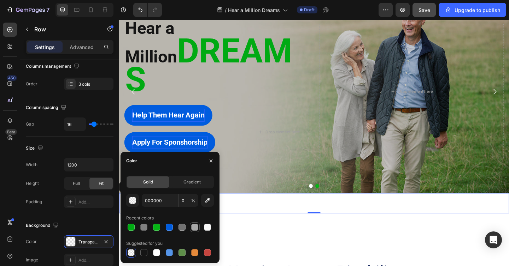
click at [194, 228] on div at bounding box center [194, 227] width 7 height 7
type input "A9A9A9"
type input "100"
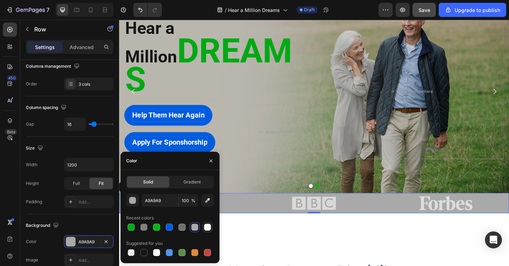
click at [206, 228] on div at bounding box center [207, 227] width 7 height 7
type input "F8F8F8"
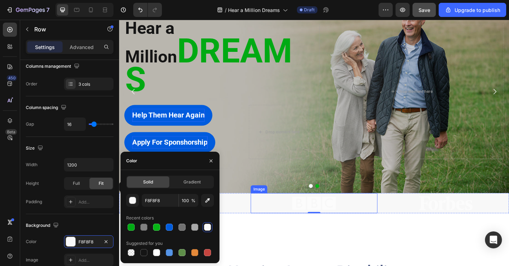
click at [317, 221] on img at bounding box center [330, 220] width 49 height 22
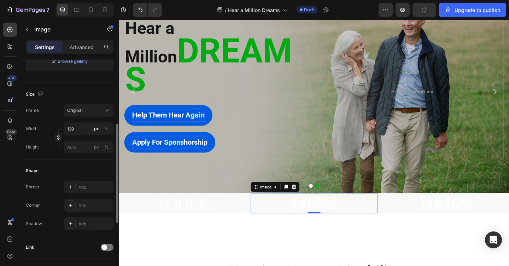
scroll to position [89, 0]
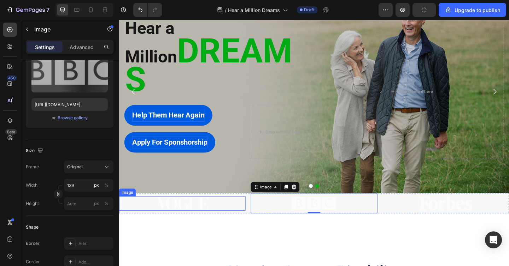
click at [136, 225] on div at bounding box center [187, 219] width 137 height 15
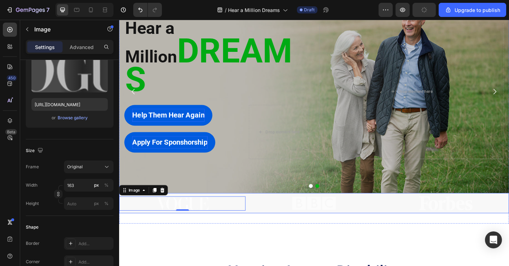
click at [258, 230] on div "Image 0 Image Image Row" at bounding box center [331, 220] width 424 height 22
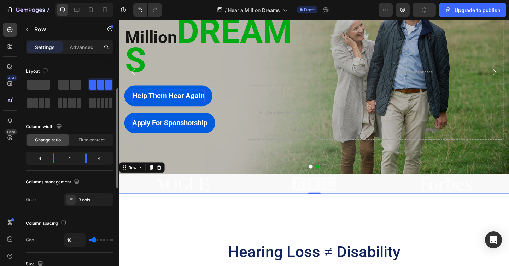
scroll to position [174, 0]
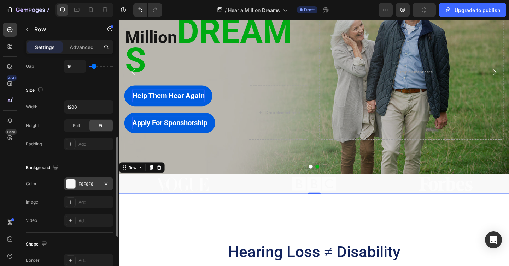
click at [73, 187] on div at bounding box center [70, 183] width 9 height 9
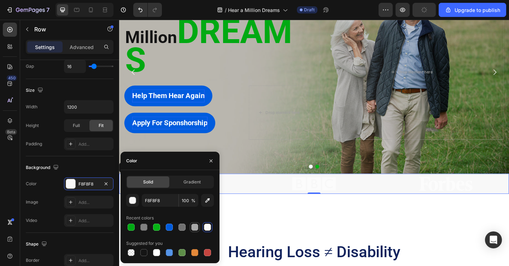
click at [197, 227] on div at bounding box center [194, 227] width 7 height 7
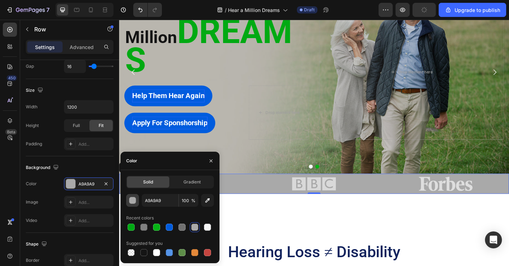
click at [133, 200] on div "button" at bounding box center [132, 200] width 7 height 7
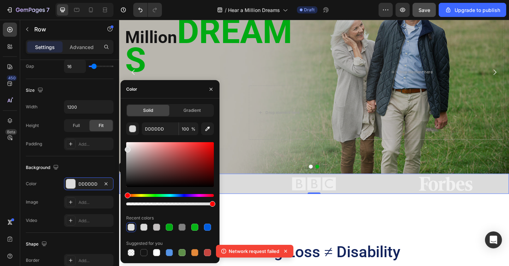
drag, startPoint x: 129, startPoint y: 160, endPoint x: 126, endPoint y: 148, distance: 11.7
click at [126, 148] on div at bounding box center [128, 150] width 6 height 6
type input "DBDBDB"
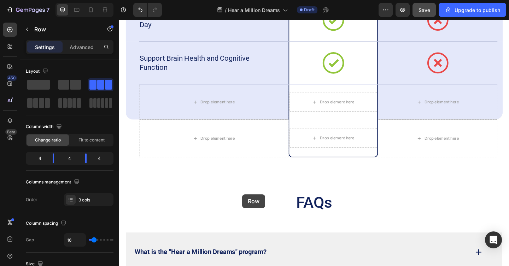
scroll to position [1800, 0]
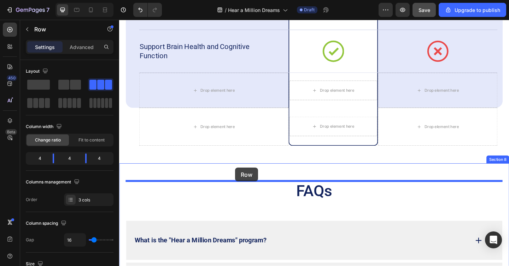
drag, startPoint x: 251, startPoint y: 161, endPoint x: 245, endPoint y: 181, distance: 20.7
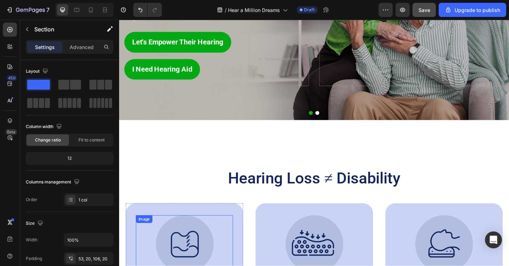
scroll to position [120, 0]
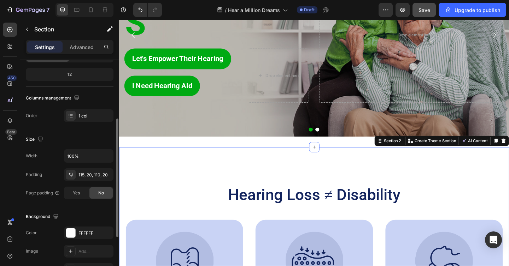
scroll to position [94, 0]
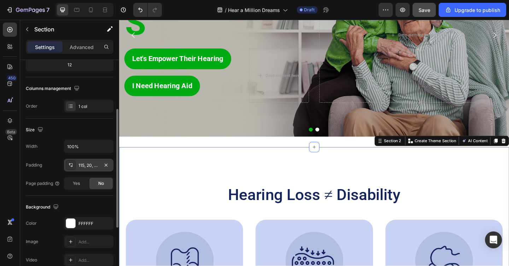
click at [89, 163] on div "115, 20, 110, 20" at bounding box center [88, 166] width 20 height 6
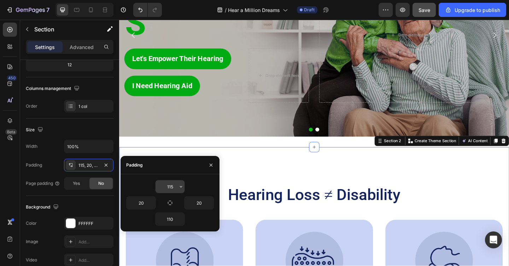
click at [172, 185] on input "115" at bounding box center [169, 187] width 29 height 13
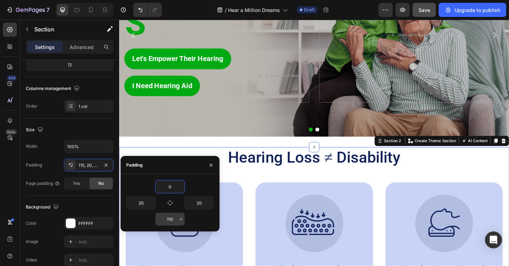
type input "0"
click at [175, 218] on input "110" at bounding box center [169, 219] width 29 height 13
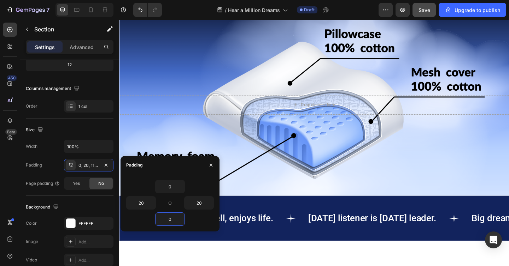
scroll to position [456, 0]
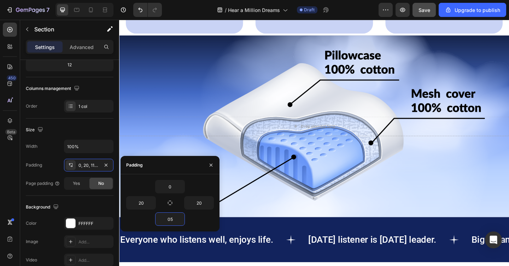
type input "0"
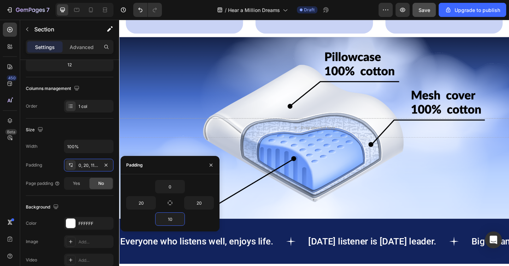
type input "100"
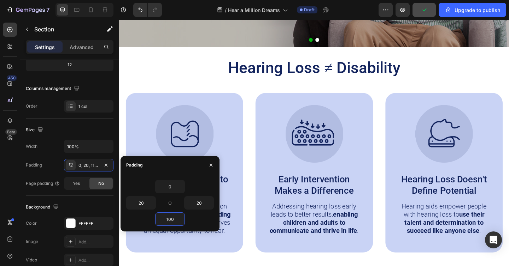
scroll to position [162, 0]
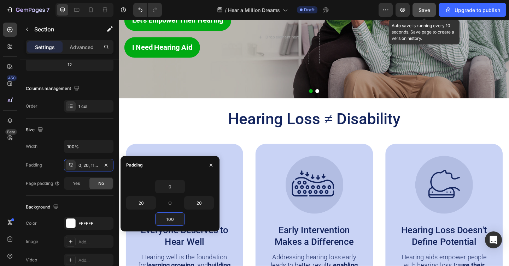
click at [427, 6] on div "Save" at bounding box center [424, 9] width 12 height 7
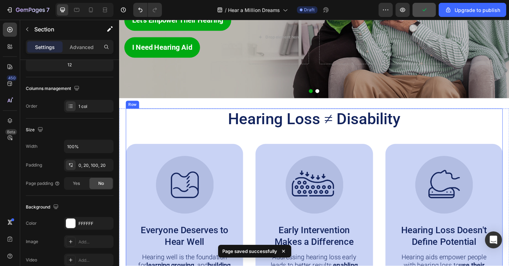
click at [210, 143] on div "Hearing Loss ≠ Disability Heading Image Everyone Deserves to Hear Well Text Blo…" at bounding box center [331, 223] width 410 height 212
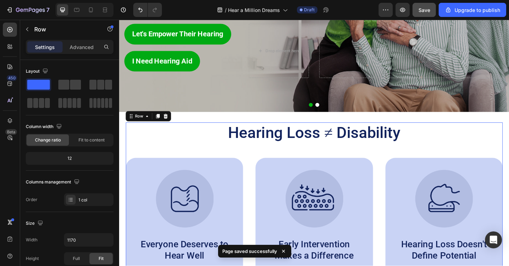
scroll to position [135, 0]
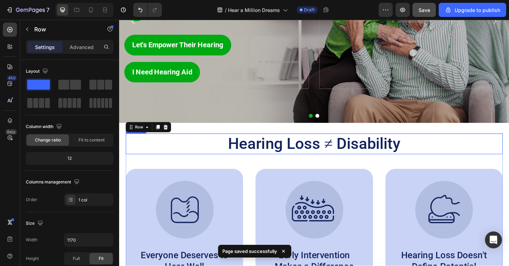
click at [240, 152] on h2 "Hearing Loss ≠ Disability" at bounding box center [331, 155] width 410 height 23
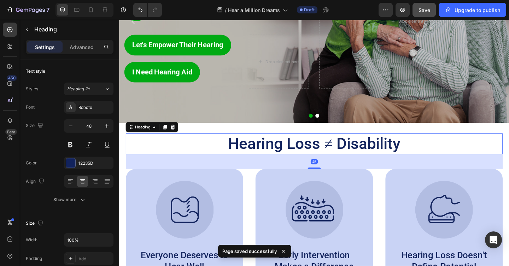
click at [240, 152] on h2 "Hearing Loss ≠ Disability" at bounding box center [331, 155] width 410 height 23
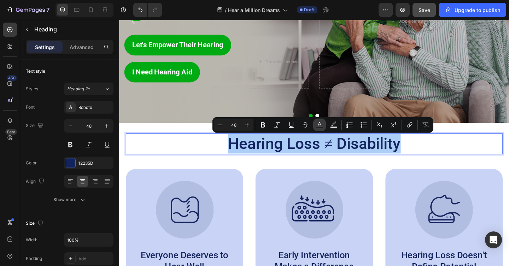
click at [318, 127] on rect "Editor contextual toolbar" at bounding box center [319, 128] width 7 height 2
type input "12235D"
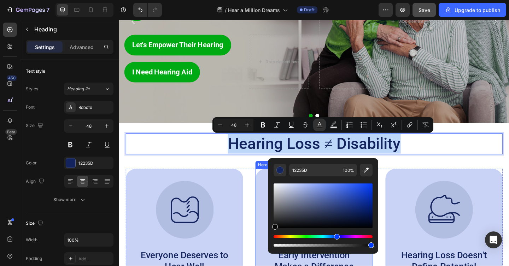
drag, startPoint x: 403, startPoint y: 240, endPoint x: 267, endPoint y: 250, distance: 136.0
type input "070707"
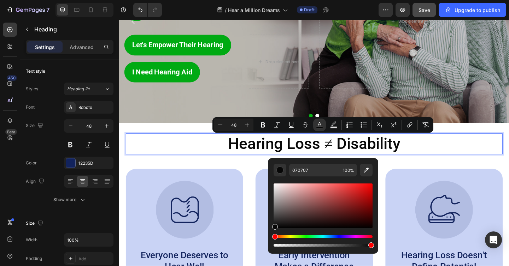
click at [334, 158] on span "Hearing Loss ≠ Disability" at bounding box center [331, 155] width 188 height 20
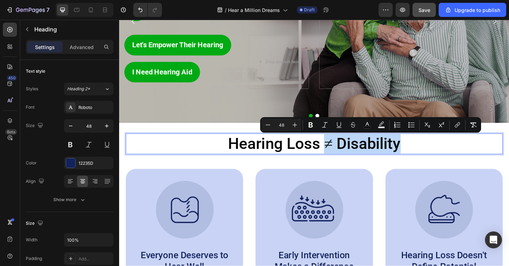
drag, startPoint x: 342, startPoint y: 154, endPoint x: 428, endPoint y: 154, distance: 85.5
click at [428, 154] on p "Hearing Loss ≠ Disability" at bounding box center [331, 154] width 408 height 21
click at [369, 128] on rect "Editor contextual toolbar" at bounding box center [367, 128] width 7 height 2
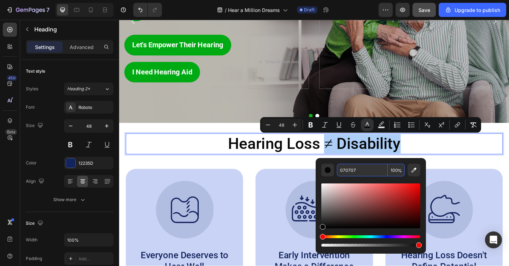
click at [360, 168] on input "070707" at bounding box center [362, 170] width 51 height 13
type input "00AA13"
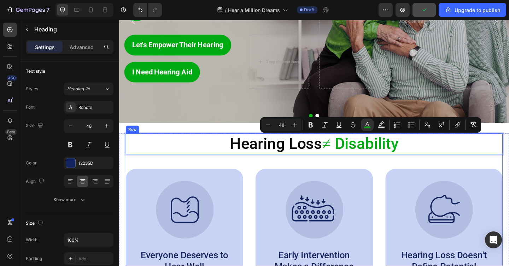
click at [178, 176] on div "Hearing Loss ≠ Disability Heading 45 Image Everyone Deserves to Hear Well Text …" at bounding box center [331, 250] width 410 height 212
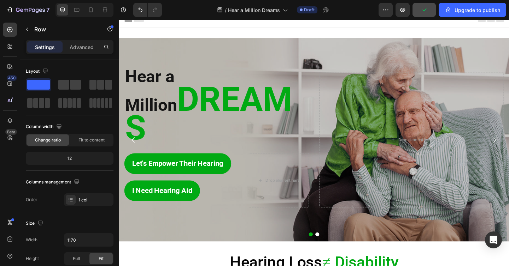
scroll to position [0, 0]
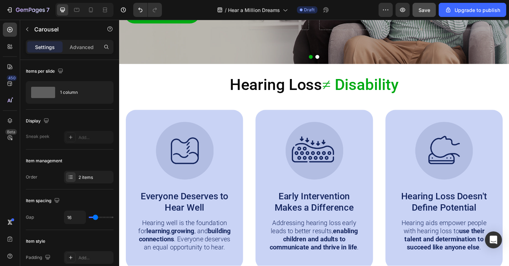
scroll to position [222, 0]
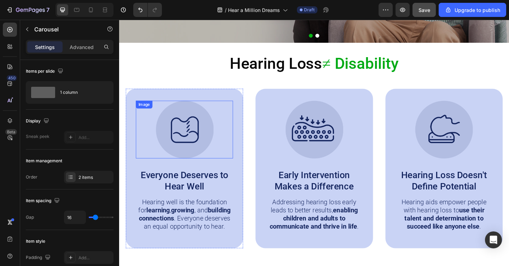
click at [189, 146] on img at bounding box center [190, 139] width 63 height 63
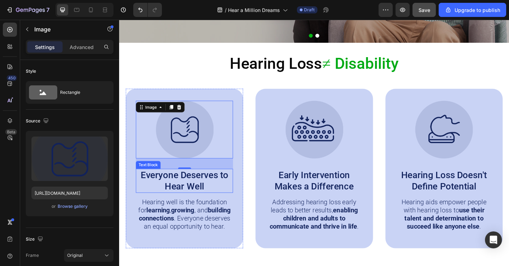
click at [197, 190] on p "Everyone Deserves to Hear Well" at bounding box center [190, 195] width 104 height 25
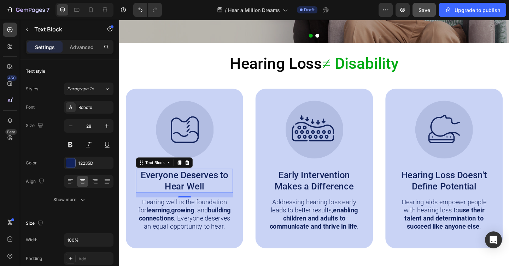
click at [197, 190] on p "Everyone Deserves to Hear Well" at bounding box center [190, 195] width 104 height 25
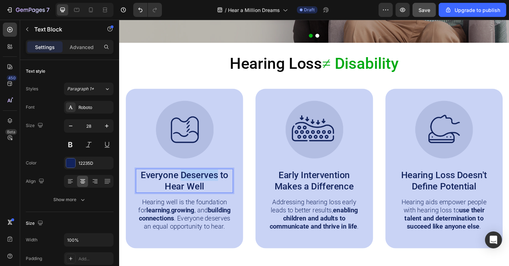
click at [197, 190] on p "Everyone Deserves to Hear Well" at bounding box center [190, 195] width 104 height 25
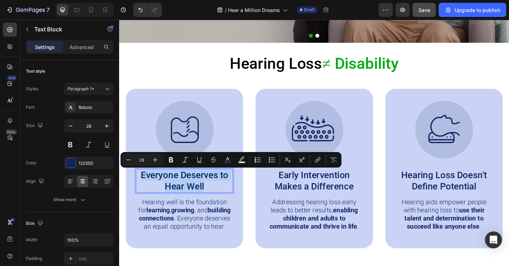
copy p "Everyone Deserves to Hear Well"
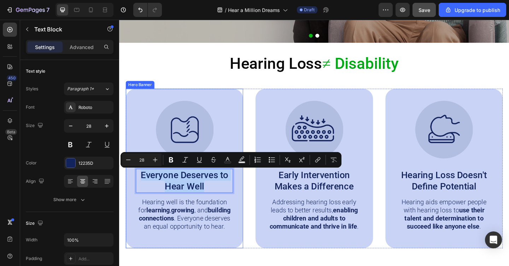
click at [211, 99] on div "Image Everyone Deserves to Hear Well Text Block 14 Hearing well is the foundati…" at bounding box center [190, 182] width 128 height 174
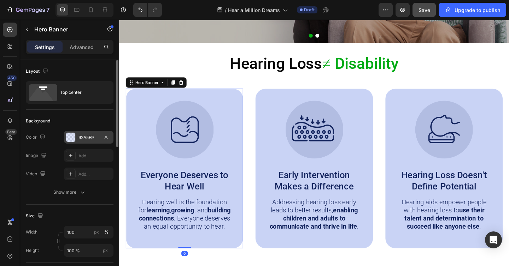
click at [70, 134] on div at bounding box center [70, 137] width 9 height 9
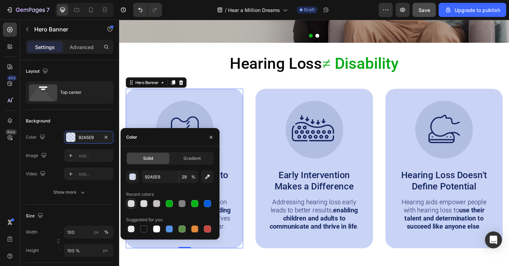
click at [133, 204] on div at bounding box center [131, 203] width 7 height 7
type input "DDDDDD"
type input "100"
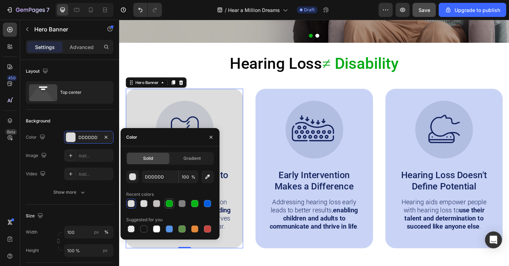
click at [170, 203] on div at bounding box center [169, 203] width 7 height 7
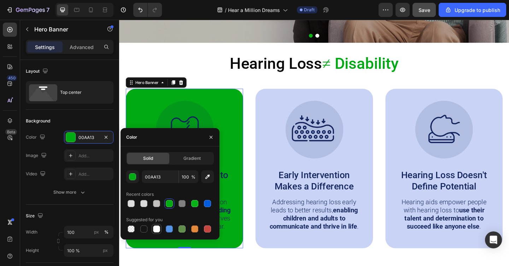
click at [156, 231] on div at bounding box center [156, 229] width 7 height 7
type input "FFFFFF"
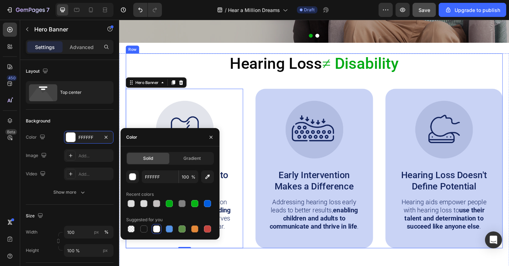
click at [197, 80] on div "Hearing Loss ≠ Disability Heading Image Everyone Deserves to Hear Well Text Blo…" at bounding box center [331, 163] width 410 height 212
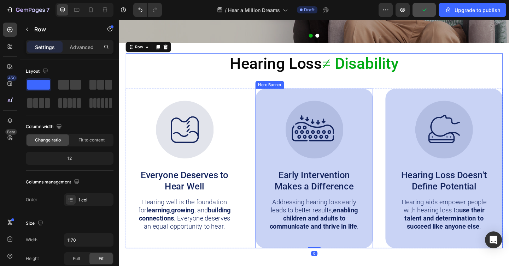
click at [276, 109] on div "Image Early Intervention Makes a Difference Text Block Addressing hearing loss …" at bounding box center [331, 182] width 128 height 174
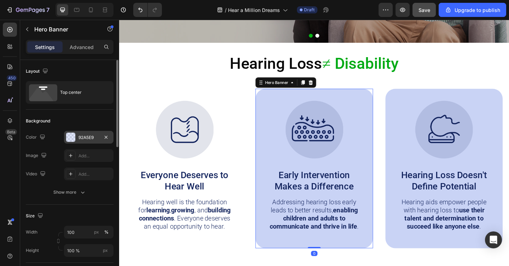
click at [69, 140] on div at bounding box center [70, 137] width 9 height 9
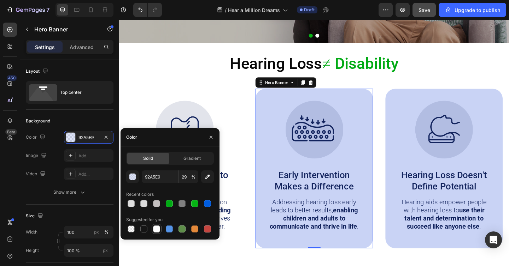
click at [159, 229] on div at bounding box center [156, 229] width 7 height 7
type input "FFFFFF"
type input "100"
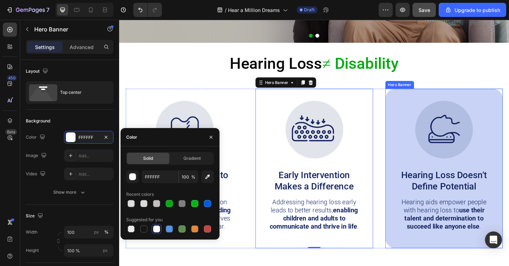
click at [420, 105] on div "Image Hearing Loss Doesn't Define Potential Text Block Hearing aids empower peo…" at bounding box center [472, 182] width 128 height 174
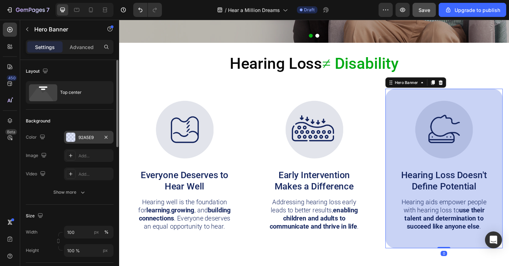
click at [68, 136] on div at bounding box center [70, 137] width 9 height 9
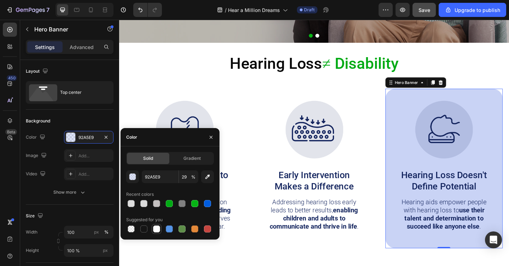
click at [153, 229] on div at bounding box center [156, 229] width 7 height 7
type input "FFFFFF"
type input "100"
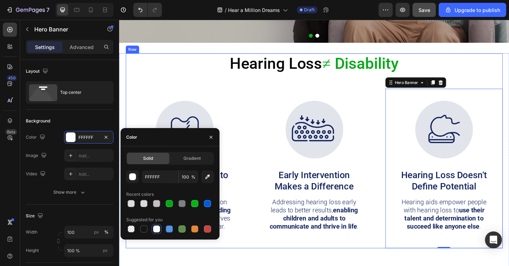
click at [191, 90] on div "Hearing Loss ≠ Disability Heading Image Everyone Deserves to Hear Well Text Blo…" at bounding box center [331, 163] width 410 height 212
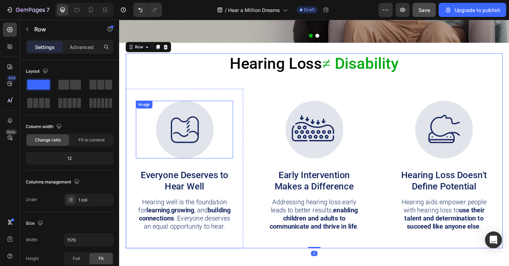
click at [194, 114] on img at bounding box center [190, 139] width 63 height 63
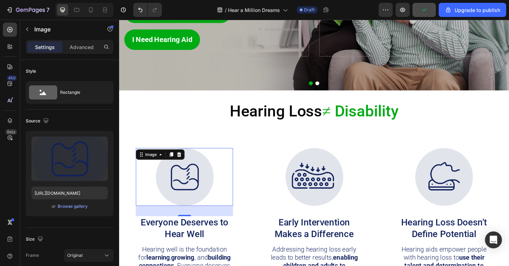
scroll to position [190, 0]
